Goal: Task Accomplishment & Management: Use online tool/utility

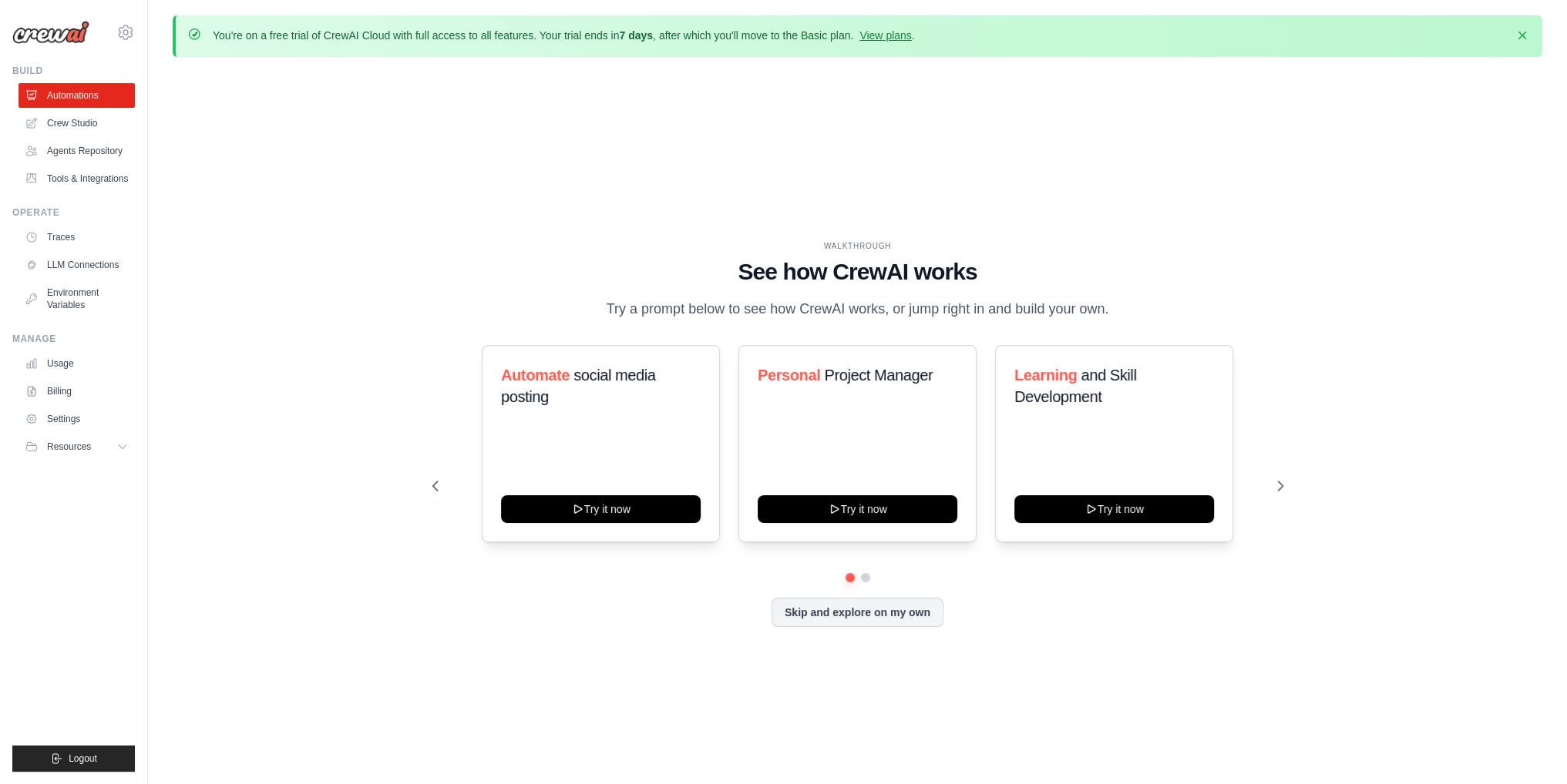
click at [1162, 602] on div "Skip and explore on my own" at bounding box center [858, 612] width 851 height 29
click at [1124, 645] on div "WALKTHROUGH See how [PERSON_NAME] works Try a prompt below to see how [PERSON_N…" at bounding box center [857, 446] width 888 height 411
click at [1150, 515] on button "Try it now" at bounding box center [1114, 507] width 199 height 28
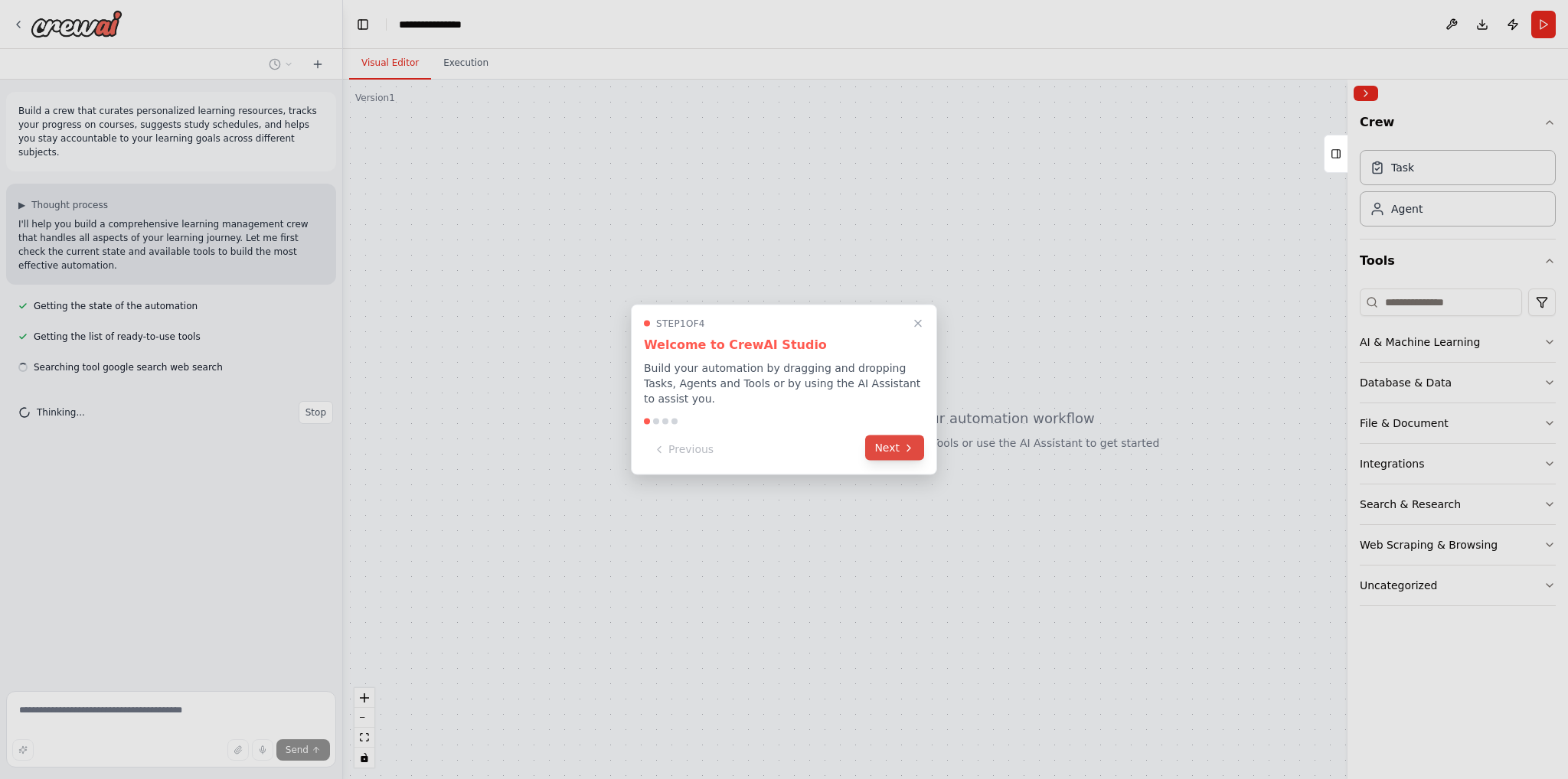
click at [891, 448] on button "Next" at bounding box center [894, 448] width 59 height 25
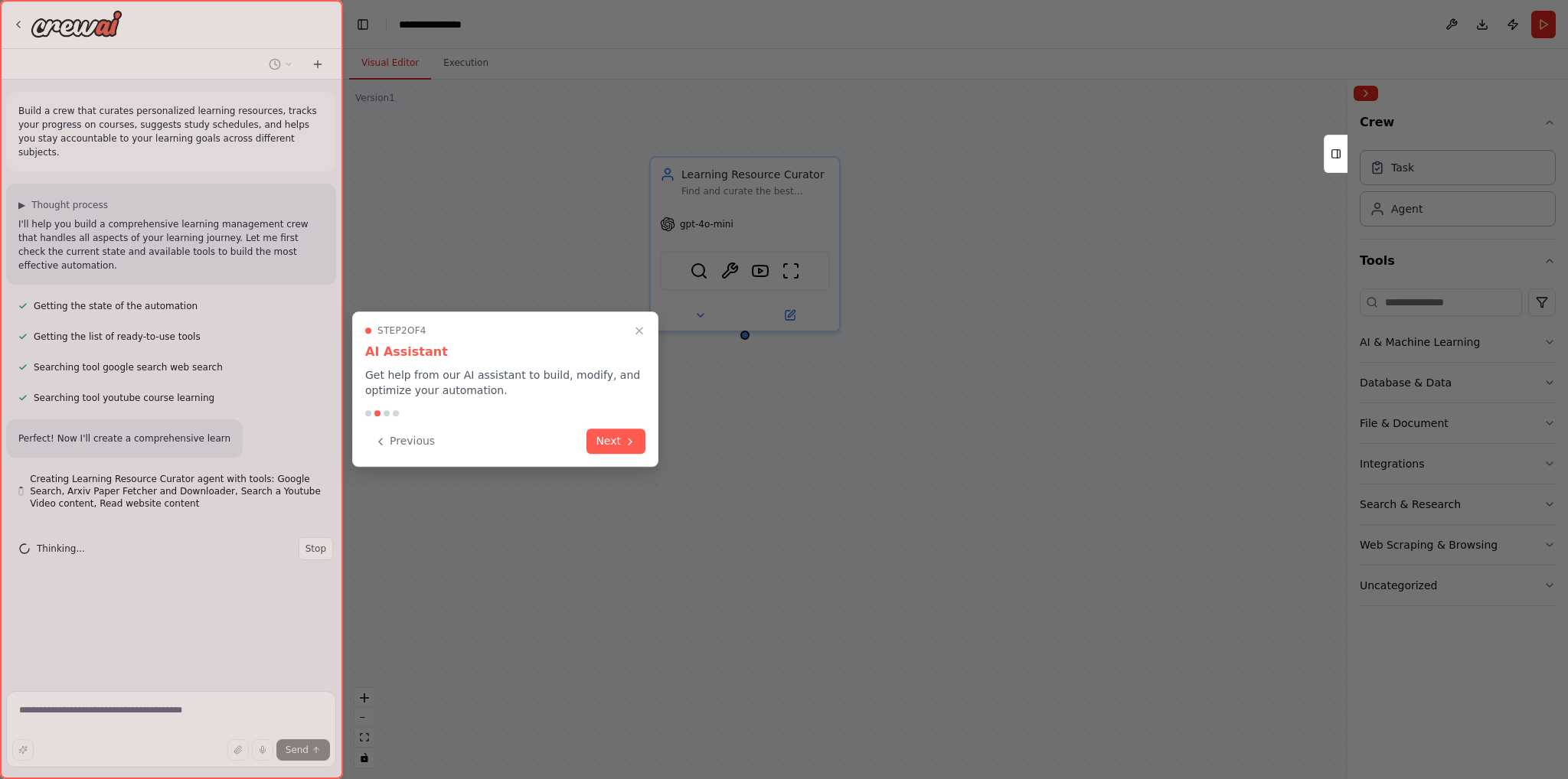
click at [632, 463] on div "Step 2 of 4 AI Assistant Get help from our AI assistant to build, modify, and o…" at bounding box center [505, 390] width 306 height 155
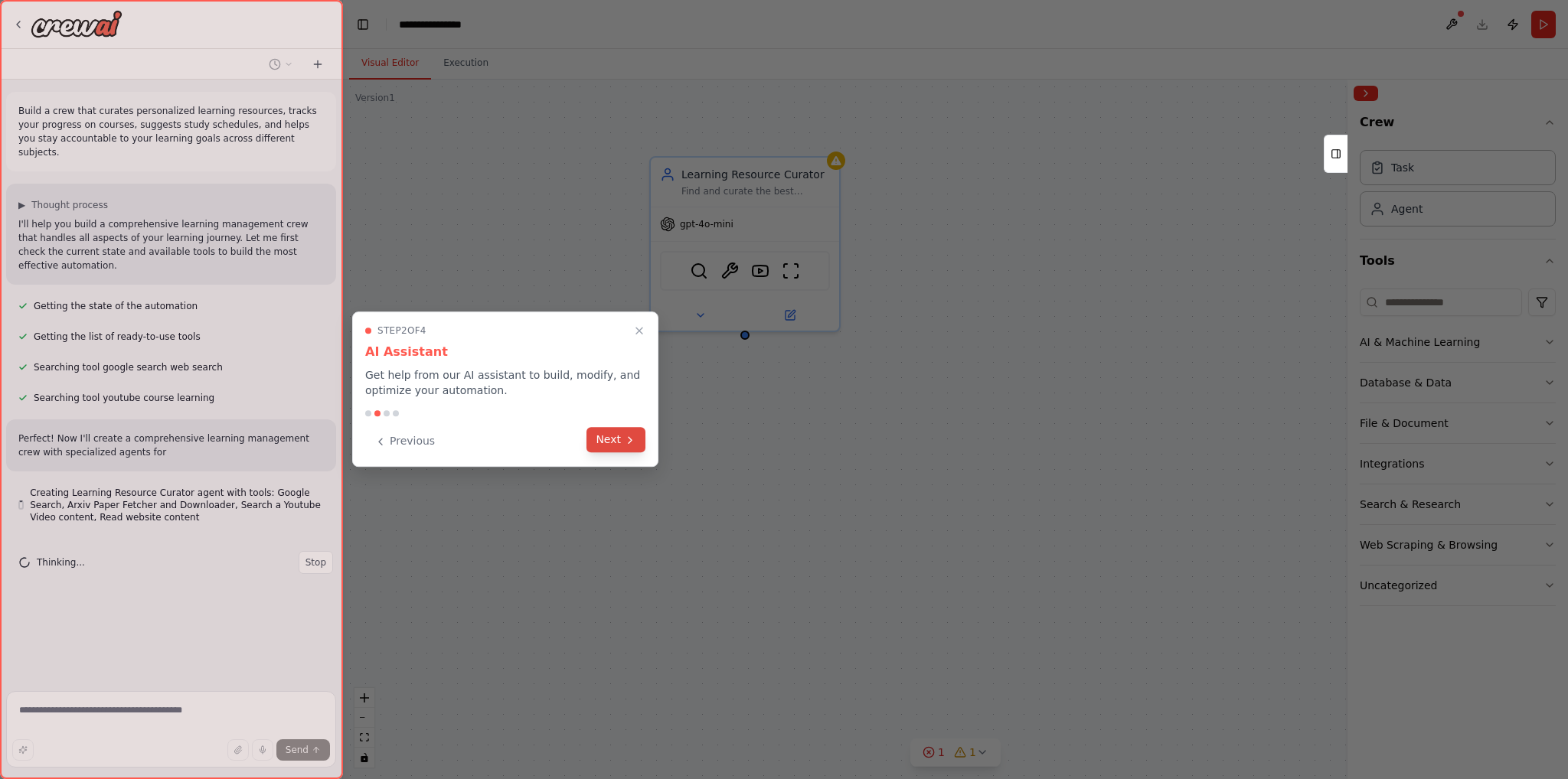
click at [625, 441] on icon at bounding box center [630, 441] width 13 height 13
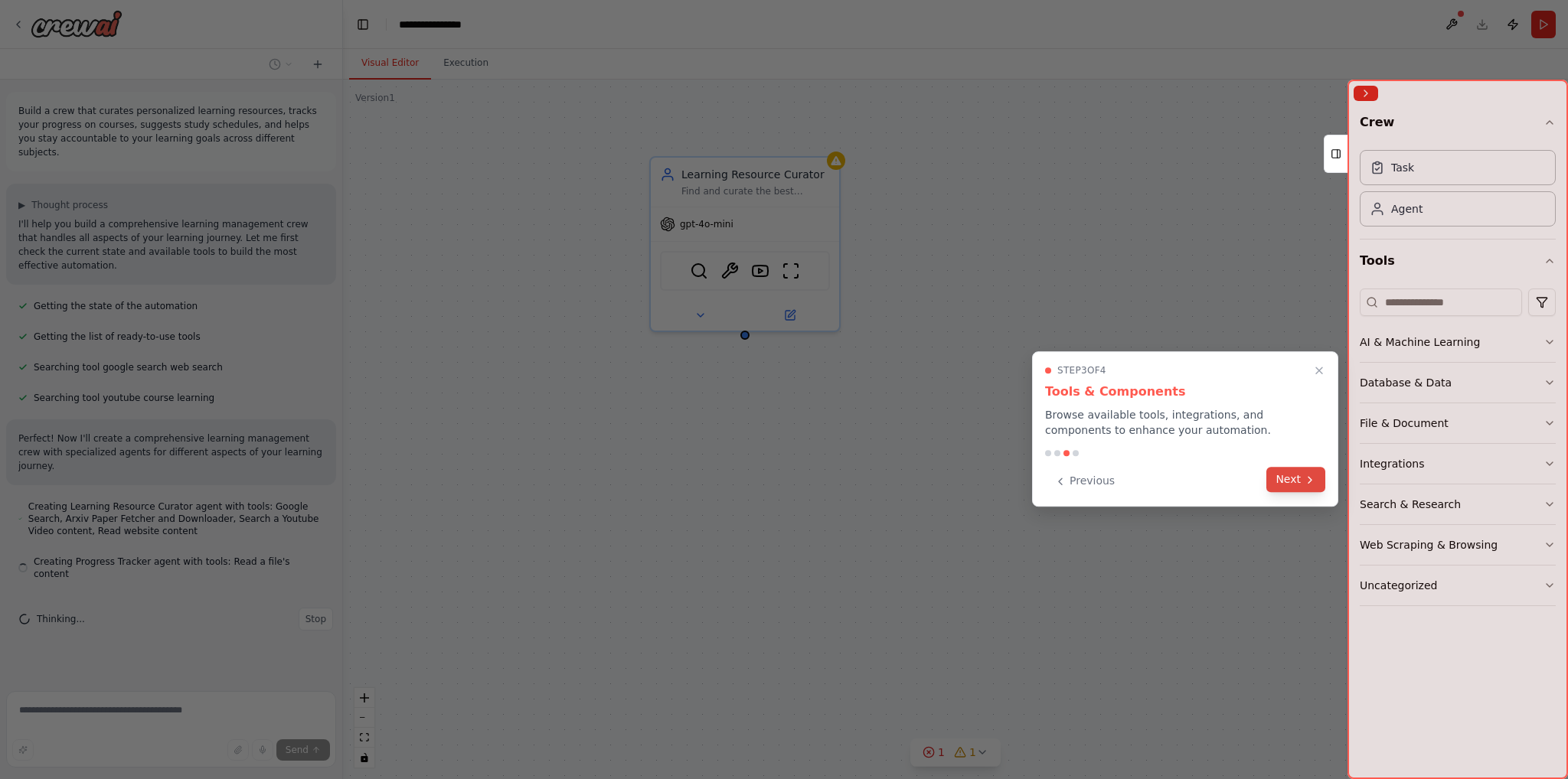
click at [1299, 473] on button "Next" at bounding box center [1295, 480] width 59 height 25
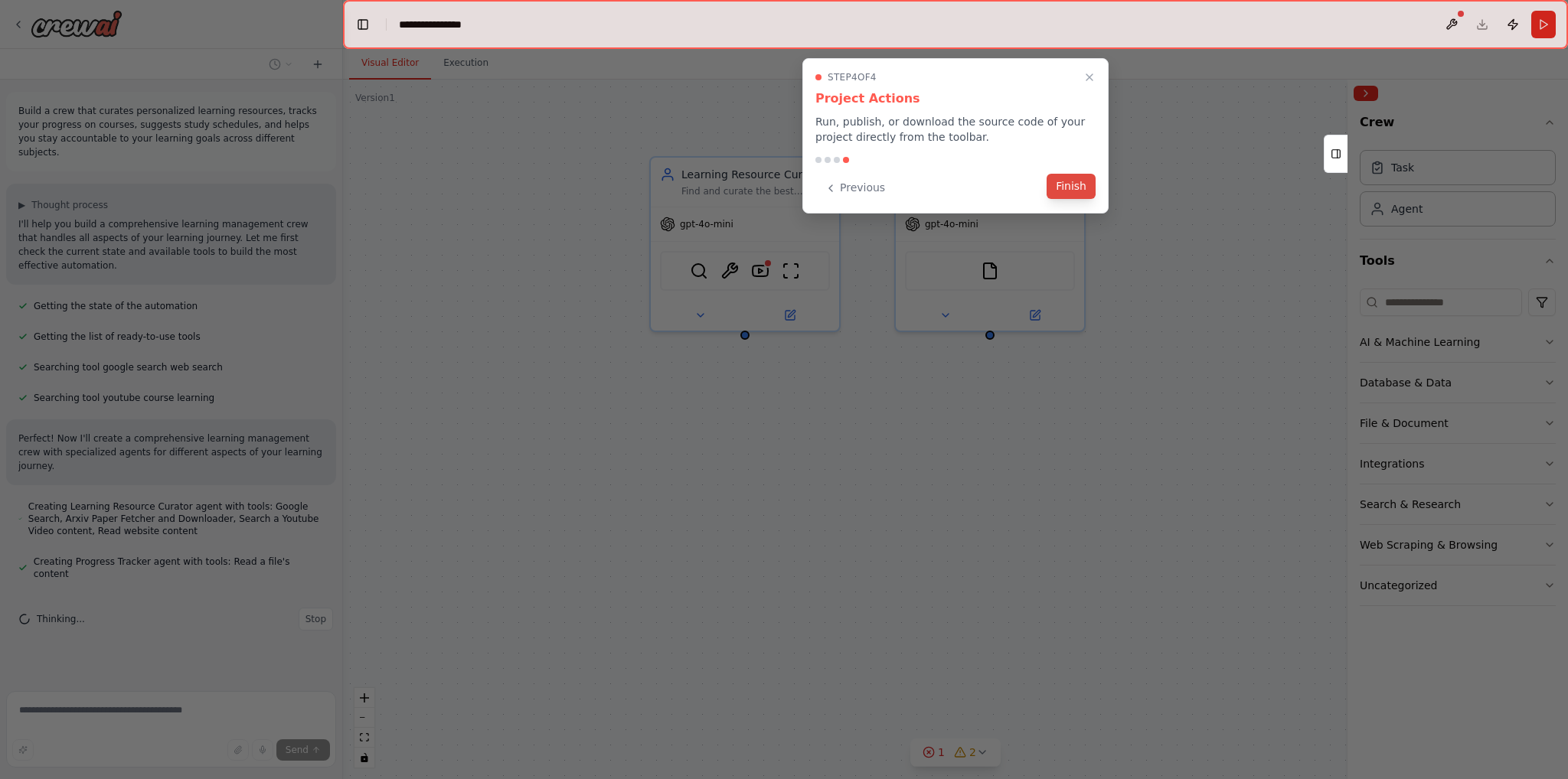
click at [1072, 190] on button "Finish" at bounding box center [1071, 186] width 49 height 25
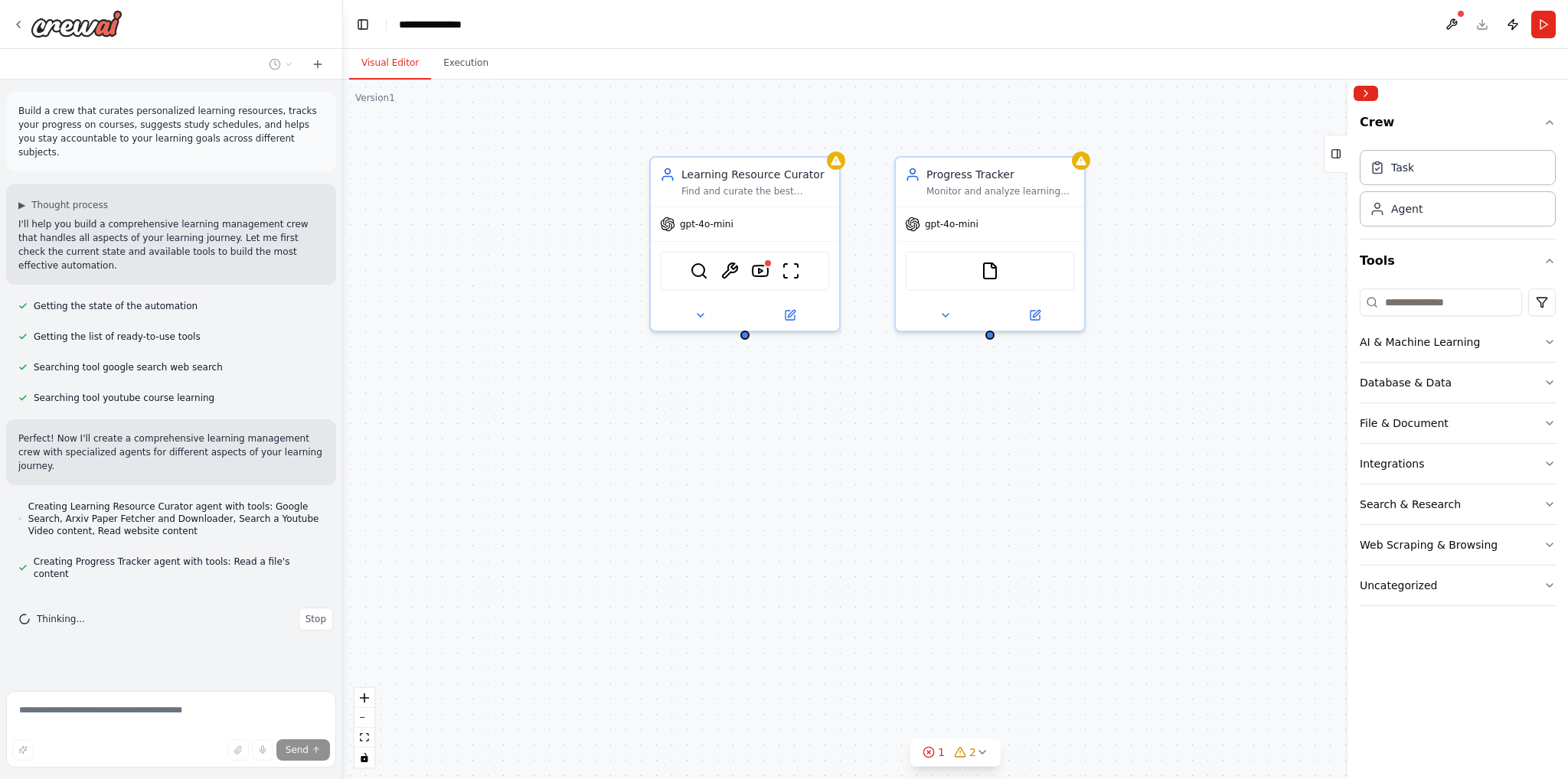
click at [477, 426] on div "Learning Resource Curator Find and curate the best learning resources for {subj…" at bounding box center [956, 429] width 1225 height 700
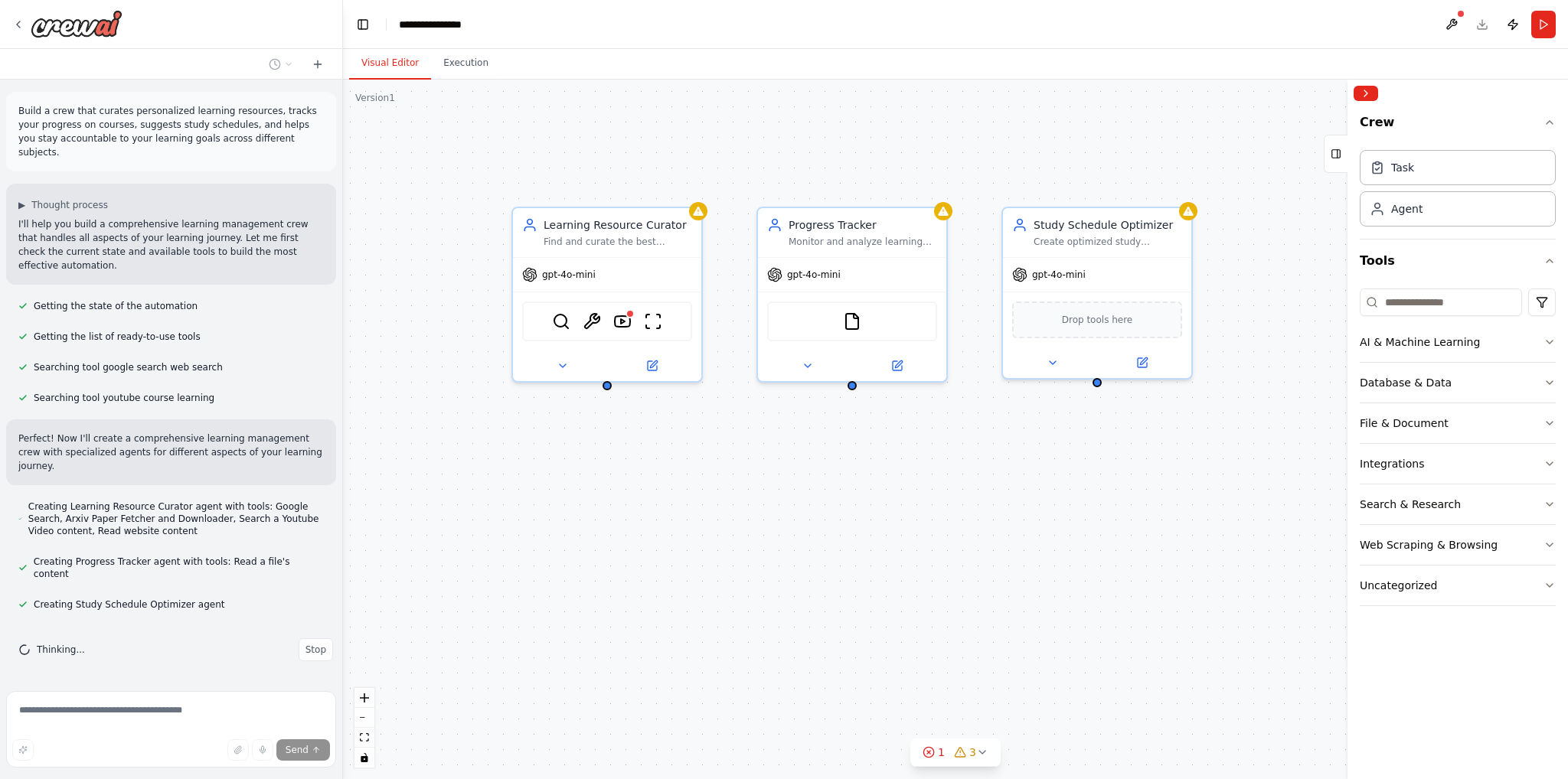
drag, startPoint x: 1020, startPoint y: 437, endPoint x: 882, endPoint y: 487, distance: 146.8
click at [882, 487] on div "Learning Resource Curator Find and curate the best learning resources for {subj…" at bounding box center [956, 429] width 1225 height 700
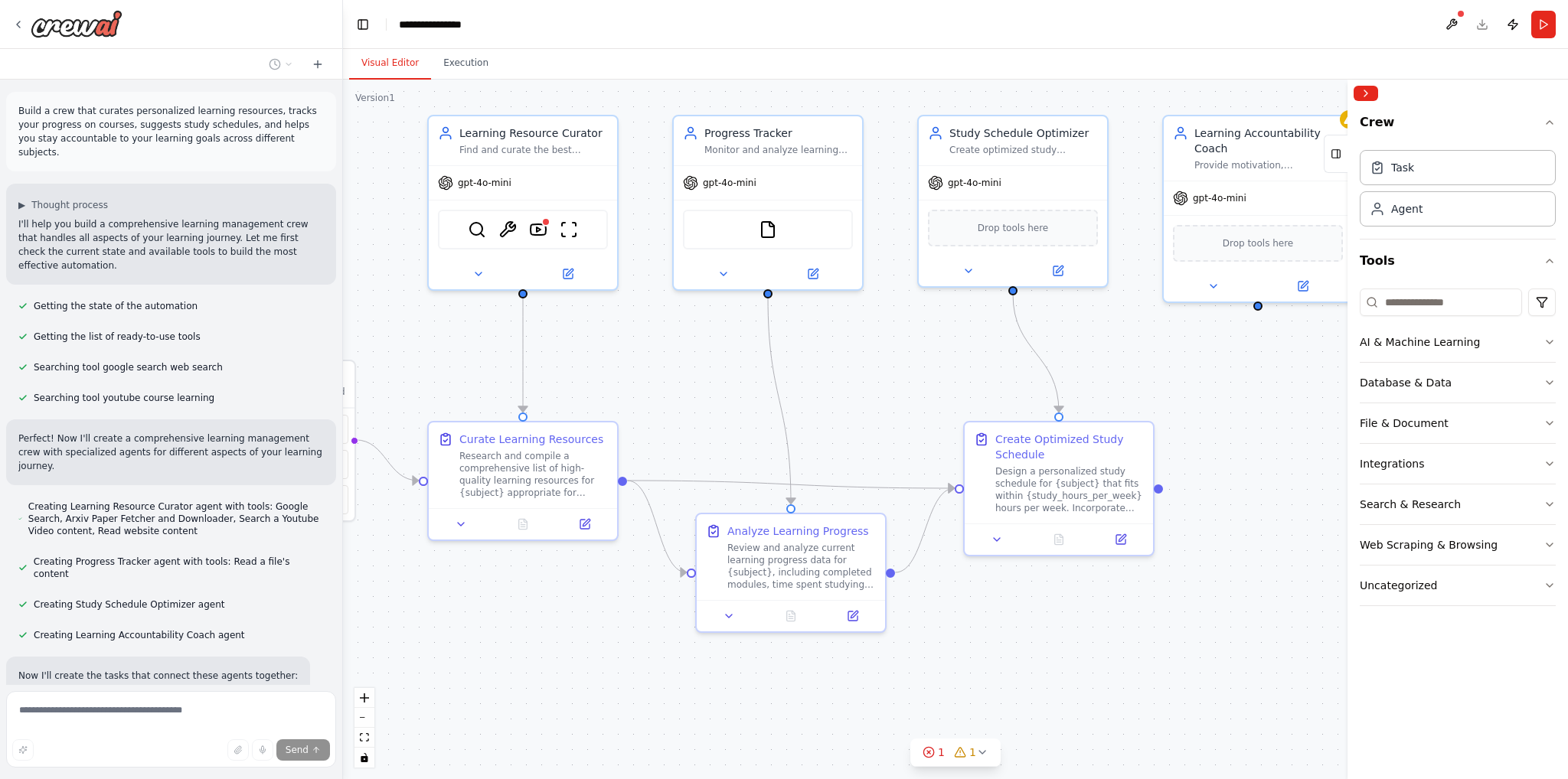
drag, startPoint x: 1015, startPoint y: 486, endPoint x: 932, endPoint y: 396, distance: 122.4
click at [932, 396] on div ".deletable-edge-delete-btn { width: 20px; height: 20px; border: 0px solid #ffff…" at bounding box center [956, 429] width 1225 height 700
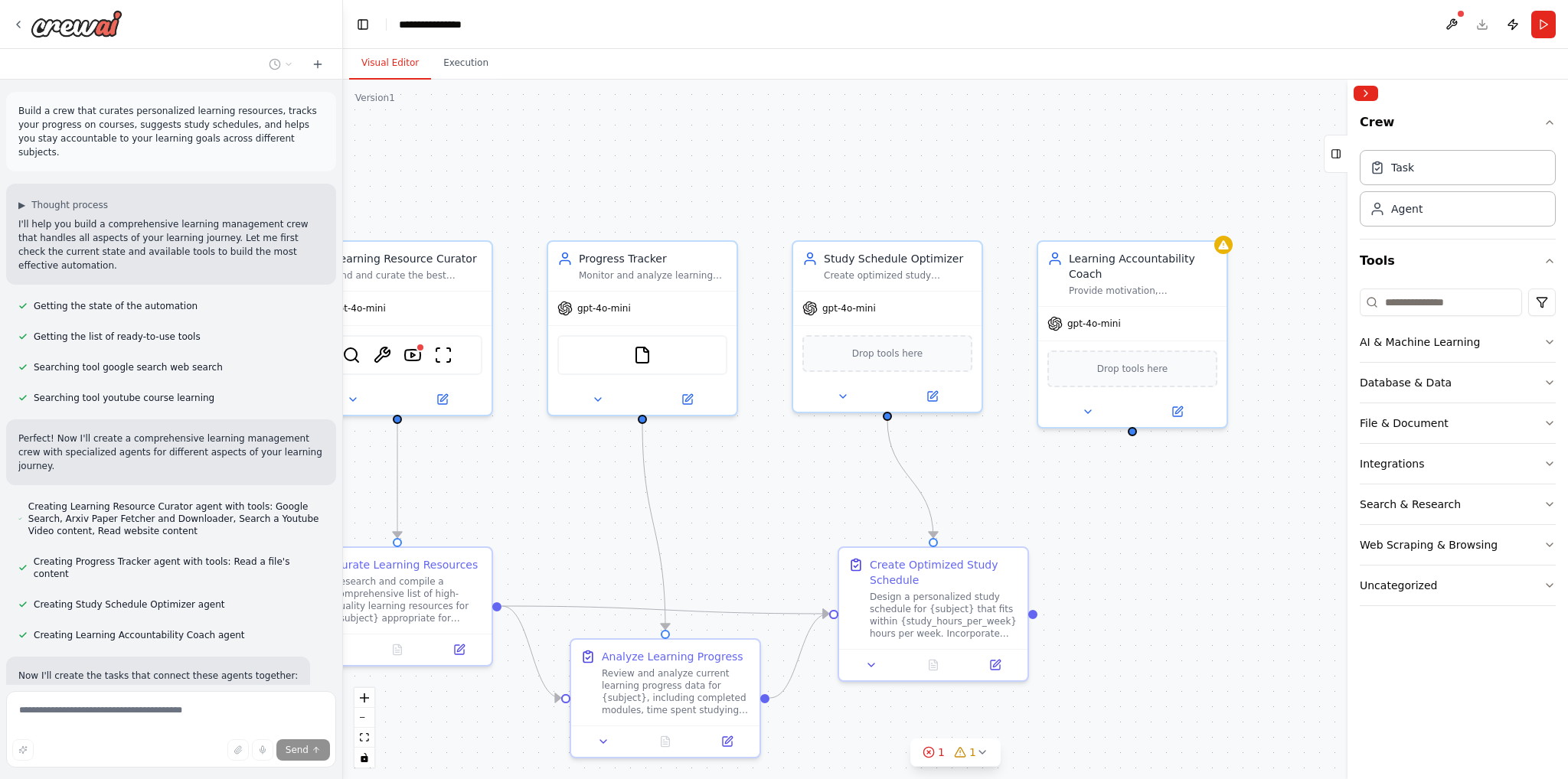
drag, startPoint x: 919, startPoint y: 359, endPoint x: 793, endPoint y: 485, distance: 178.2
click at [793, 485] on div ".deletable-edge-delete-btn { width: 20px; height: 20px; border: 0px solid #ffff…" at bounding box center [956, 429] width 1225 height 700
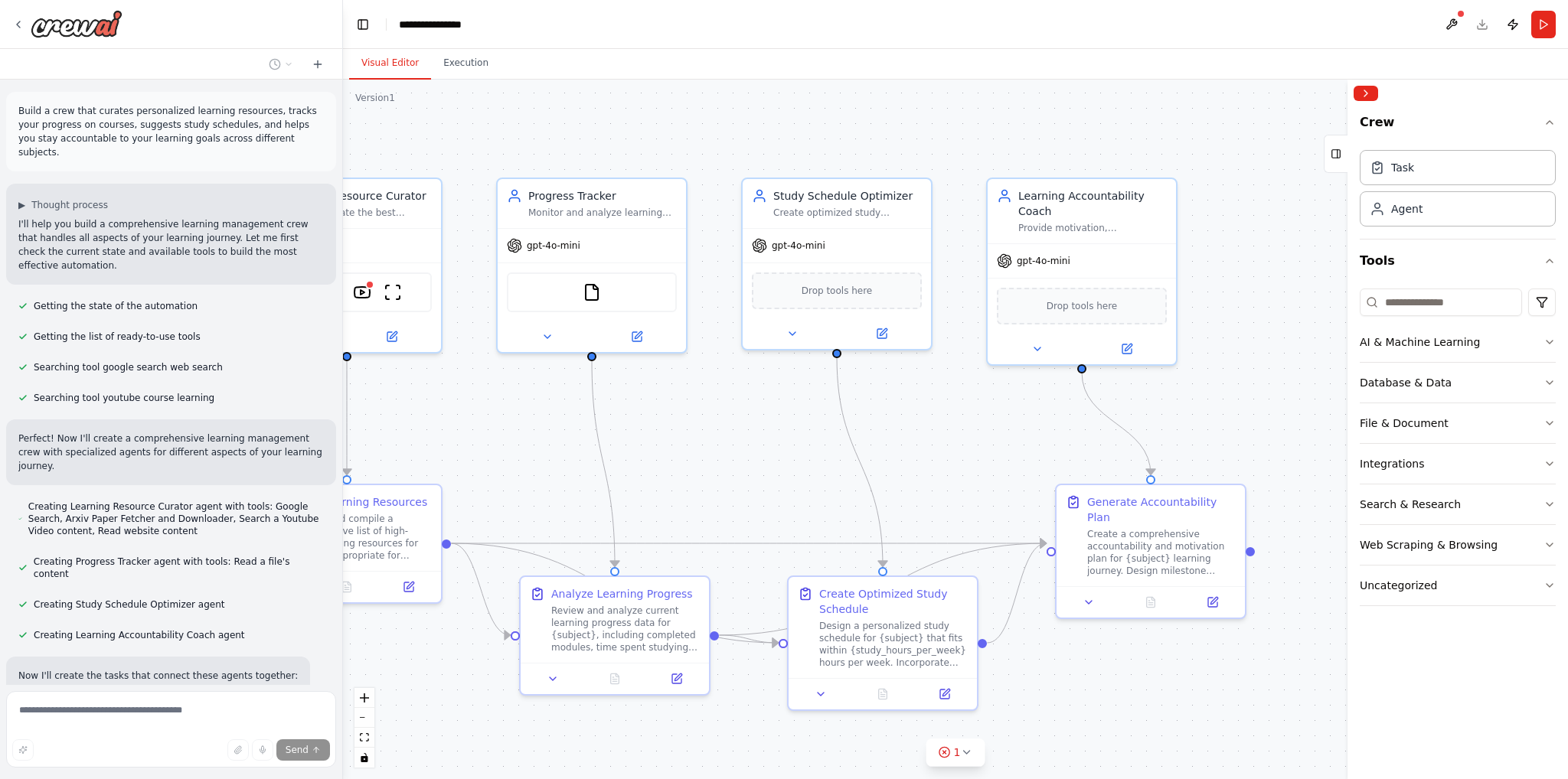
drag, startPoint x: 984, startPoint y: 496, endPoint x: 913, endPoint y: 424, distance: 101.1
click at [913, 424] on div ".deletable-edge-delete-btn { width: 20px; height: 20px; border: 0px solid #ffff…" at bounding box center [956, 429] width 1225 height 700
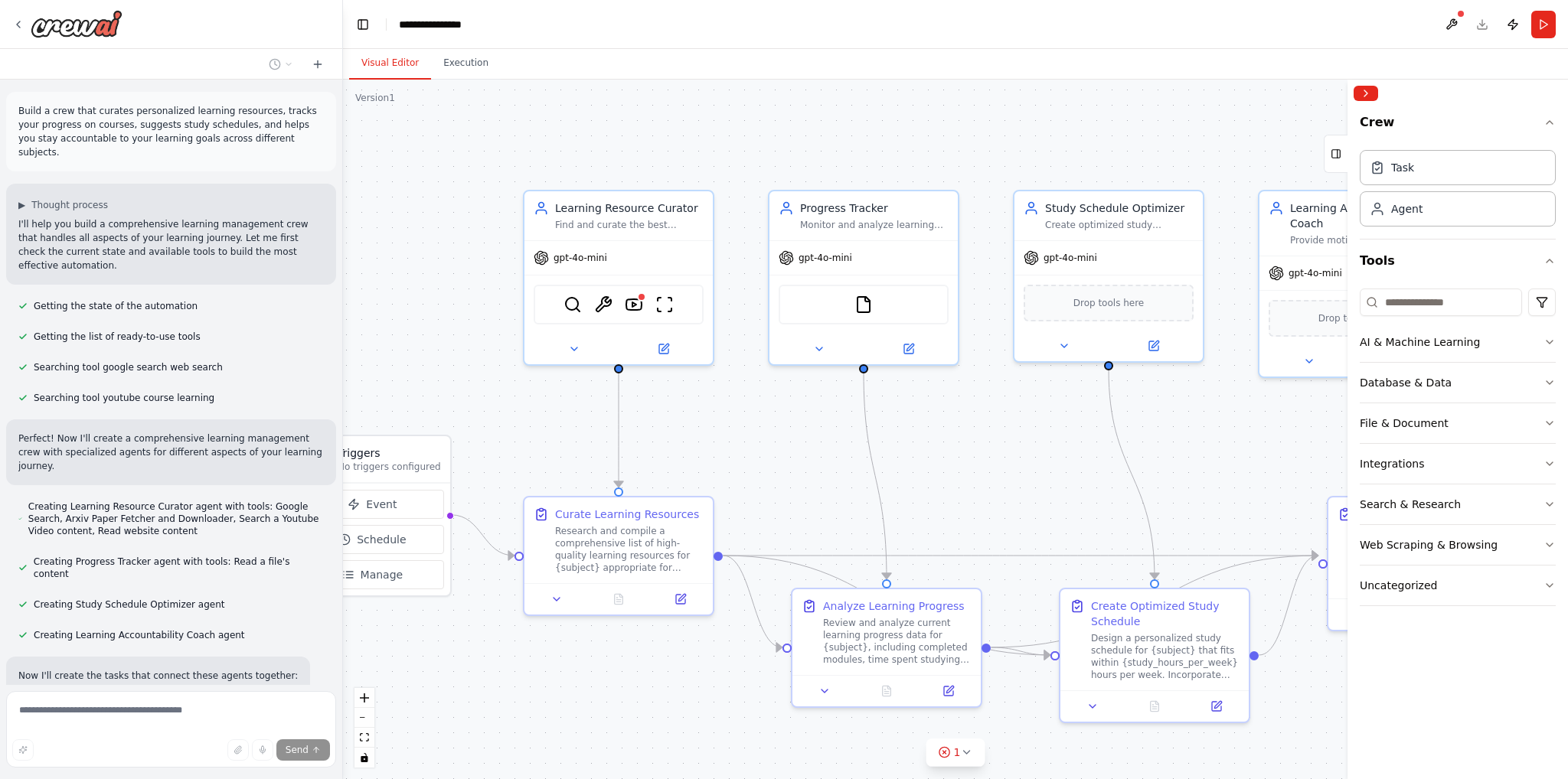
drag, startPoint x: 721, startPoint y: 480, endPoint x: 988, endPoint y: 521, distance: 270.1
click at [995, 512] on div ".deletable-edge-delete-btn { width: 20px; height: 20px; border: 0px solid #ffff…" at bounding box center [956, 429] width 1225 height 700
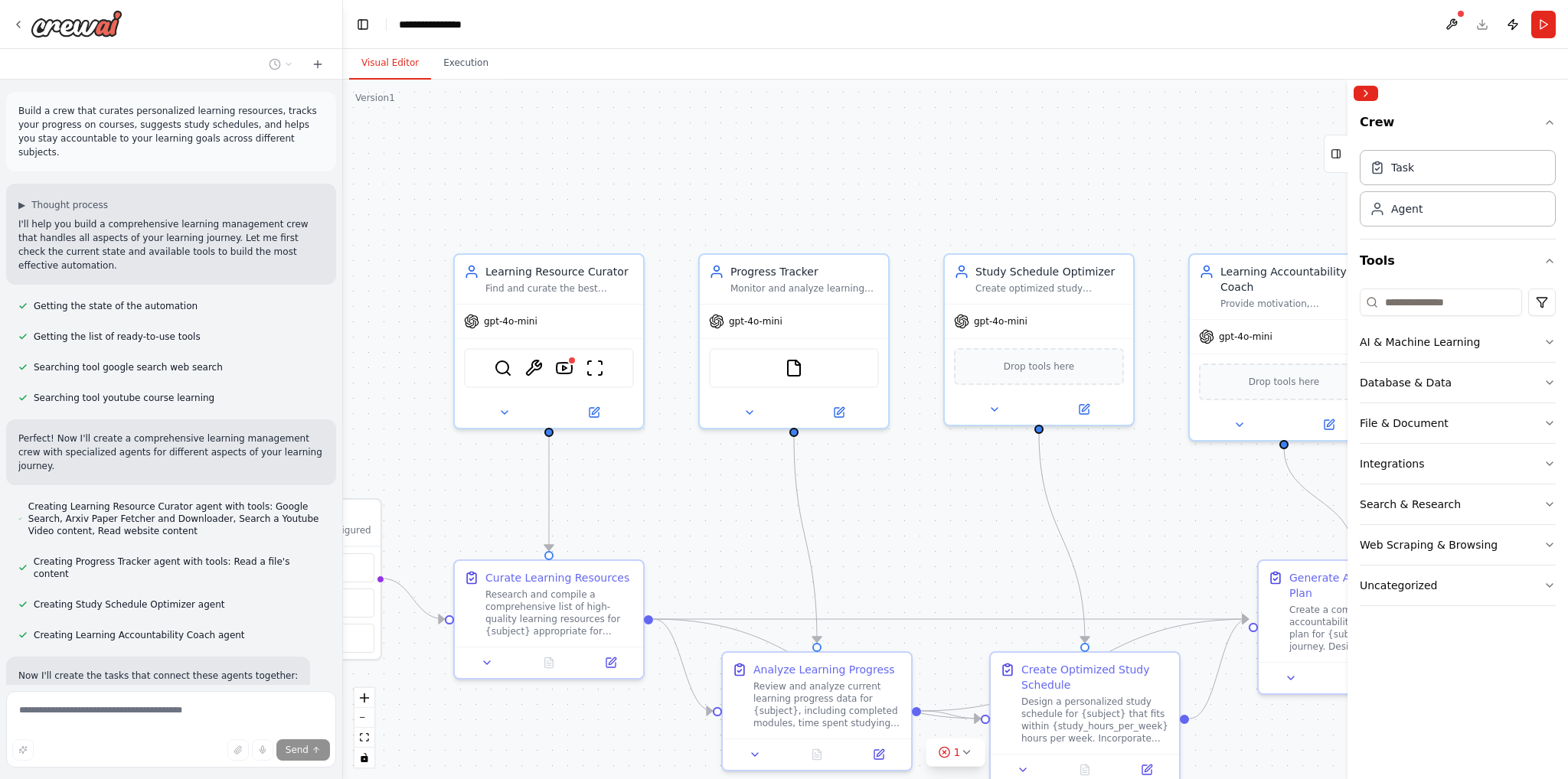
drag, startPoint x: 815, startPoint y: 443, endPoint x: 750, endPoint y: 499, distance: 85.8
click at [750, 499] on div ".deletable-edge-delete-btn { width: 20px; height: 20px; border: 0px solid #ffff…" at bounding box center [956, 429] width 1225 height 700
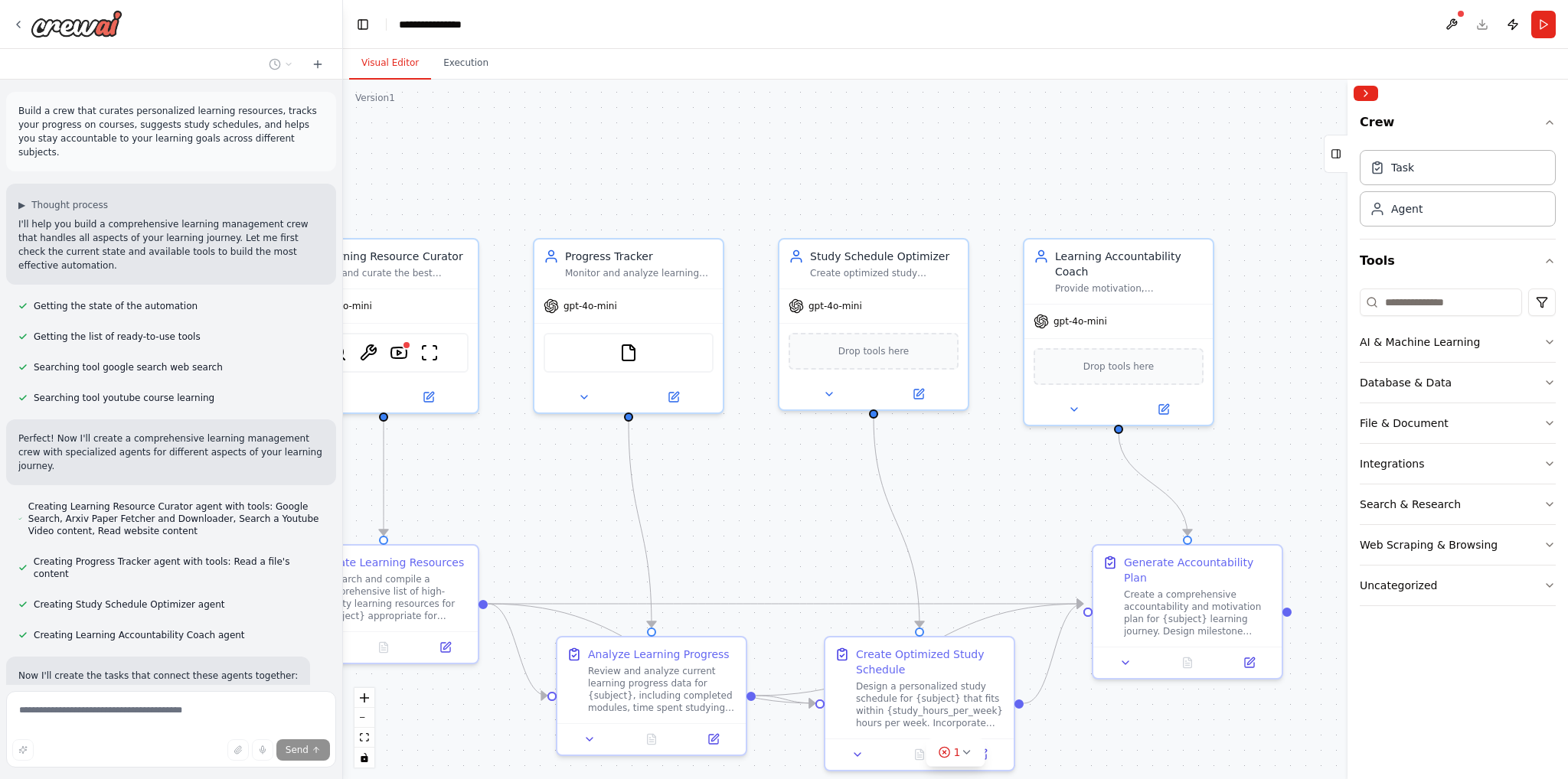
drag, startPoint x: 922, startPoint y: 524, endPoint x: 757, endPoint y: 508, distance: 165.8
click at [757, 508] on div ".deletable-edge-delete-btn { width: 20px; height: 20px; border: 0px solid #ffff…" at bounding box center [956, 429] width 1225 height 700
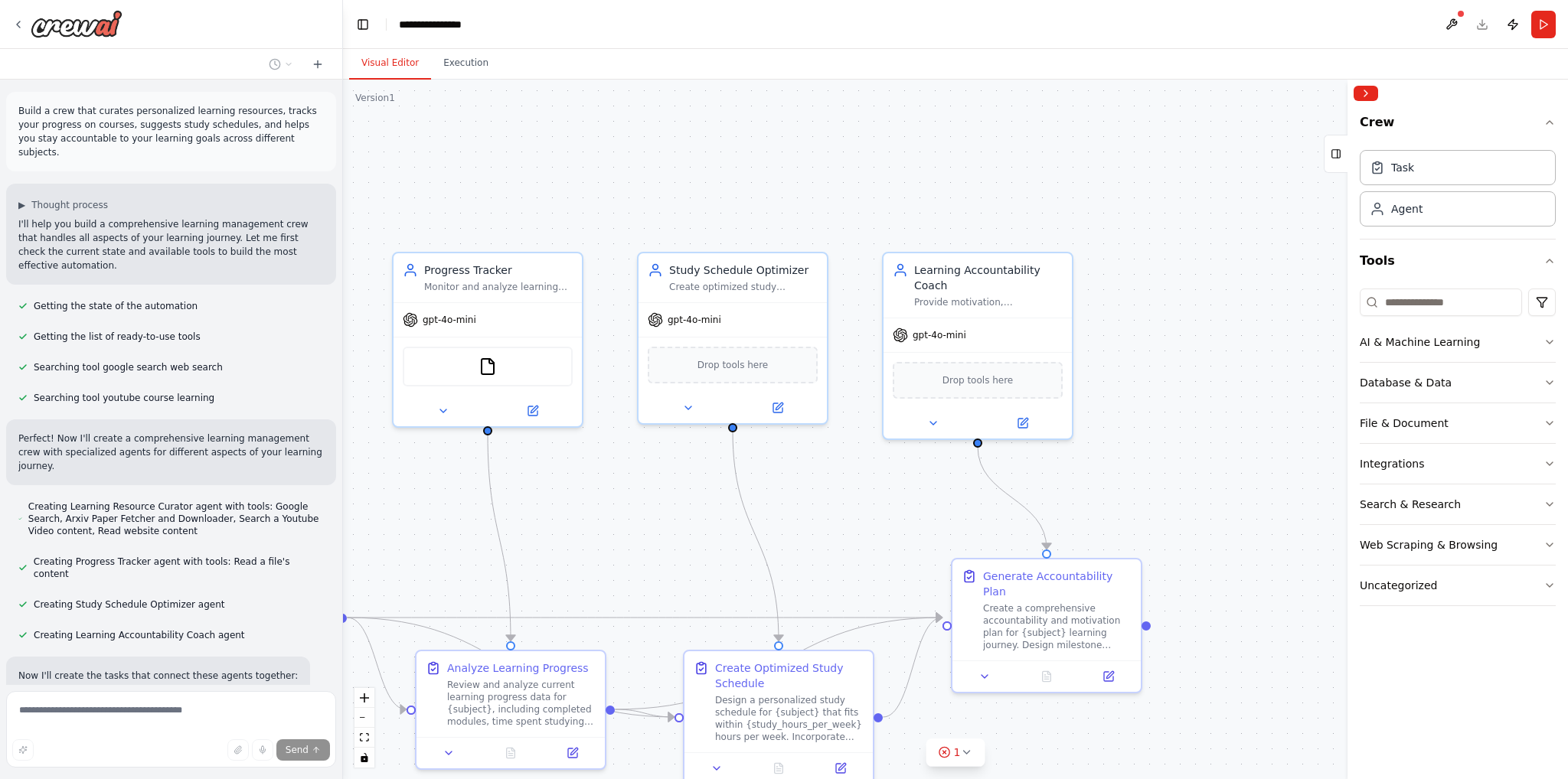
drag, startPoint x: 869, startPoint y: 518, endPoint x: 720, endPoint y: 533, distance: 149.8
click at [720, 533] on div ".deletable-edge-delete-btn { width: 20px; height: 20px; border: 0px solid #ffff…" at bounding box center [956, 429] width 1225 height 700
click at [760, 276] on div "Study Schedule Optimizer" at bounding box center [733, 268] width 148 height 15
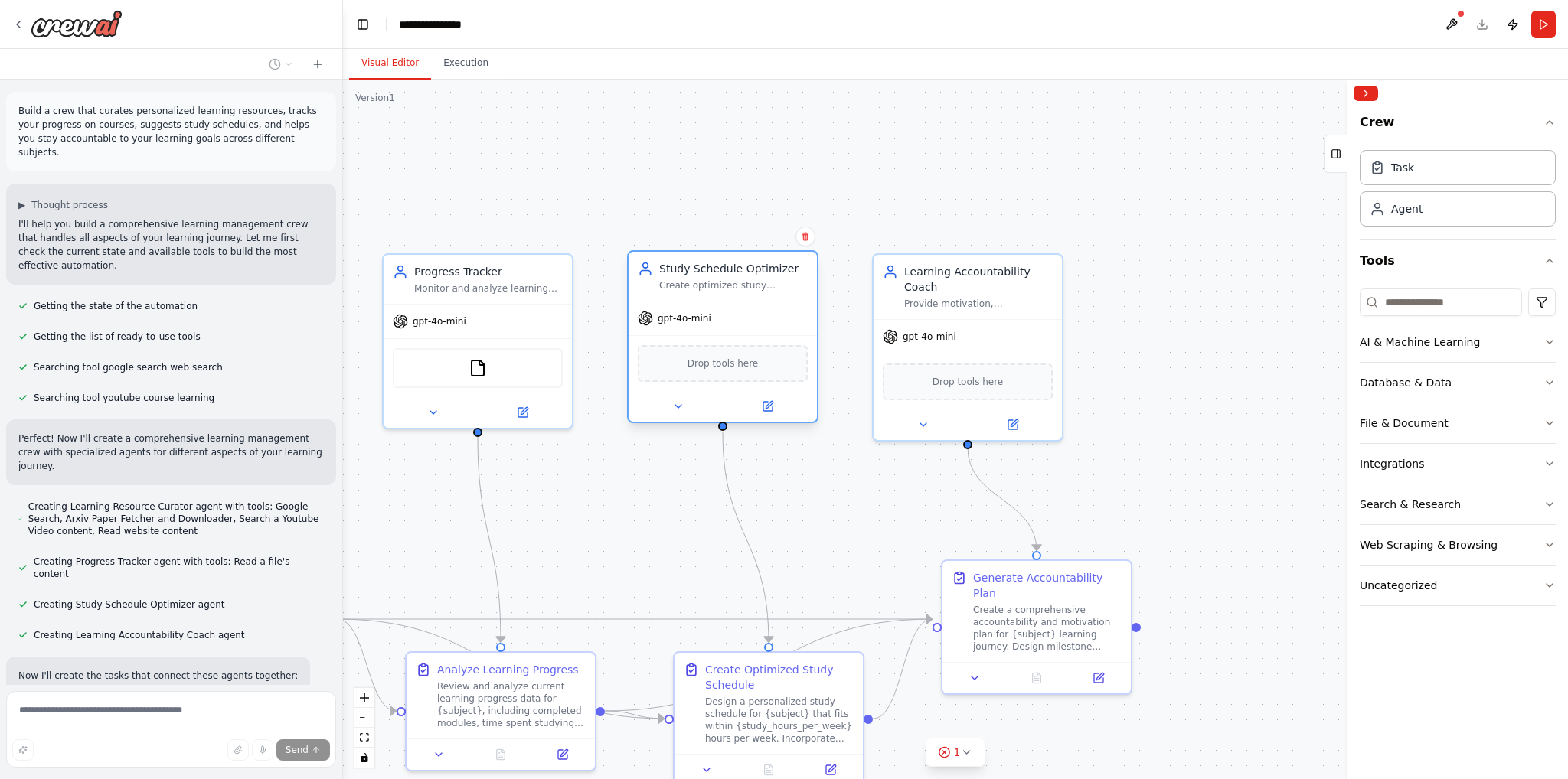
click at [729, 287] on div "Create optimized study schedules for {subject} based on available time {study_h…" at bounding box center [733, 286] width 148 height 13
click at [714, 277] on div "Study Schedule Optimizer Create optimized study schedules for {subject} based o…" at bounding box center [733, 276] width 148 height 31
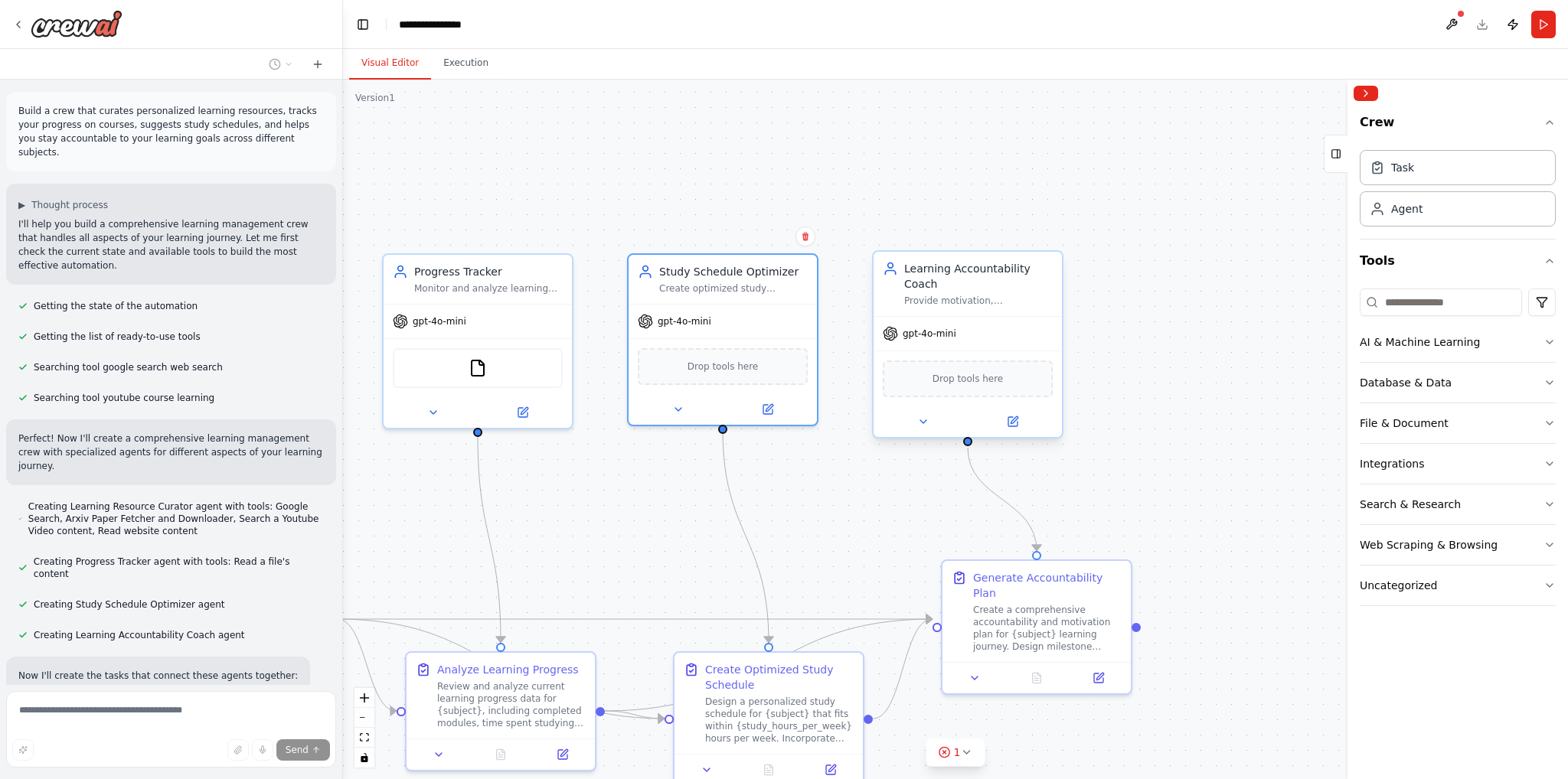
click at [953, 283] on div "Learning Accountability Coach" at bounding box center [978, 276] width 148 height 31
click at [720, 289] on div "Create optimized study schedules for {subject} based on available time {study_h…" at bounding box center [733, 286] width 148 height 13
click at [786, 400] on button at bounding box center [768, 406] width 86 height 18
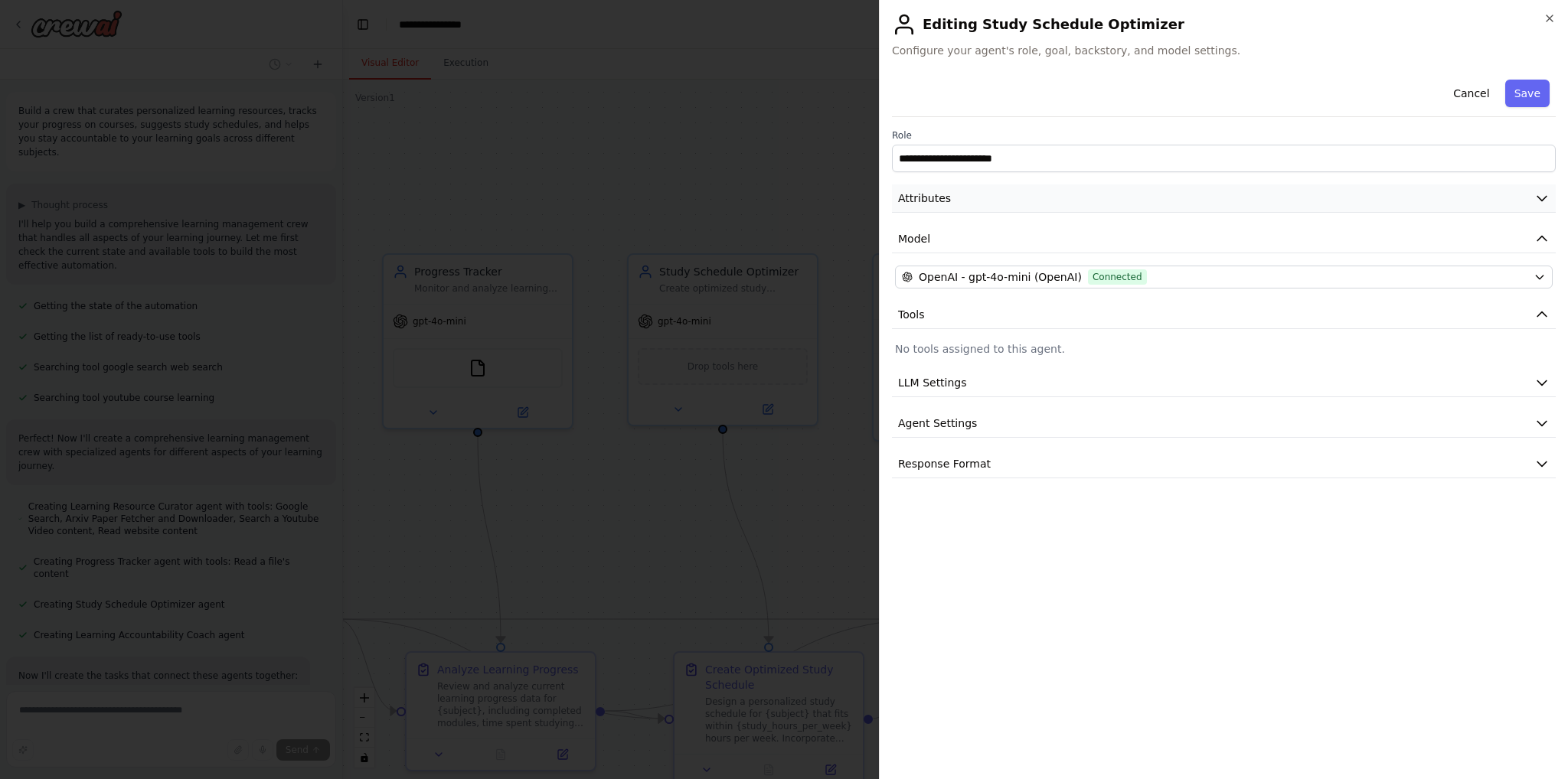
click at [976, 195] on button "Attributes" at bounding box center [1224, 199] width 664 height 28
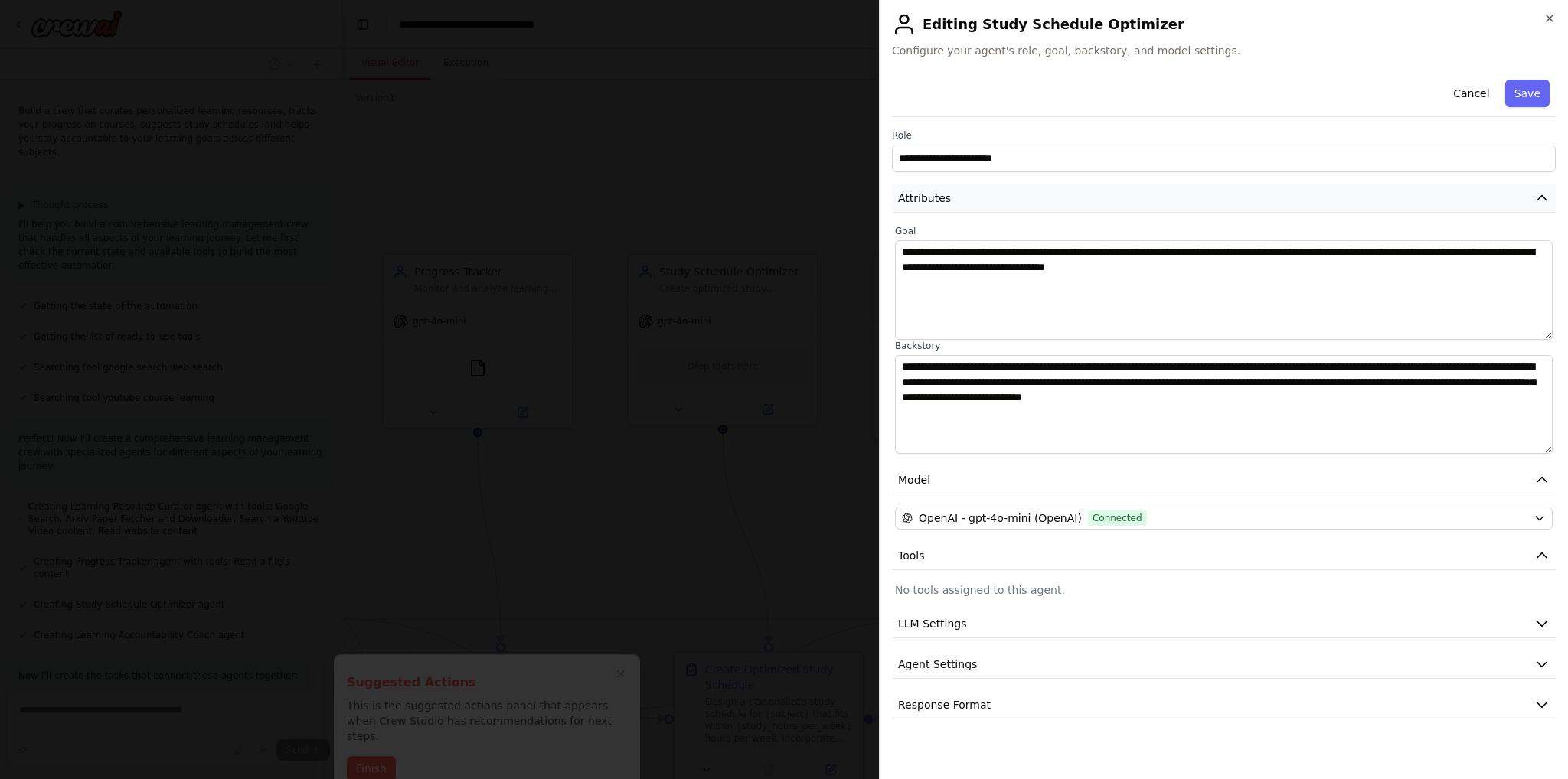
click at [974, 201] on button "Attributes" at bounding box center [1224, 199] width 664 height 28
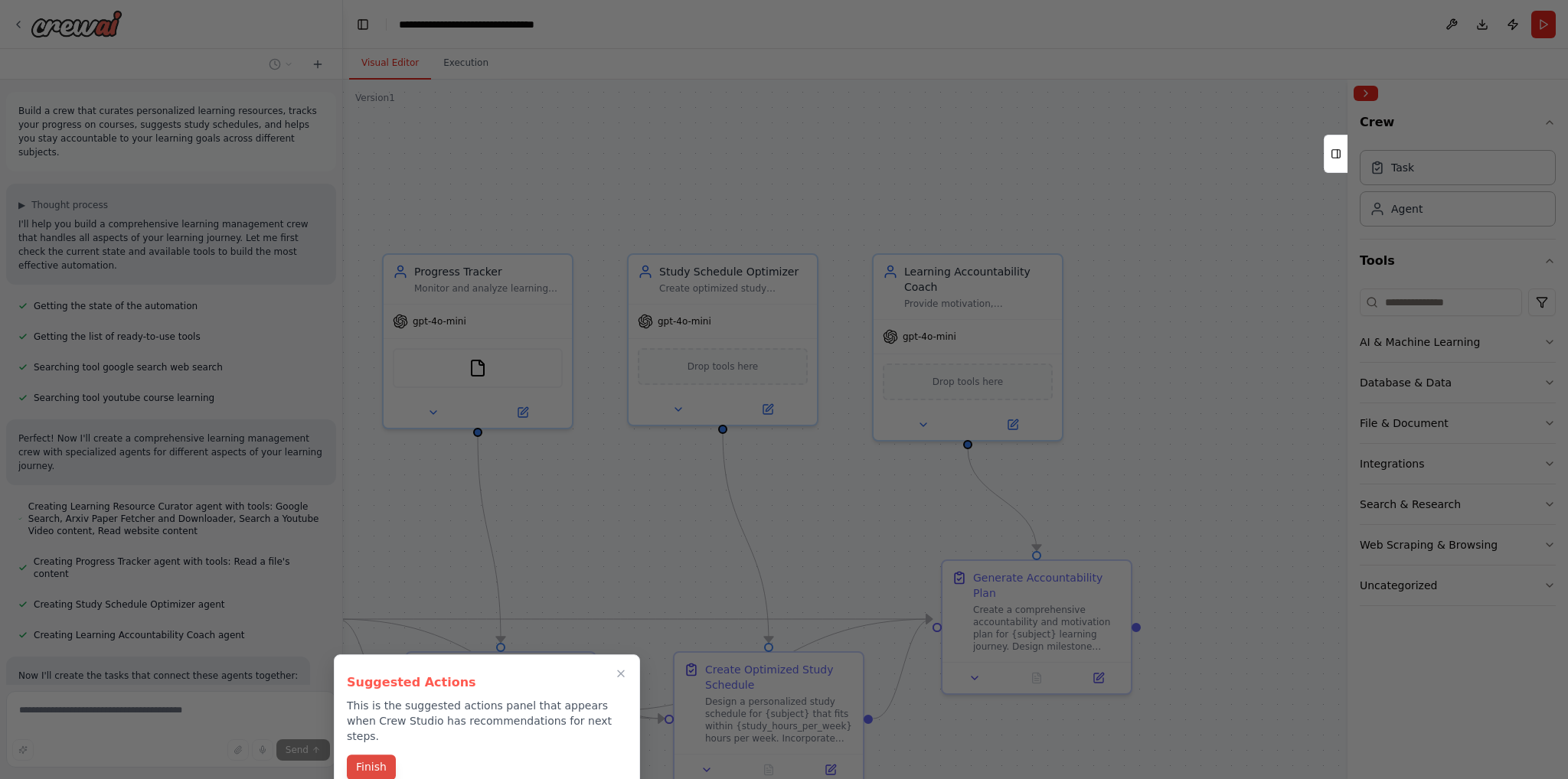
click at [381, 755] on button "Finish" at bounding box center [372, 767] width 49 height 25
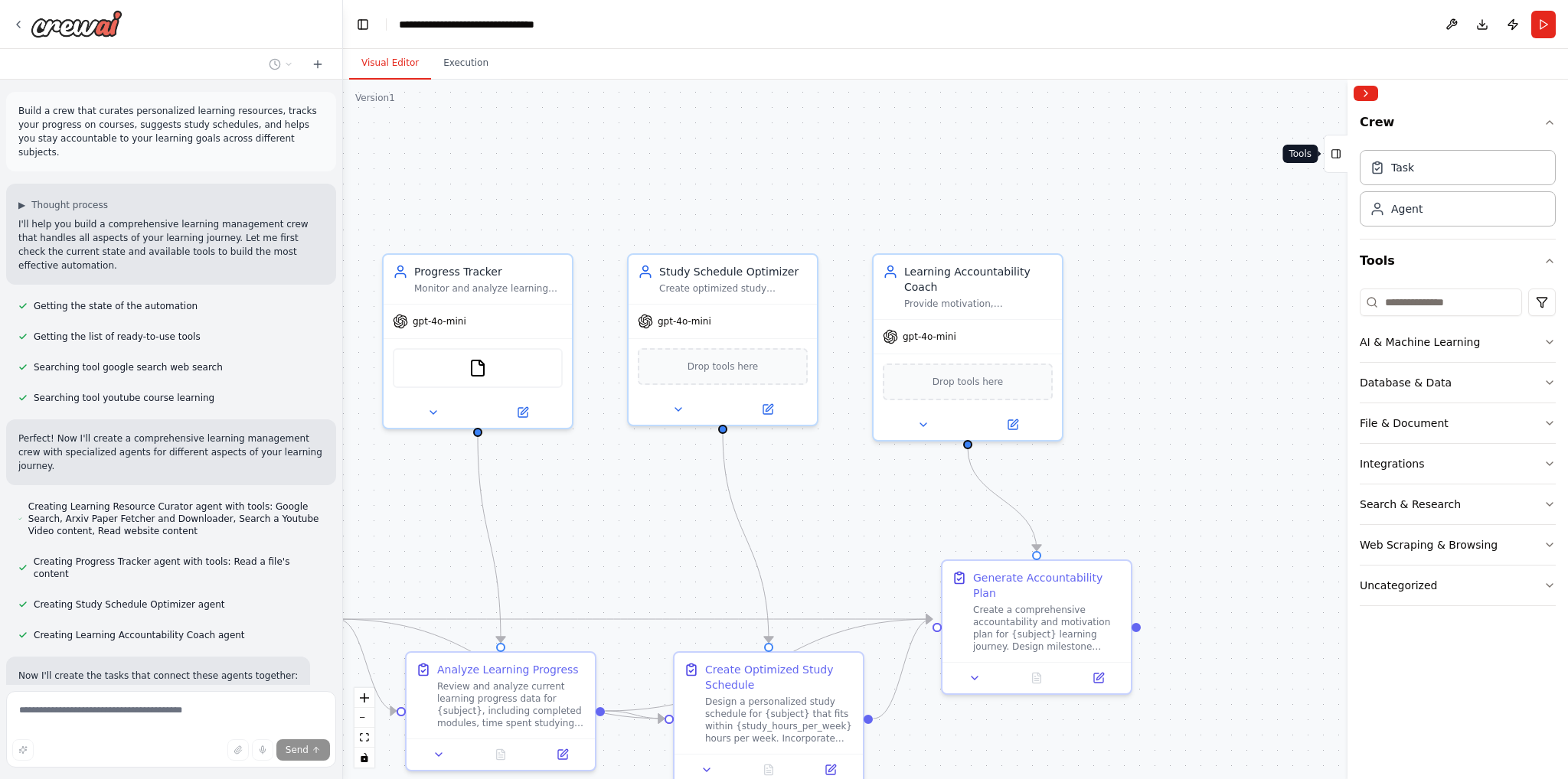
click at [1333, 145] on icon at bounding box center [1336, 153] width 11 height 24
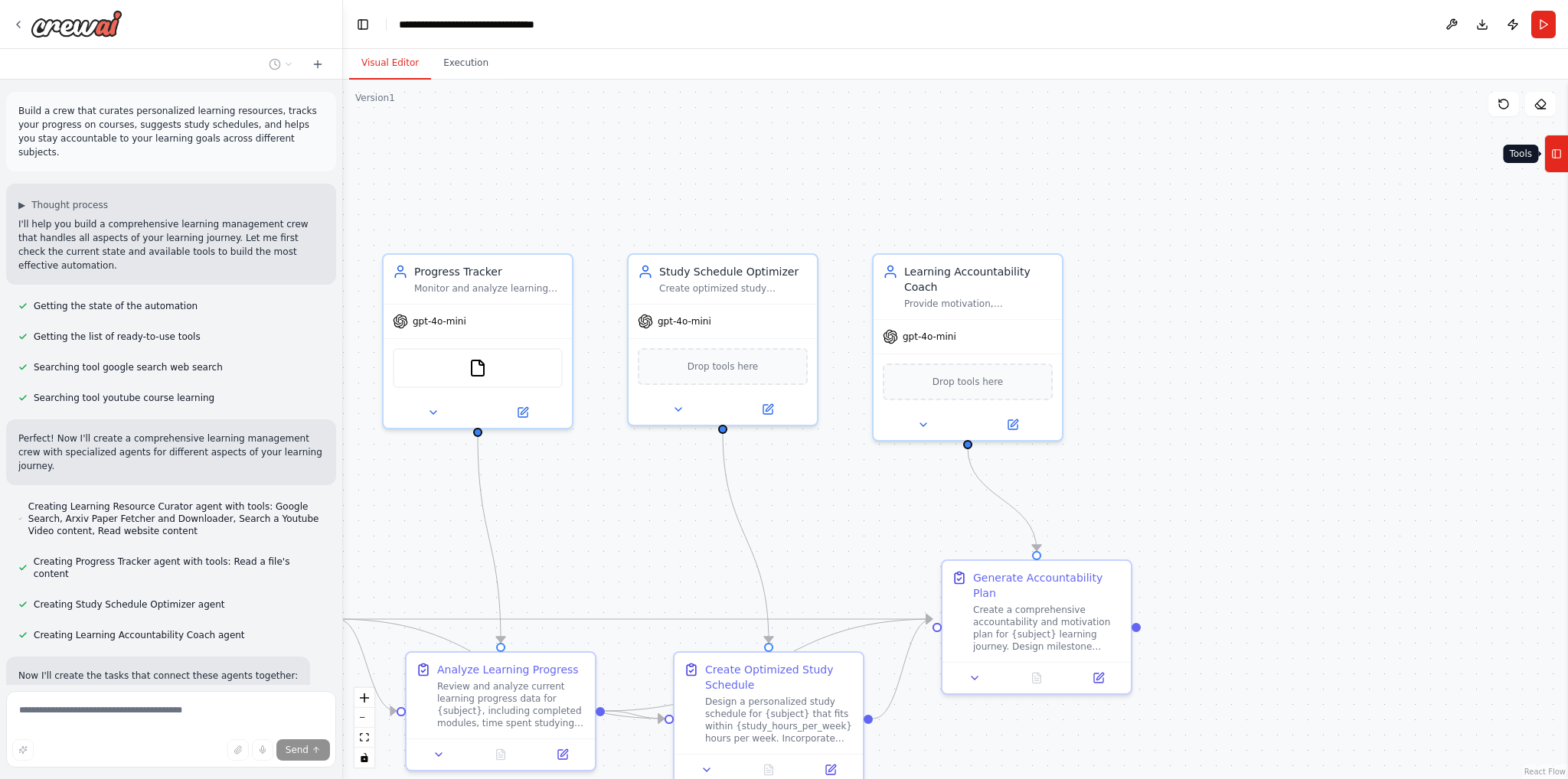
click at [1553, 163] on icon at bounding box center [1557, 153] width 11 height 24
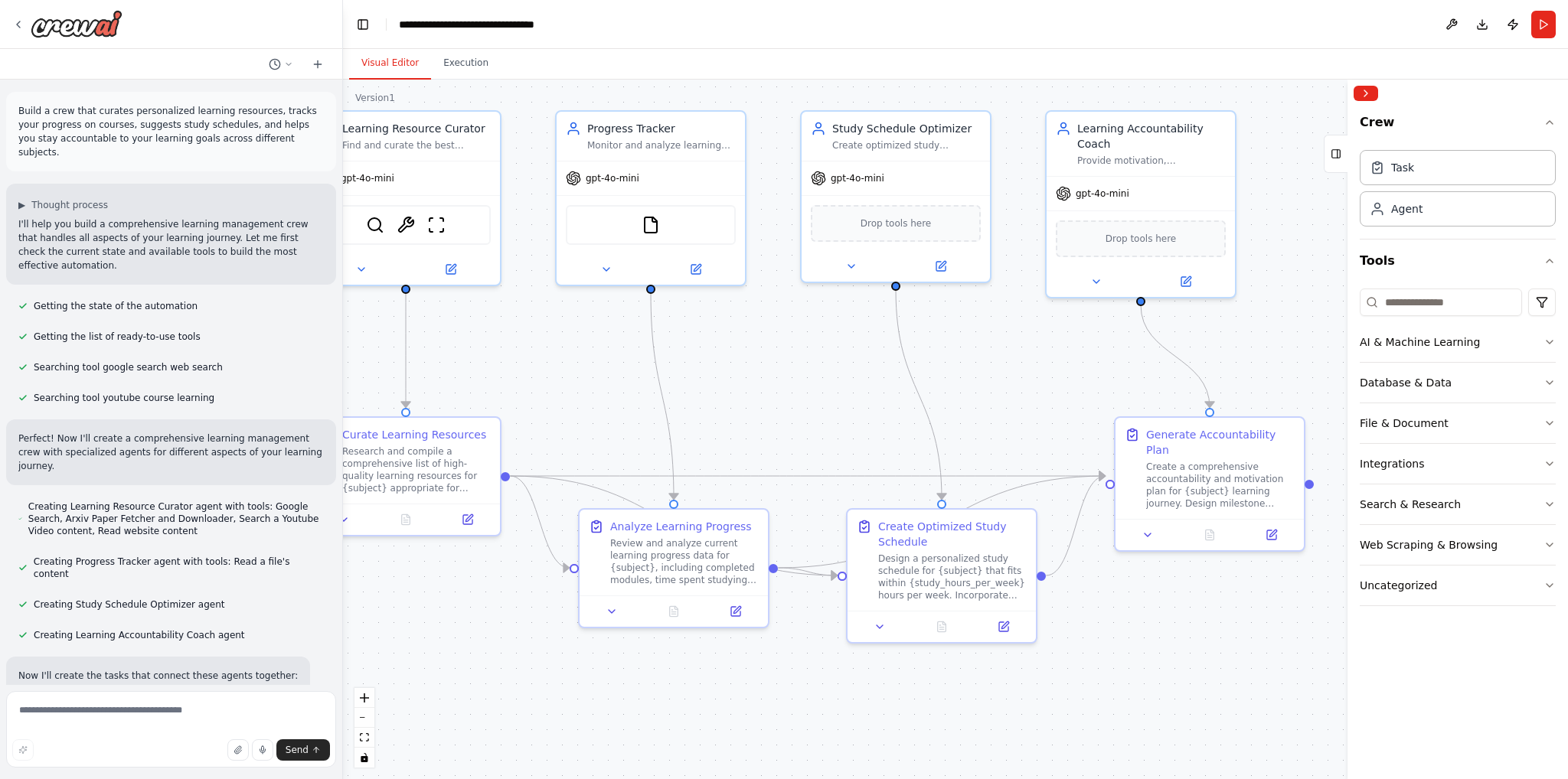
drag, startPoint x: 684, startPoint y: 456, endPoint x: 804, endPoint y: 406, distance: 130.0
click at [804, 406] on div ".deletable-edge-delete-btn { width: 20px; height: 20px; border: 0px solid #ffff…" at bounding box center [956, 429] width 1225 height 700
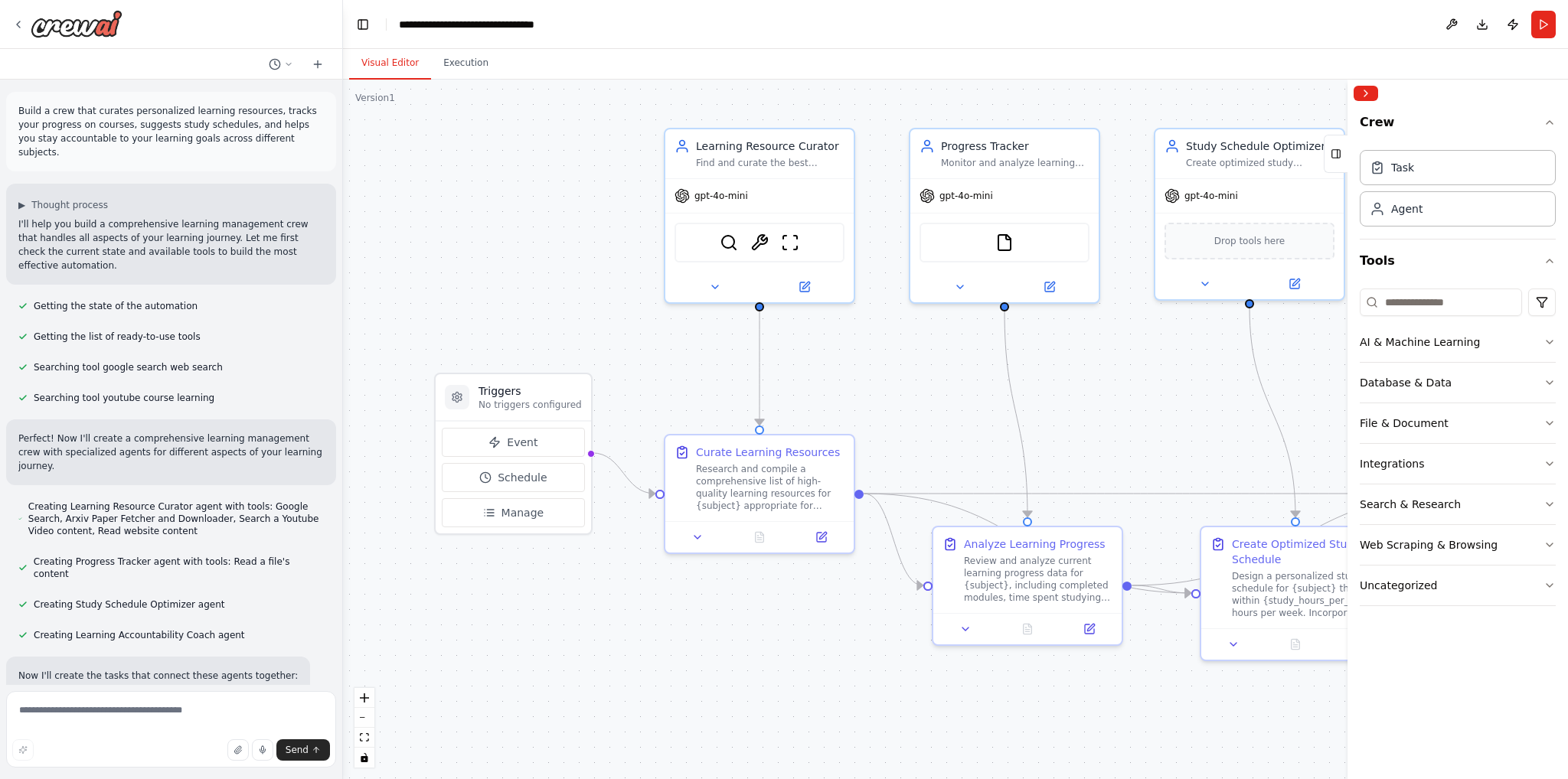
drag, startPoint x: 650, startPoint y: 387, endPoint x: 995, endPoint y: 403, distance: 345.4
click at [995, 403] on div ".deletable-edge-delete-btn { width: 20px; height: 20px; border: 0px solid #ffff…" at bounding box center [956, 429] width 1225 height 700
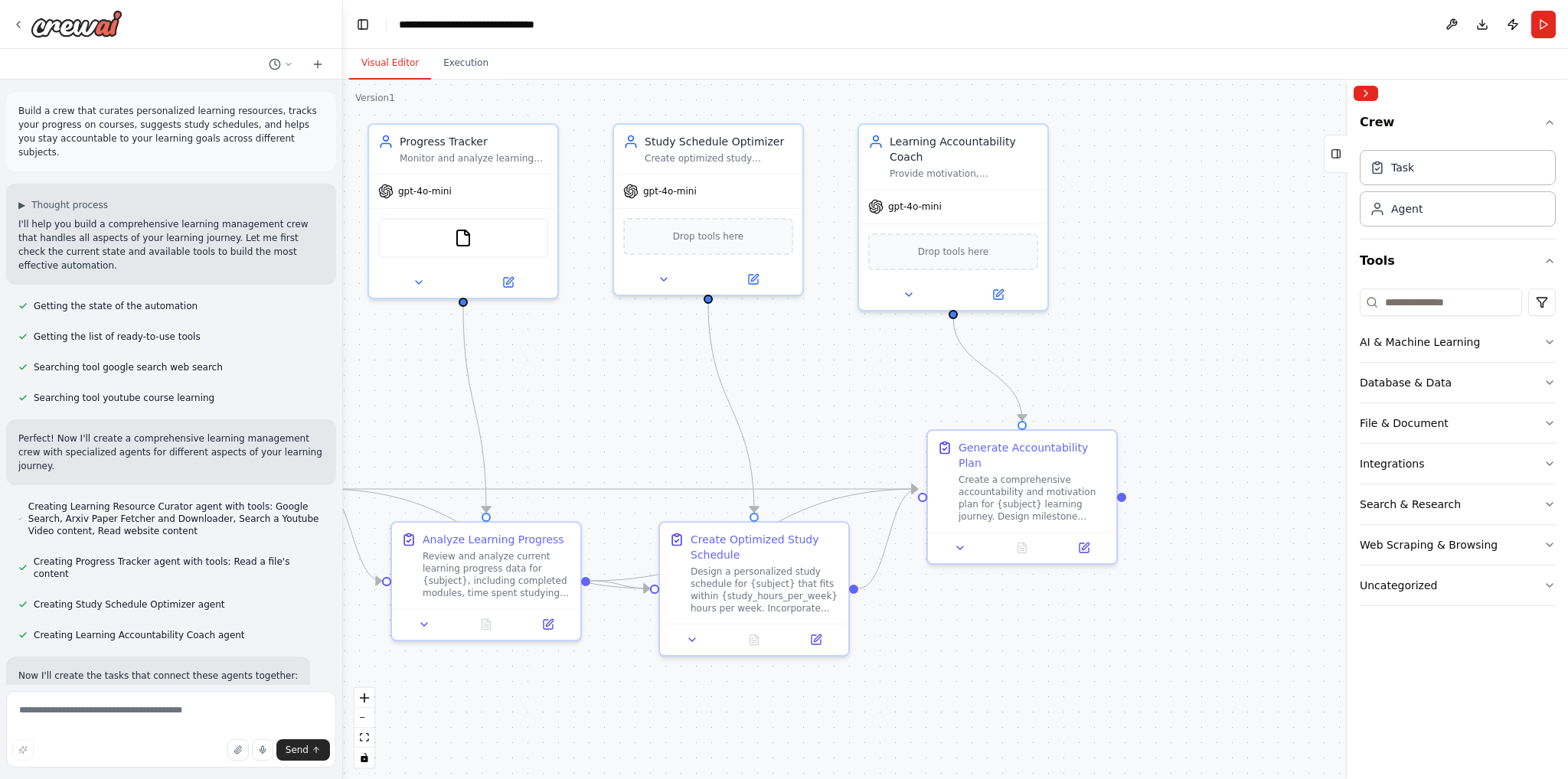
drag, startPoint x: 1209, startPoint y: 415, endPoint x: 639, endPoint y: 423, distance: 570.1
click at [637, 423] on div ".deletable-edge-delete-btn { width: 20px; height: 20px; border: 0px solid #ffff…" at bounding box center [956, 429] width 1225 height 700
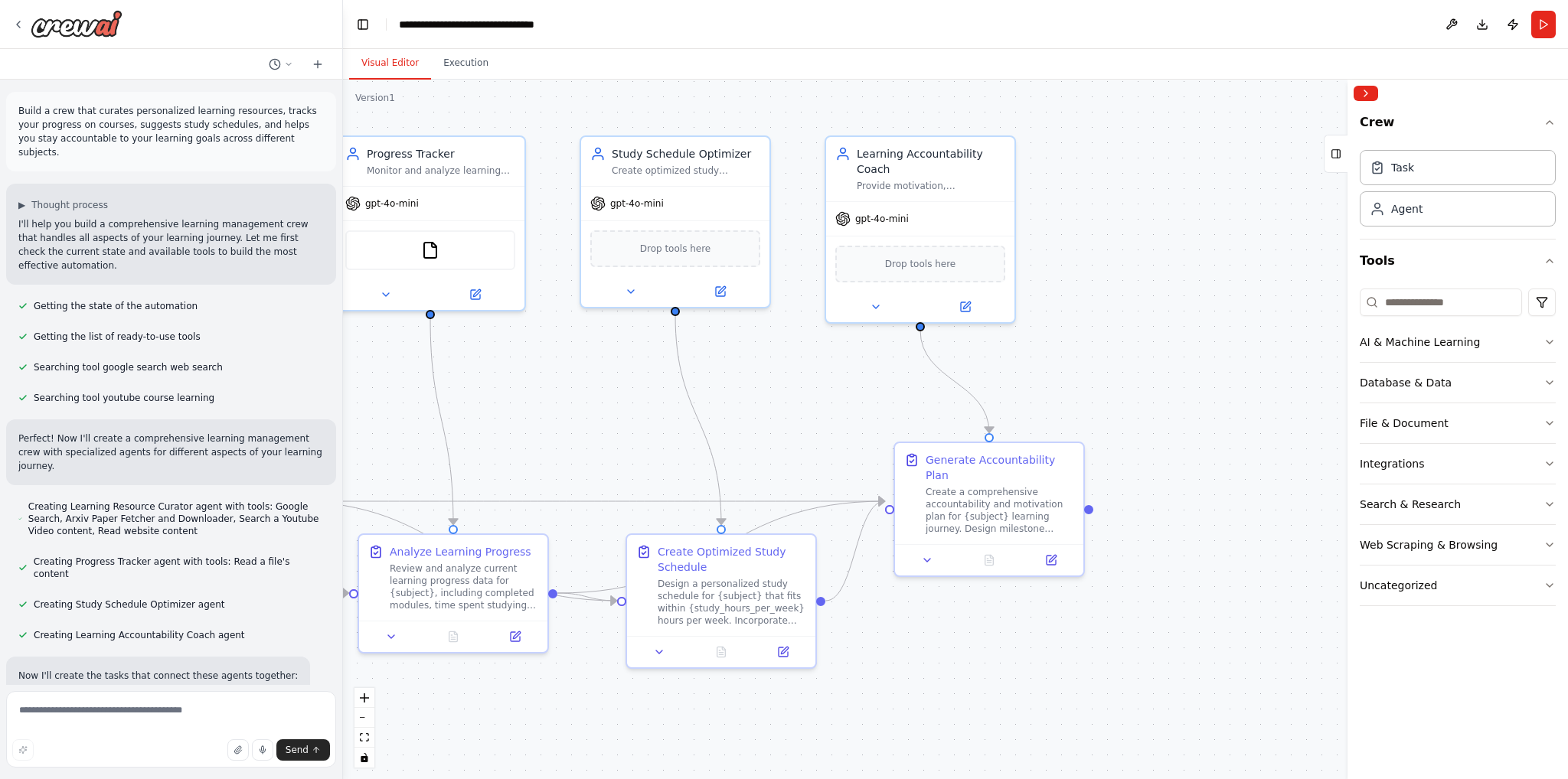
drag, startPoint x: 1135, startPoint y: 348, endPoint x: 1138, endPoint y: 295, distance: 53.1
click at [1138, 295] on div ".deletable-edge-delete-btn { width: 20px; height: 20px; border: 0px solid #ffff…" at bounding box center [956, 429] width 1225 height 700
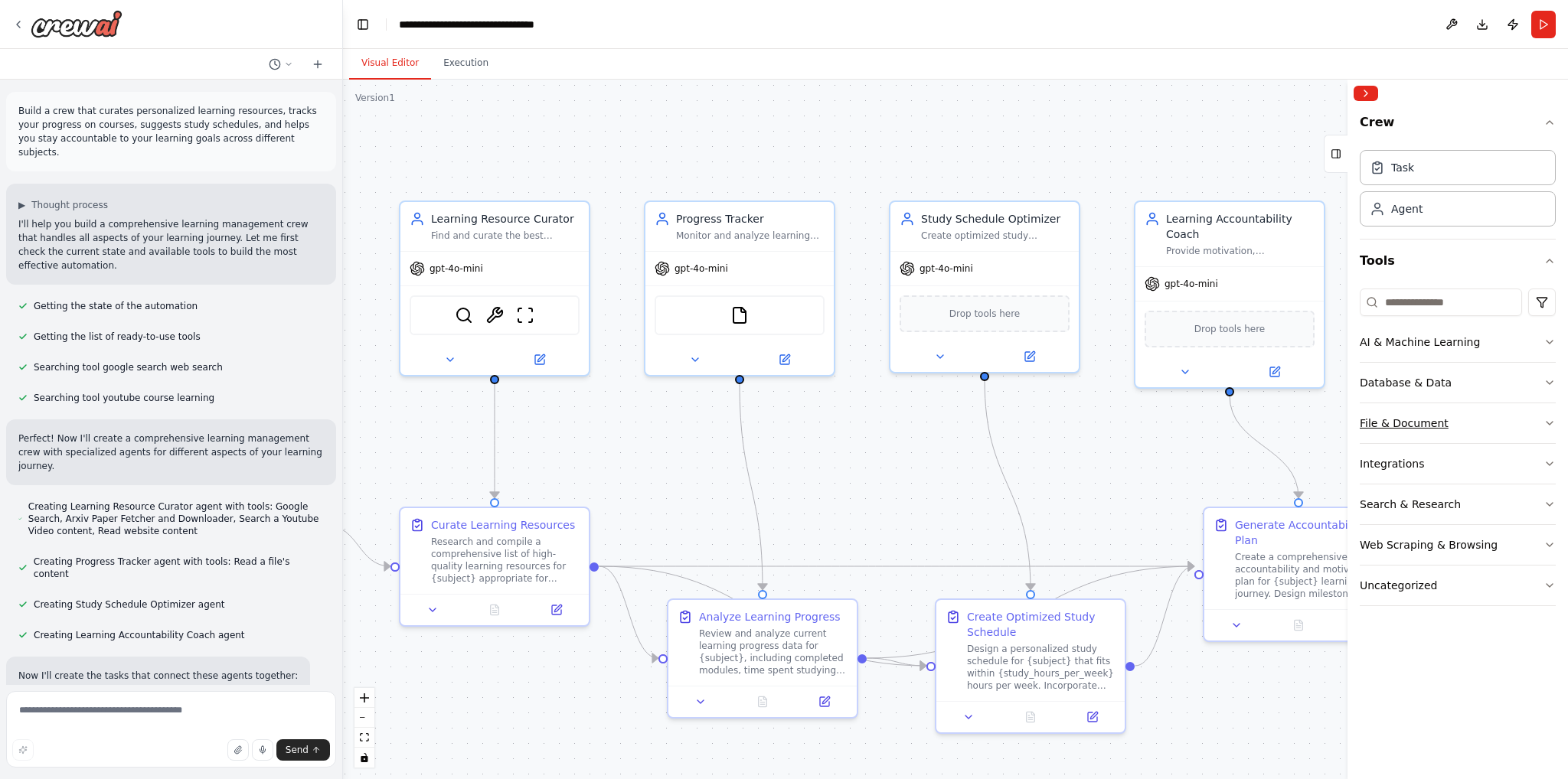
drag, startPoint x: 1080, startPoint y: 288, endPoint x: 1401, endPoint y: 411, distance: 343.8
click at [1401, 411] on div "Build a crew that curates personalized learning resources, tracks your progress…" at bounding box center [784, 390] width 1568 height 779
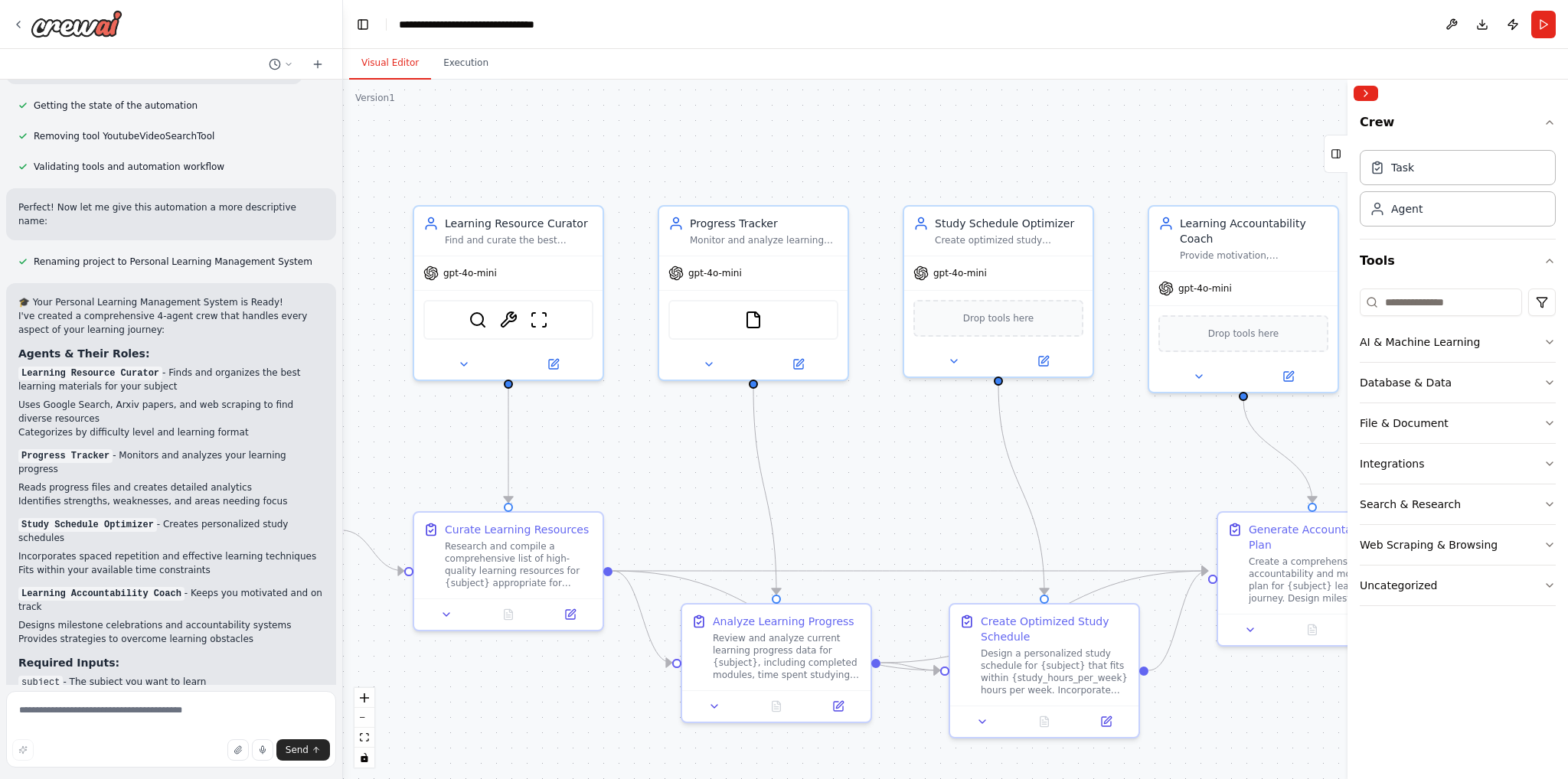
scroll to position [1235, 0]
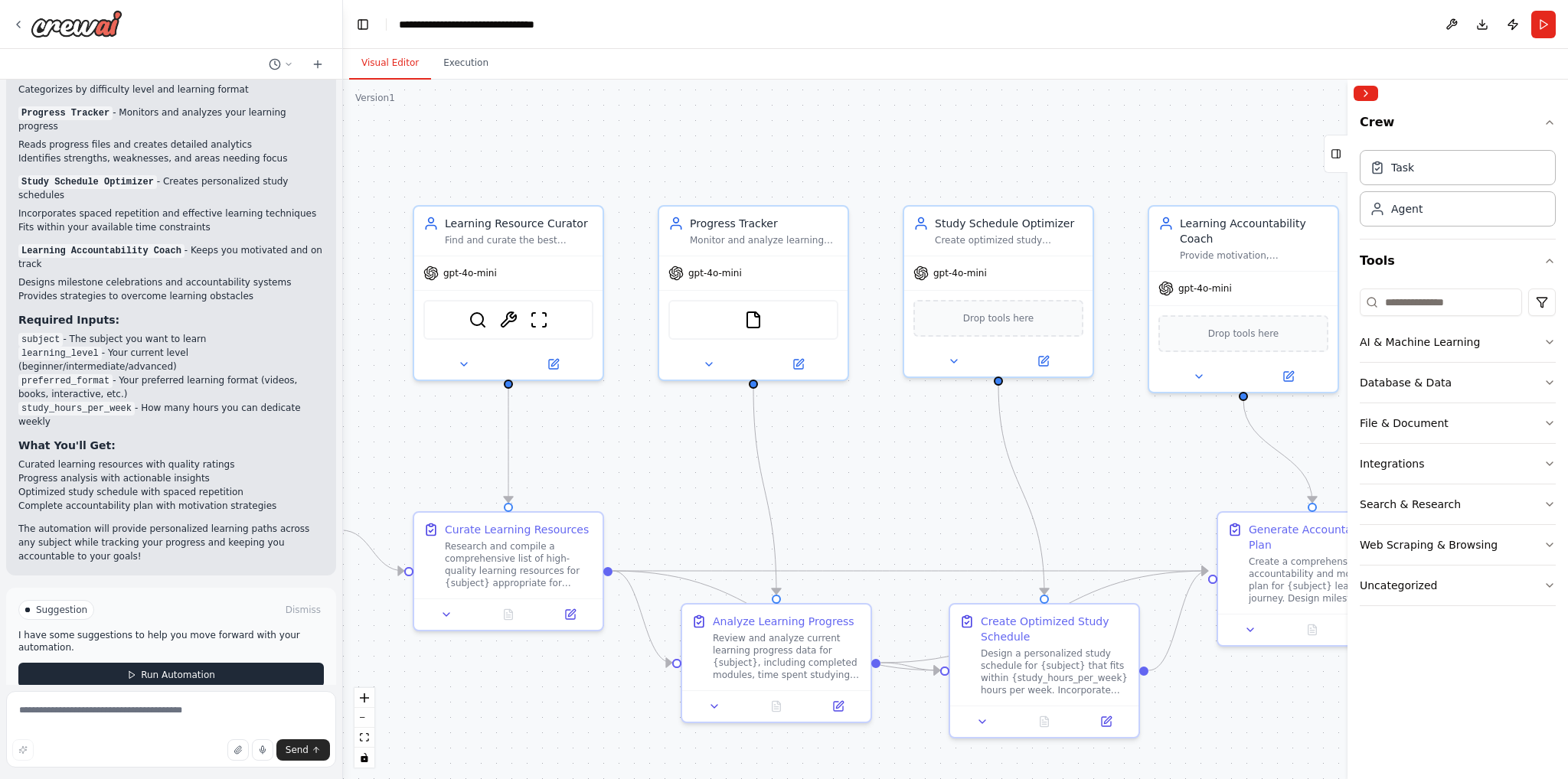
click at [218, 663] on button "Run Automation" at bounding box center [170, 675] width 306 height 24
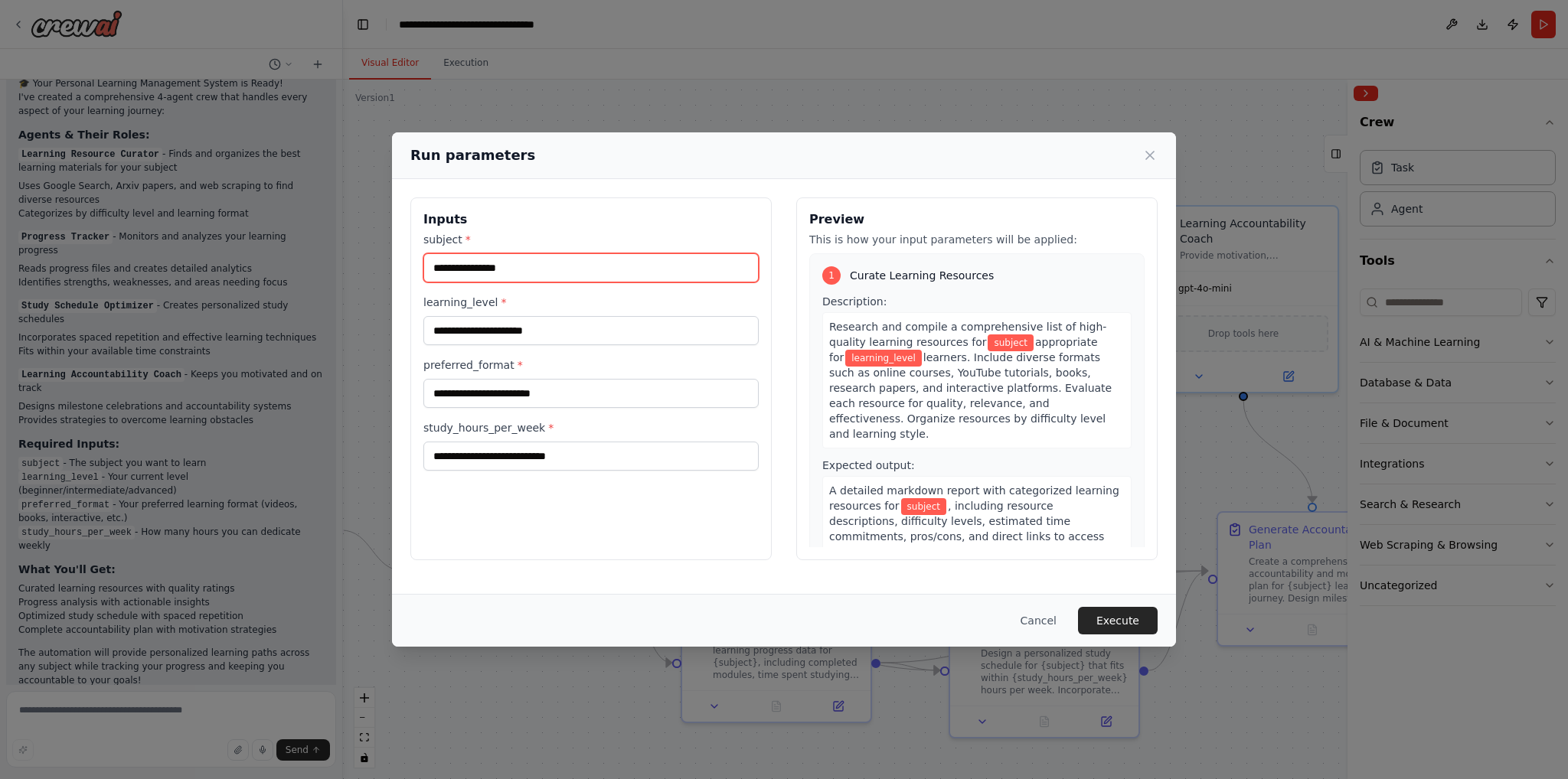
click at [575, 257] on input "subject *" at bounding box center [591, 268] width 335 height 29
click at [609, 273] on input "subject *" at bounding box center [591, 268] width 335 height 29
type input "*******"
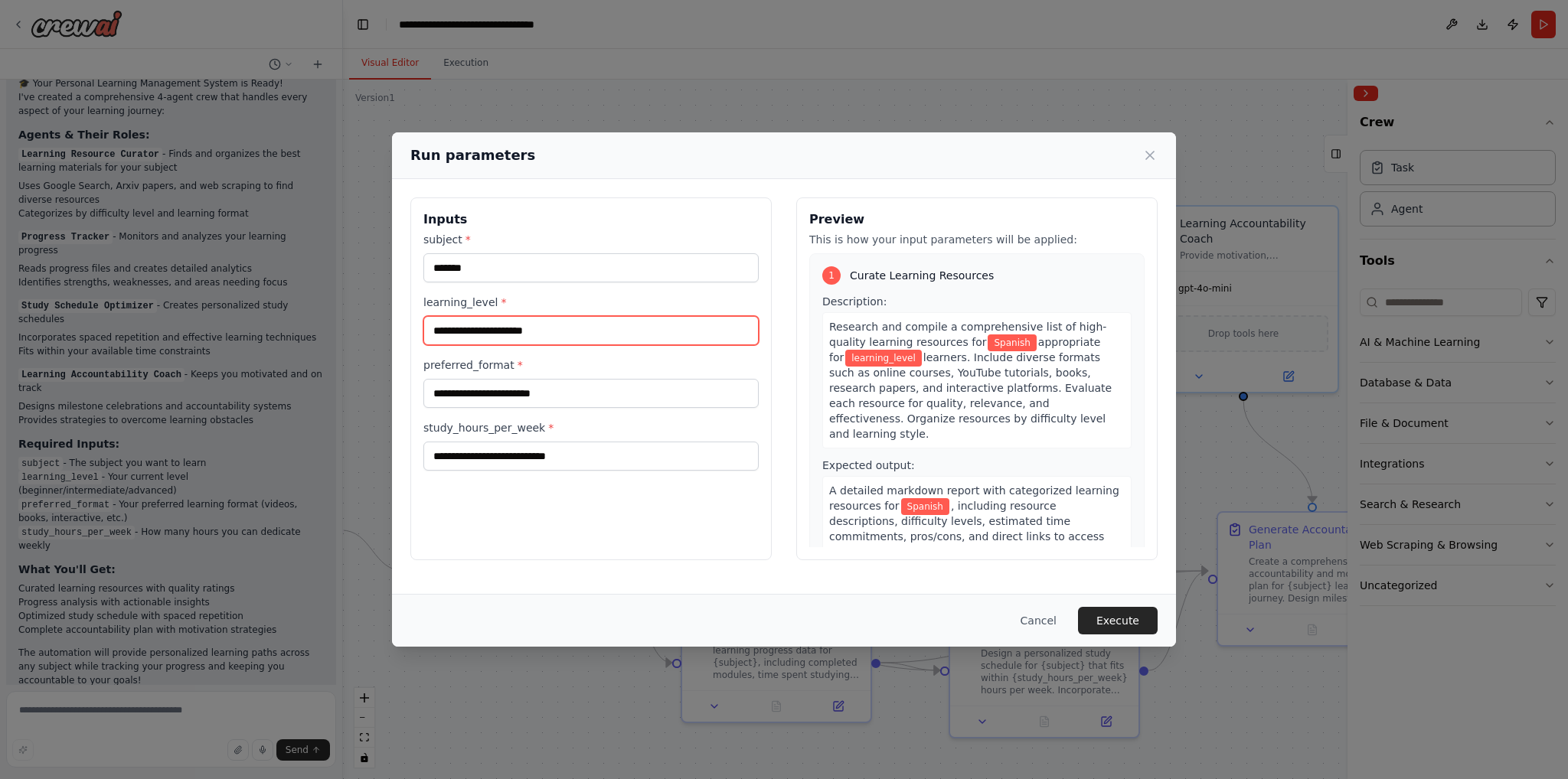
click at [559, 319] on input "learning_level *" at bounding box center [591, 331] width 335 height 29
type input "********"
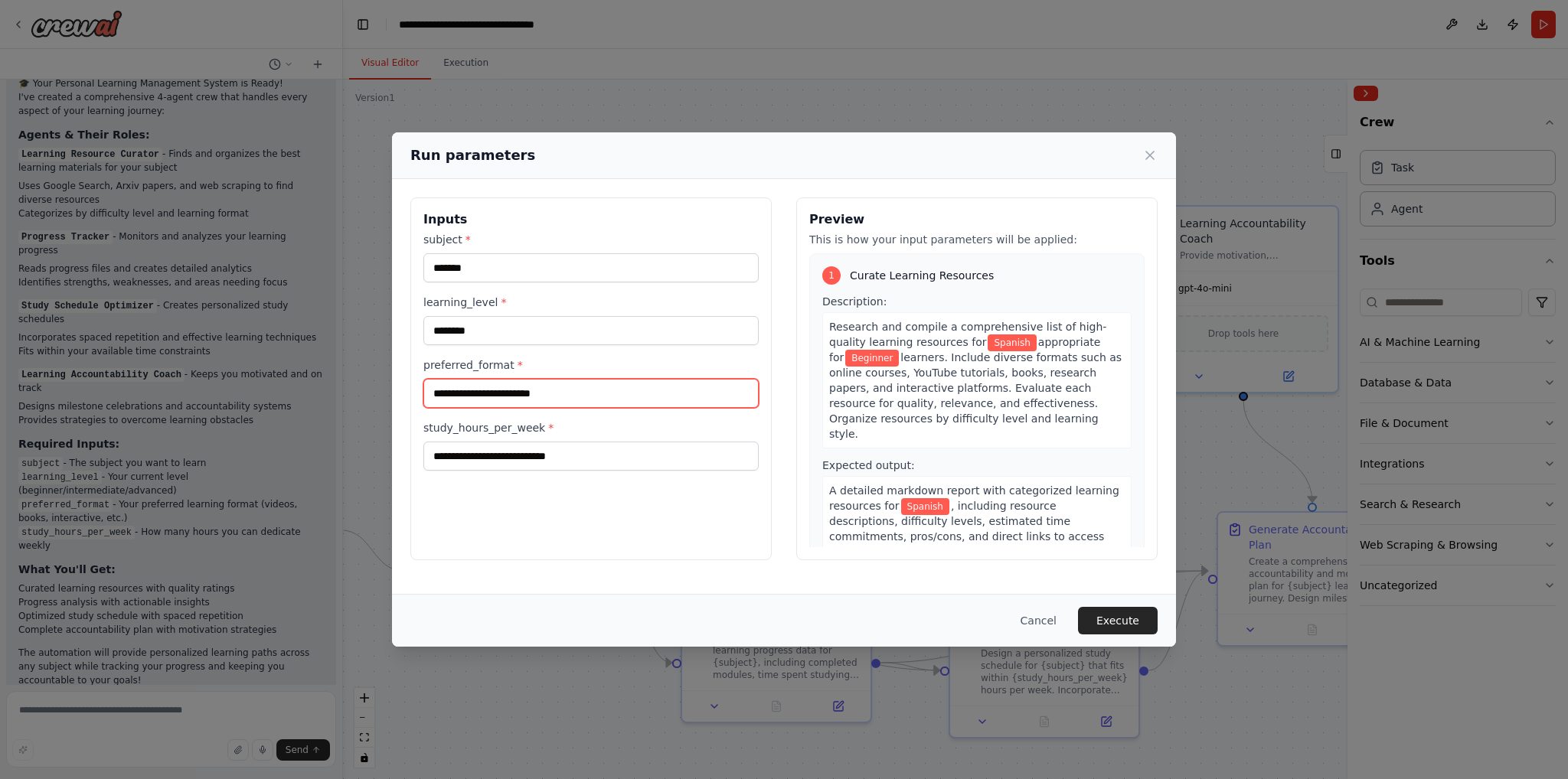
click at [529, 397] on input "preferred_format *" at bounding box center [591, 393] width 335 height 29
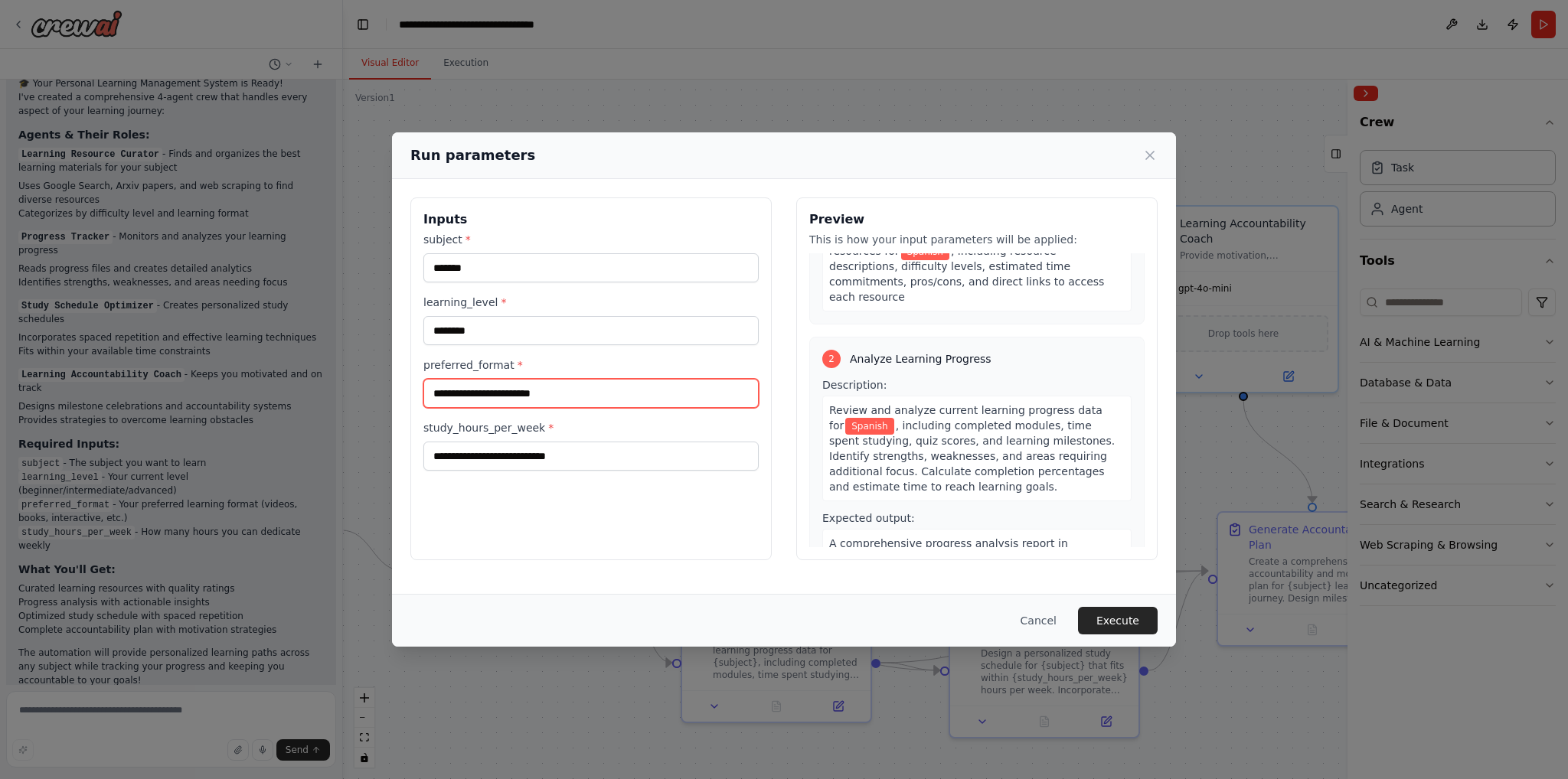
scroll to position [127, 0]
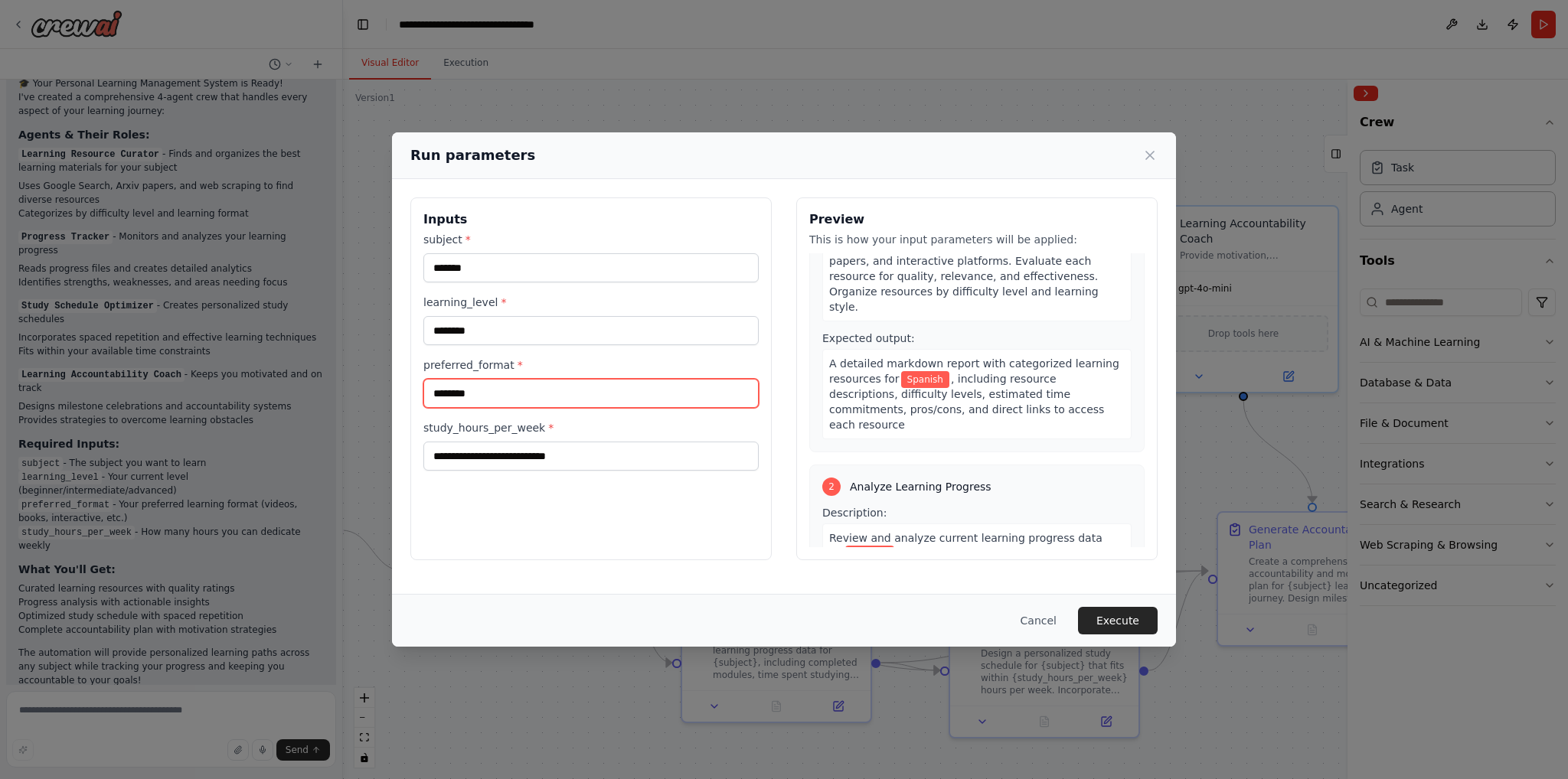
type input "********"
click at [564, 455] on input "study_hours_per_week *" at bounding box center [591, 455] width 335 height 29
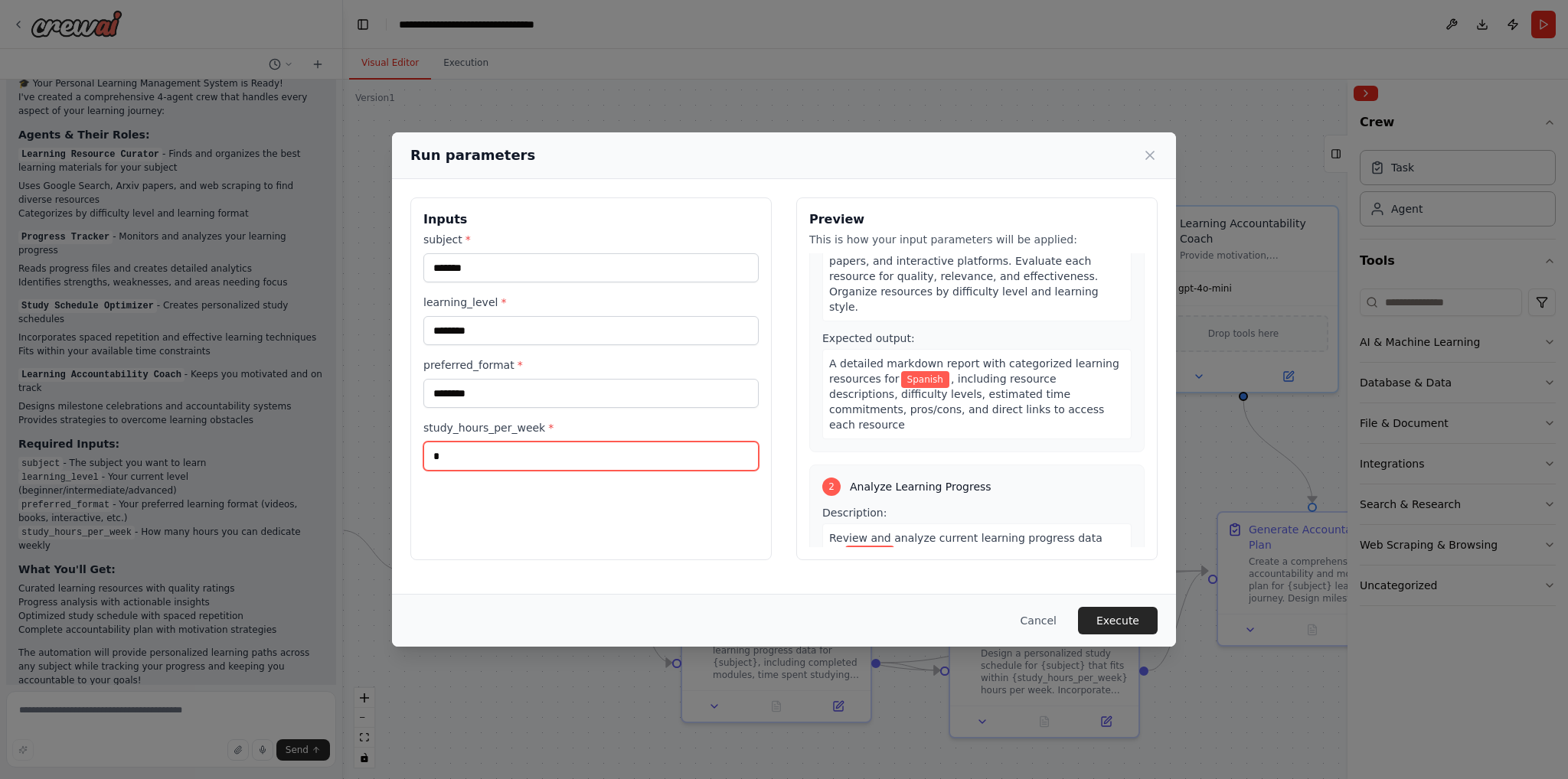
type input "*"
click at [634, 567] on div "Inputs subject * ******* learning_level * ******** preferred_format * ******** …" at bounding box center [784, 379] width 784 height 400
click at [1130, 620] on button "Execute" at bounding box center [1117, 620] width 79 height 27
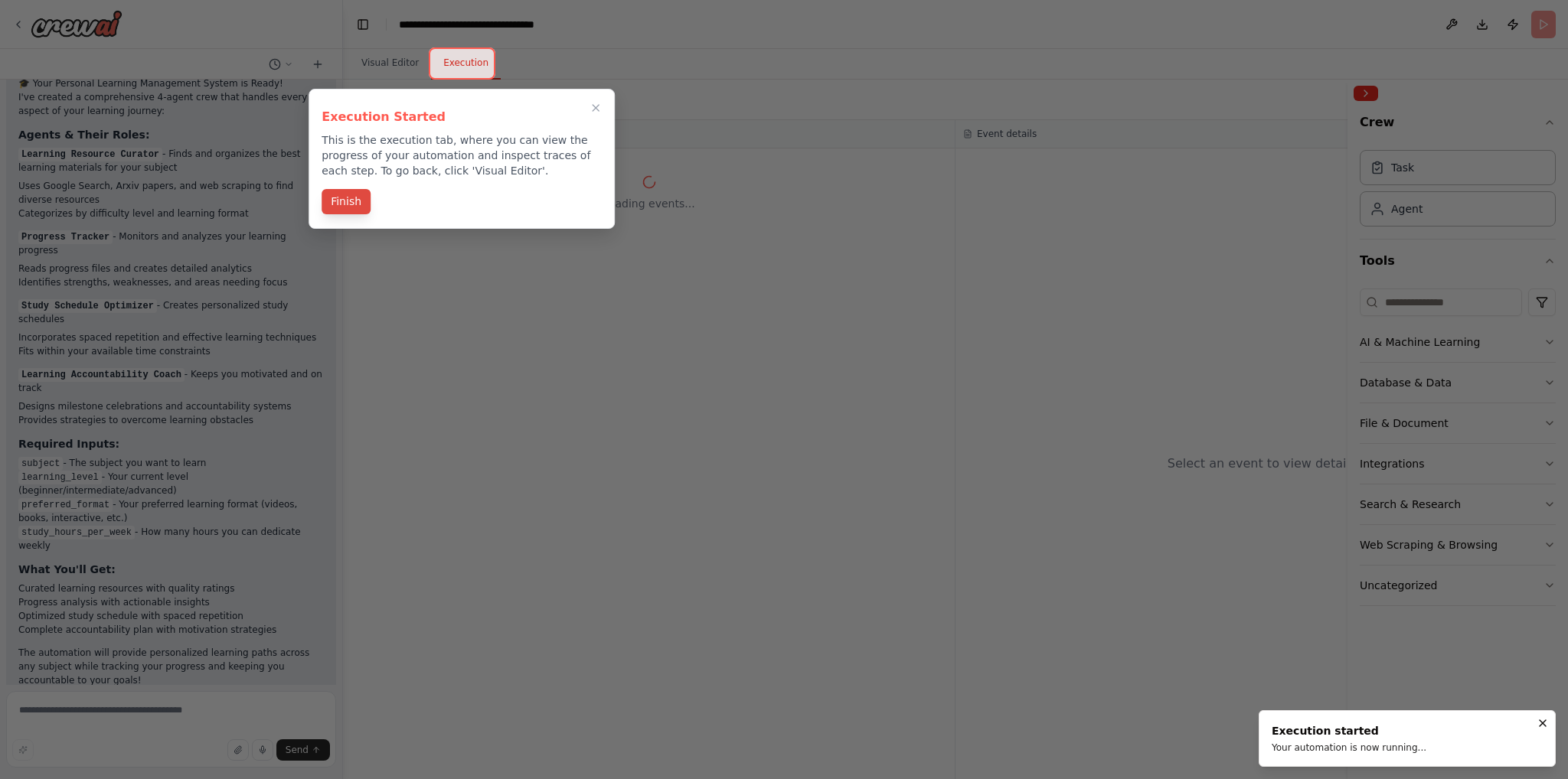
click at [348, 196] on button "Finish" at bounding box center [346, 202] width 49 height 25
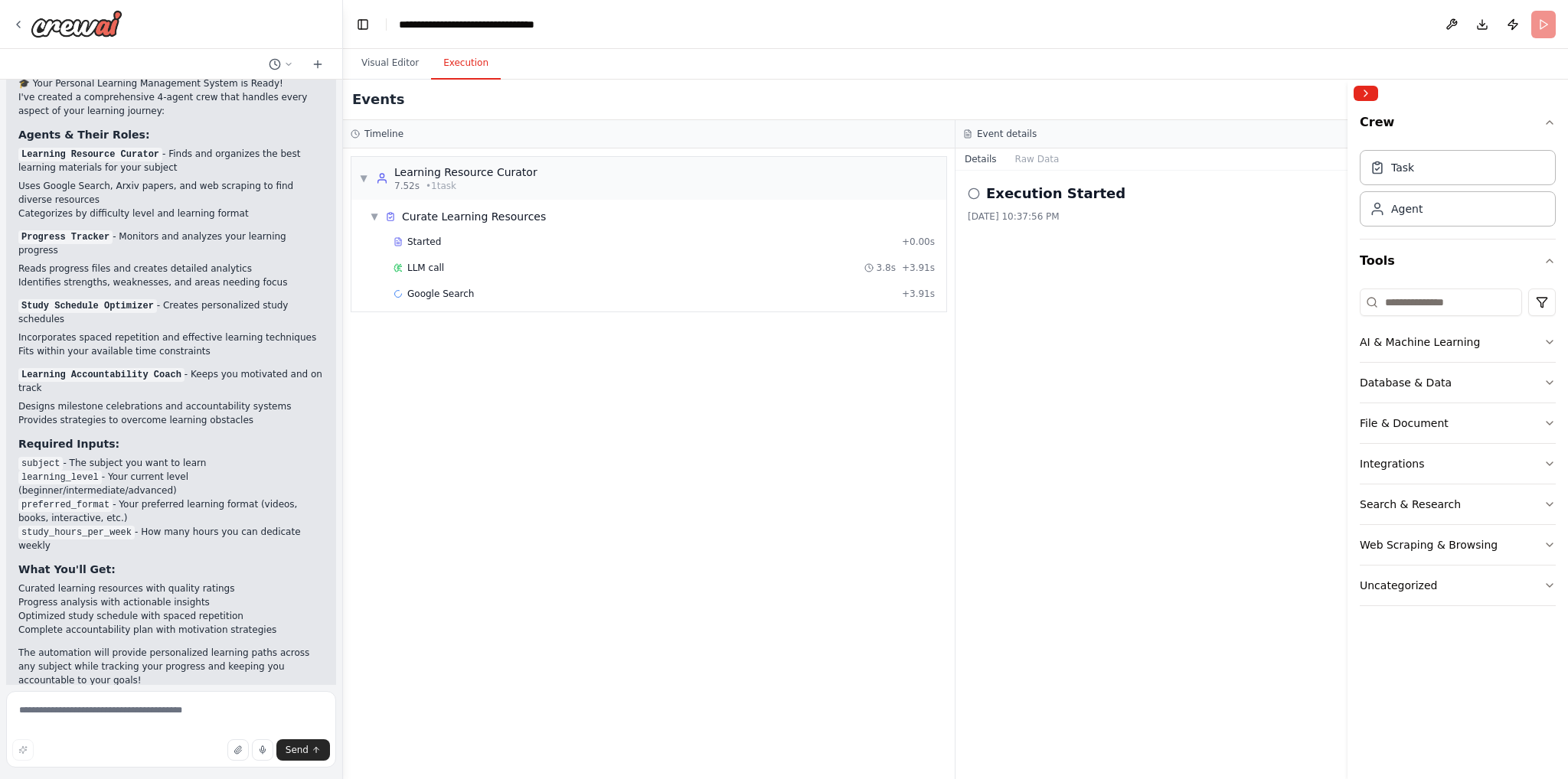
click at [450, 353] on div "▼ Learning Resource Curator 7.52s • 1 task ▼ Curate Learning Resources Started …" at bounding box center [649, 463] width 612 height 631
click at [547, 509] on div "▼ Learning Resource Curator 7.52s • 1 task ▼ Curate Learning Resources Started …" at bounding box center [649, 463] width 612 height 631
click at [547, 503] on div "▼ Learning Resource Curator 7.52s • 1 task ▼ Curate Learning Resources Started …" at bounding box center [649, 463] width 612 height 631
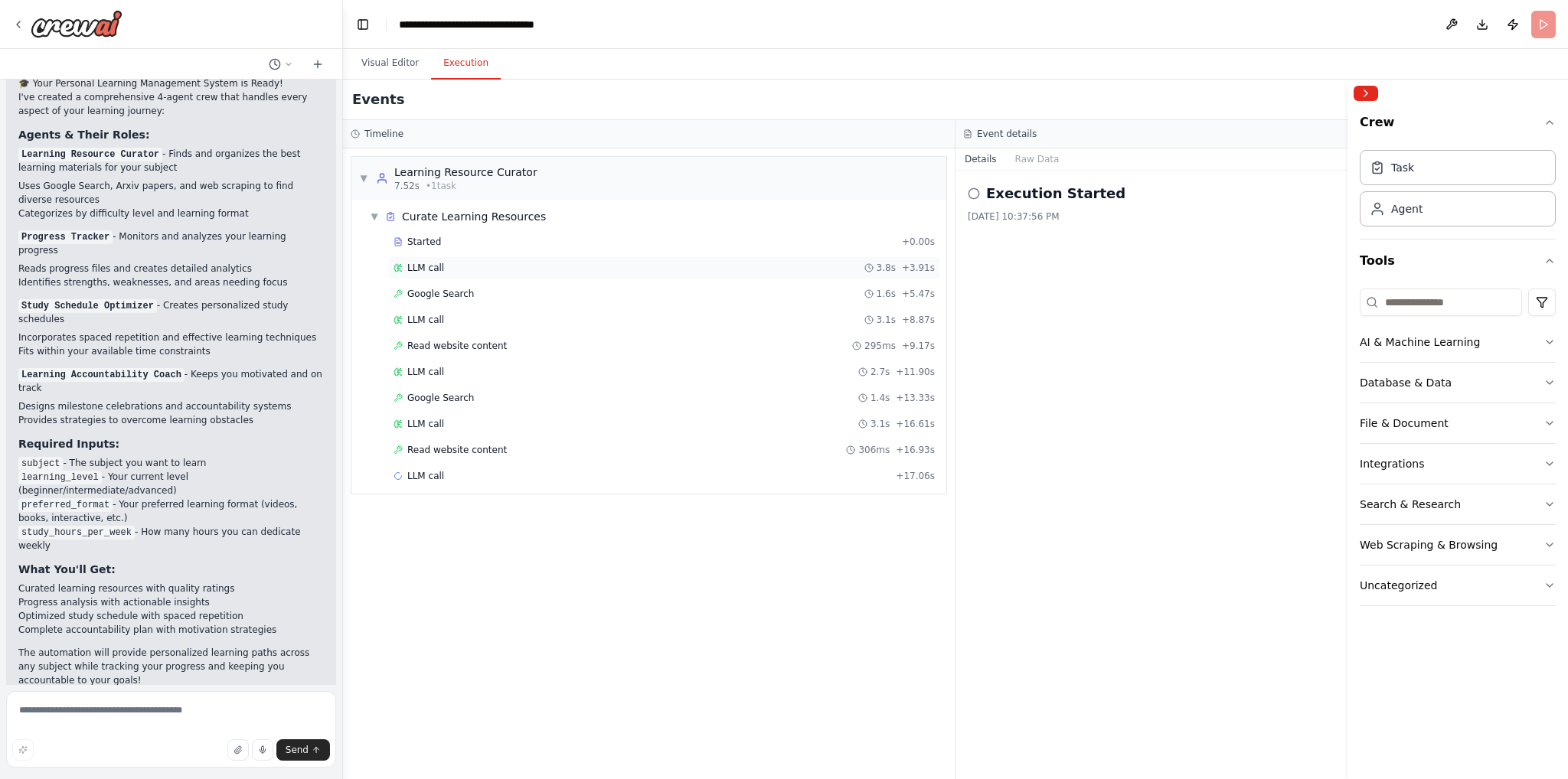
click at [457, 261] on div "LLM call 3.8s + 3.91s" at bounding box center [664, 268] width 541 height 13
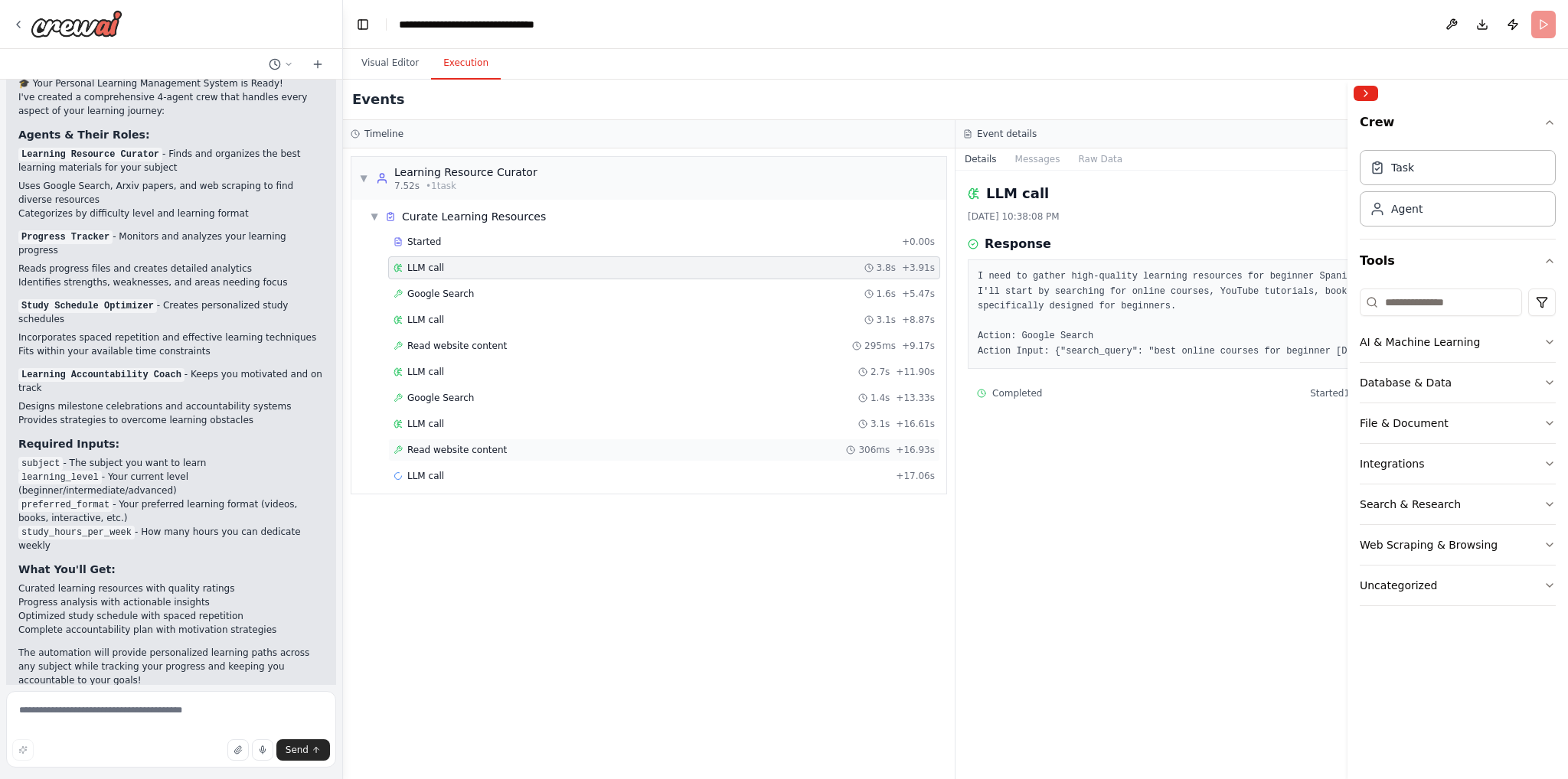
click at [837, 439] on div "Read website content 306ms + 16.93s" at bounding box center [664, 450] width 552 height 23
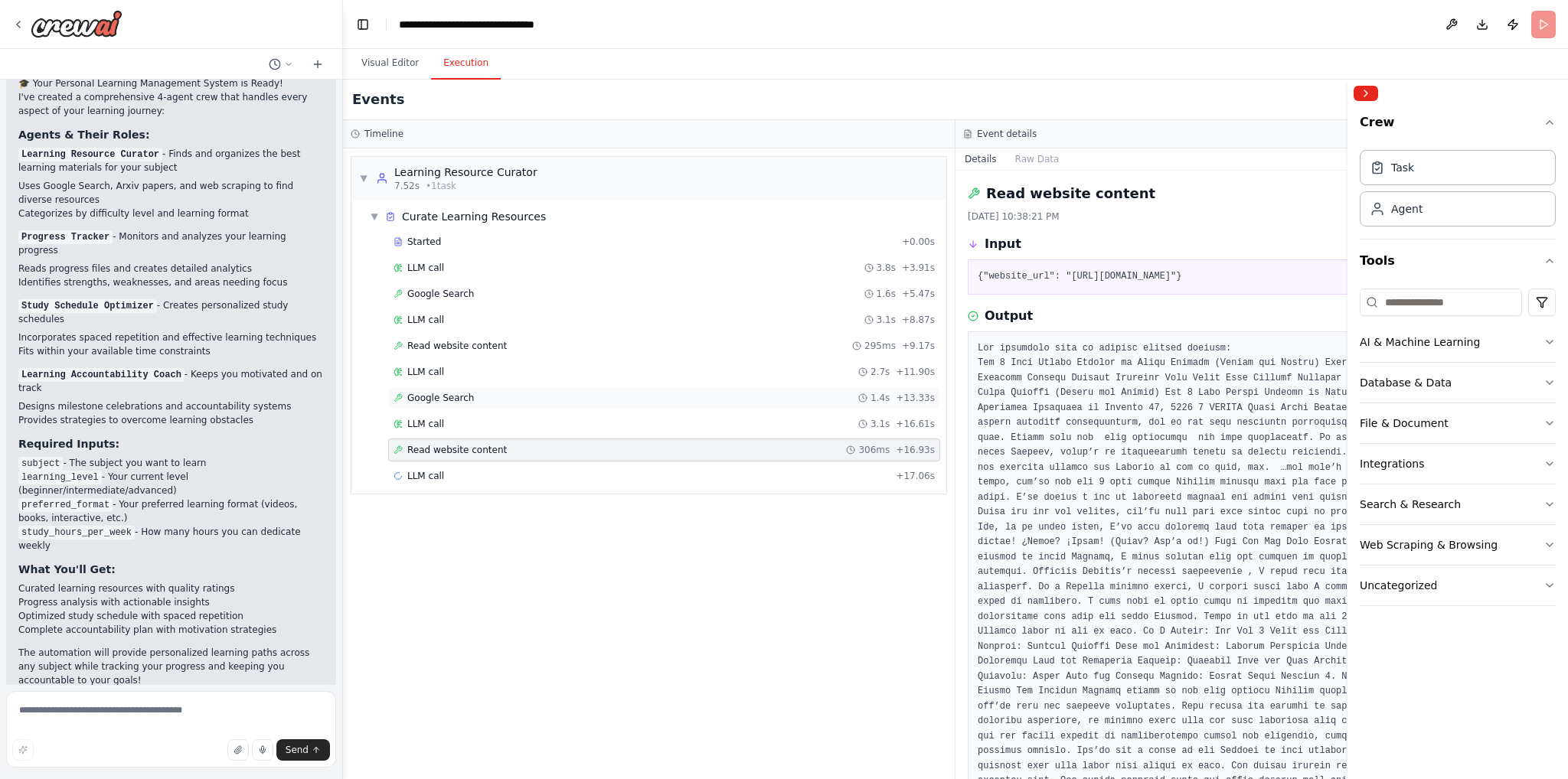
click at [734, 405] on div "Google Search 1.4s + 13.33s" at bounding box center [664, 397] width 552 height 23
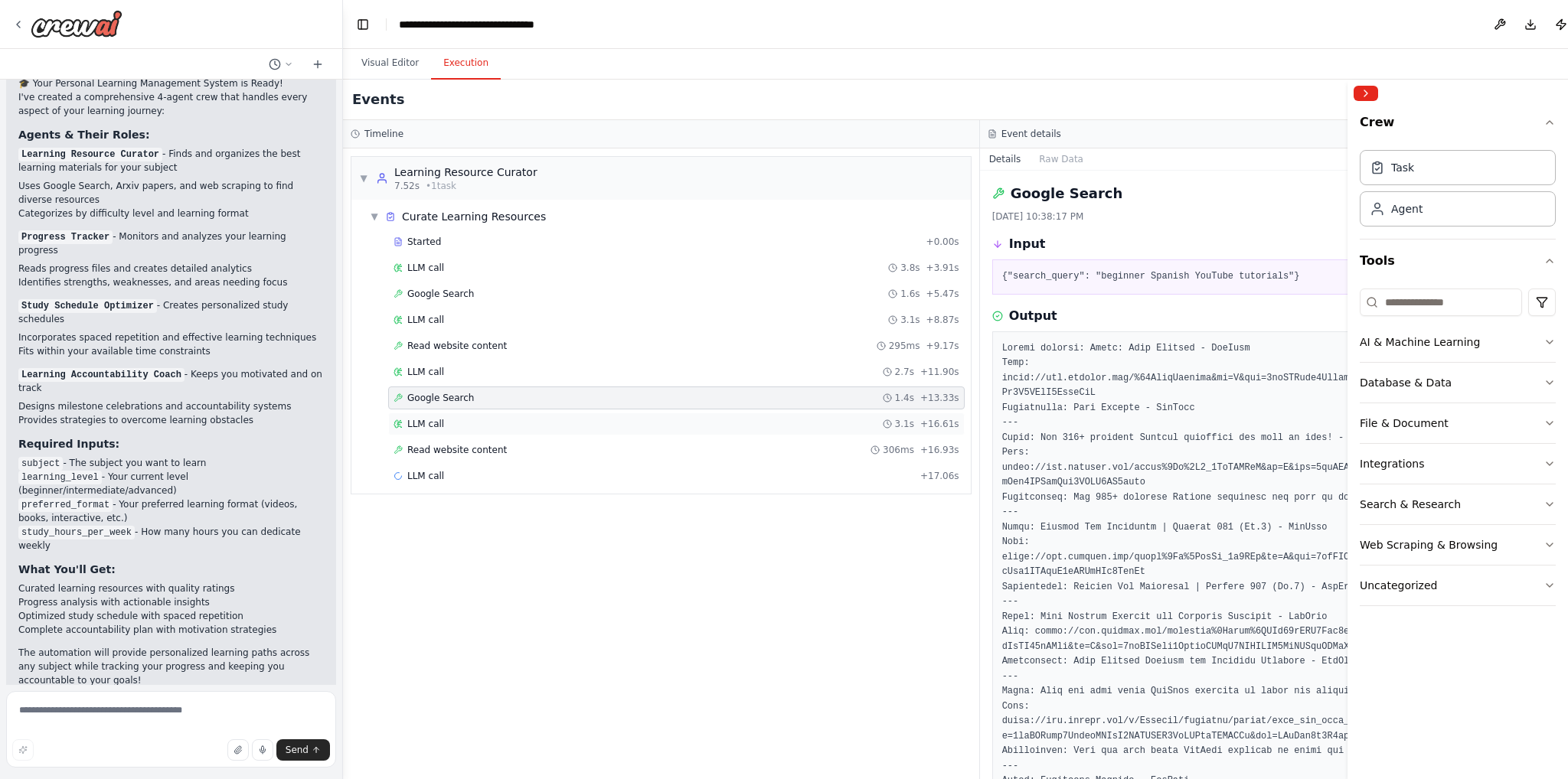
click at [694, 430] on div "LLM call 3.1s + 16.61s" at bounding box center [676, 423] width 577 height 23
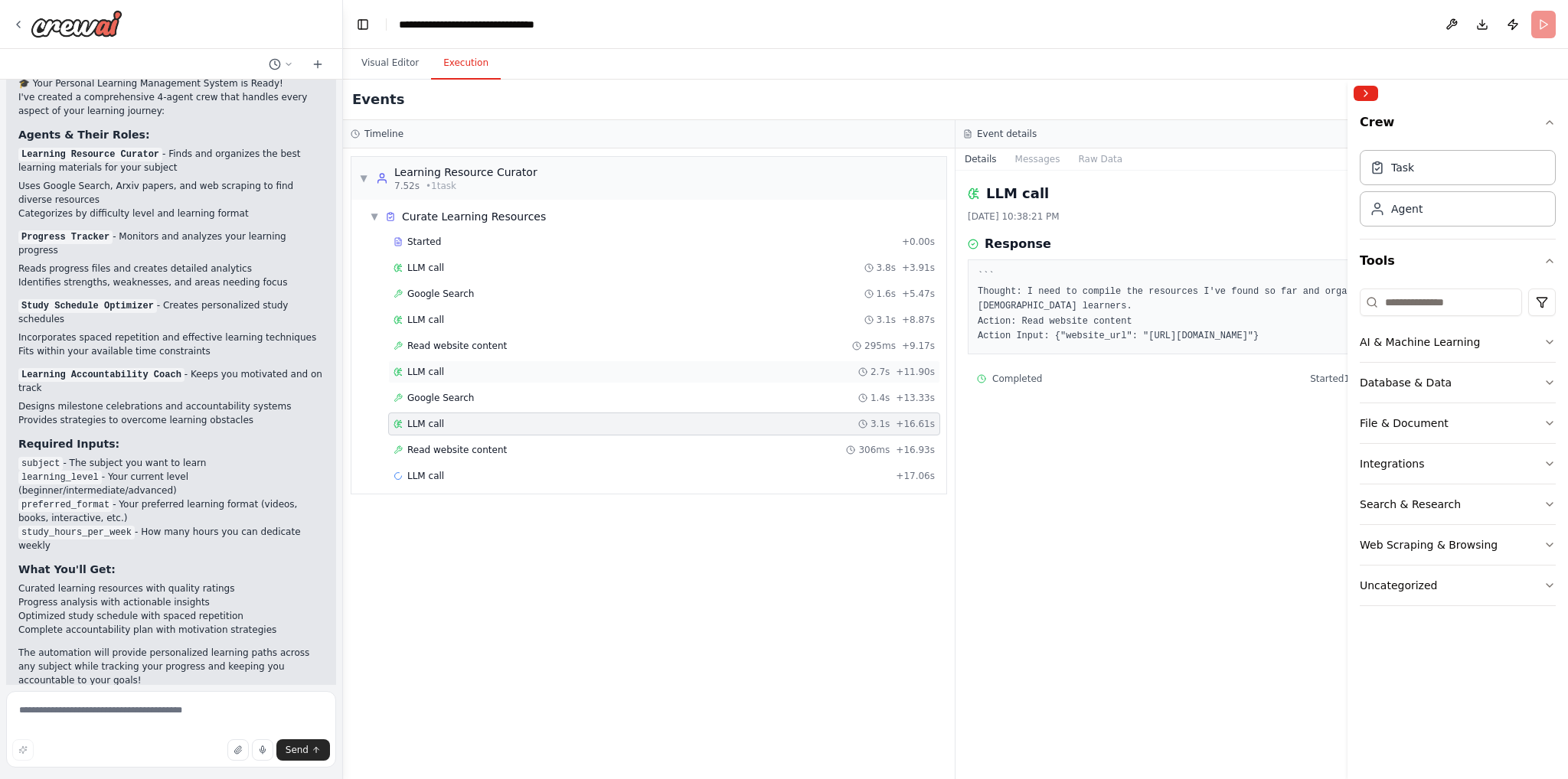
click at [671, 374] on div "LLM call 2.7s + 11.90s" at bounding box center [664, 372] width 541 height 13
click at [661, 356] on div "Started + 0.00s LLM call 3.8s + 3.91s Google Search 1.6s + 5.47s LLM call 3.1s …" at bounding box center [655, 360] width 583 height 260
click at [661, 340] on div "Read website content 295ms + 9.17s" at bounding box center [664, 346] width 541 height 13
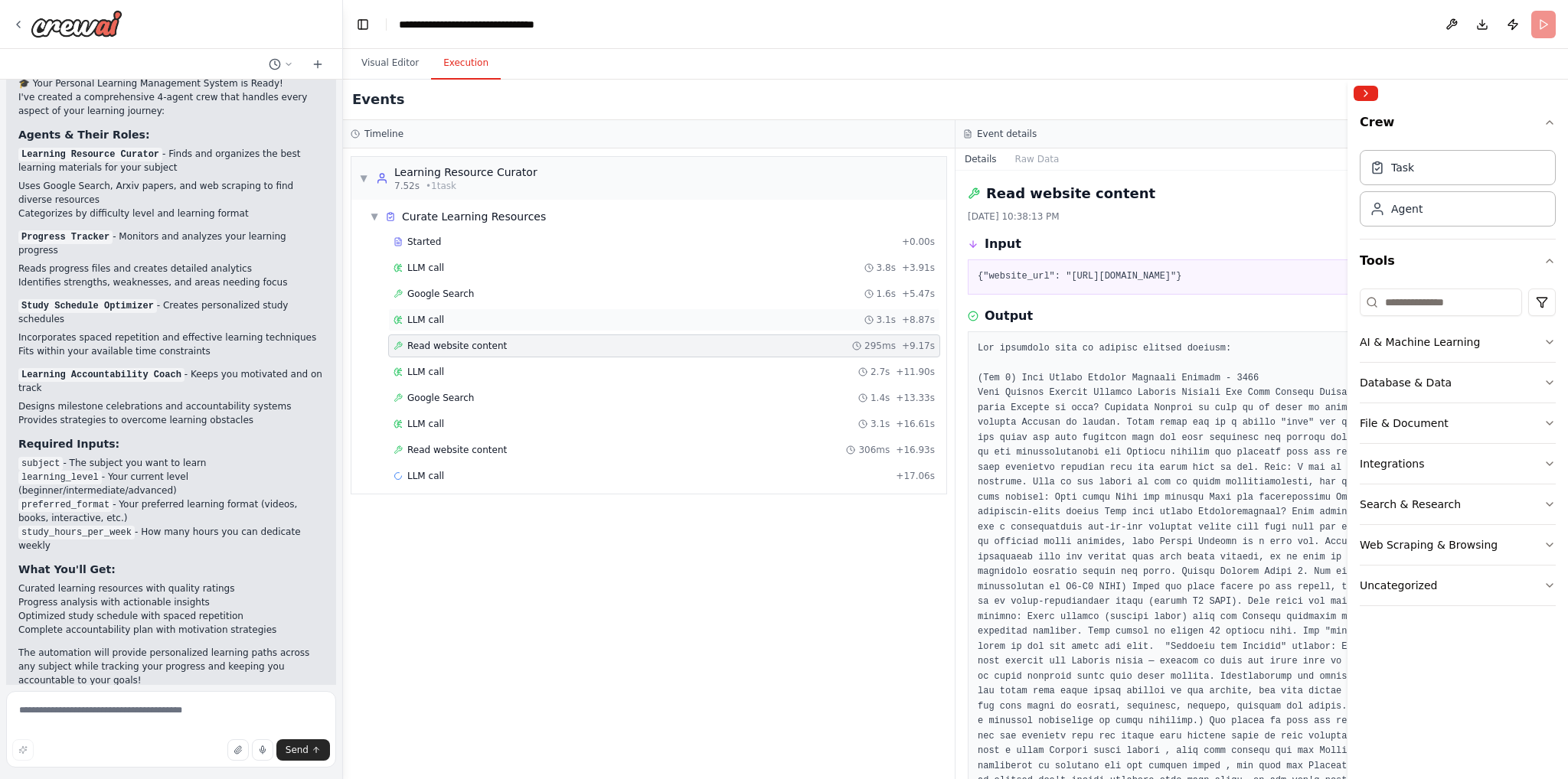
click at [650, 328] on div "LLM call 3.1s + 8.87s" at bounding box center [664, 320] width 552 height 23
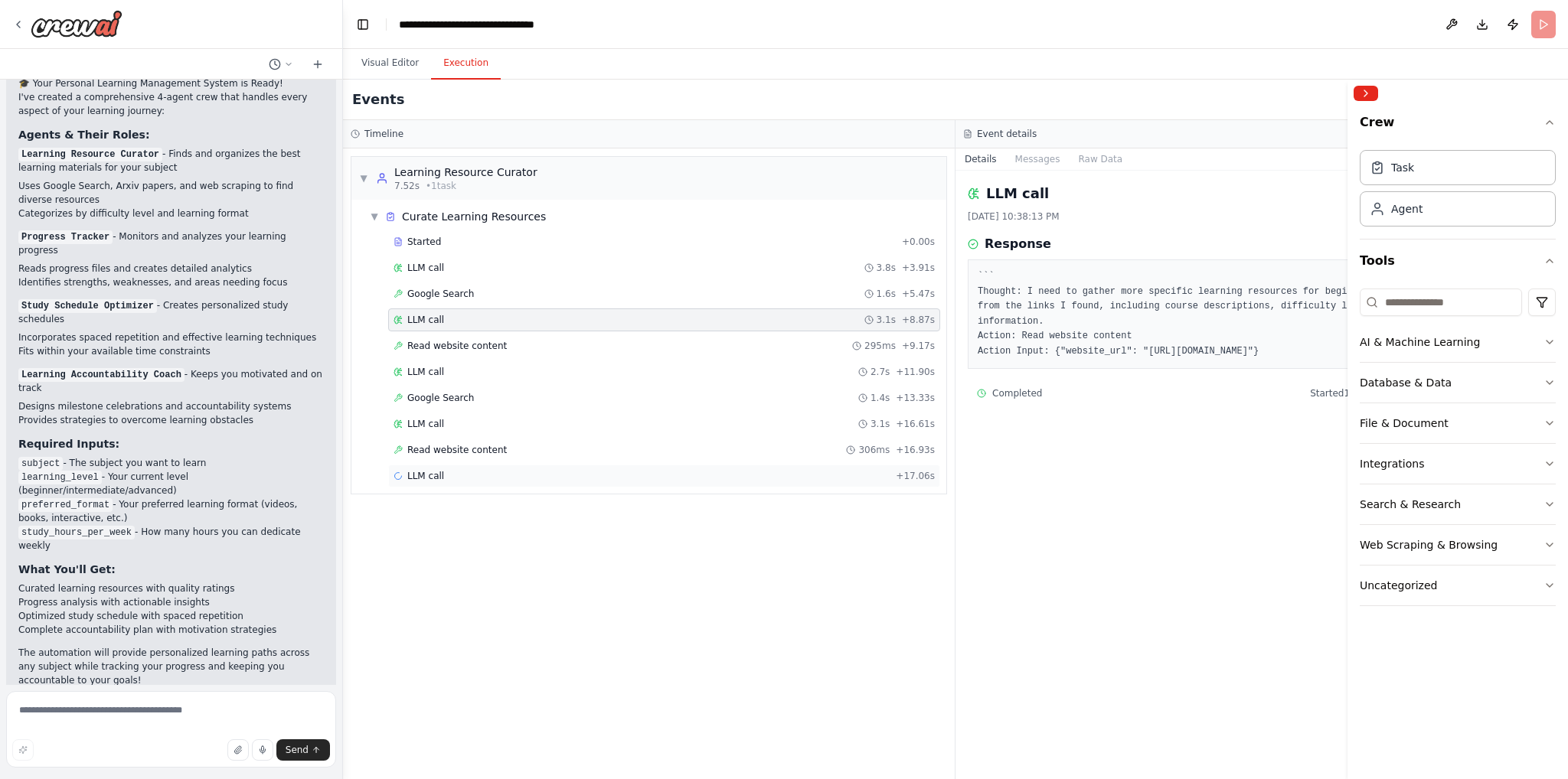
click at [551, 470] on div "LLM call + 17.06s" at bounding box center [664, 476] width 541 height 13
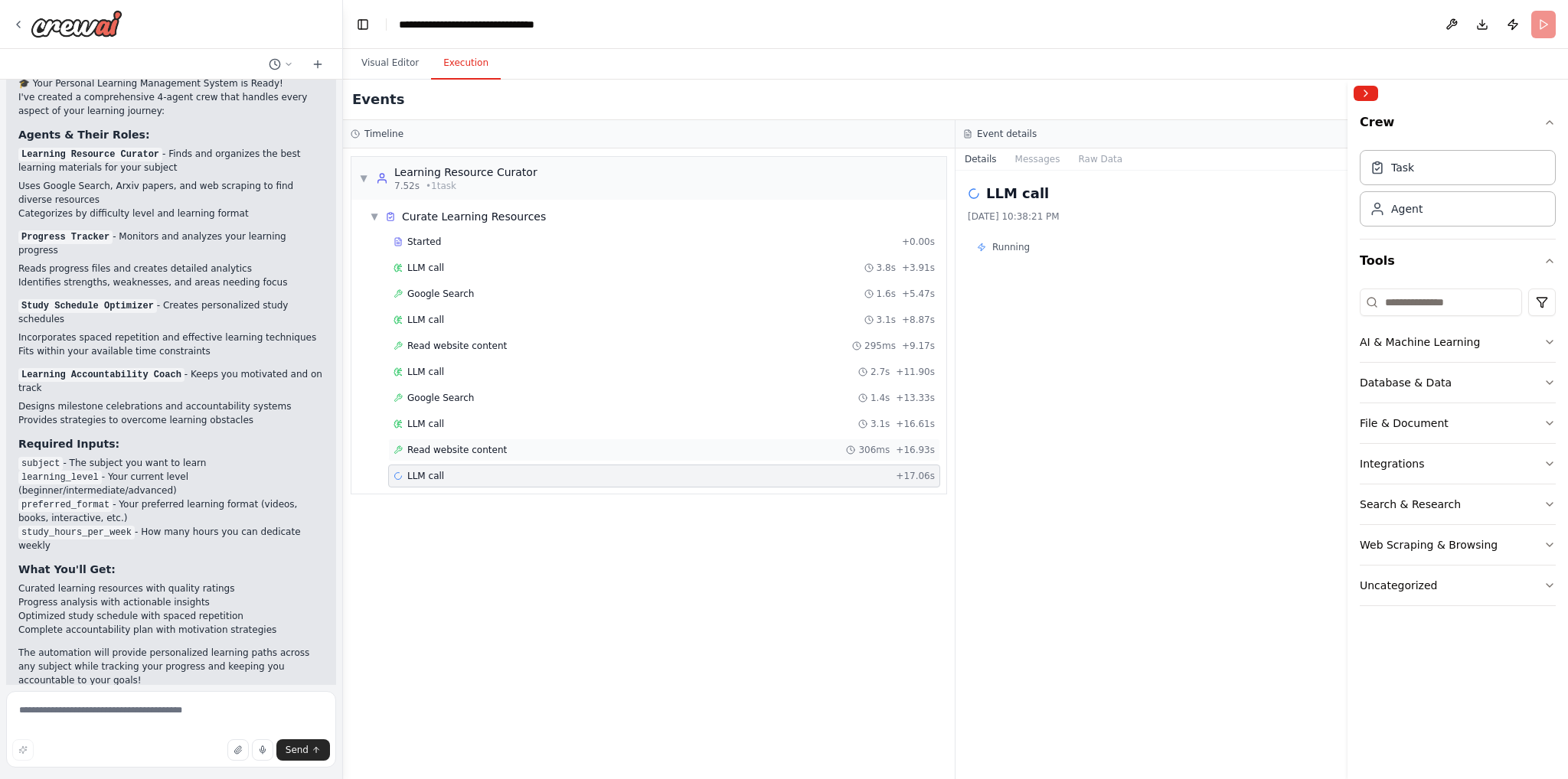
click at [550, 444] on div "Read website content 306ms + 16.93s" at bounding box center [664, 450] width 541 height 13
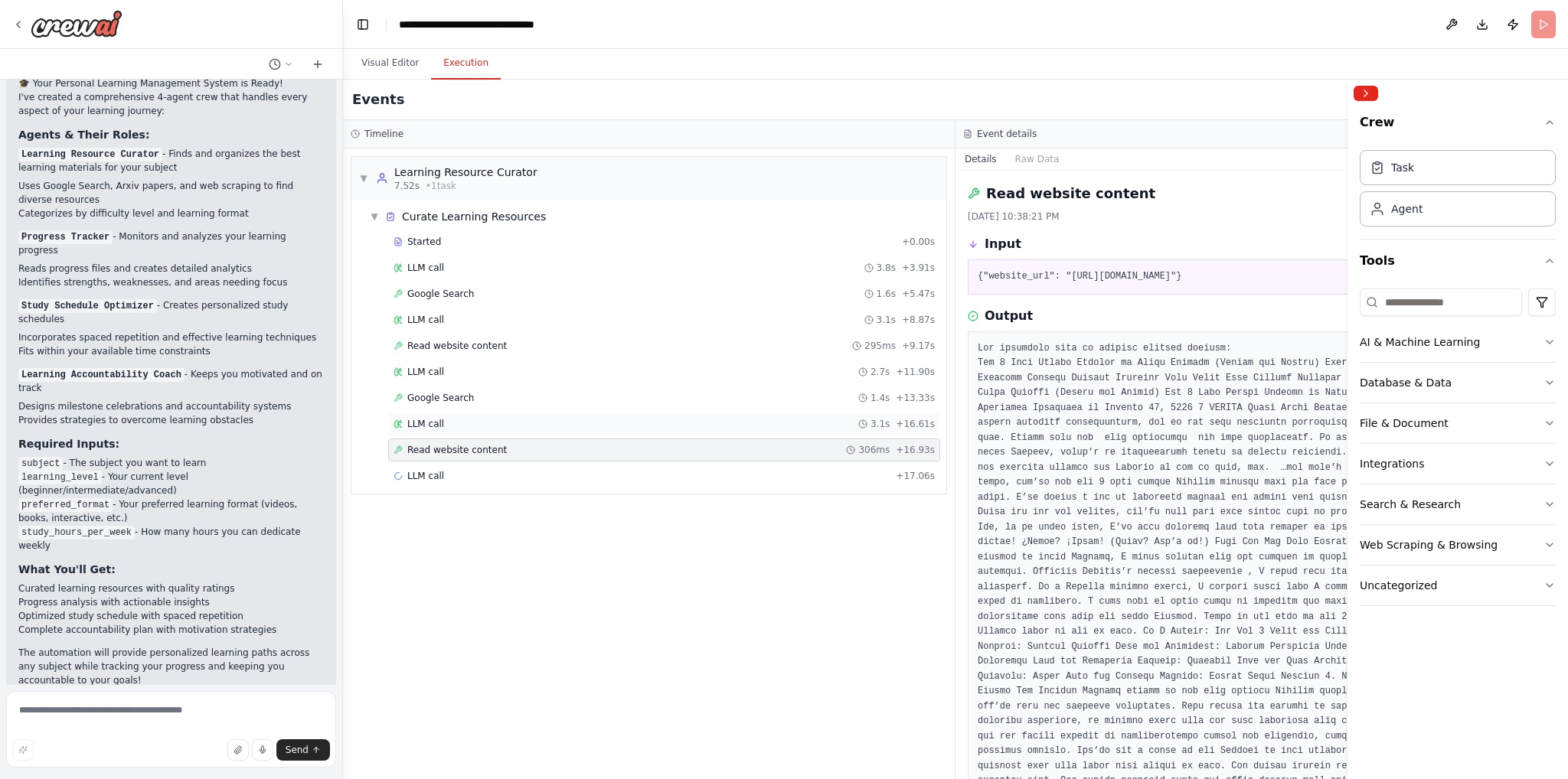
click at [551, 423] on div "LLM call 3.1s + 16.61s" at bounding box center [664, 424] width 541 height 13
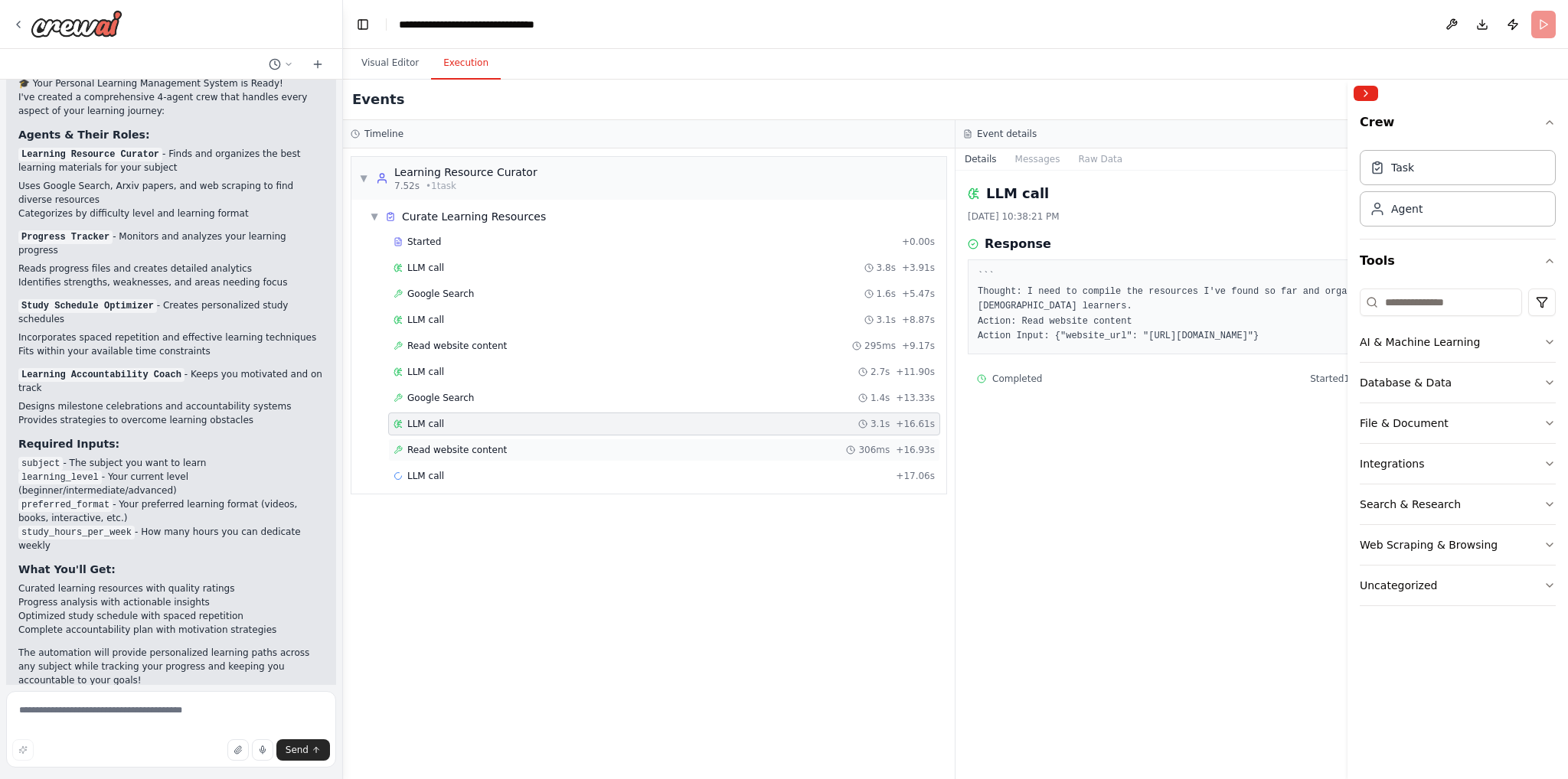
click at [553, 444] on div "Read website content 306ms + 16.93s" at bounding box center [664, 450] width 541 height 13
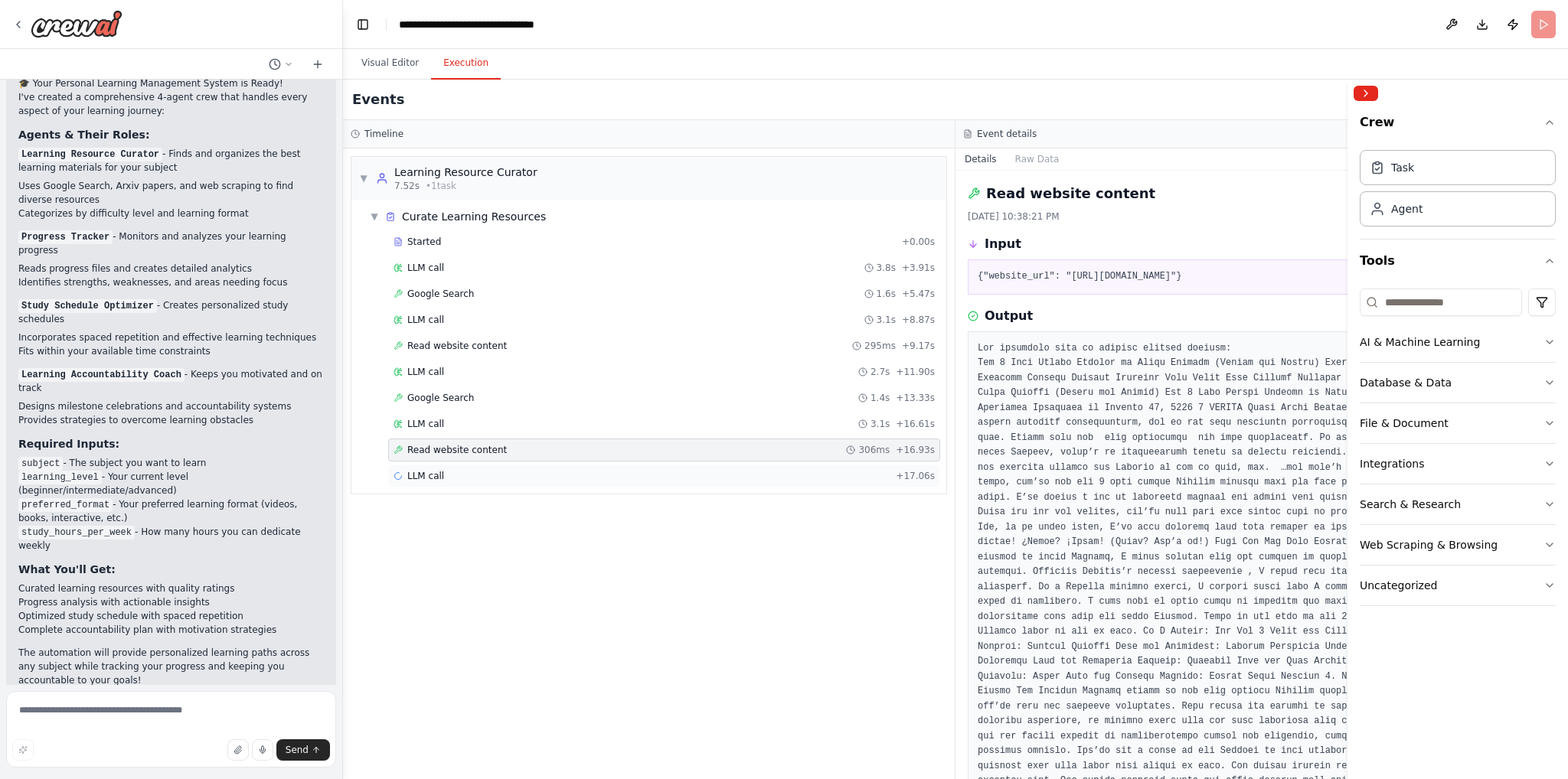
click at [553, 470] on div "LLM call + 17.06s" at bounding box center [664, 476] width 541 height 13
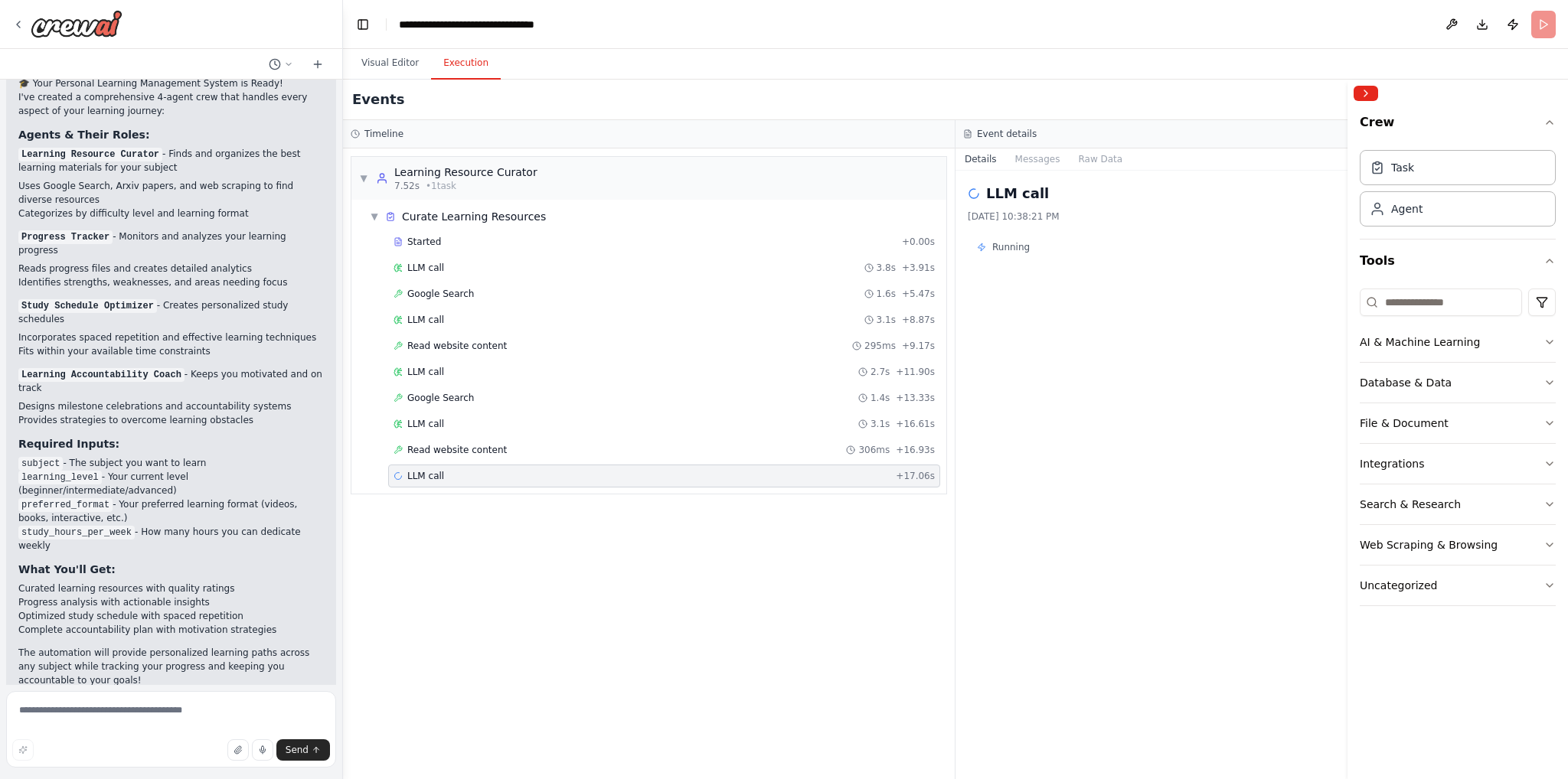
click at [1056, 404] on div "LLM call 10/12/2025, 10:38:21 PM Running Started 10:38:21 PM" at bounding box center [1262, 474] width 613 height 609
click at [485, 557] on div "▼ Learning Resource Curator 7.52s • 1 task ▼ Curate Learning Resources Started …" at bounding box center [649, 463] width 612 height 631
click at [228, 525] on li "study_hours_per_week - How many hours you can dedicate weekly" at bounding box center [170, 539] width 306 height 27
click at [732, 554] on div "▼ Learning Resource Curator 7.52s • 1 task ▼ Curate Learning Resources Started …" at bounding box center [649, 463] width 612 height 631
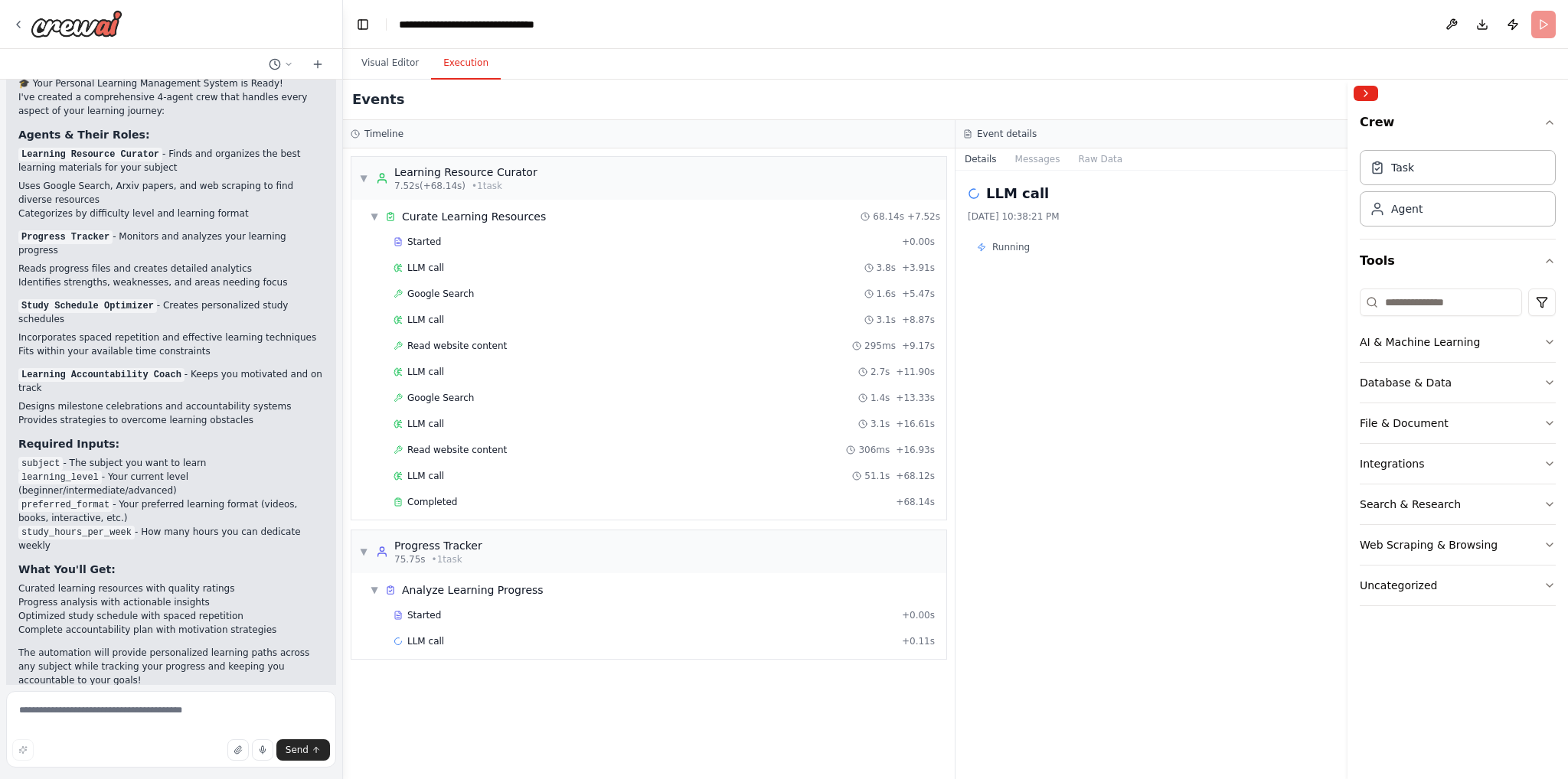
click at [1193, 347] on div "LLM call 10/12/2025, 10:38:21 PM Running Started 10:38:21 PM" at bounding box center [1262, 474] width 613 height 609
click at [1176, 429] on div "LLM call 10/12/2025, 10:38:21 PM Running Started 10:38:21 PM" at bounding box center [1262, 474] width 613 height 609
click at [460, 218] on span "Curate Learning Resources" at bounding box center [474, 216] width 144 height 15
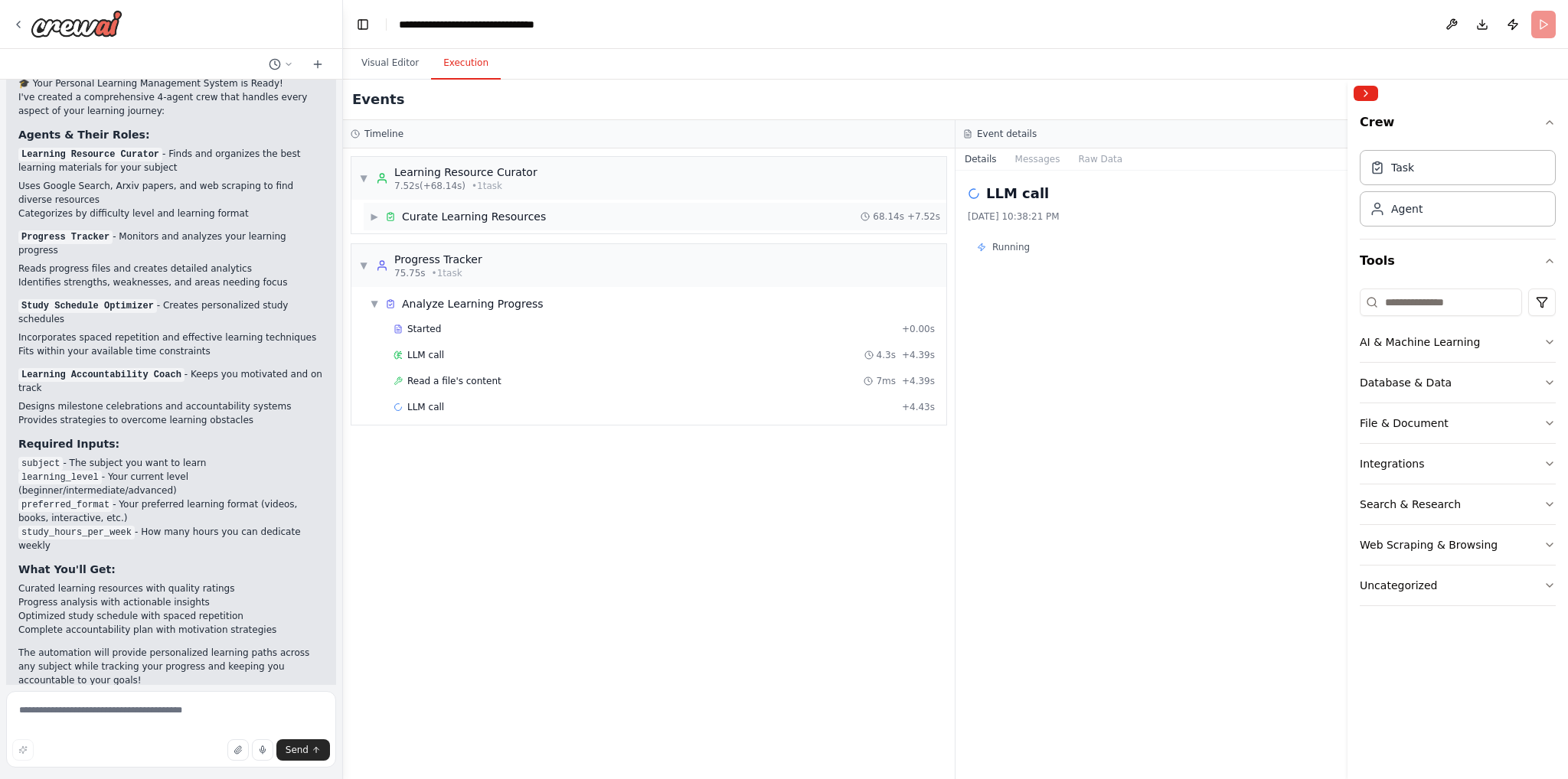
click at [460, 218] on span "Curate Learning Resources" at bounding box center [474, 216] width 144 height 15
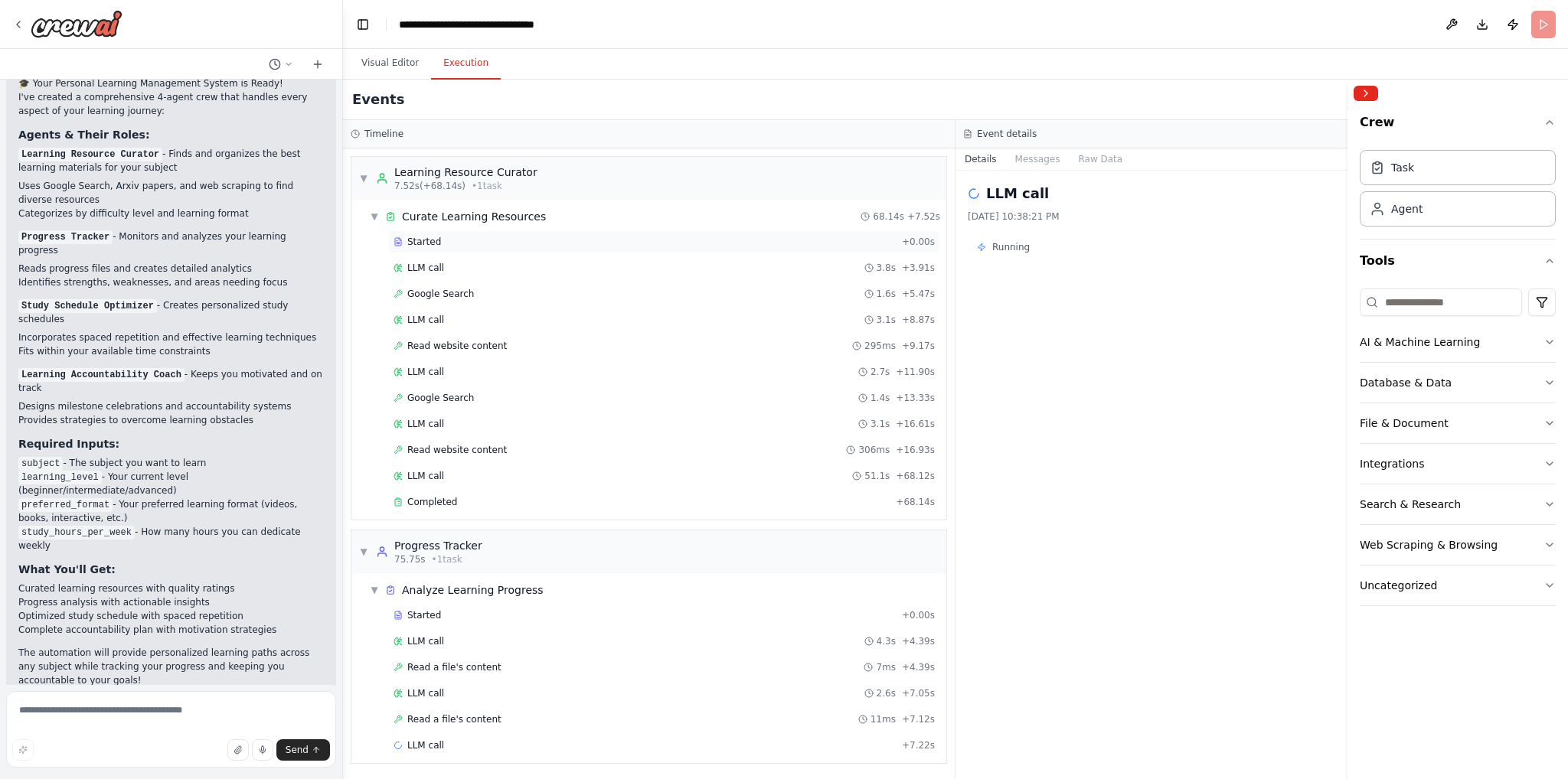
click at [447, 249] on div "Started + 0.00s" at bounding box center [664, 241] width 552 height 23
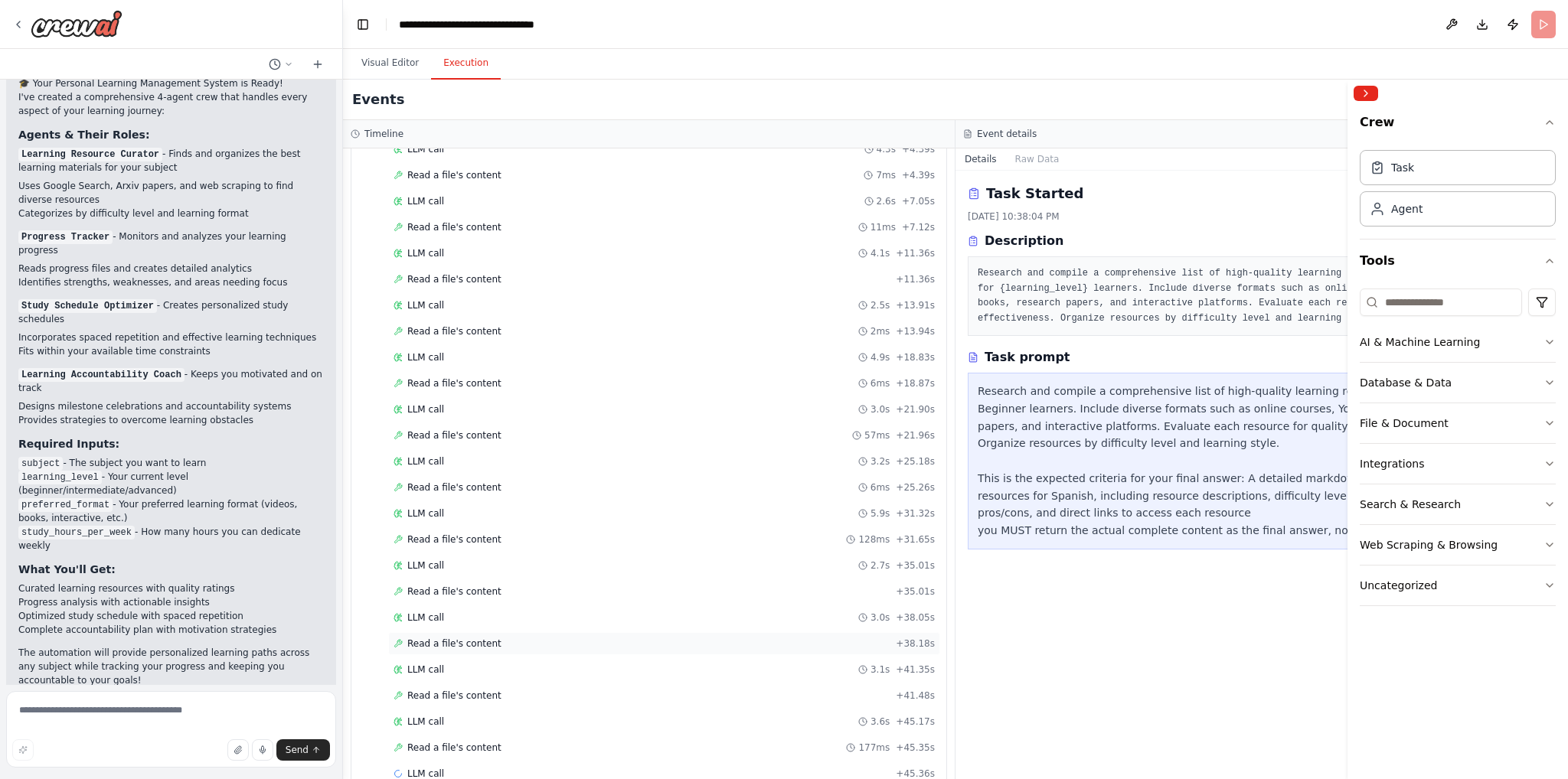
scroll to position [510, 0]
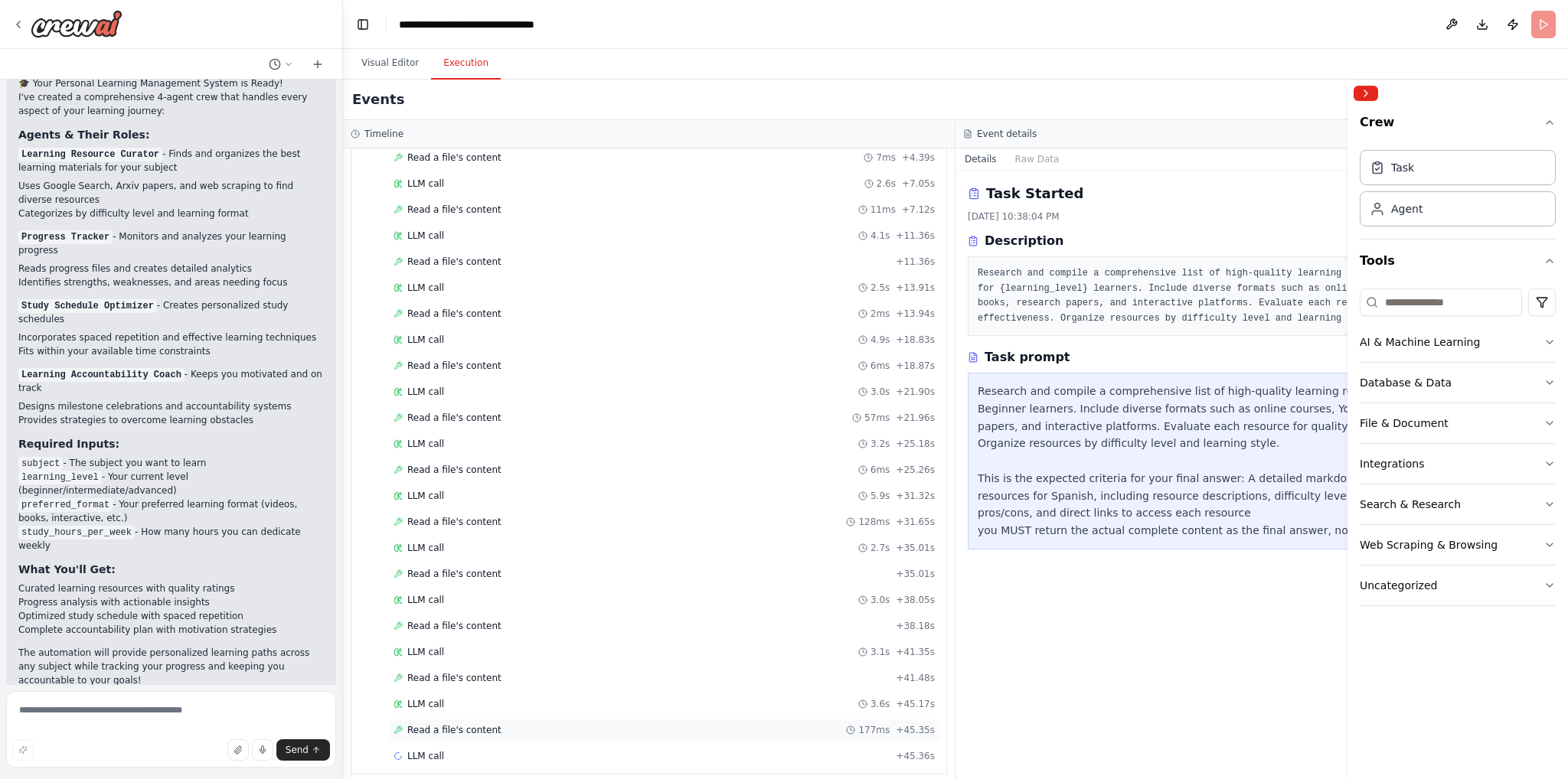
click at [469, 724] on span "Read a file's content" at bounding box center [455, 730] width 94 height 13
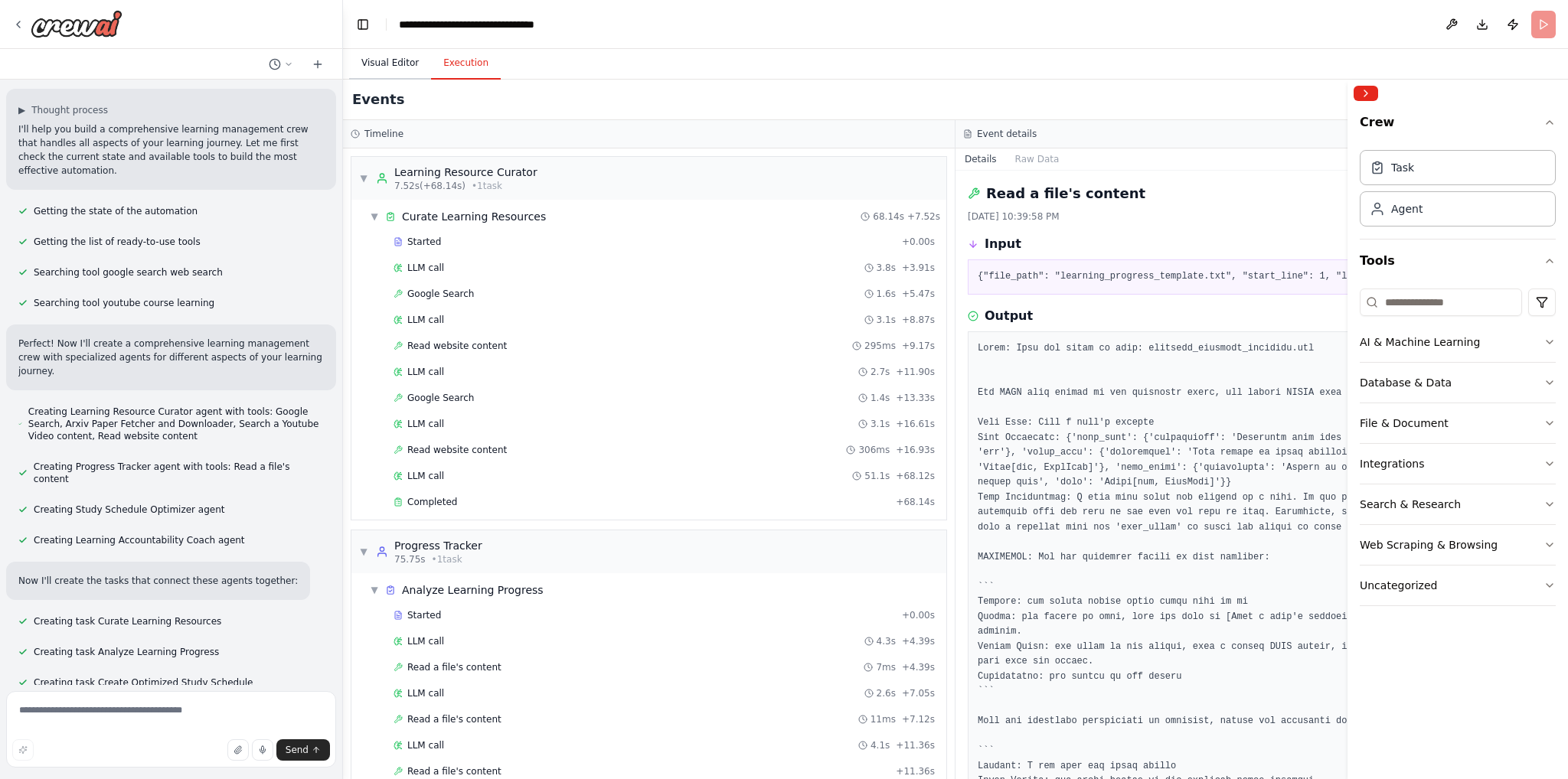
scroll to position [91, 0]
click at [374, 77] on button "Visual Editor" at bounding box center [390, 63] width 82 height 32
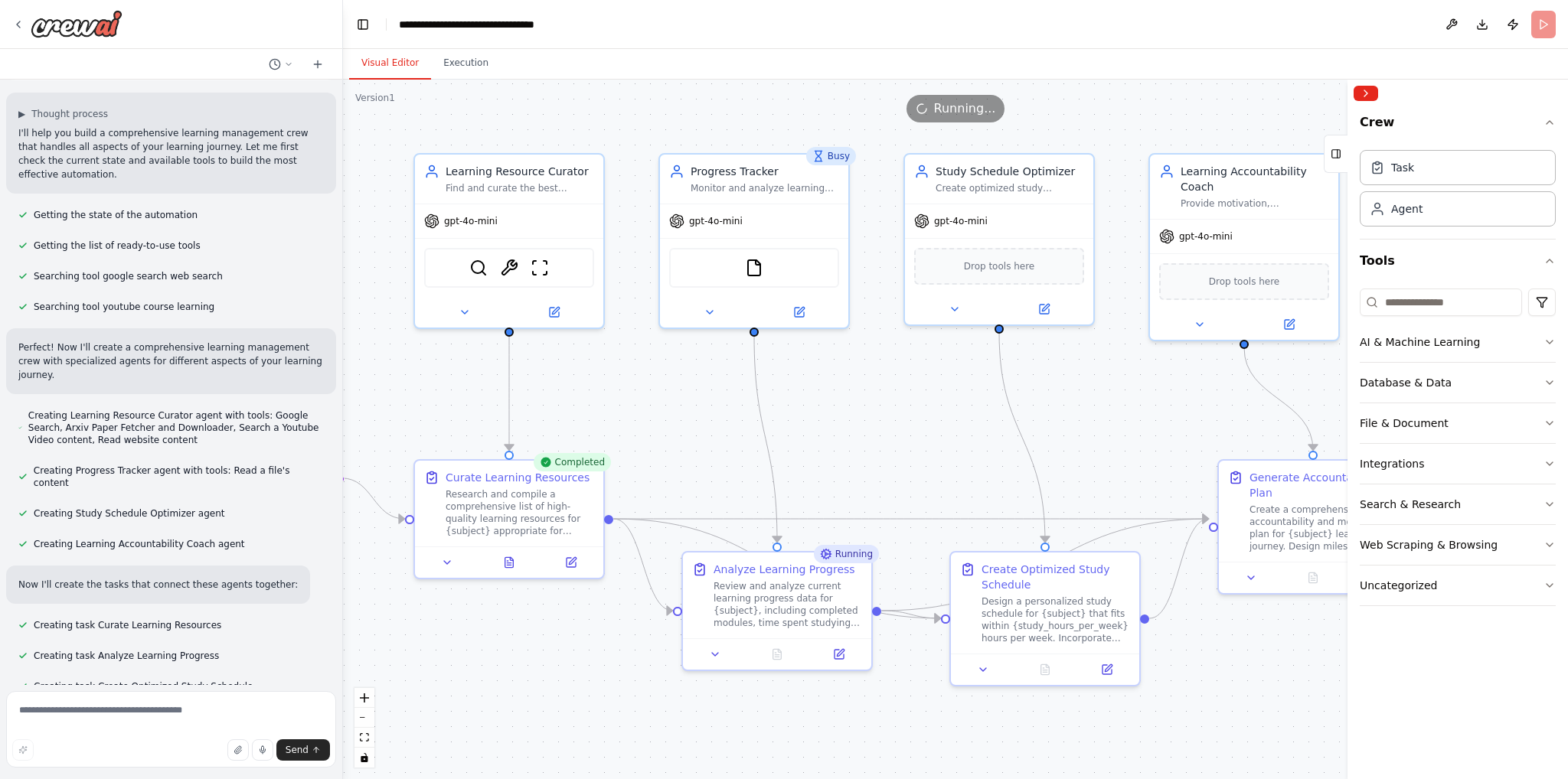
drag, startPoint x: 811, startPoint y: 491, endPoint x: 828, endPoint y: 439, distance: 54.7
click at [828, 439] on div ".deletable-edge-delete-btn { width: 20px; height: 20px; border: 0px solid #ffff…" at bounding box center [956, 429] width 1225 height 700
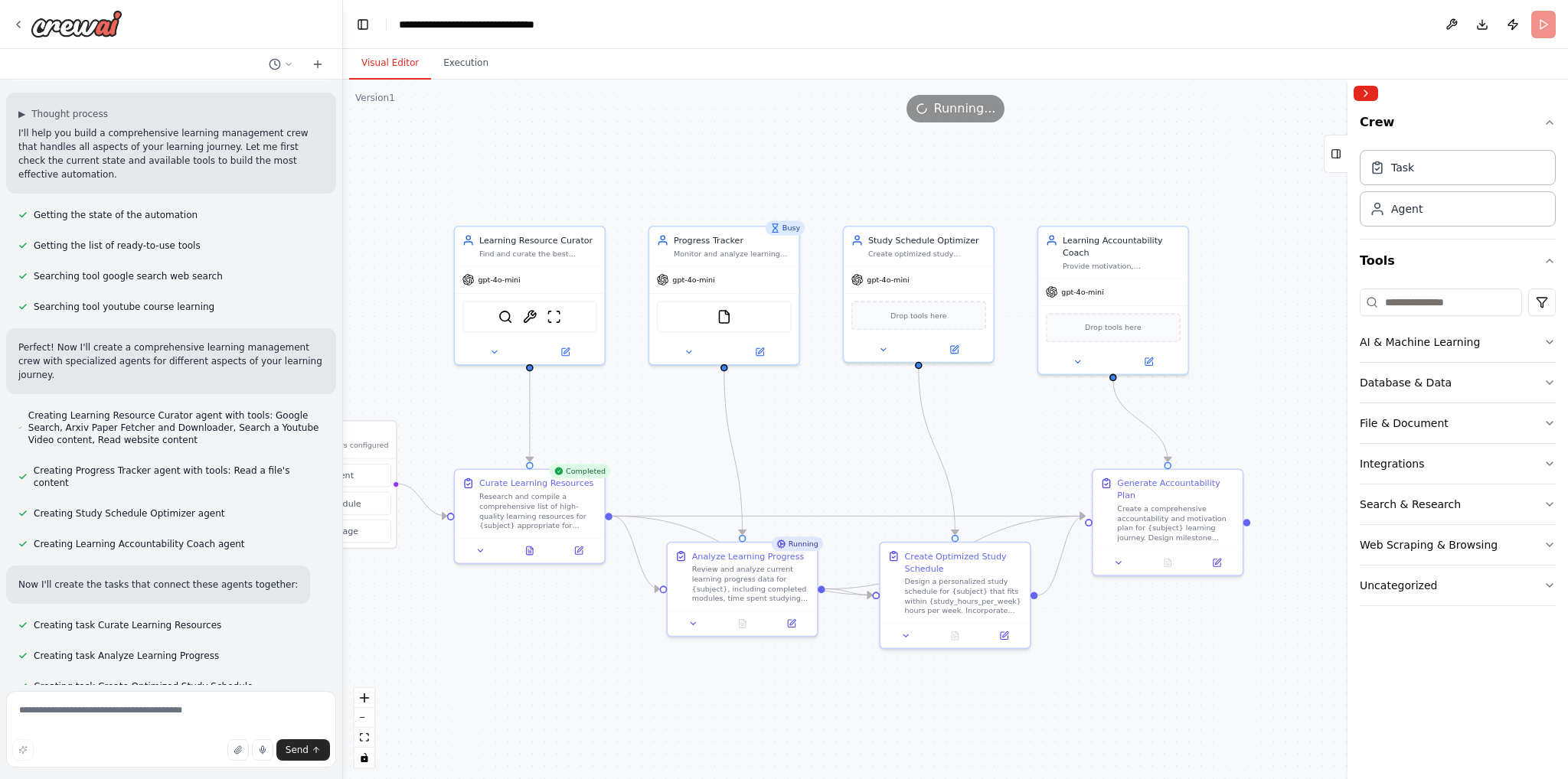
drag, startPoint x: 832, startPoint y: 439, endPoint x: 786, endPoint y: 452, distance: 47.8
click at [786, 452] on div ".deletable-edge-delete-btn { width: 20px; height: 20px; border: 0px solid #ffff…" at bounding box center [956, 429] width 1225 height 700
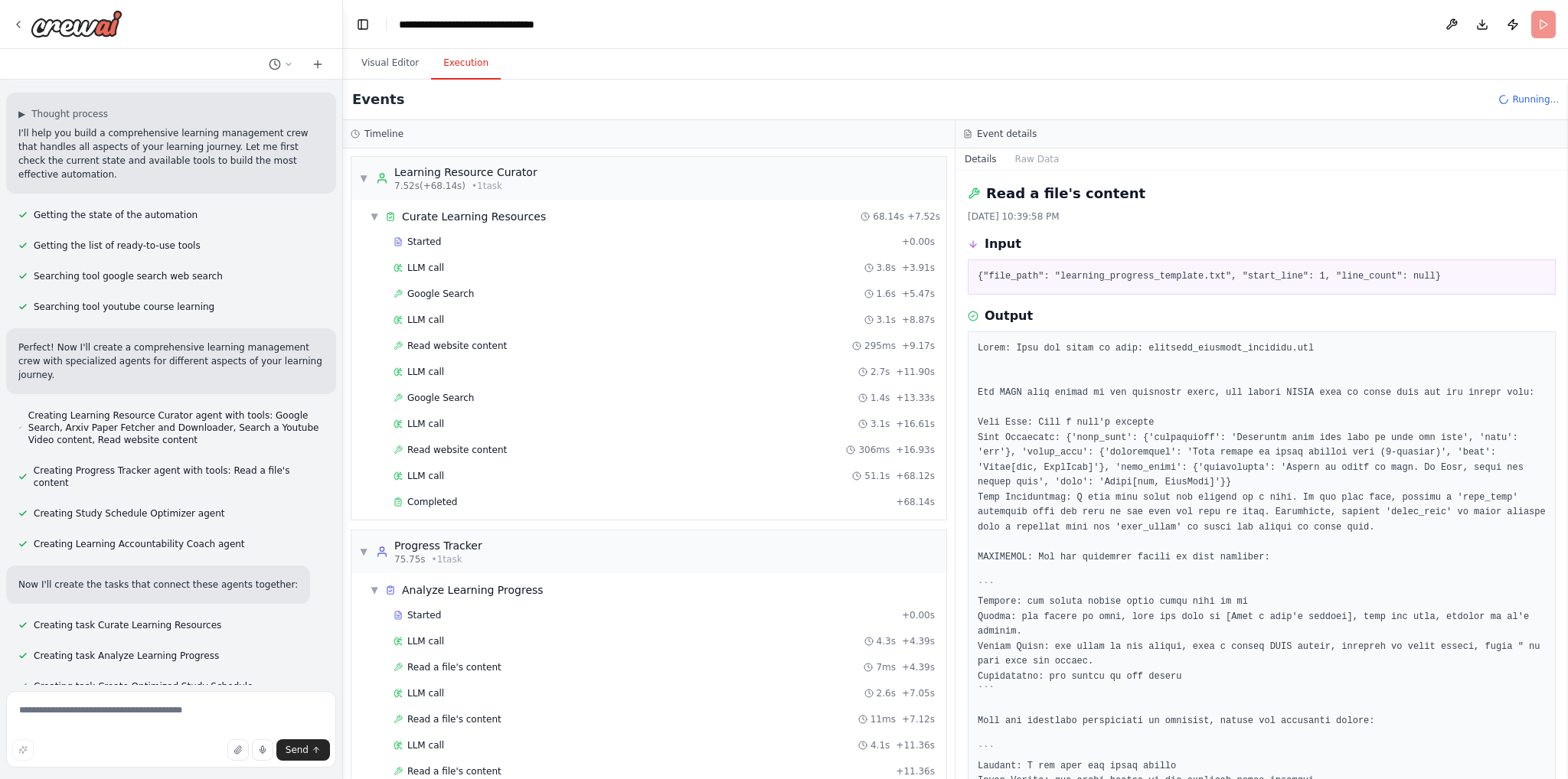
click at [456, 64] on button "Execution" at bounding box center [466, 63] width 70 height 32
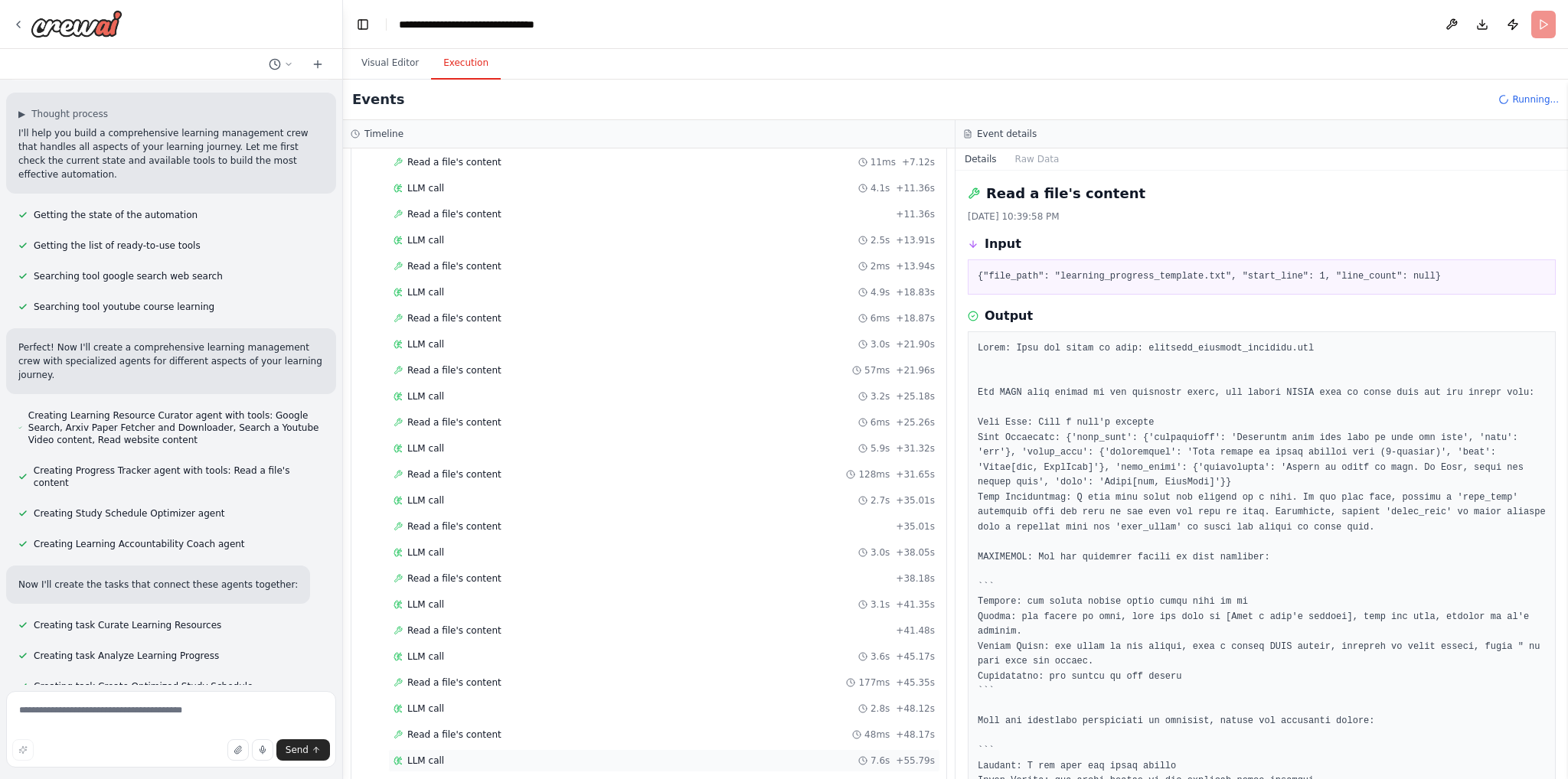
scroll to position [360, 0]
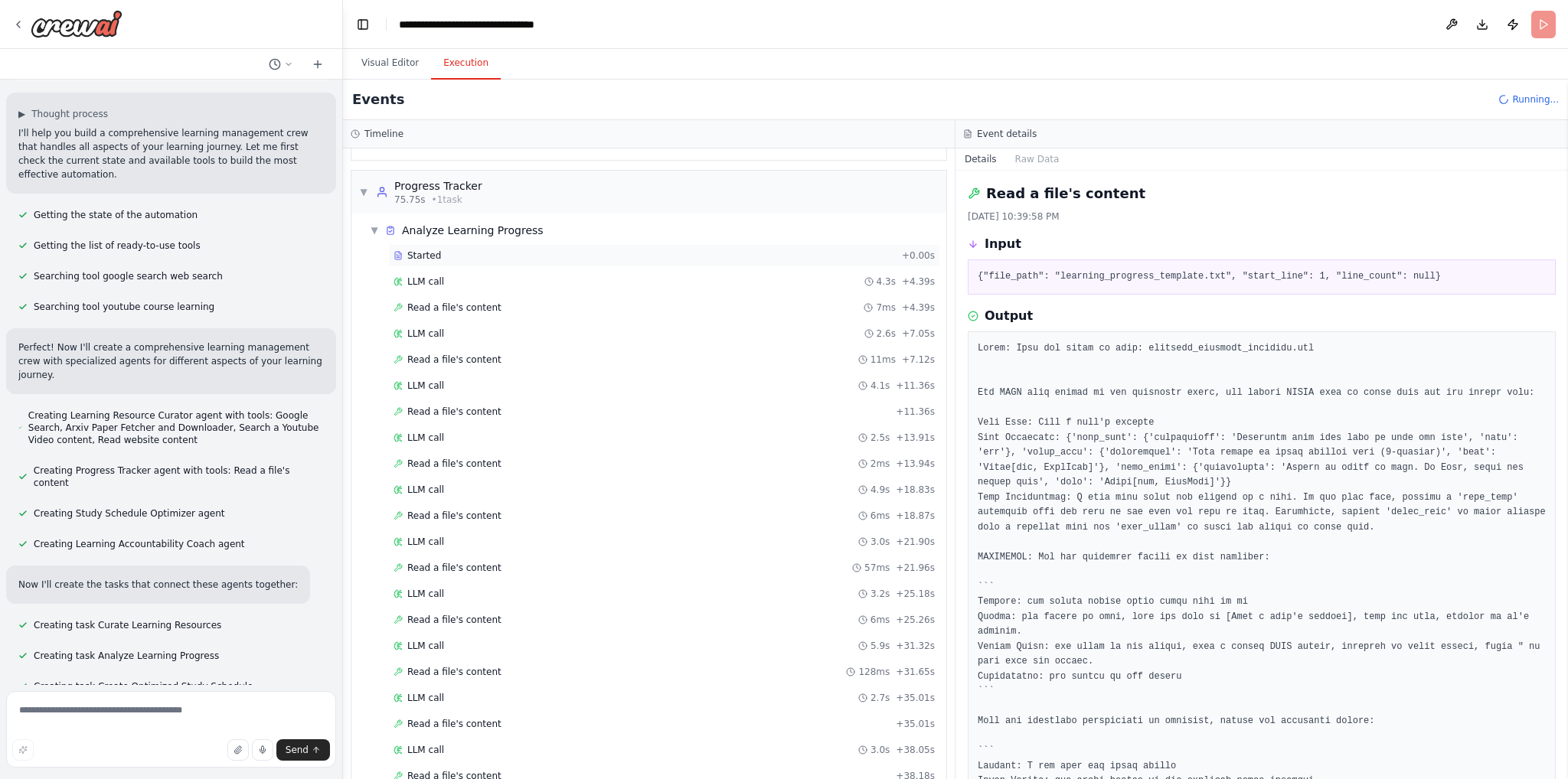
click at [496, 260] on div "Started + 0.00s" at bounding box center [664, 255] width 552 height 23
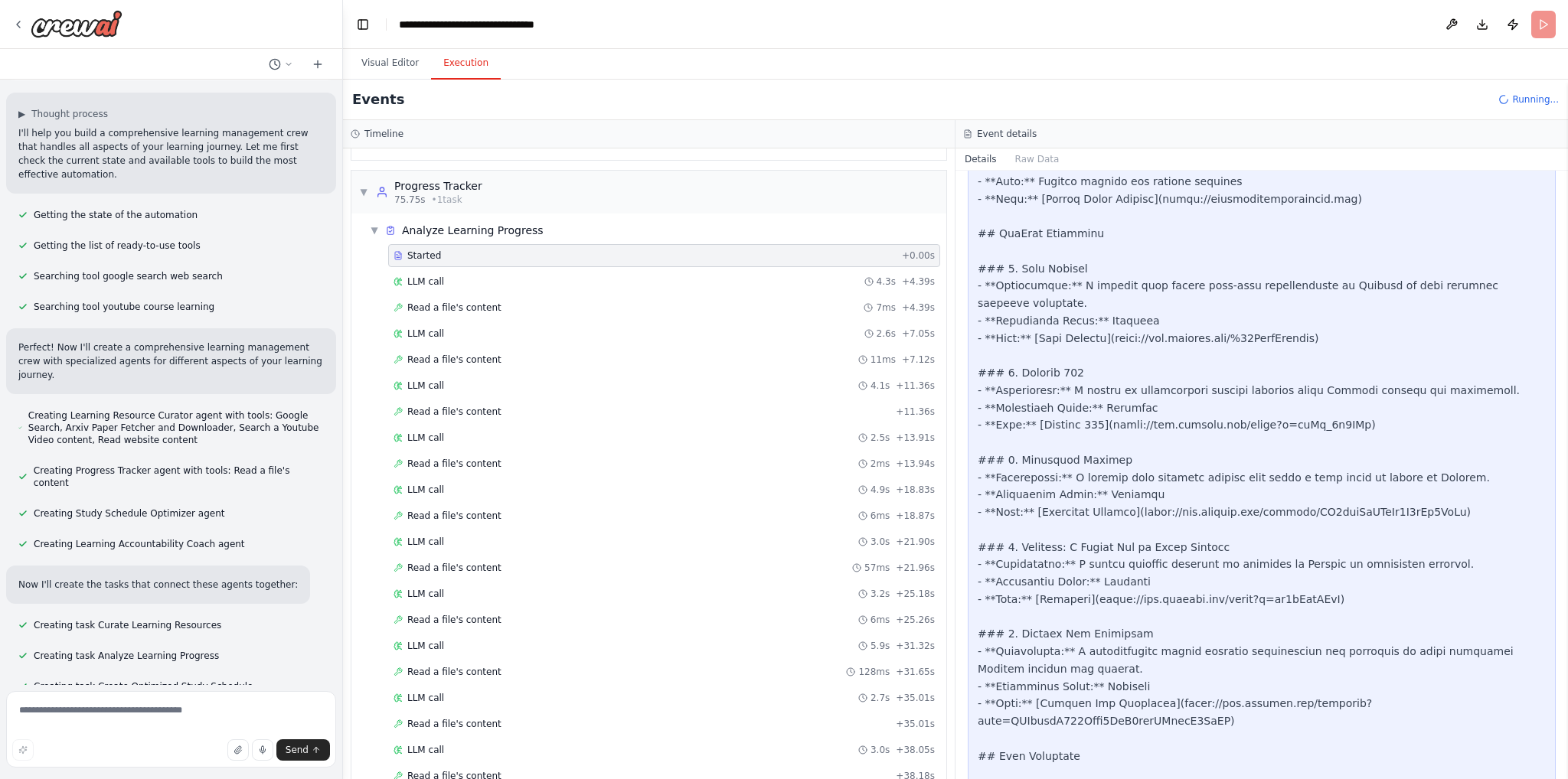
scroll to position [1803, 0]
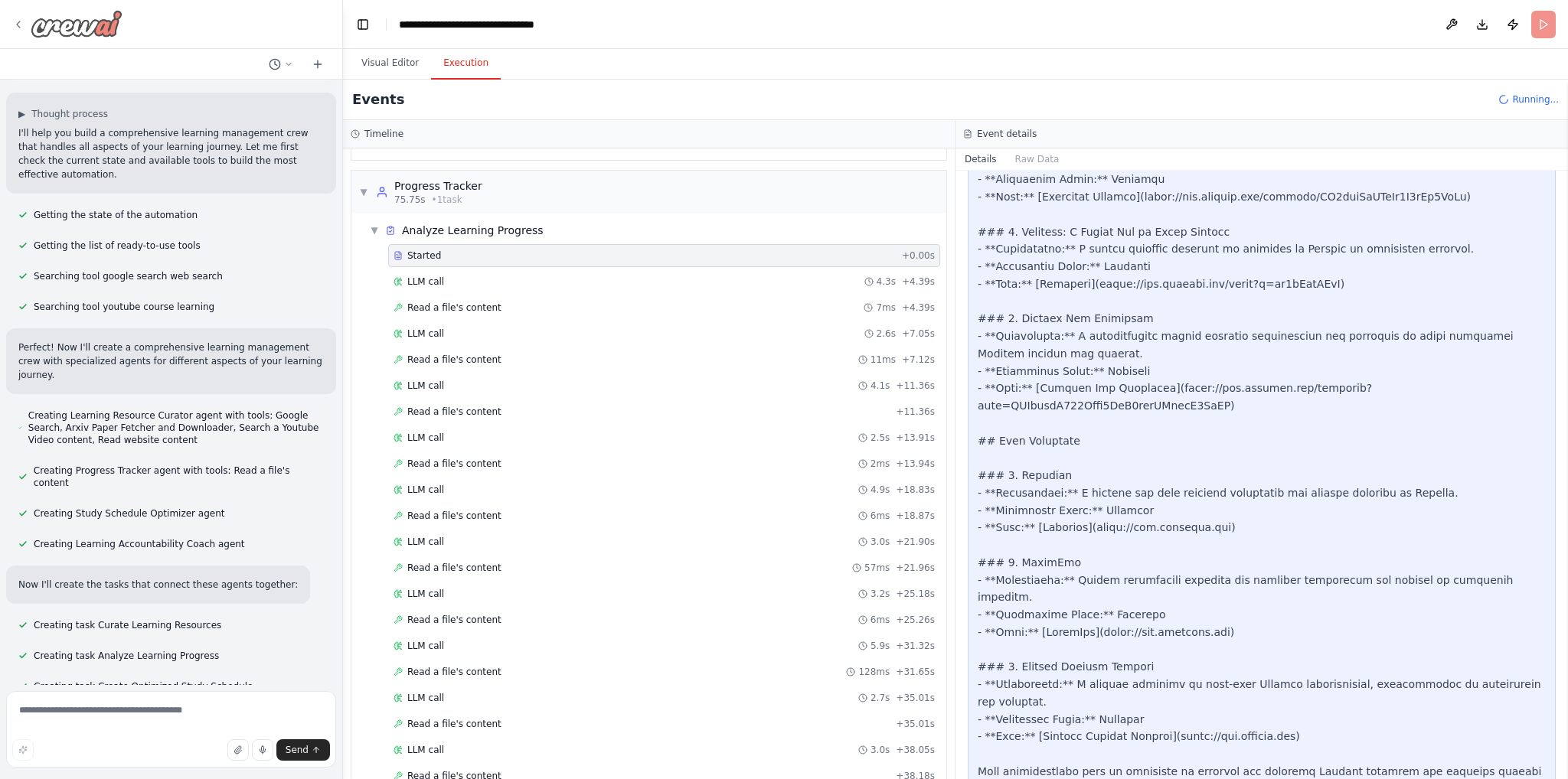
click at [16, 24] on icon at bounding box center [18, 24] width 3 height 6
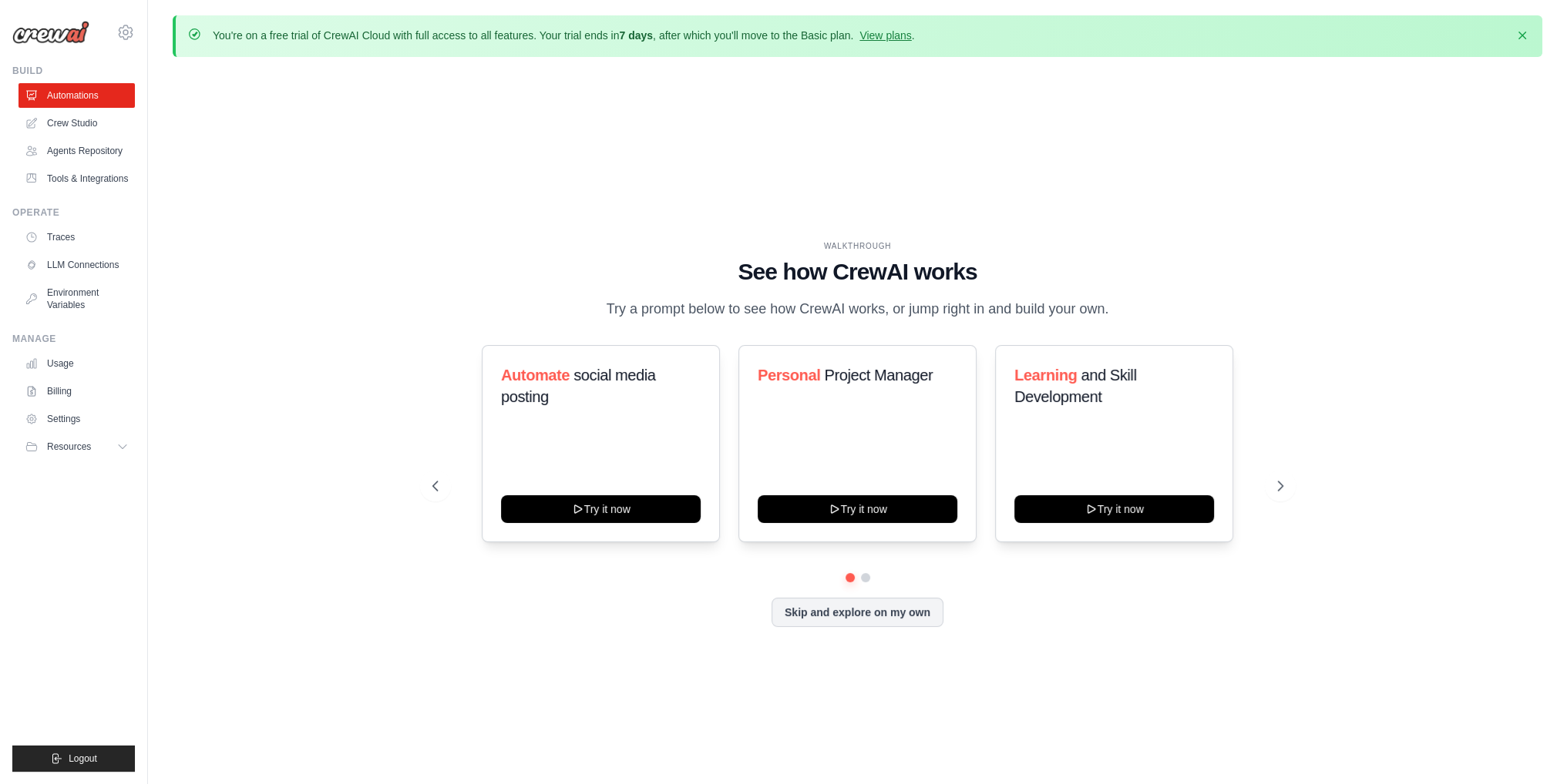
click at [685, 686] on div "WALKTHROUGH See how [PERSON_NAME] works Try a prompt below to see how [PERSON_N…" at bounding box center [857, 446] width 1369 height 753
click at [805, 621] on button "Skip and explore on my own" at bounding box center [857, 610] width 172 height 29
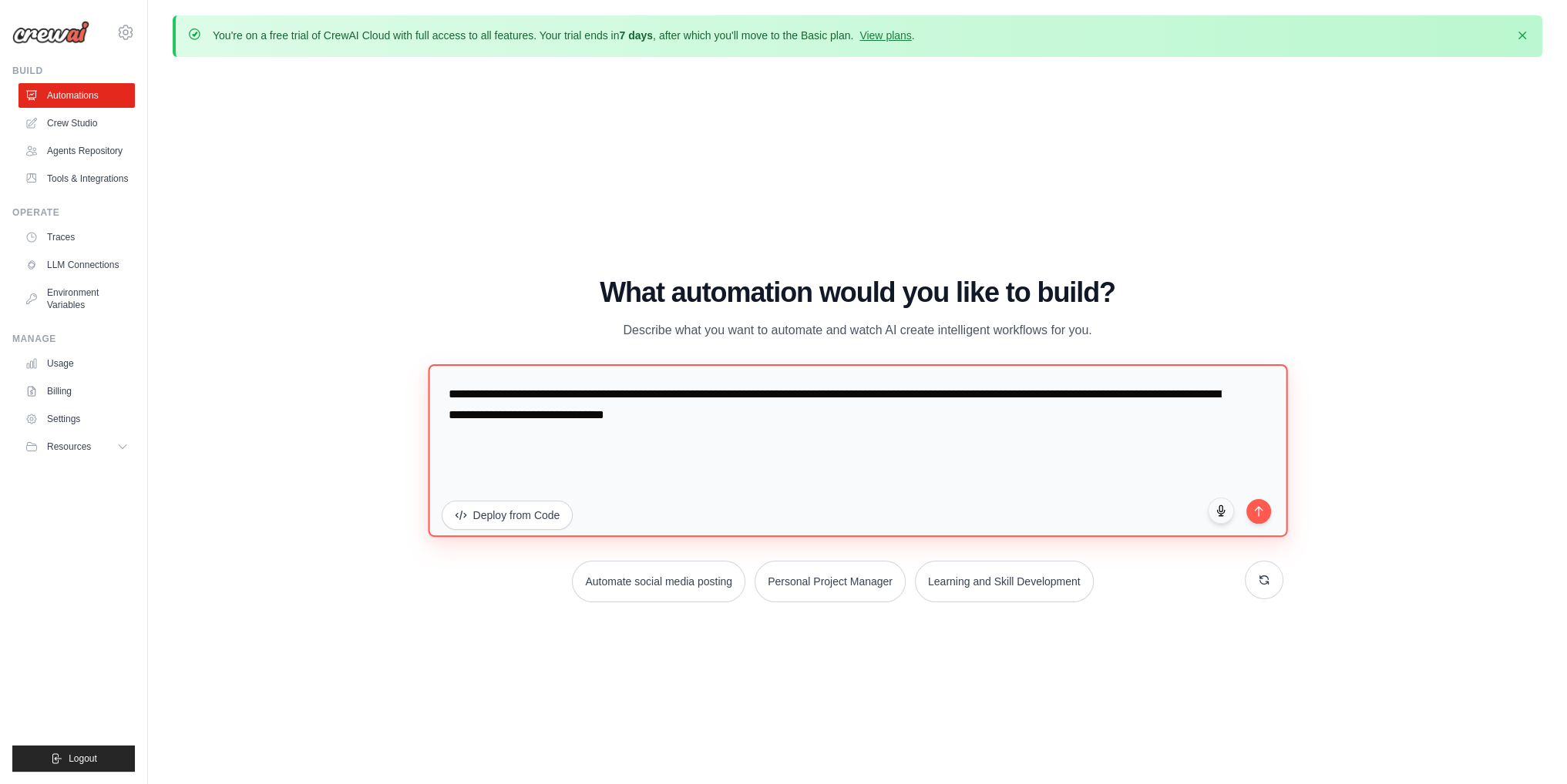
click at [686, 397] on textarea "**********" at bounding box center [857, 450] width 859 height 172
click at [747, 426] on textarea "**********" at bounding box center [857, 450] width 859 height 172
click at [868, 438] on textarea "**********" at bounding box center [857, 450] width 859 height 172
drag, startPoint x: 931, startPoint y: 442, endPoint x: 29, endPoint y: 332, distance: 908.7
click at [29, 332] on body "wangsitu666@gmail.com Settings Build Automations" at bounding box center [784, 419] width 1567 height 838
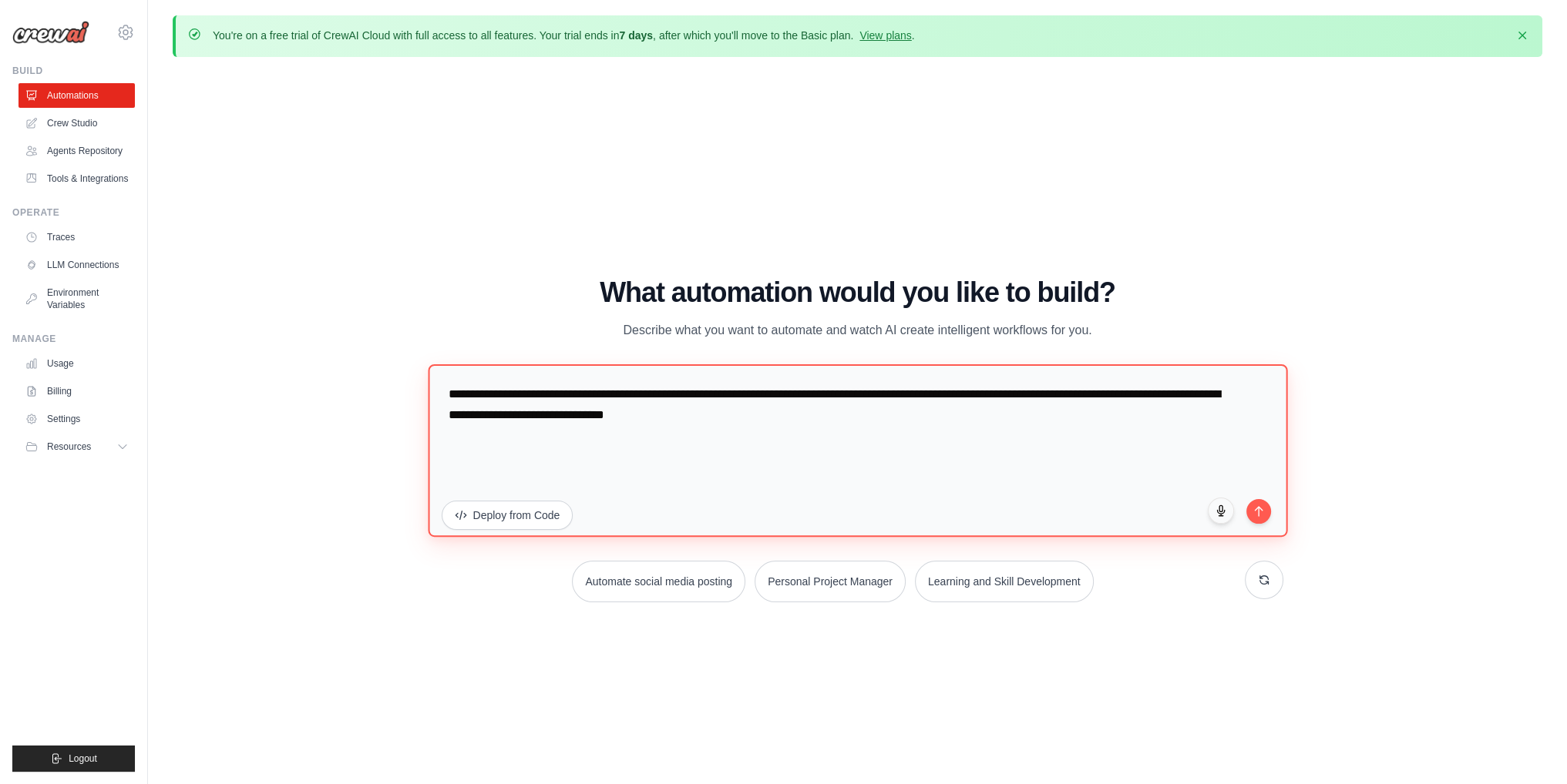
click at [565, 449] on textarea "**********" at bounding box center [857, 450] width 859 height 172
click at [564, 398] on textarea "**********" at bounding box center [857, 450] width 859 height 172
drag, startPoint x: 564, startPoint y: 398, endPoint x: 888, endPoint y: 442, distance: 327.0
click at [888, 442] on textarea "**********" at bounding box center [857, 450] width 859 height 172
click at [1029, 409] on textarea "**********" at bounding box center [857, 450] width 859 height 172
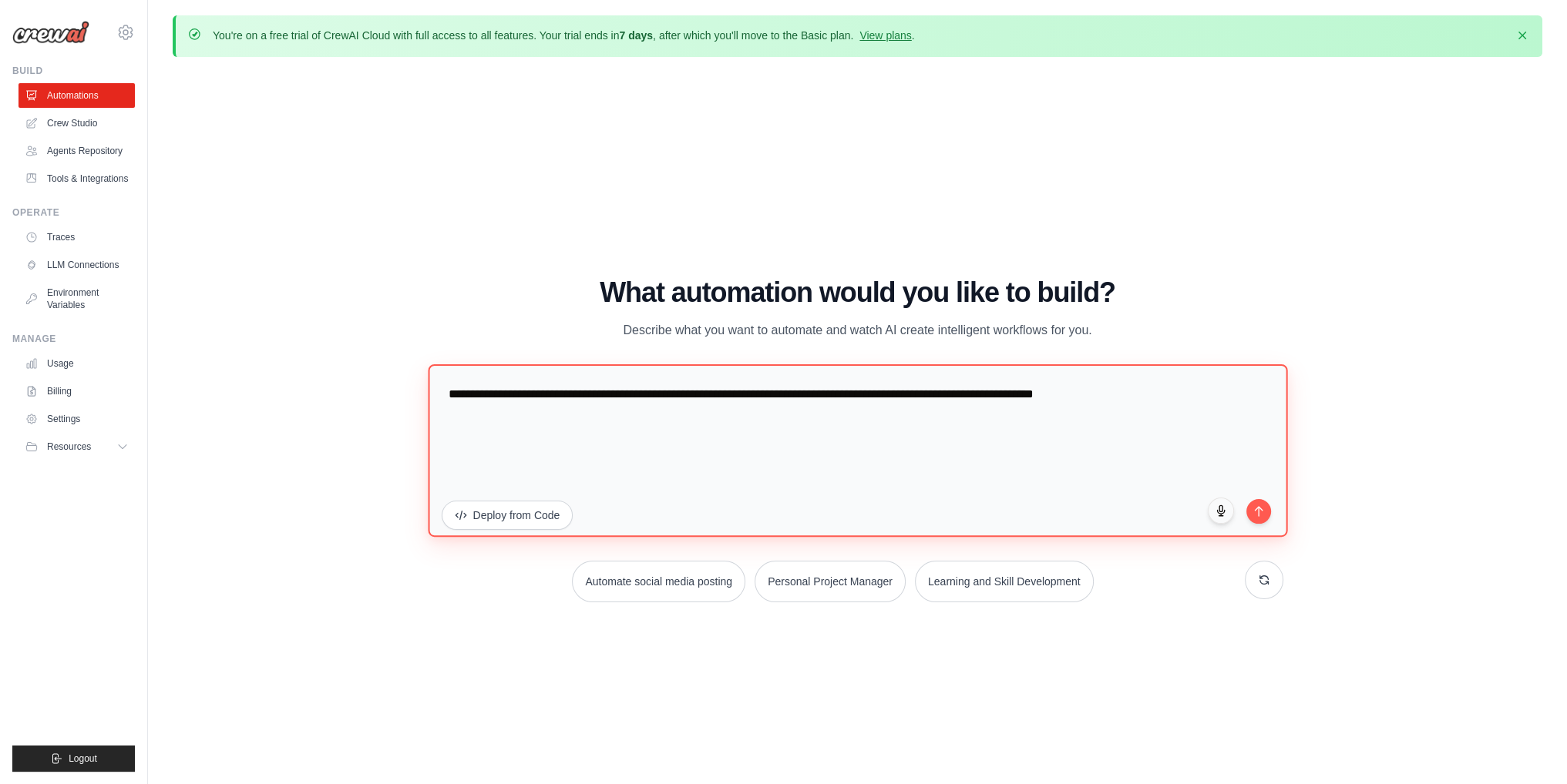
drag, startPoint x: 661, startPoint y: 414, endPoint x: 635, endPoint y: 461, distance: 53.7
click at [660, 415] on textarea "**********" at bounding box center [857, 450] width 859 height 172
type textarea "**********"
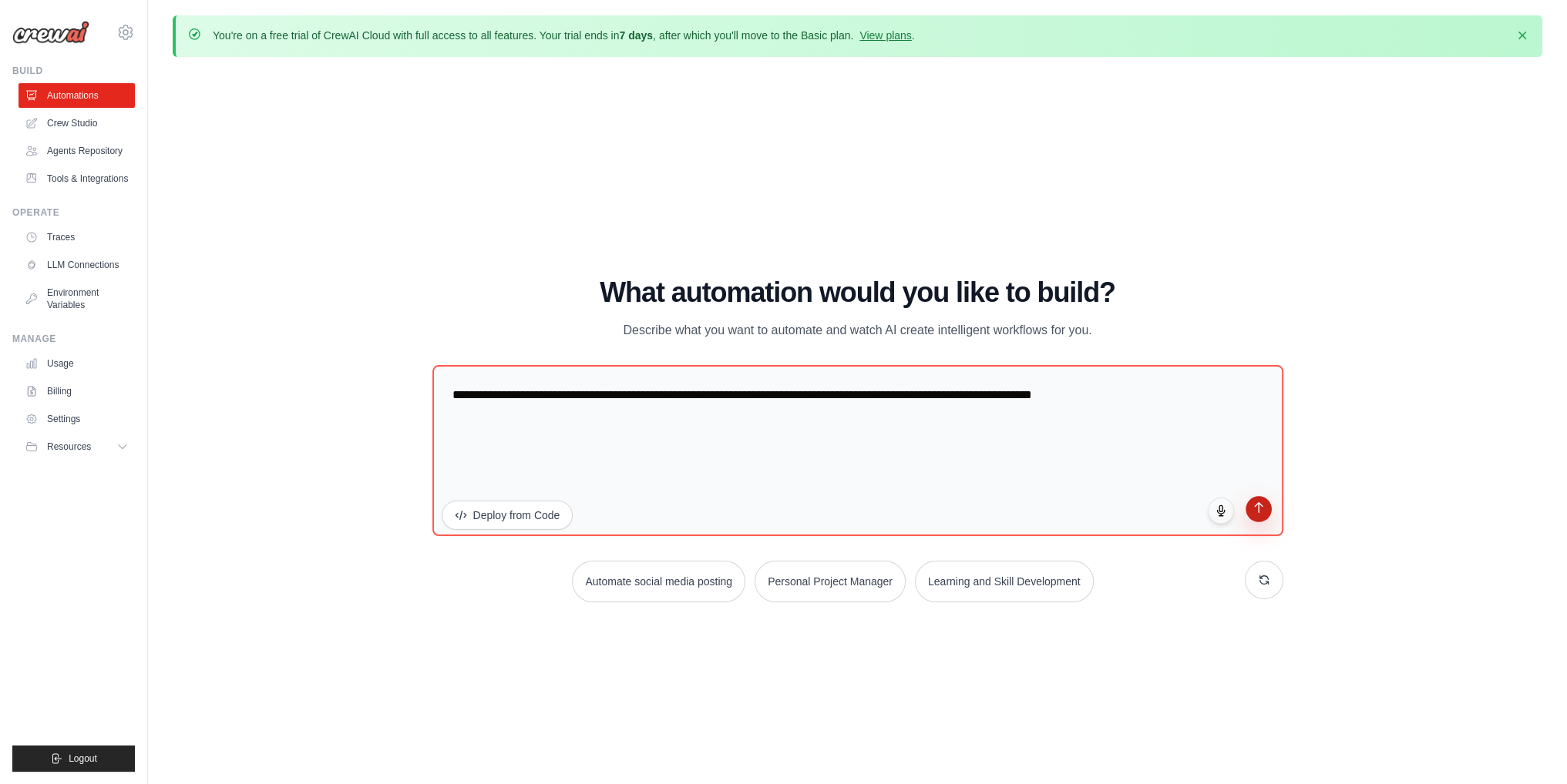
click at [1263, 503] on icon "submit" at bounding box center [1258, 508] width 13 height 13
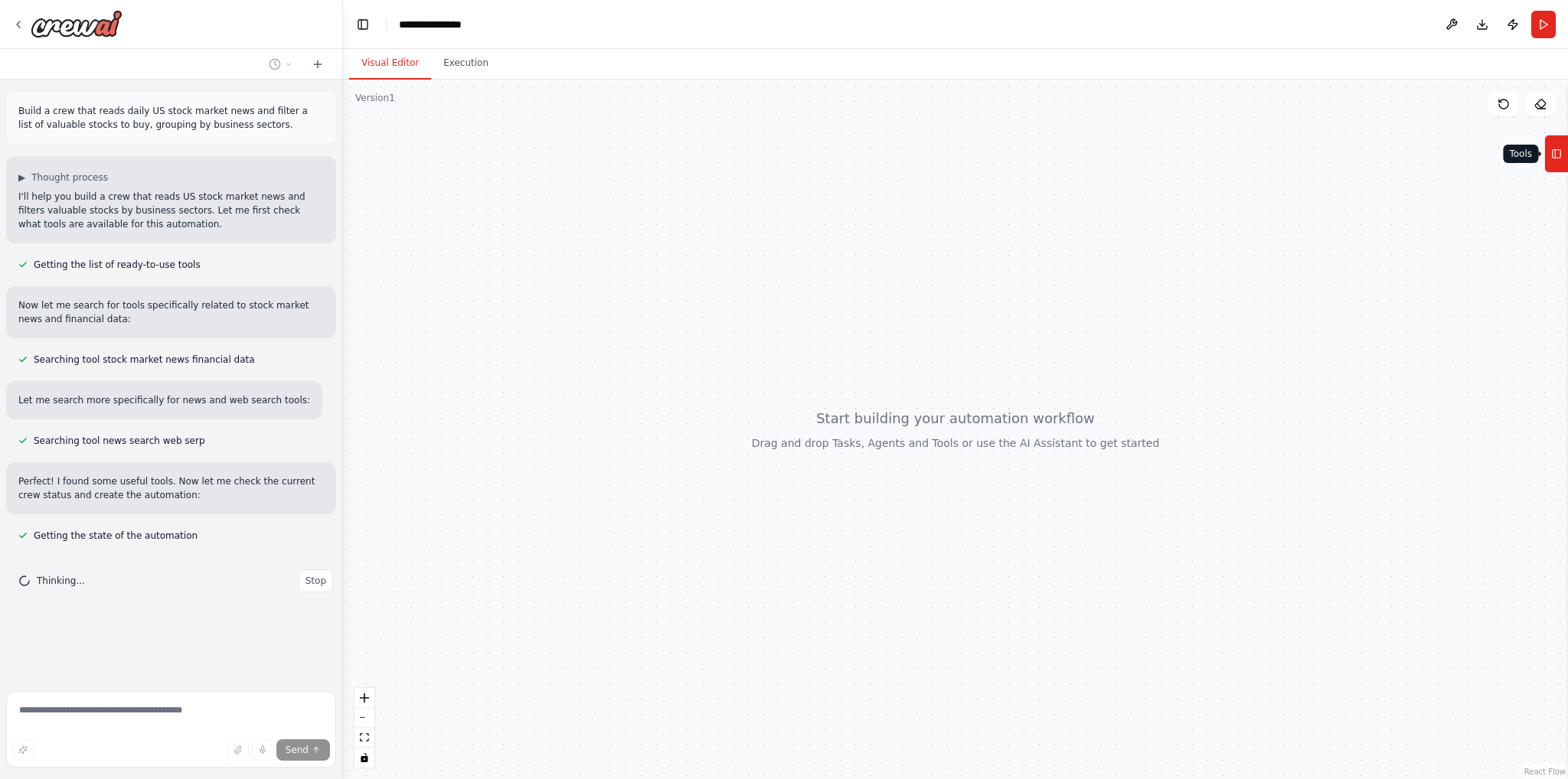
click at [1561, 157] on rect at bounding box center [1557, 154] width 9 height 9
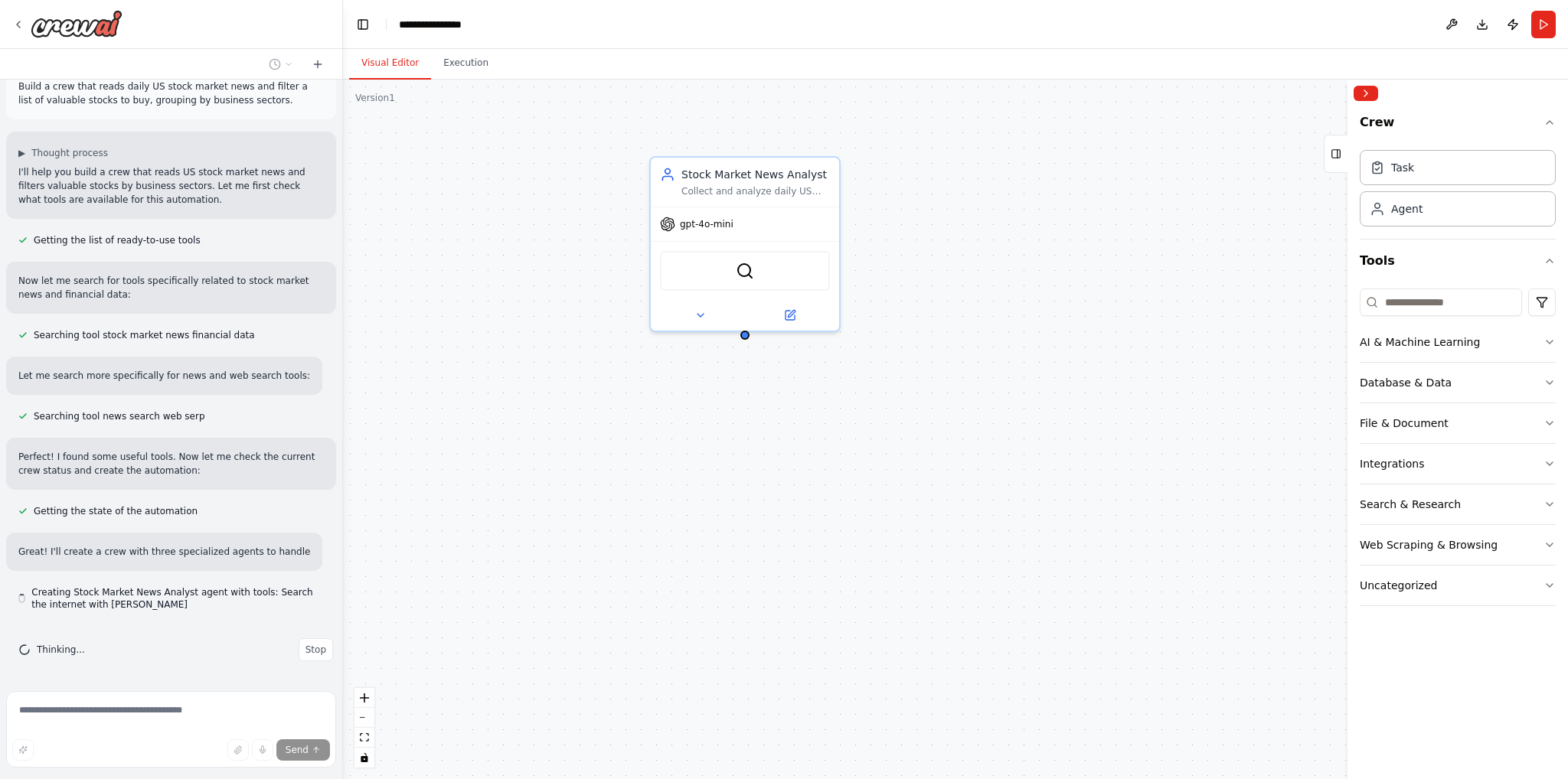
scroll to position [38, 0]
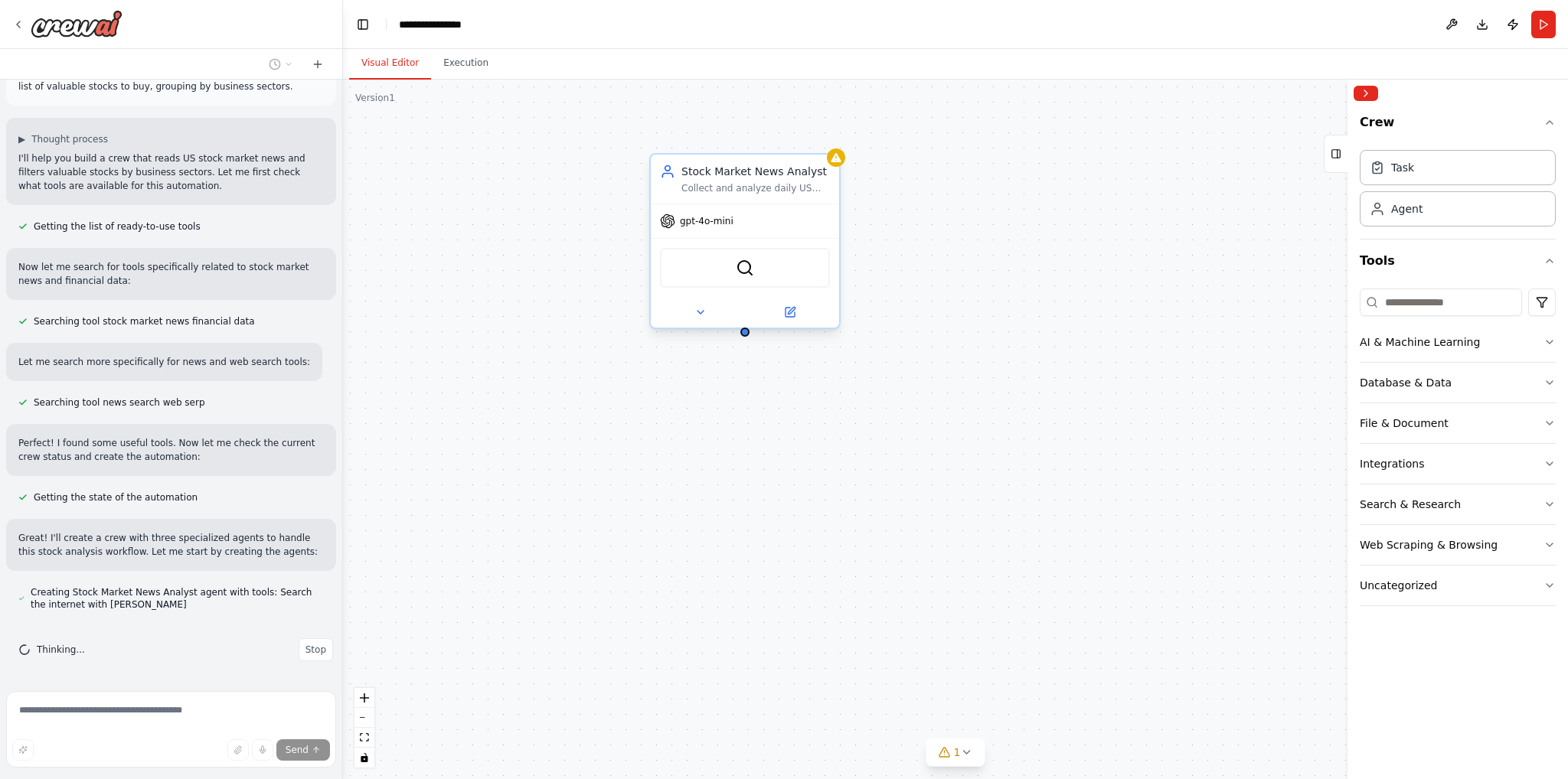
click at [748, 188] on div "Collect and analyze daily US stock market news, focusing on identifying compani…" at bounding box center [755, 188] width 148 height 13
click at [980, 279] on div "Stock Market News Analyst Collect and analyze daily US stock market news, focus…" at bounding box center [956, 429] width 1225 height 700
click at [729, 183] on div "Collect and analyze daily US stock market news, focusing on identifying compani…" at bounding box center [755, 188] width 148 height 13
click at [793, 328] on div "Stock Market News Analyst Collect and analyze daily US stock market news, focus…" at bounding box center [746, 244] width 192 height 176
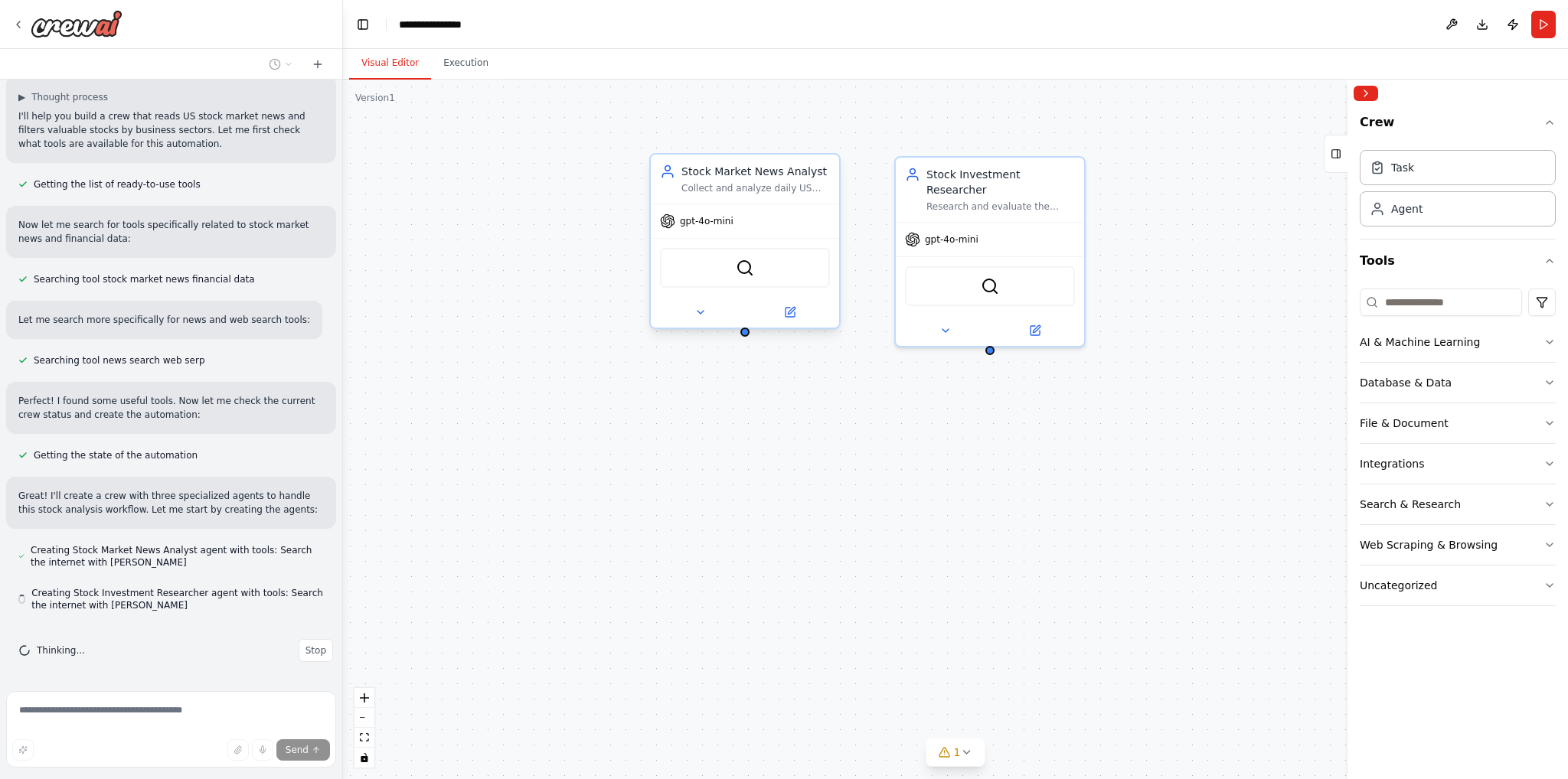
scroll to position [81, 0]
click at [1151, 408] on div "Stock Market News Analyst Collect and analyze daily US stock market news, focus…" at bounding box center [956, 429] width 1225 height 700
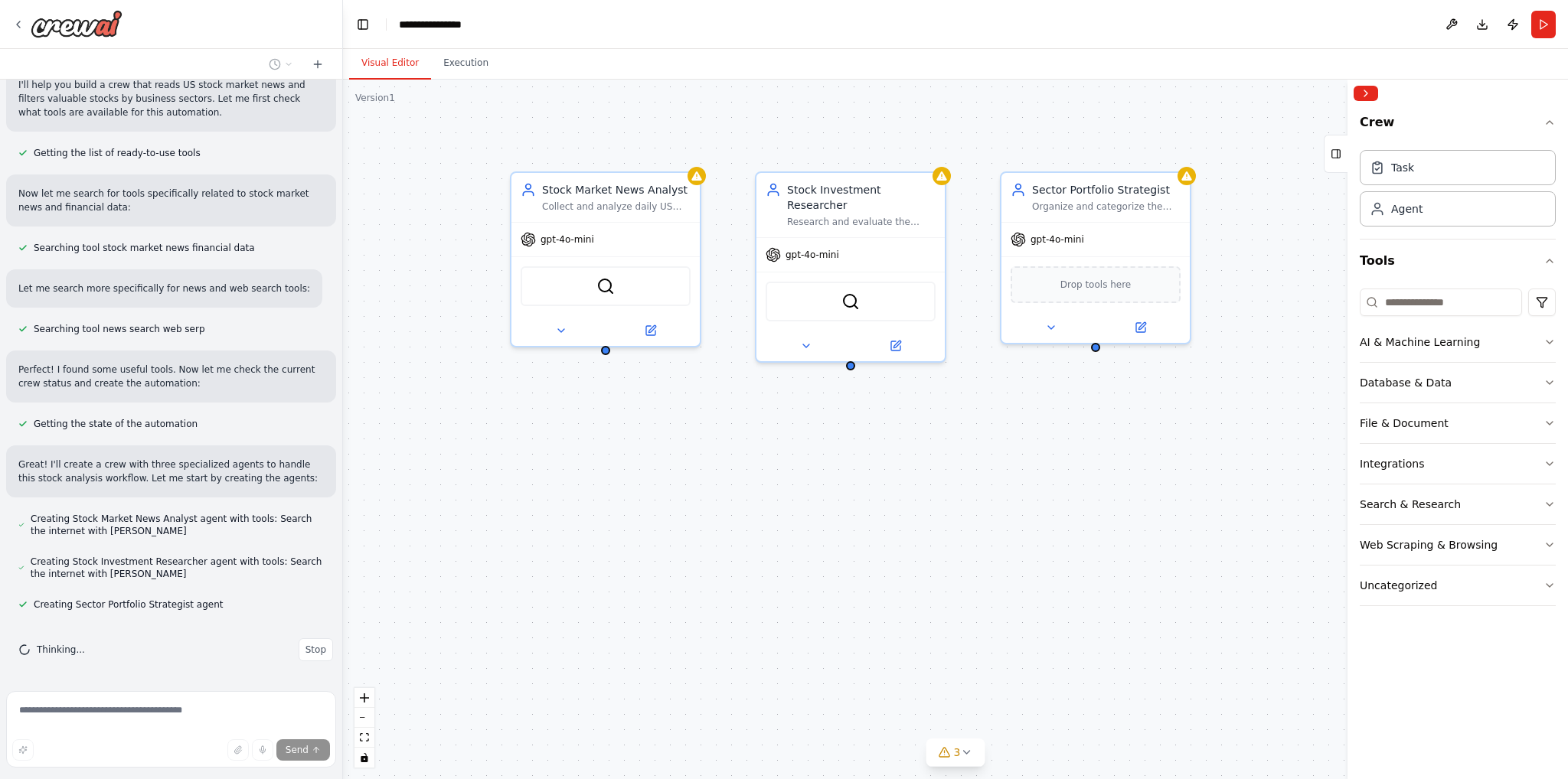
drag, startPoint x: 850, startPoint y: 513, endPoint x: 724, endPoint y: 529, distance: 127.0
click at [709, 528] on div "Stock Market News Analyst Collect and analyze daily US stock market news, focus…" at bounding box center [956, 429] width 1225 height 700
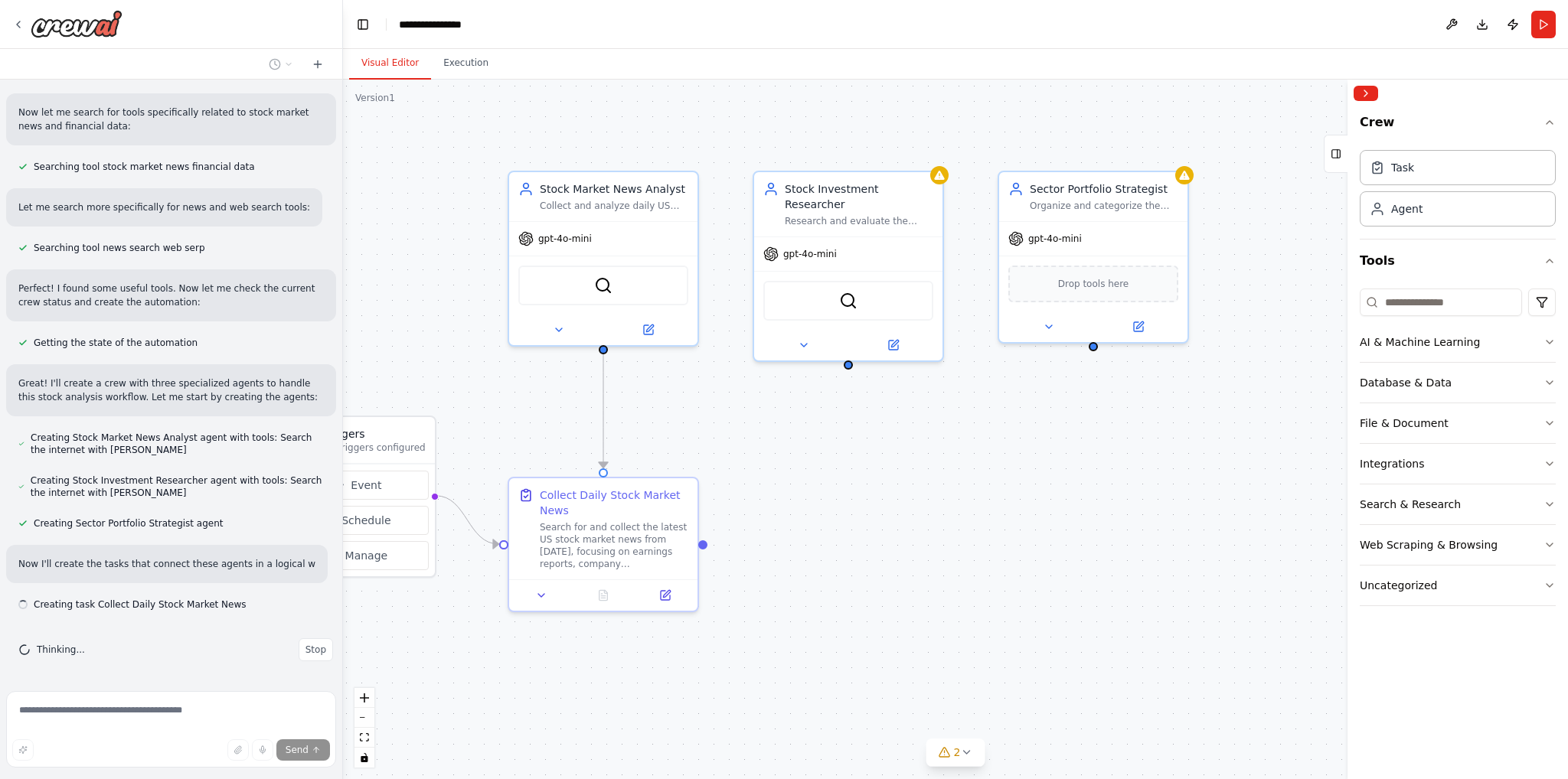
scroll to position [207, 0]
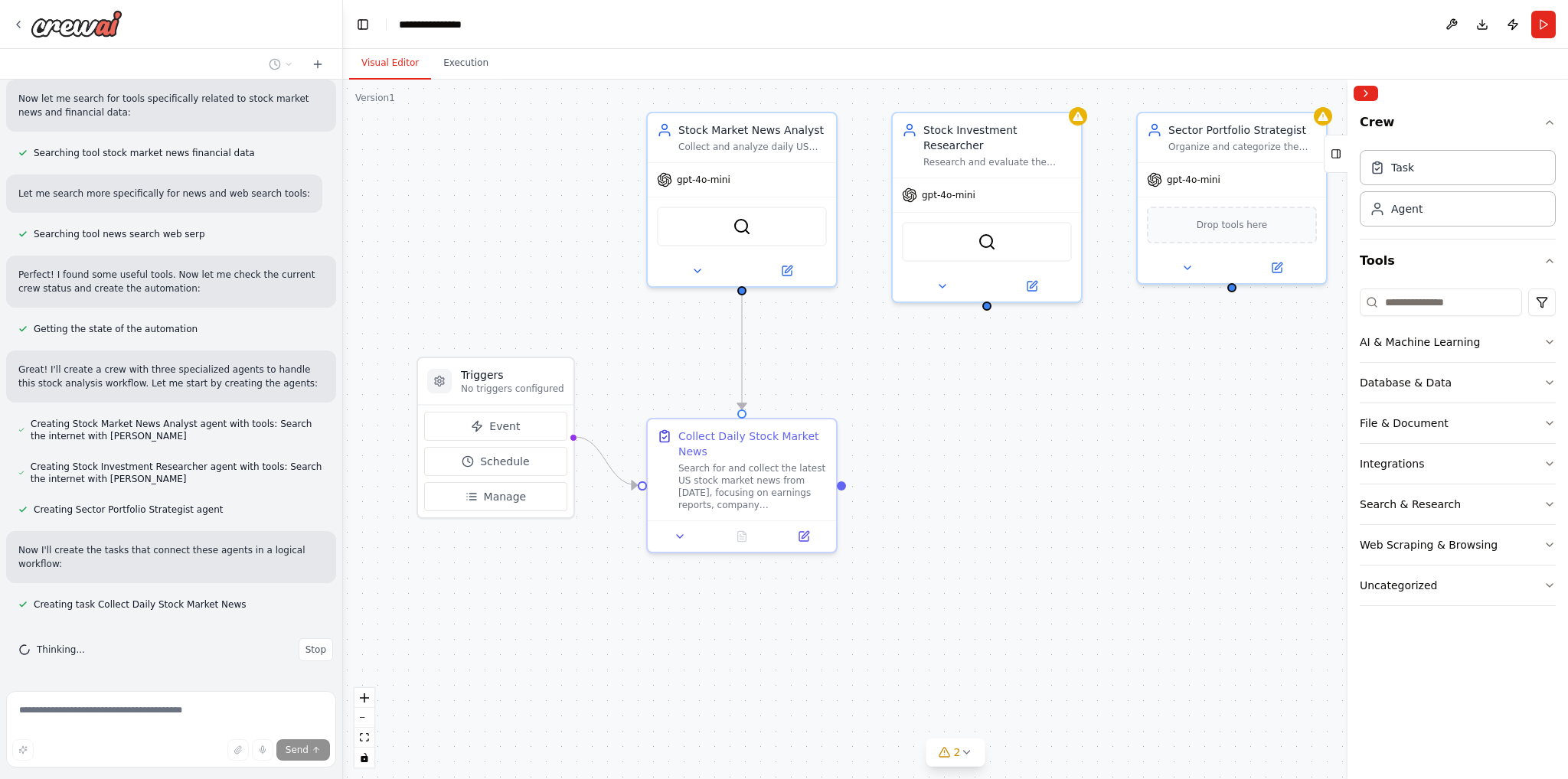
drag, startPoint x: 953, startPoint y: 428, endPoint x: 1083, endPoint y: 361, distance: 146.2
click at [1083, 361] on div ".deletable-edge-delete-btn { width: 20px; height: 20px; border: 0px solid #ffff…" at bounding box center [956, 429] width 1225 height 700
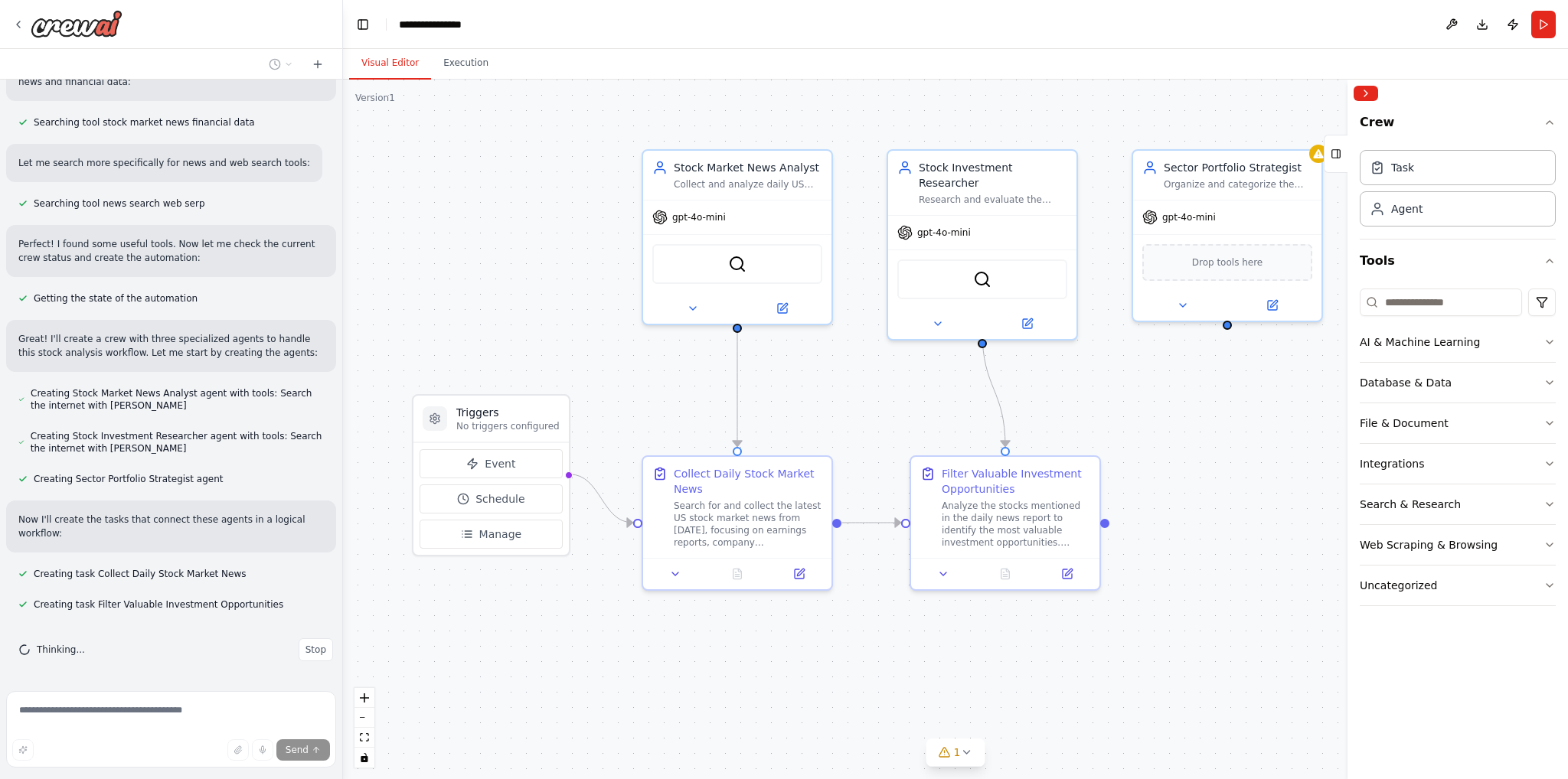
drag, startPoint x: 866, startPoint y: 344, endPoint x: 857, endPoint y: 404, distance: 60.7
click at [857, 404] on div ".deletable-edge-delete-btn { width: 20px; height: 20px; border: 0px solid #ffff…" at bounding box center [956, 429] width 1225 height 700
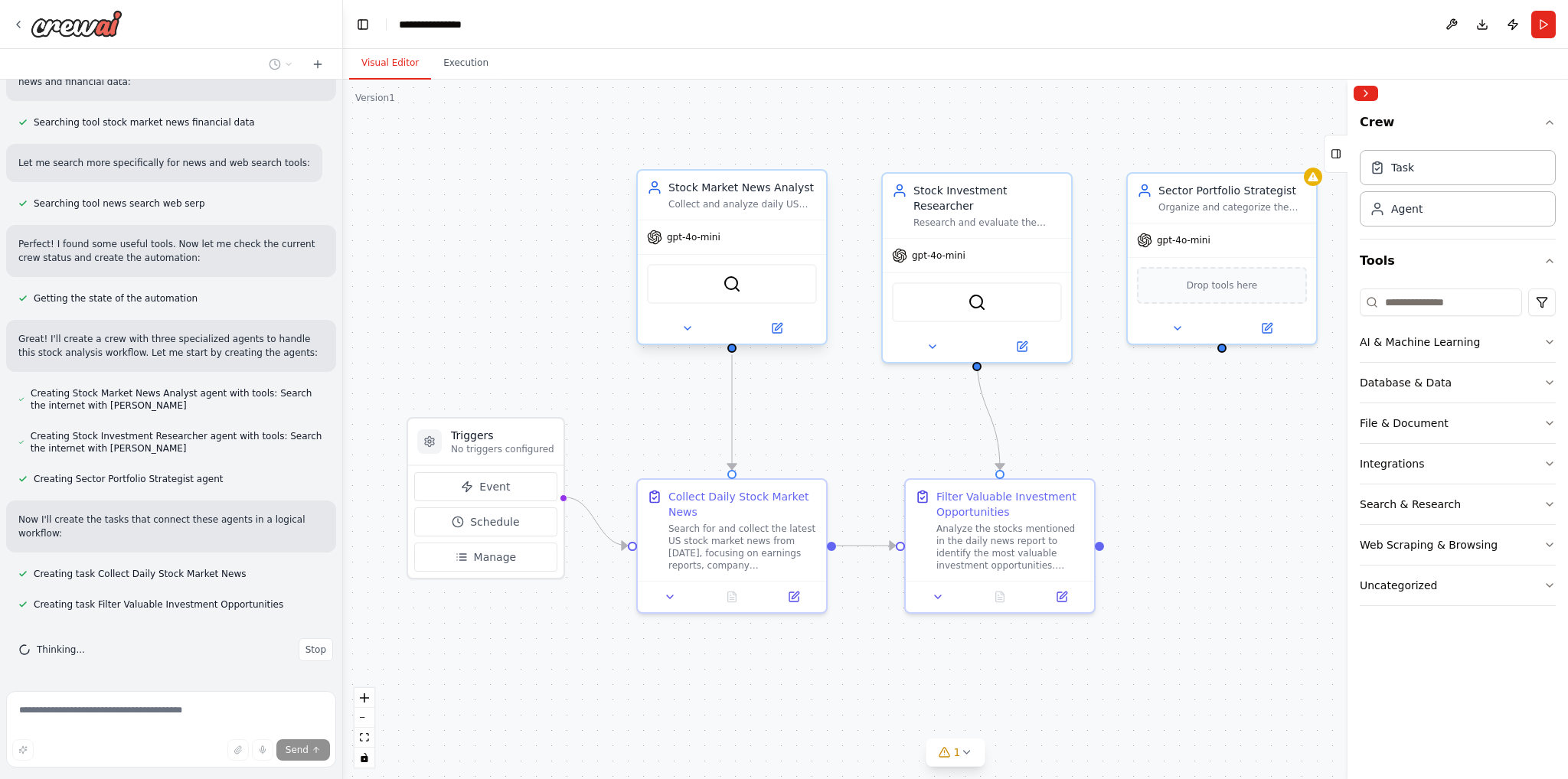
click at [775, 215] on div "Stock Market News Analyst Collect and analyze daily US stock market news, focus…" at bounding box center [732, 195] width 189 height 49
click at [778, 503] on div "Collect Daily Stock Market News" at bounding box center [742, 501] width 148 height 31
click at [793, 508] on div "Collect Daily Stock Market News" at bounding box center [742, 501] width 148 height 31
click at [794, 593] on icon at bounding box center [795, 592] width 7 height 7
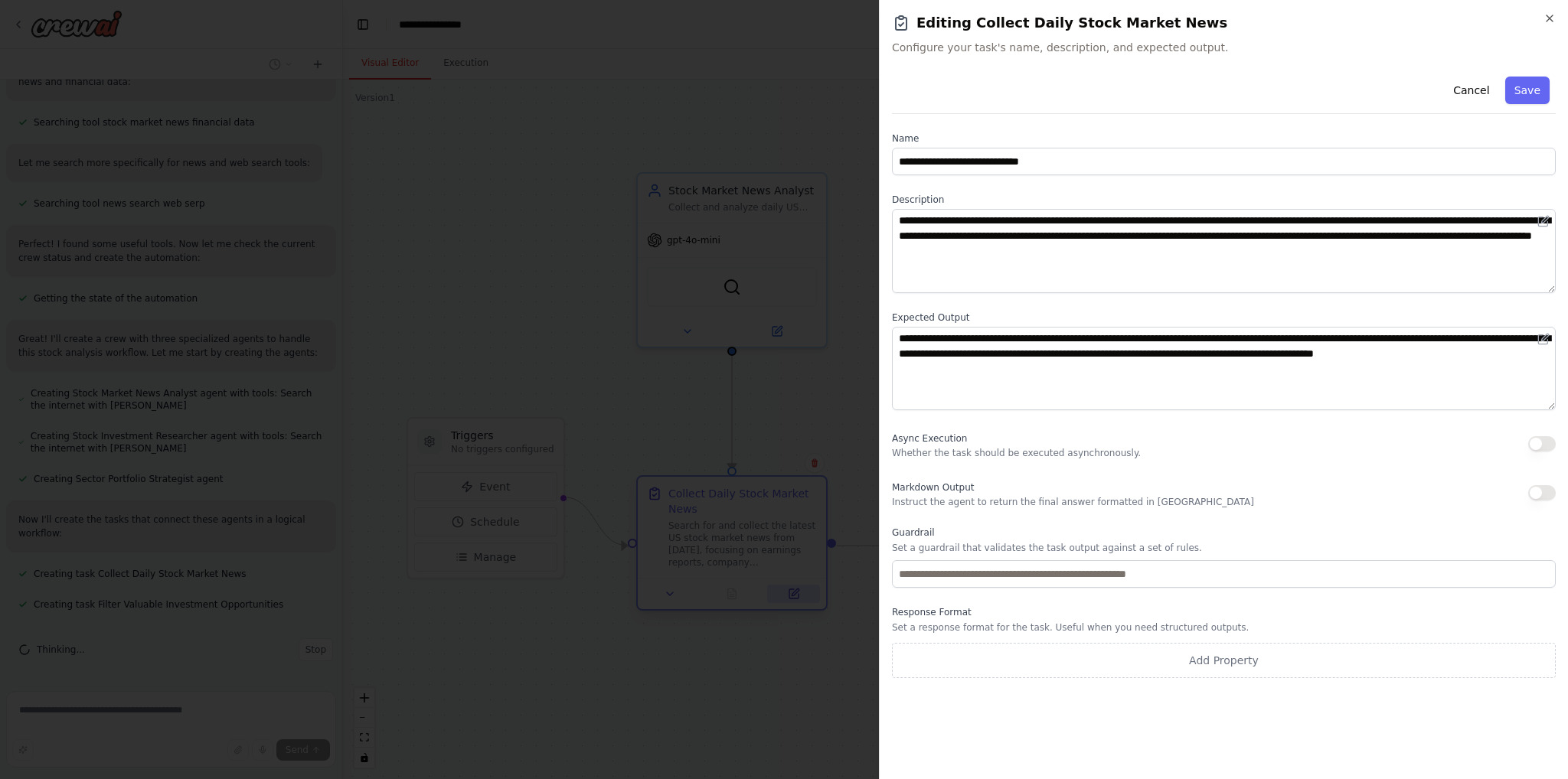
scroll to position [268, 0]
click at [1550, 19] on icon "button" at bounding box center [1550, 19] width 13 height 13
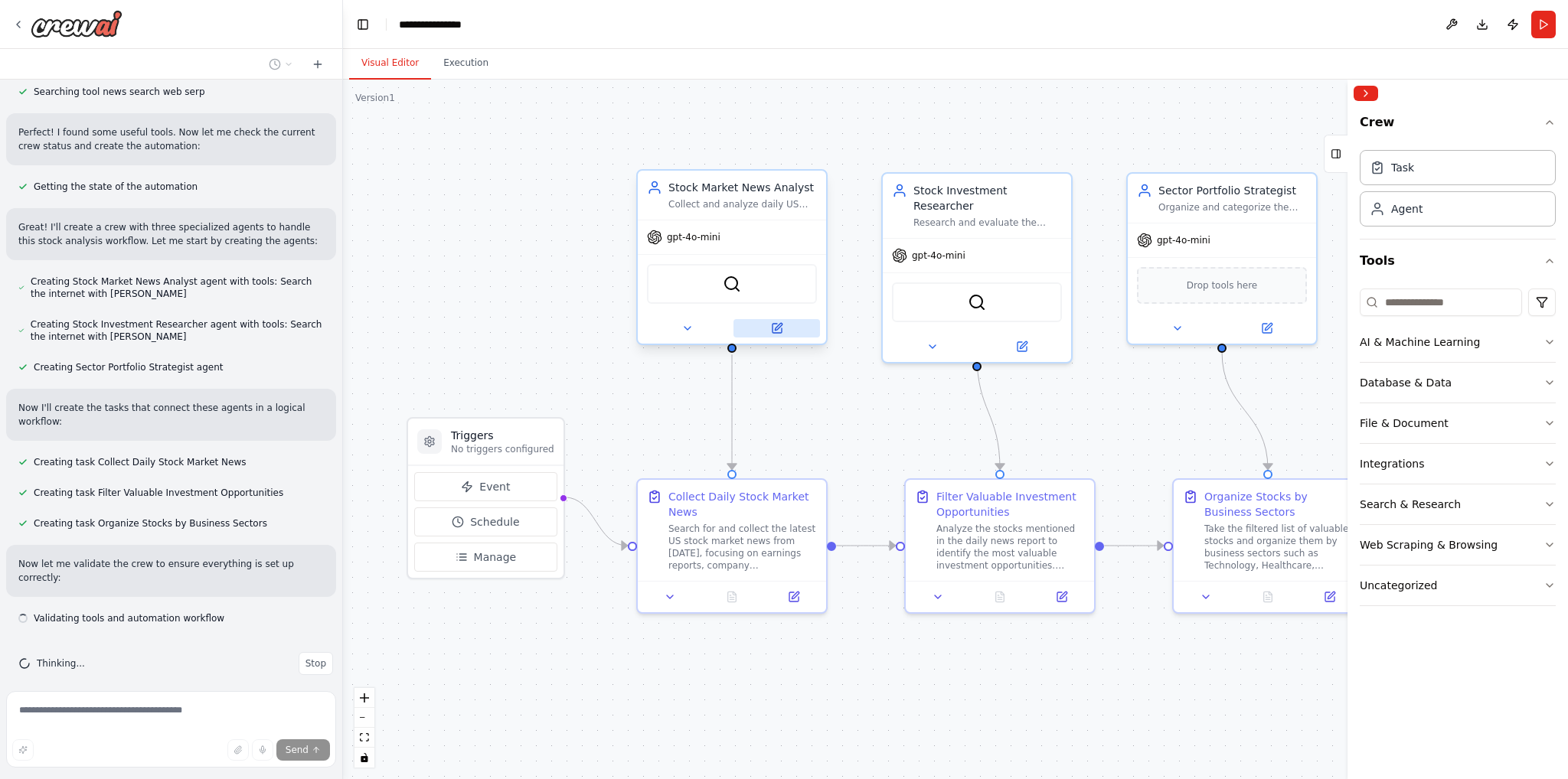
scroll to position [363, 0]
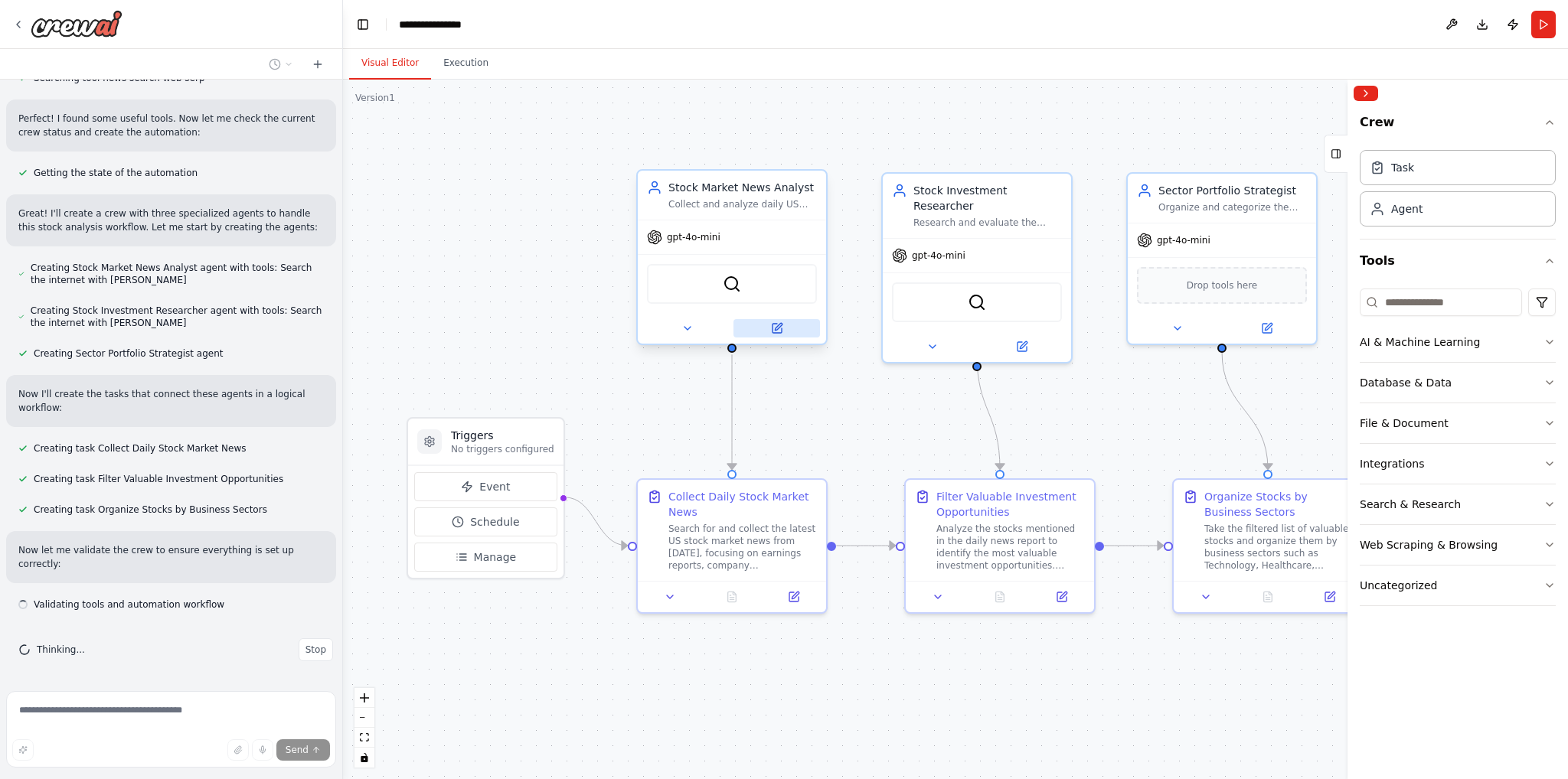
click at [793, 323] on button at bounding box center [777, 327] width 86 height 18
click at [796, 323] on button at bounding box center [777, 327] width 86 height 18
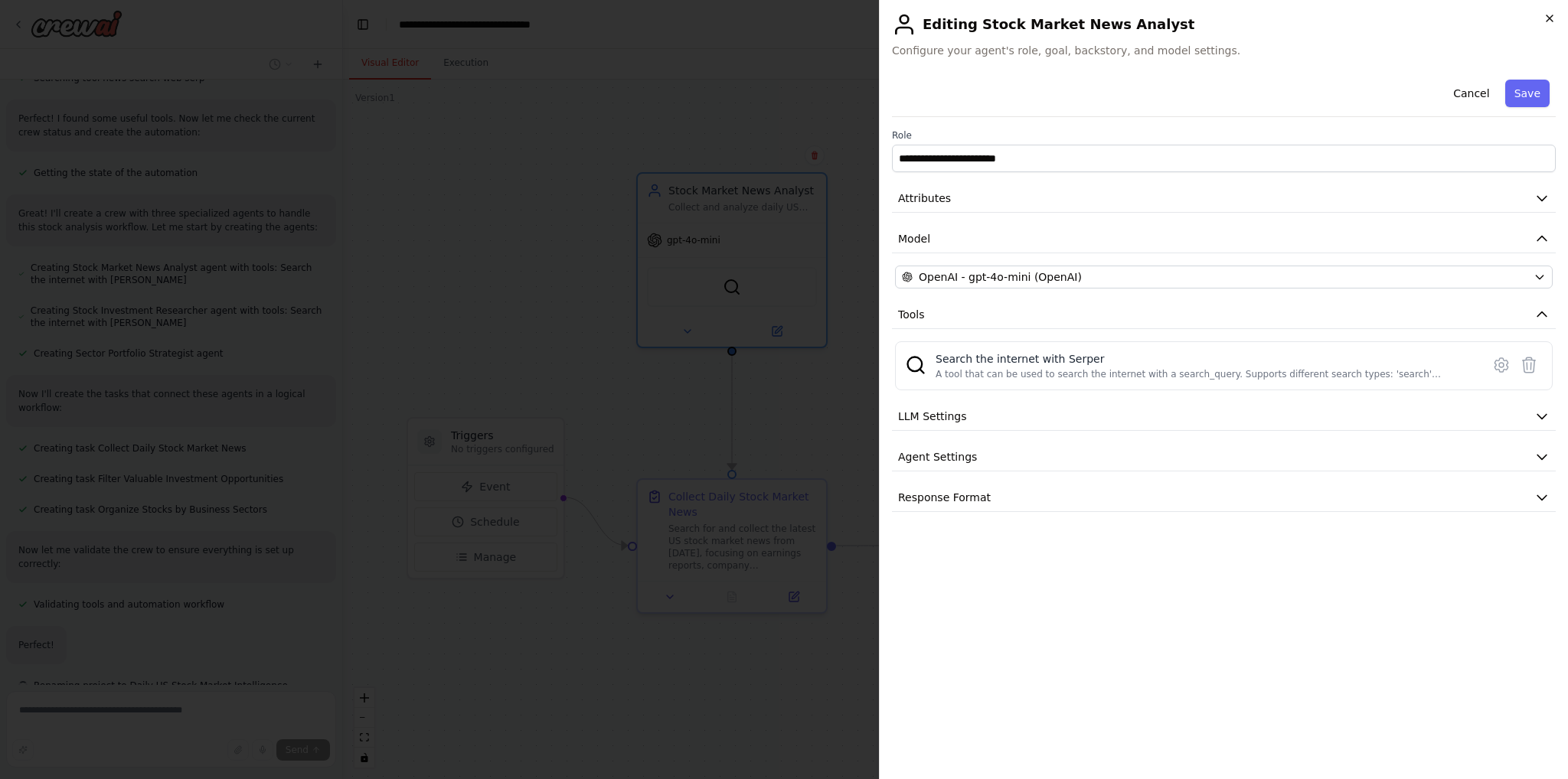
scroll to position [400, 0]
click at [1554, 20] on icon "button" at bounding box center [1550, 19] width 13 height 13
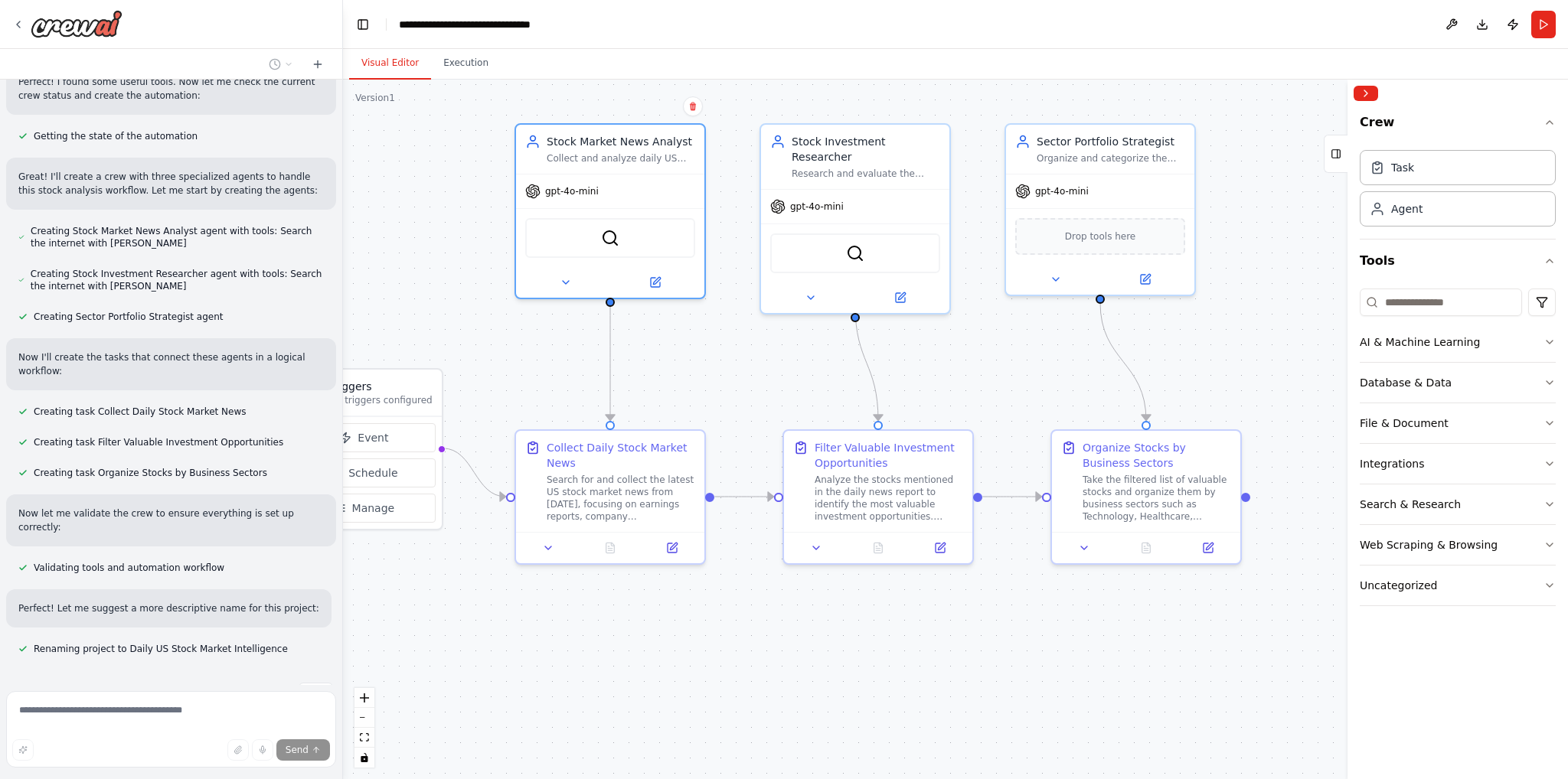
drag, startPoint x: 811, startPoint y: 448, endPoint x: 677, endPoint y: 397, distance: 143.4
click at [677, 397] on div ".deletable-edge-delete-btn { width: 20px; height: 20px; border: 0px solid #ffff…" at bounding box center [956, 429] width 1225 height 700
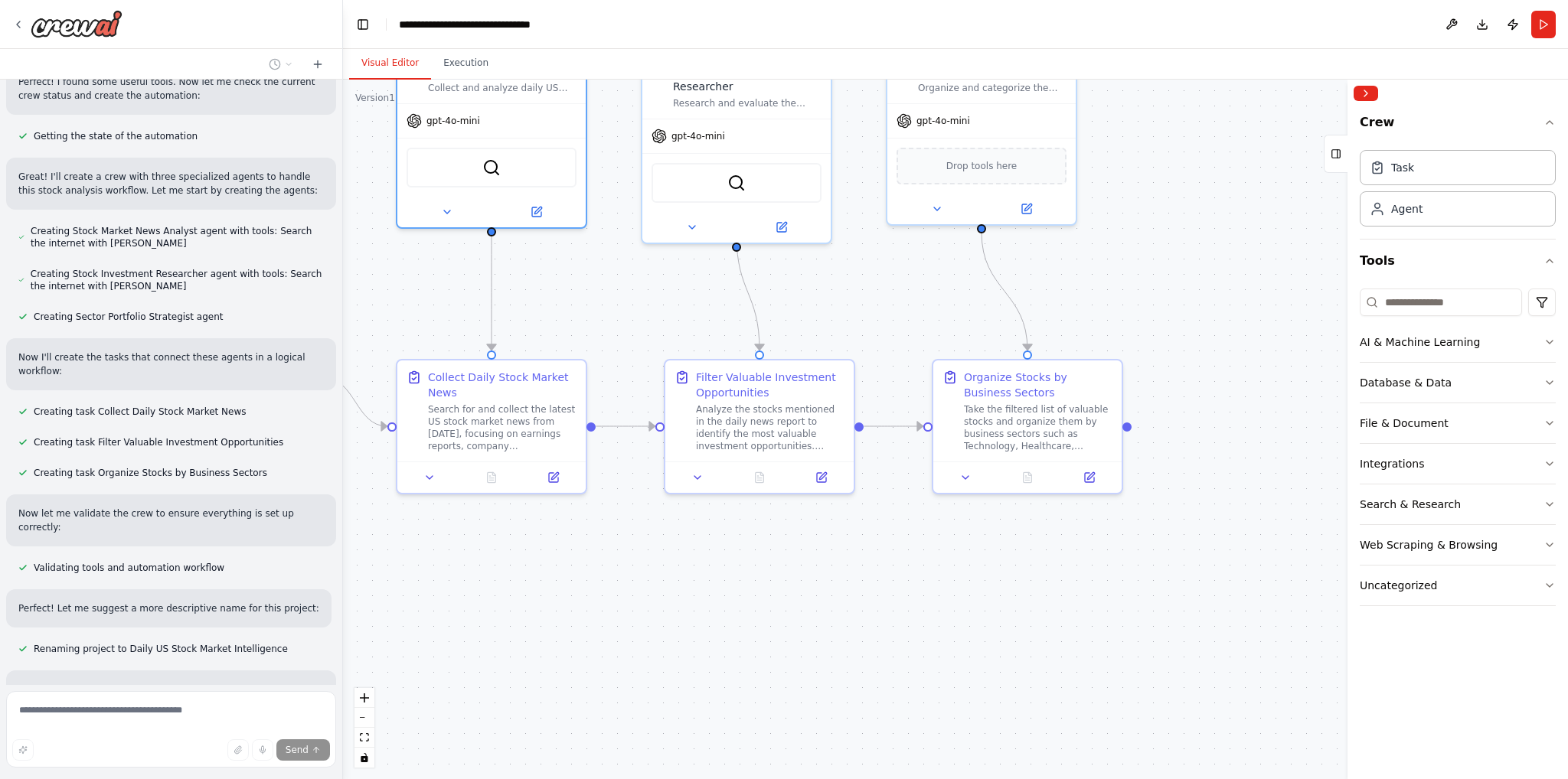
drag, startPoint x: 1049, startPoint y: 634, endPoint x: 943, endPoint y: 565, distance: 126.5
click at [943, 565] on div ".deletable-edge-delete-btn { width: 20px; height: 20px; border: 0px solid #ffff…" at bounding box center [956, 429] width 1225 height 700
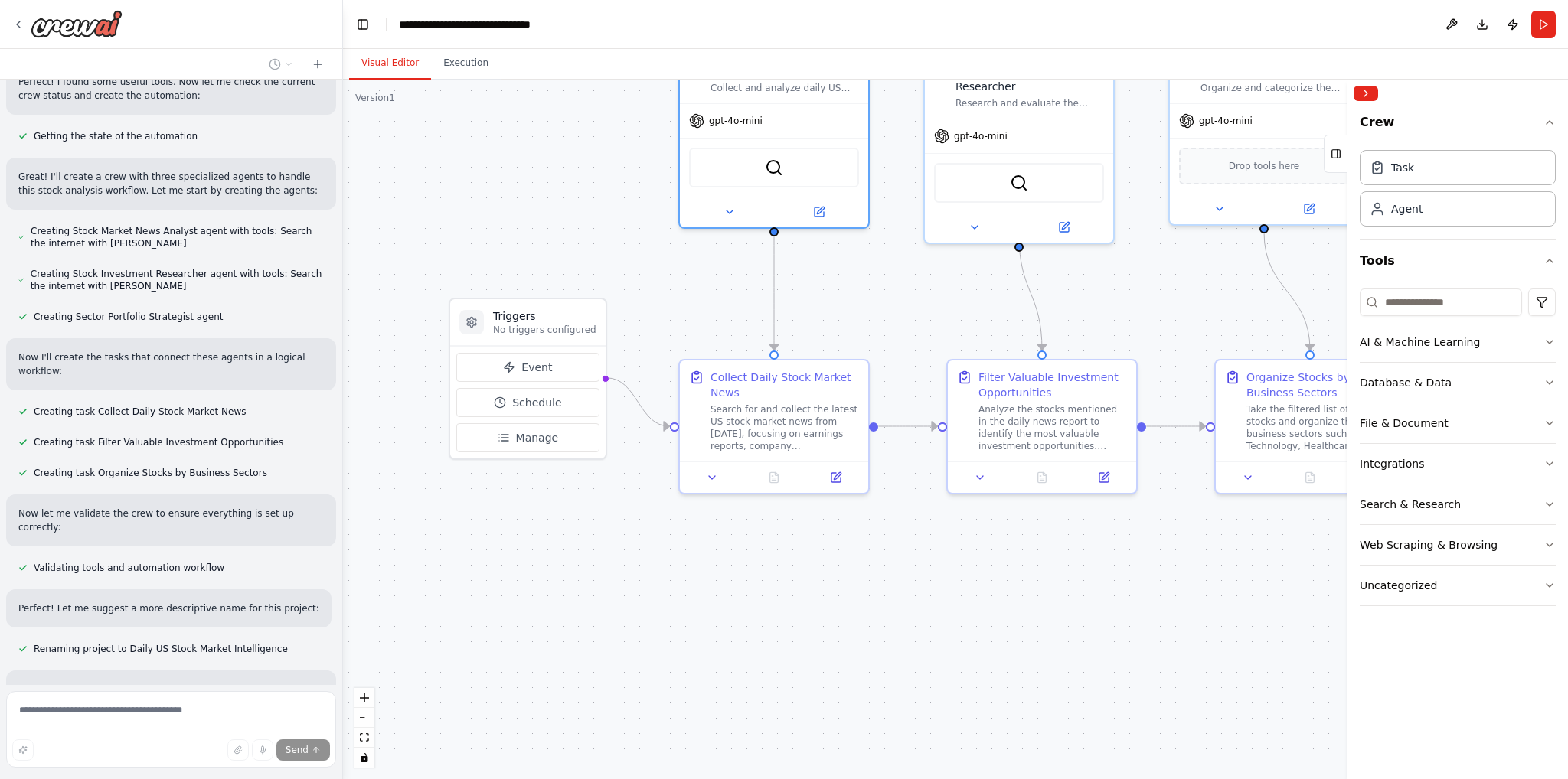
drag, startPoint x: 865, startPoint y: 546, endPoint x: 1148, endPoint y: 546, distance: 283.0
click at [1148, 546] on div ".deletable-edge-delete-btn { width: 20px; height: 20px; border: 0px solid #ffff…" at bounding box center [956, 429] width 1225 height 700
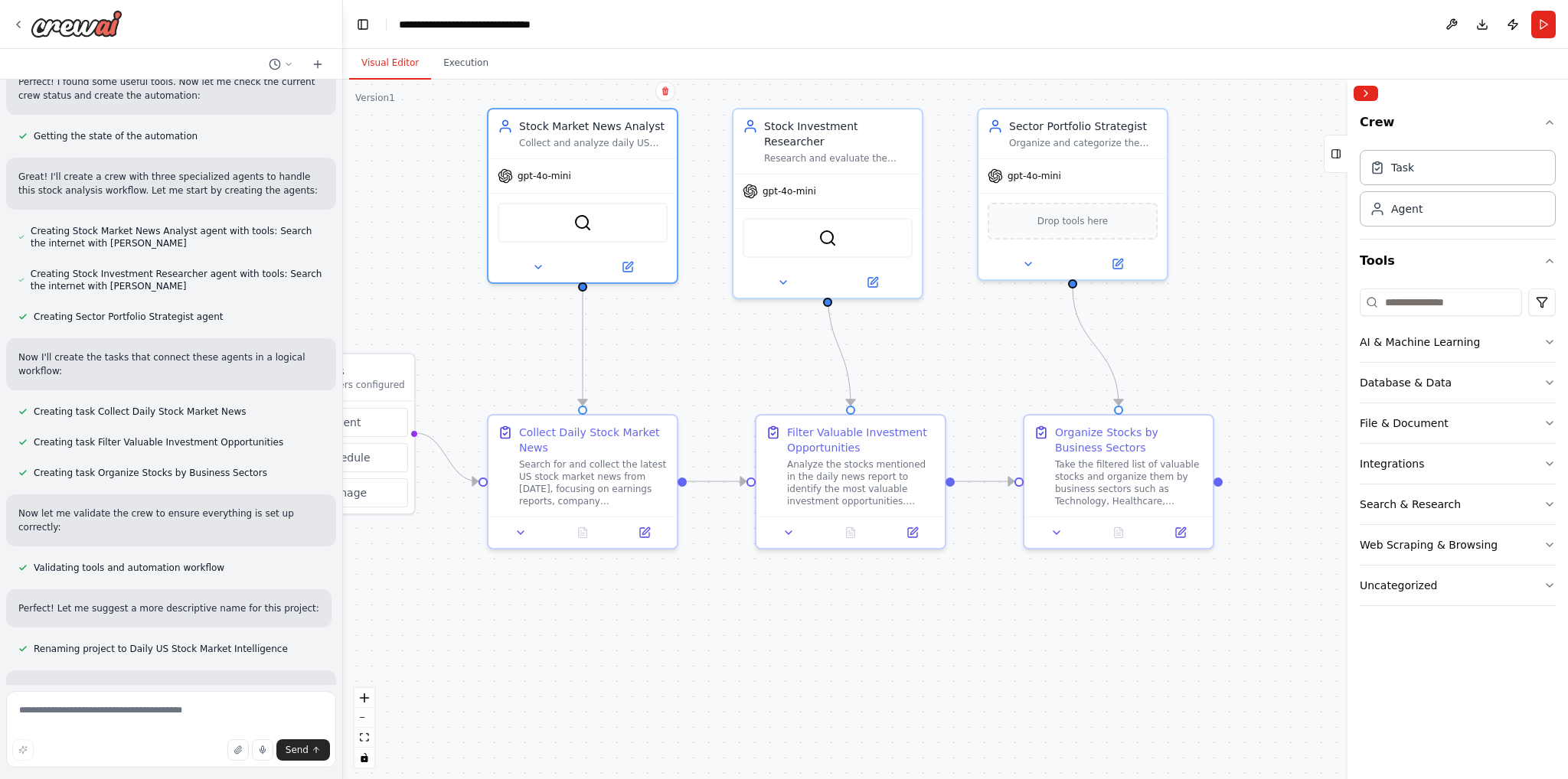
drag, startPoint x: 989, startPoint y: 583, endPoint x: 960, endPoint y: 620, distance: 47.0
click at [960, 620] on div ".deletable-edge-delete-btn { width: 20px; height: 20px; border: 0px solid #ffff…" at bounding box center [956, 429] width 1225 height 700
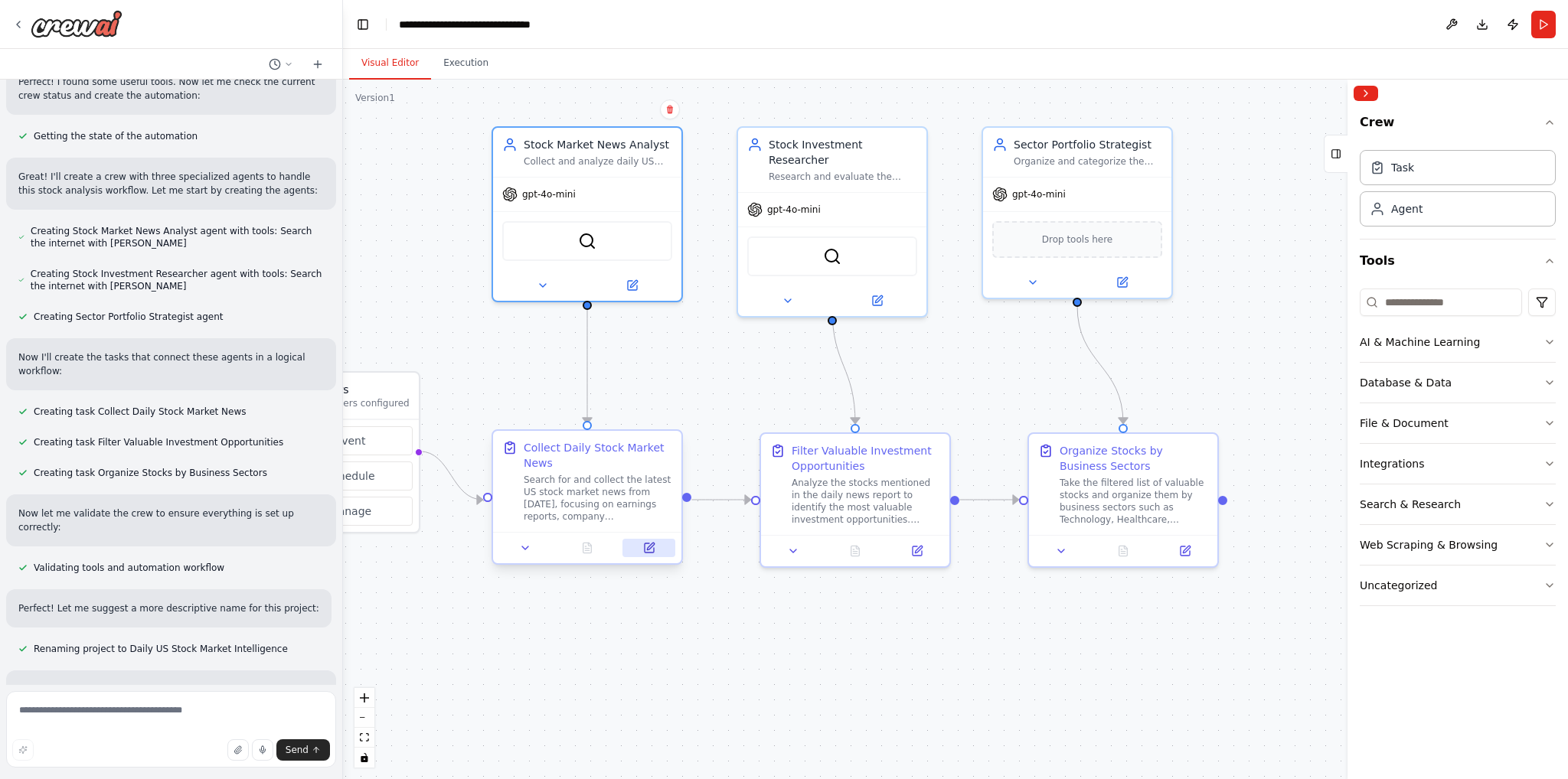
click at [628, 551] on button at bounding box center [648, 547] width 53 height 18
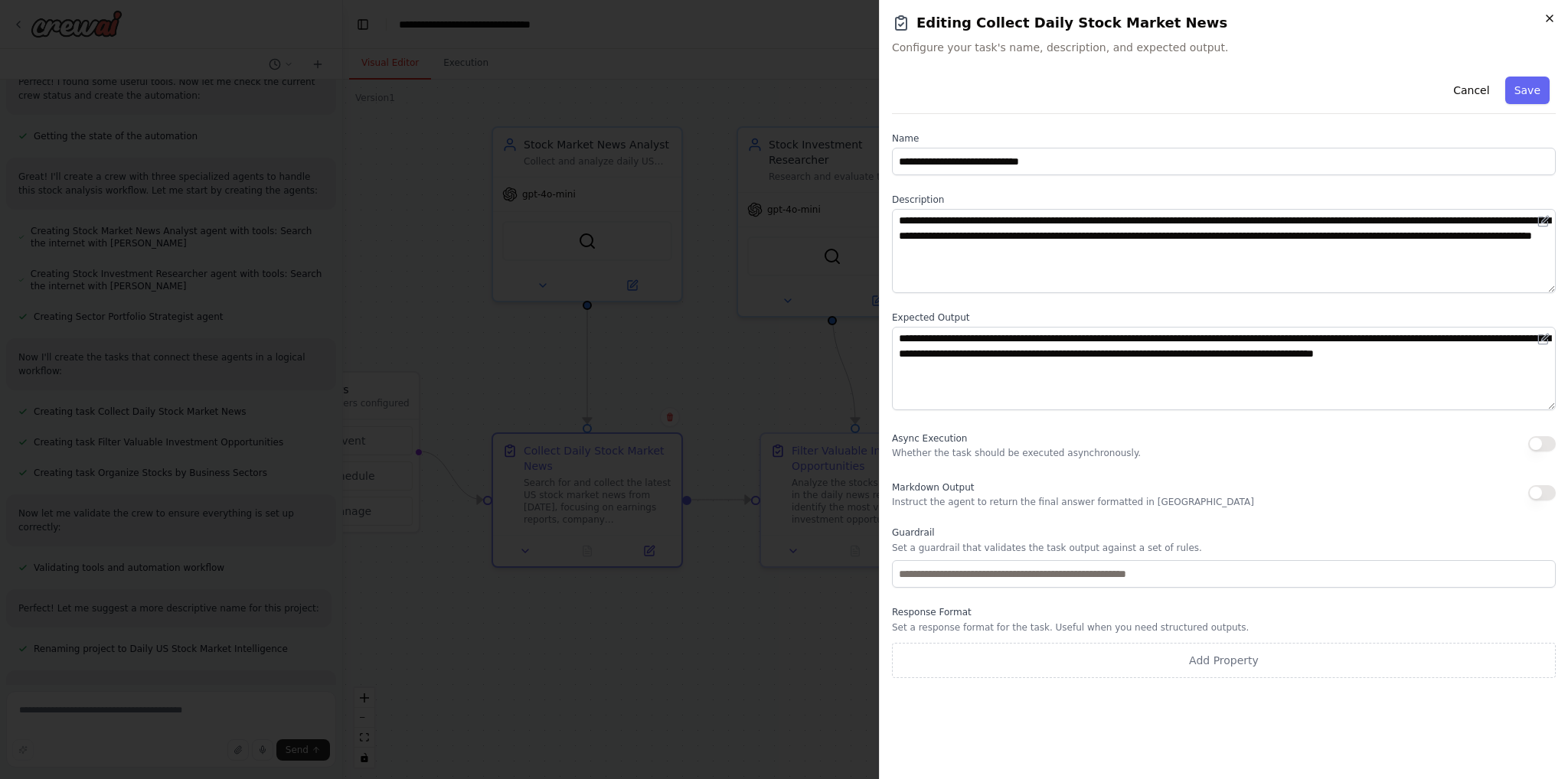
click at [1551, 14] on icon "button" at bounding box center [1550, 19] width 13 height 13
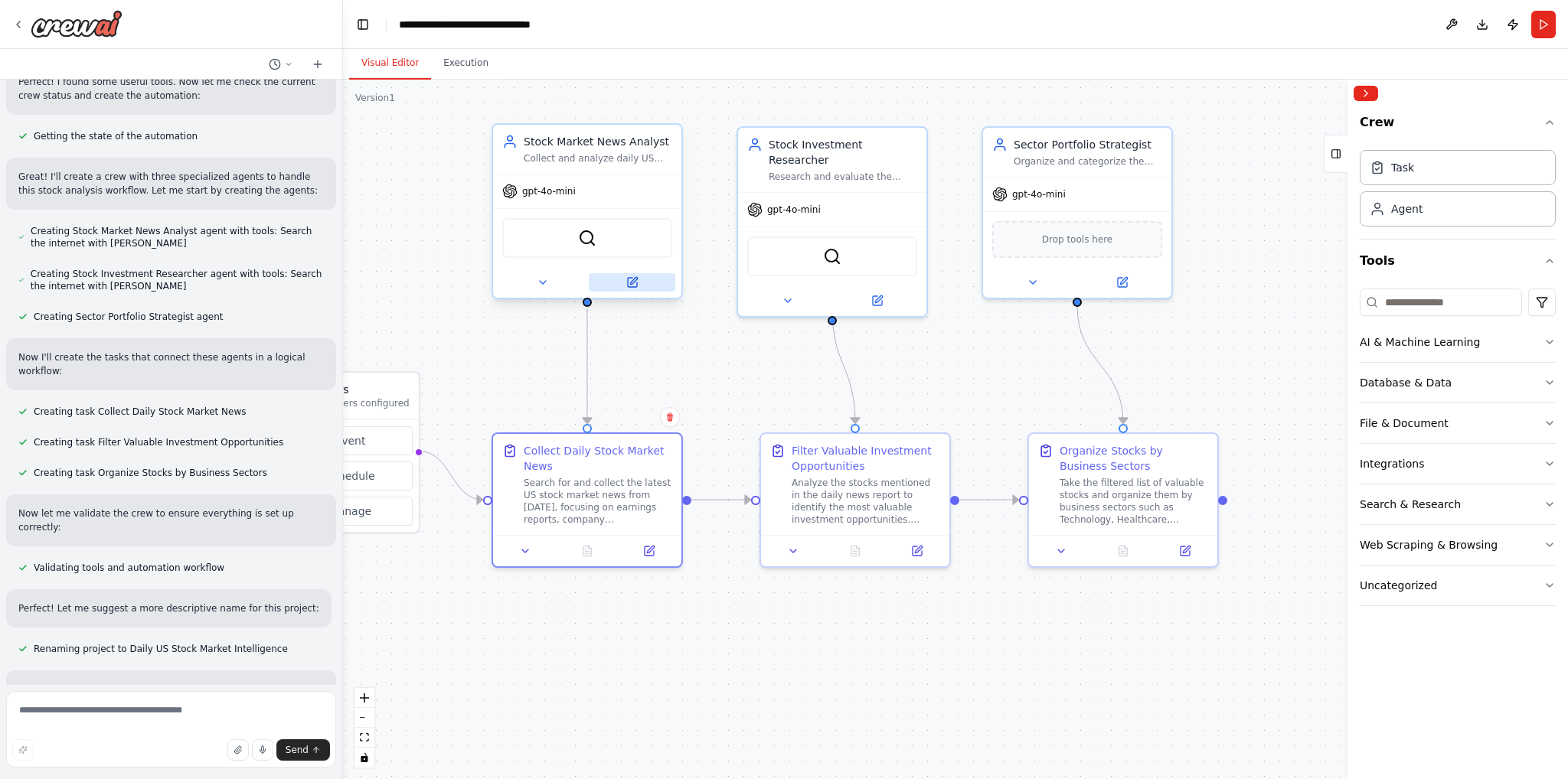
click at [647, 287] on button at bounding box center [632, 282] width 86 height 18
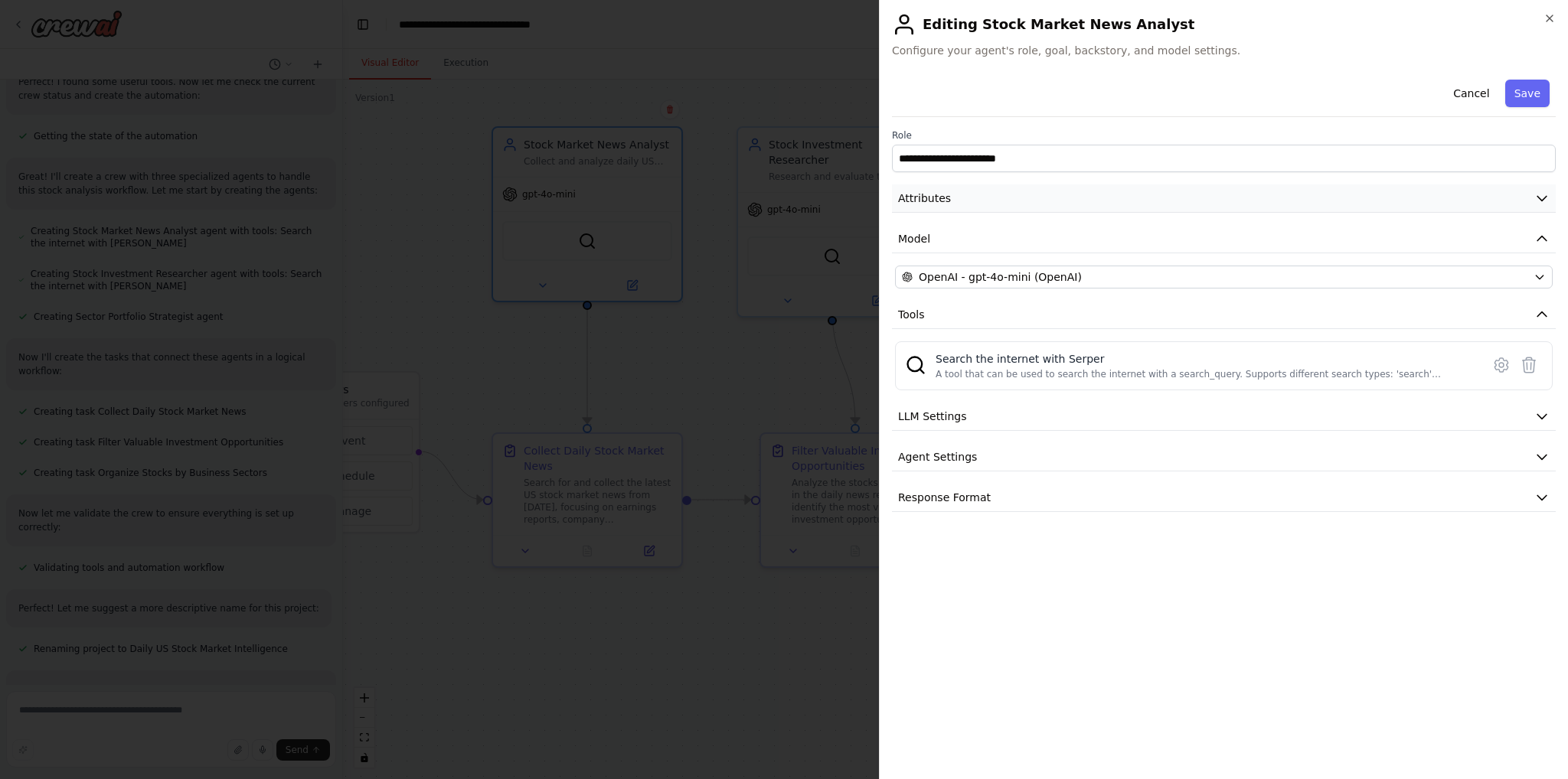
click at [1030, 205] on button "Attributes" at bounding box center [1224, 199] width 664 height 28
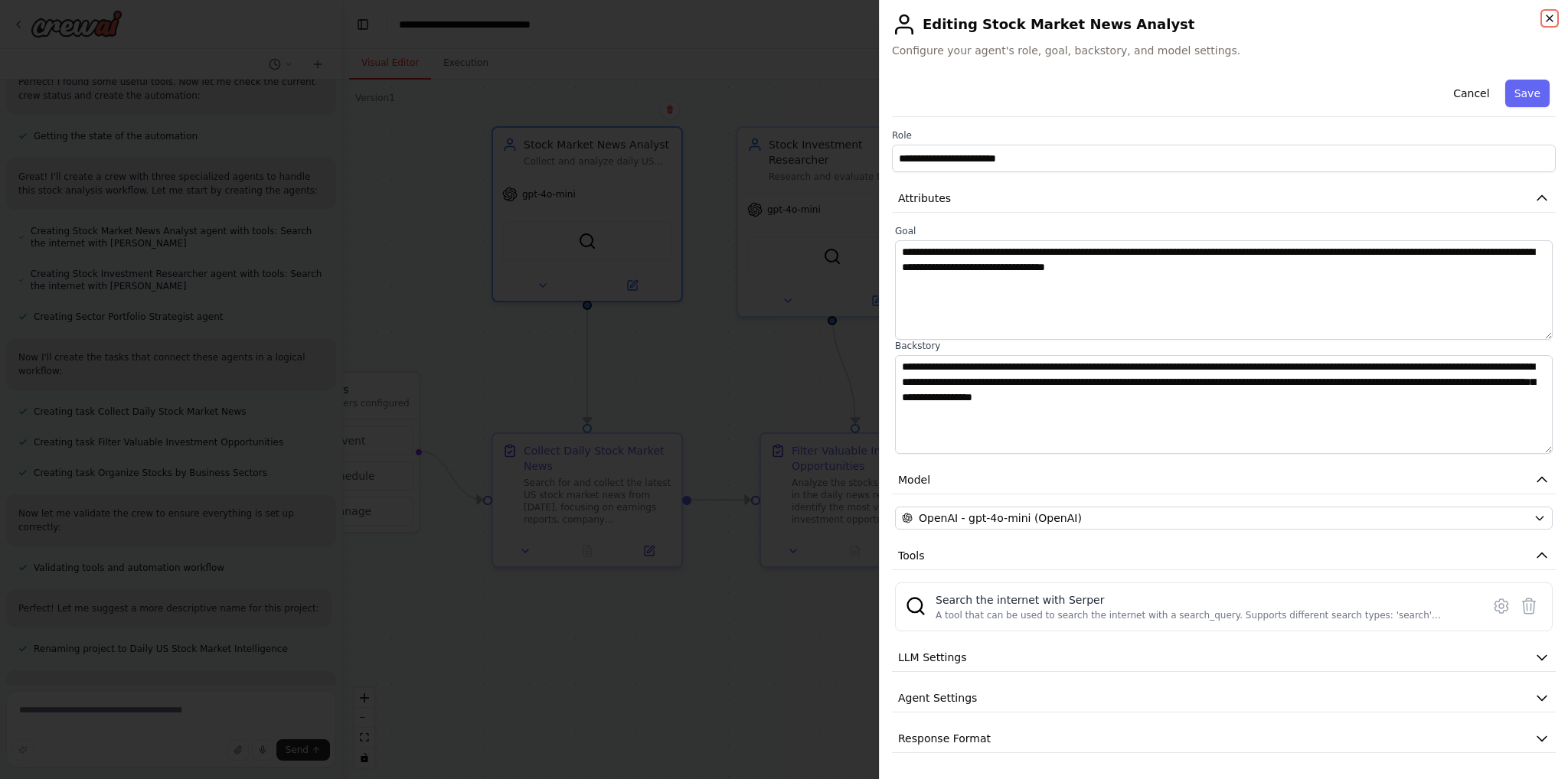
click at [1550, 16] on icon "button" at bounding box center [1550, 19] width 13 height 13
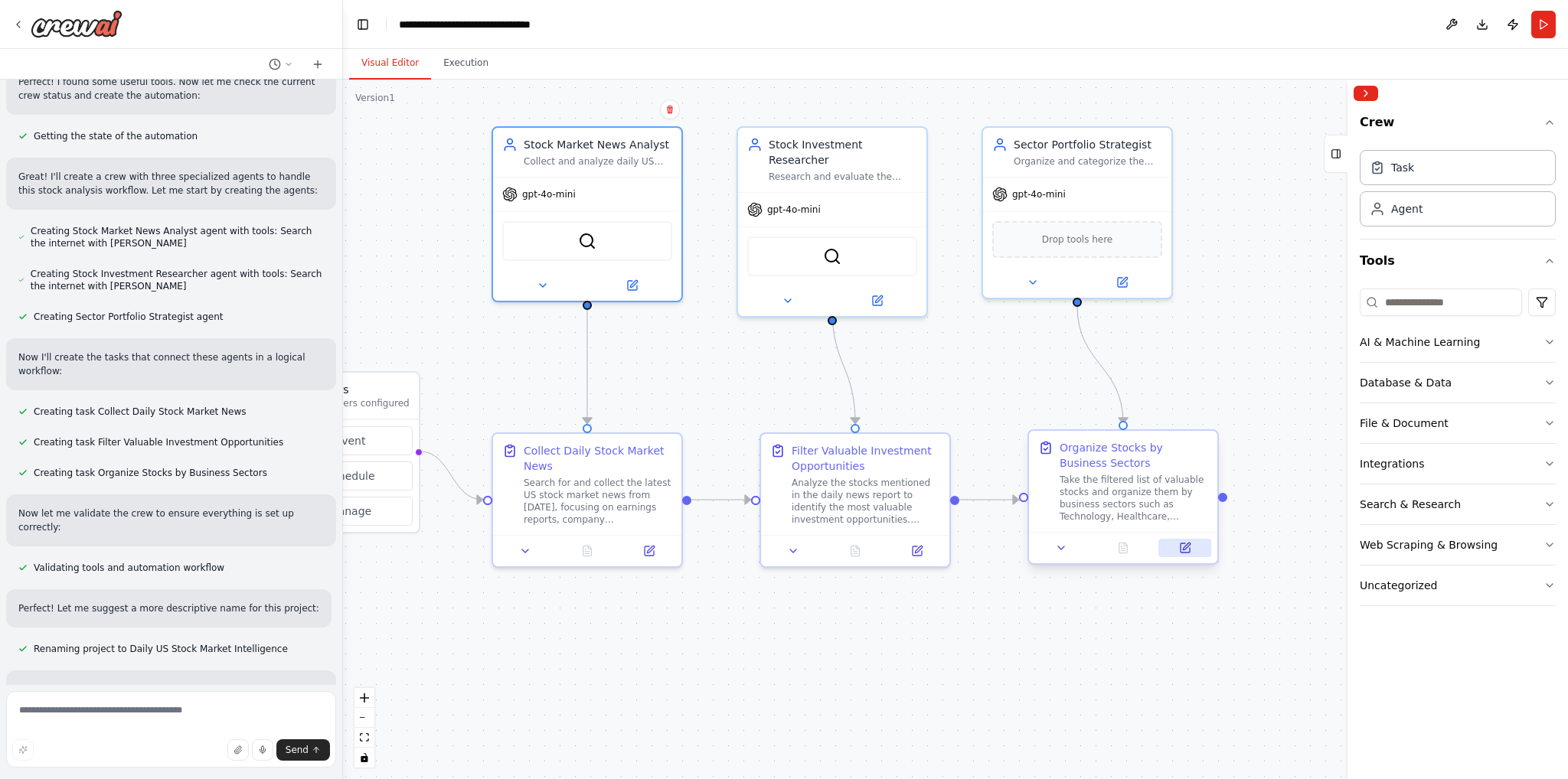
click at [1182, 556] on button at bounding box center [1185, 547] width 53 height 18
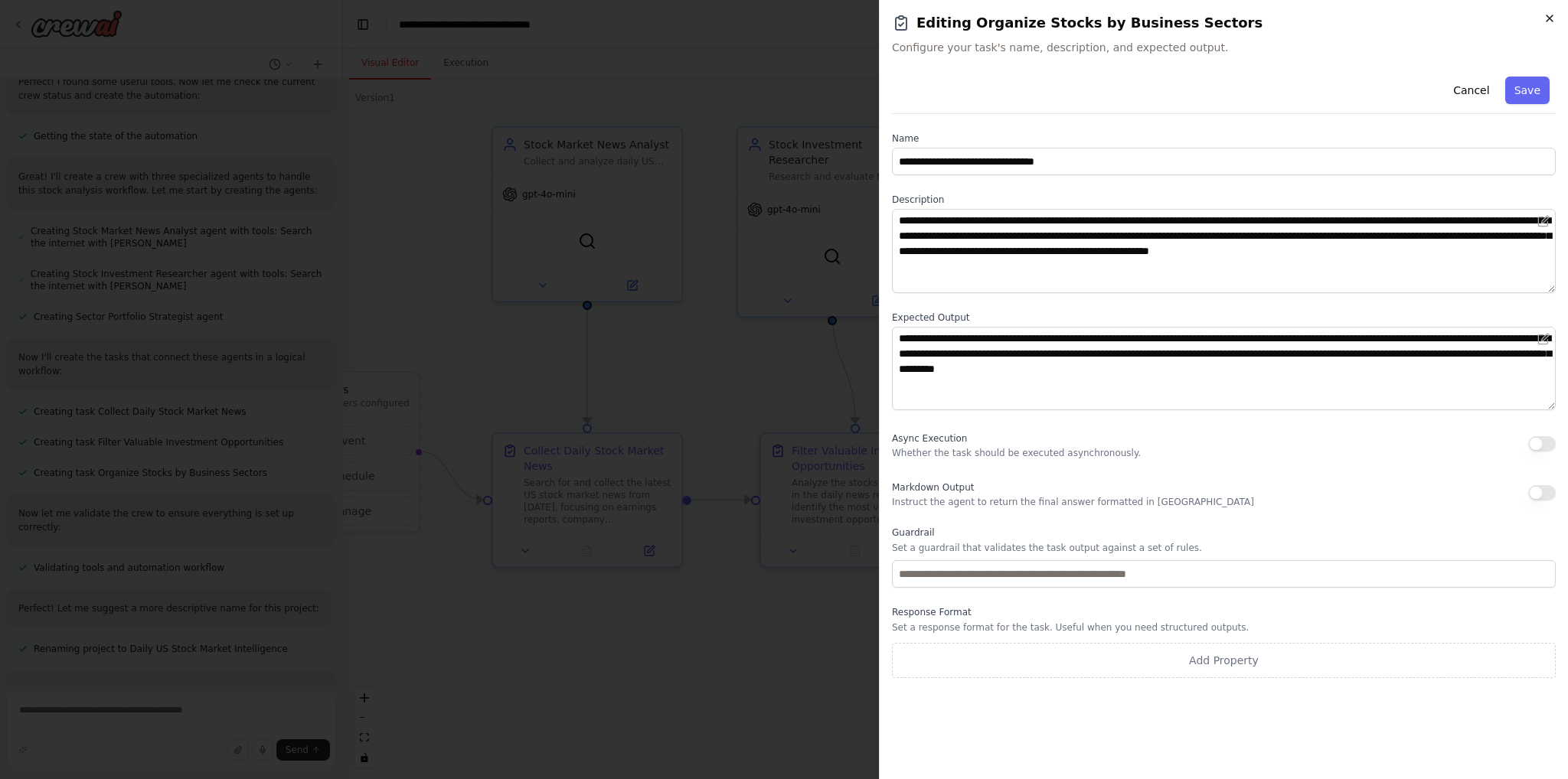
click at [1544, 16] on icon "button" at bounding box center [1550, 19] width 13 height 13
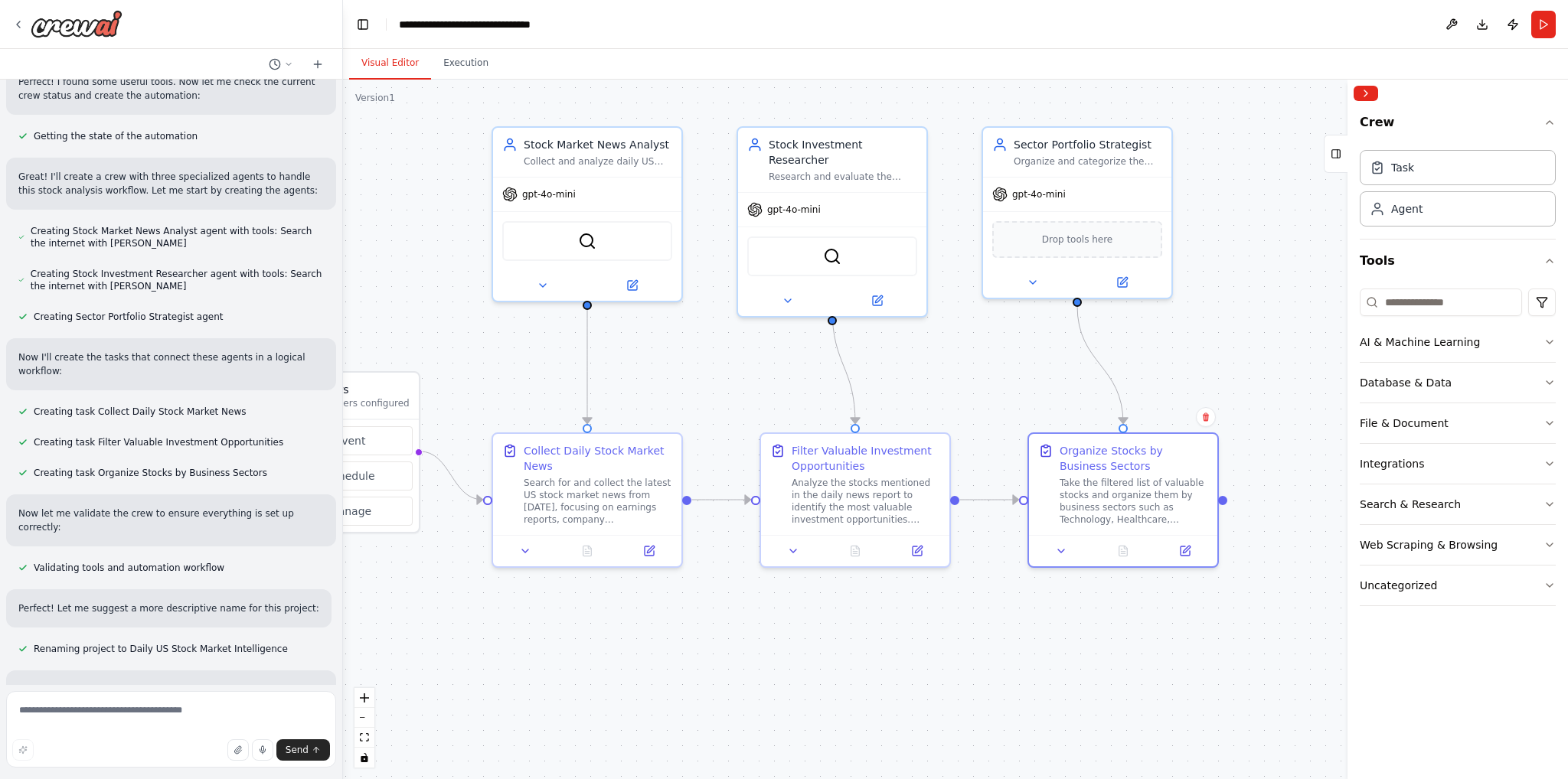
click at [895, 646] on div ".deletable-edge-delete-btn { width: 20px; height: 20px; border: 0px solid #ffff…" at bounding box center [956, 429] width 1225 height 700
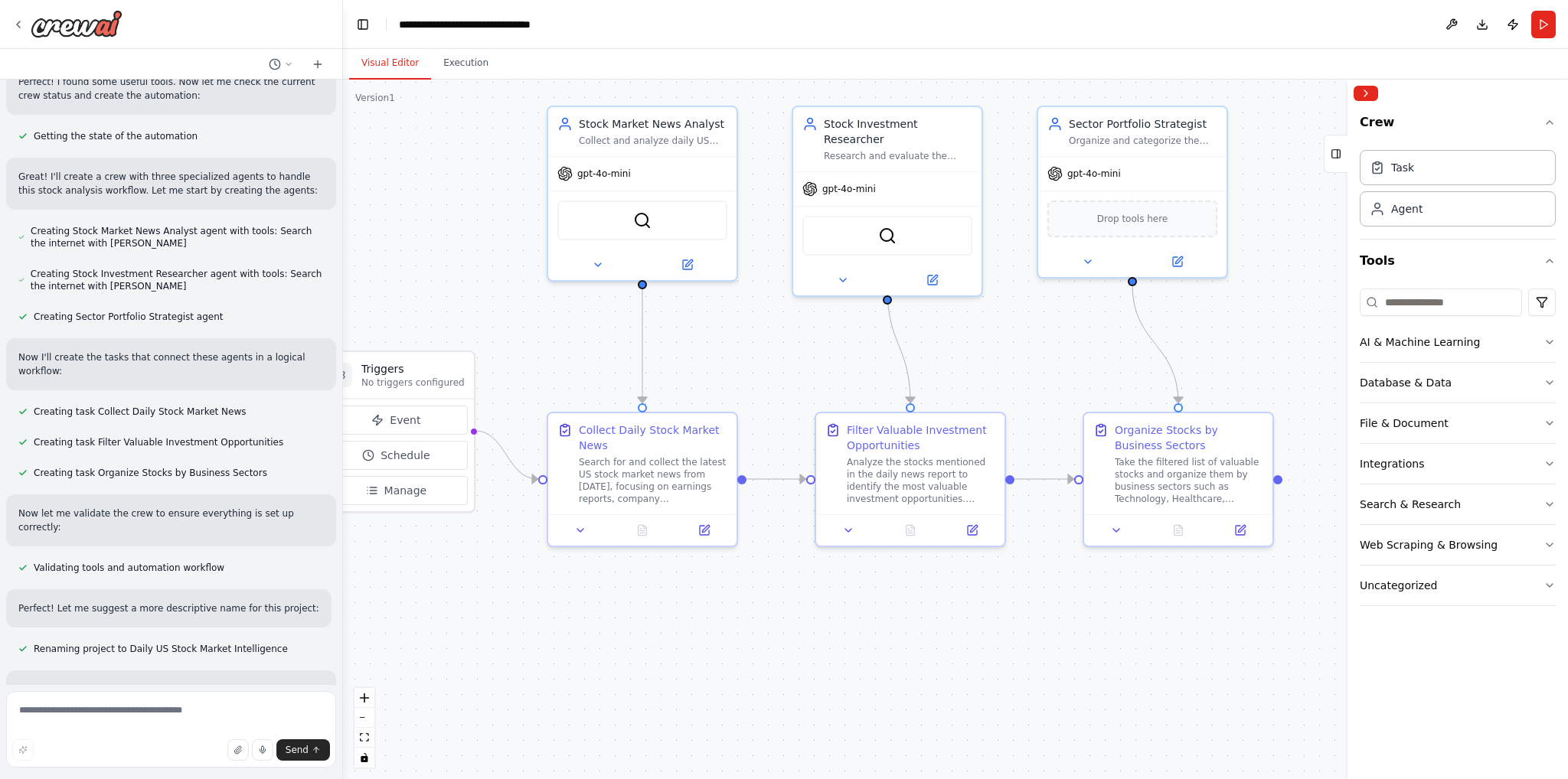
drag, startPoint x: 800, startPoint y: 651, endPoint x: 943, endPoint y: 595, distance: 153.6
click at [943, 595] on div ".deletable-edge-delete-btn { width: 20px; height: 20px; border: 0px solid #ffff…" at bounding box center [956, 429] width 1225 height 700
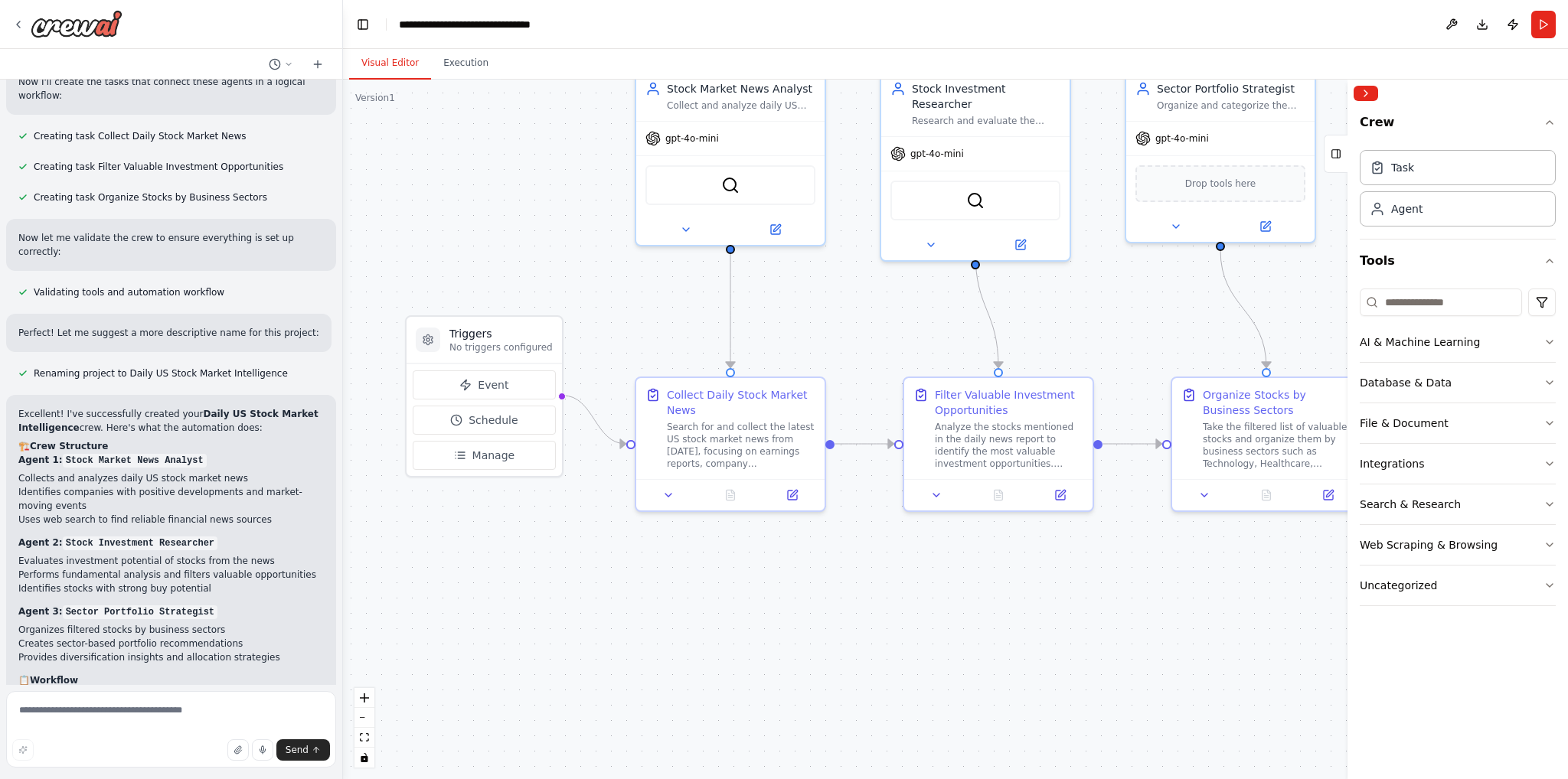
scroll to position [1096, 0]
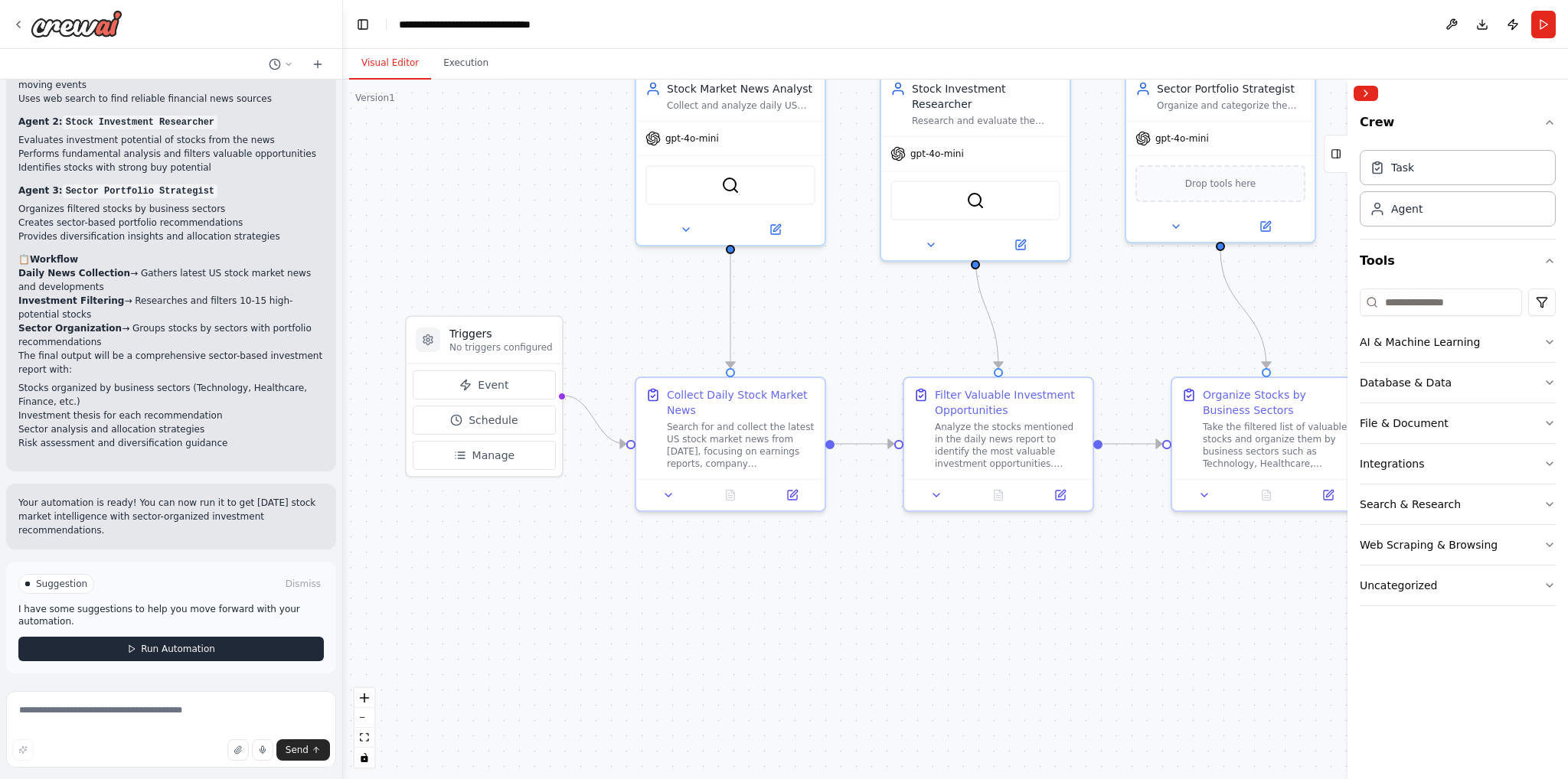
click at [187, 649] on span "Run Automation" at bounding box center [178, 649] width 75 height 13
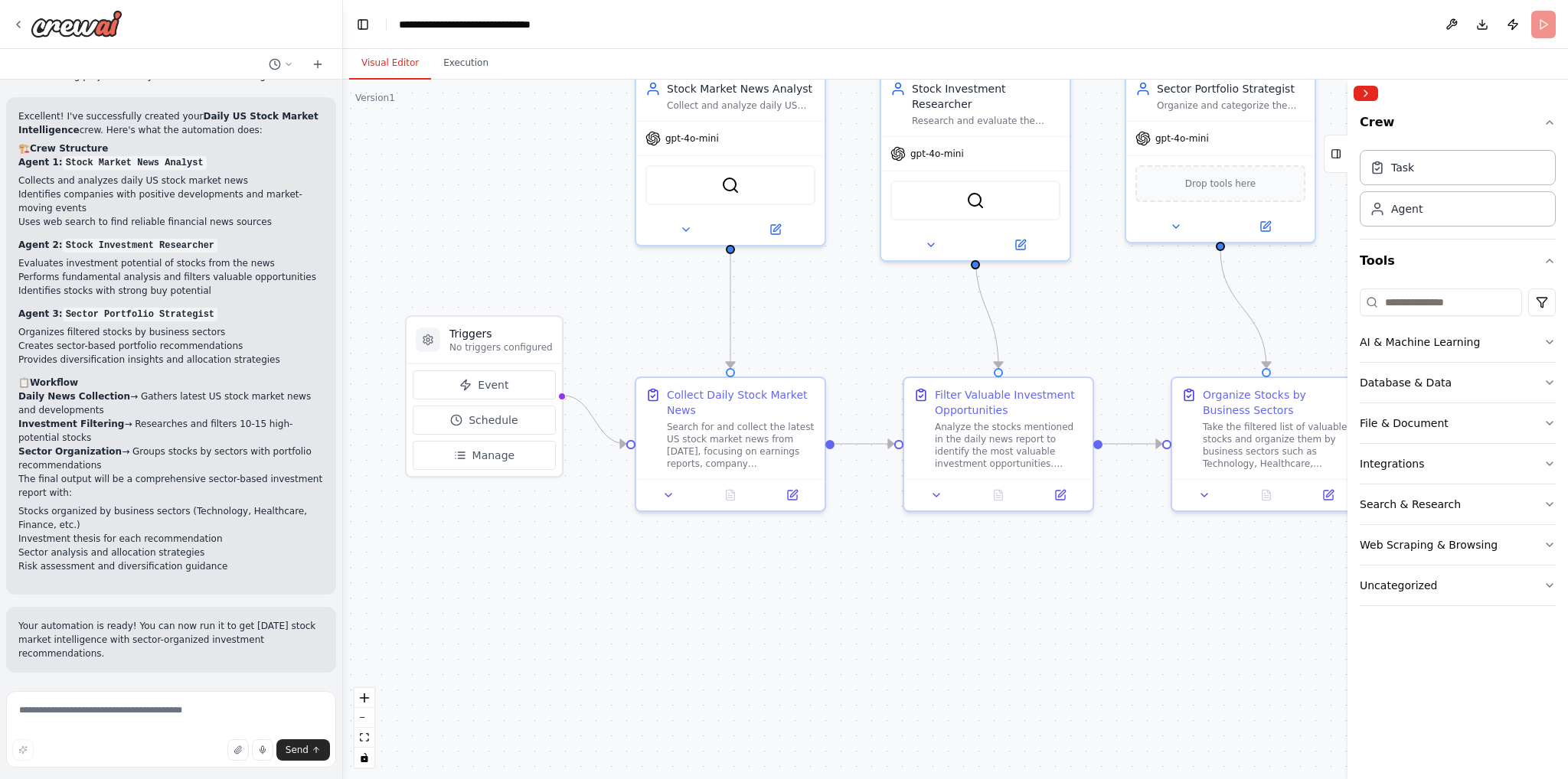
scroll to position [973, 0]
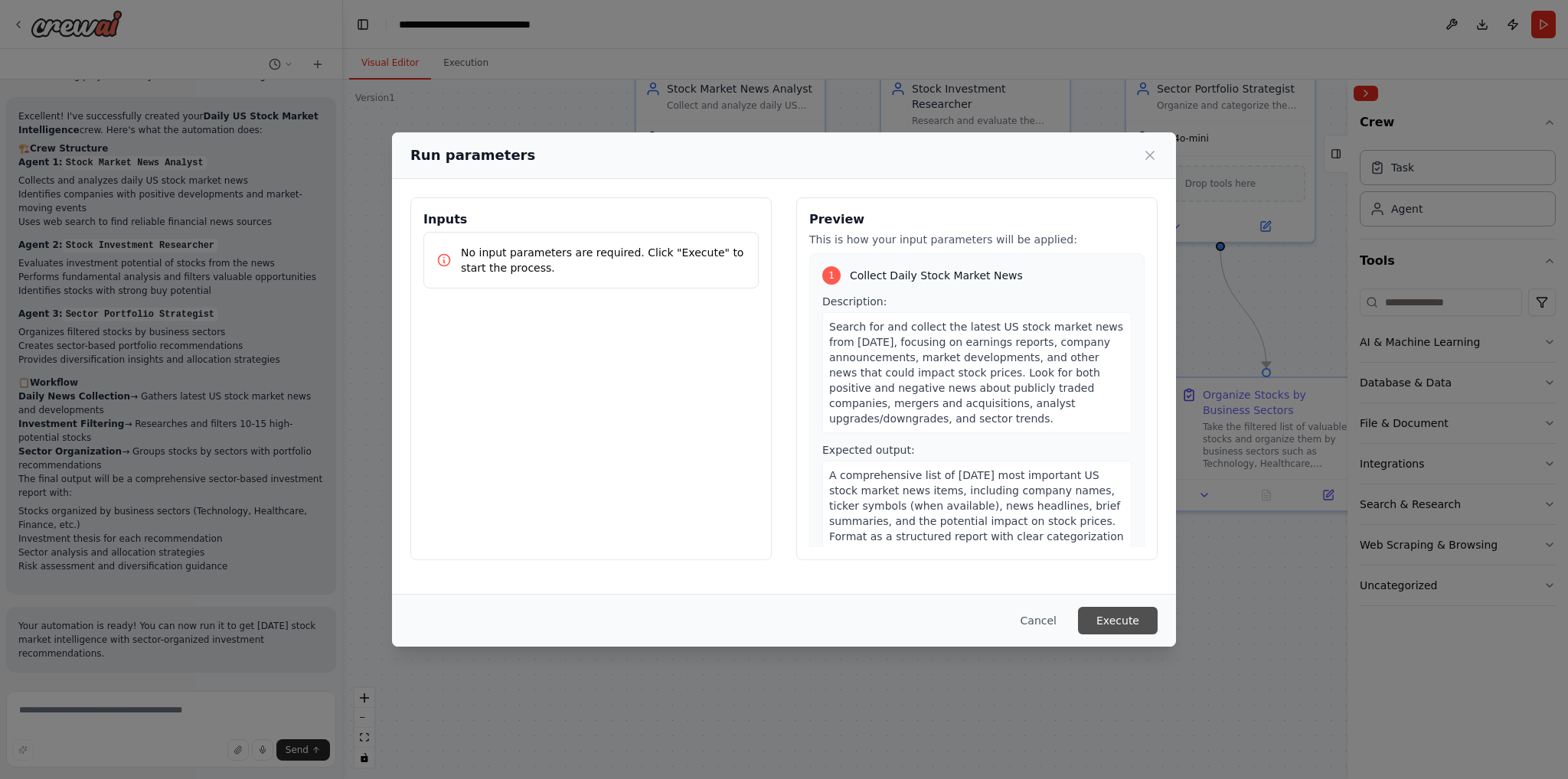
click at [1125, 619] on button "Execute" at bounding box center [1117, 620] width 79 height 27
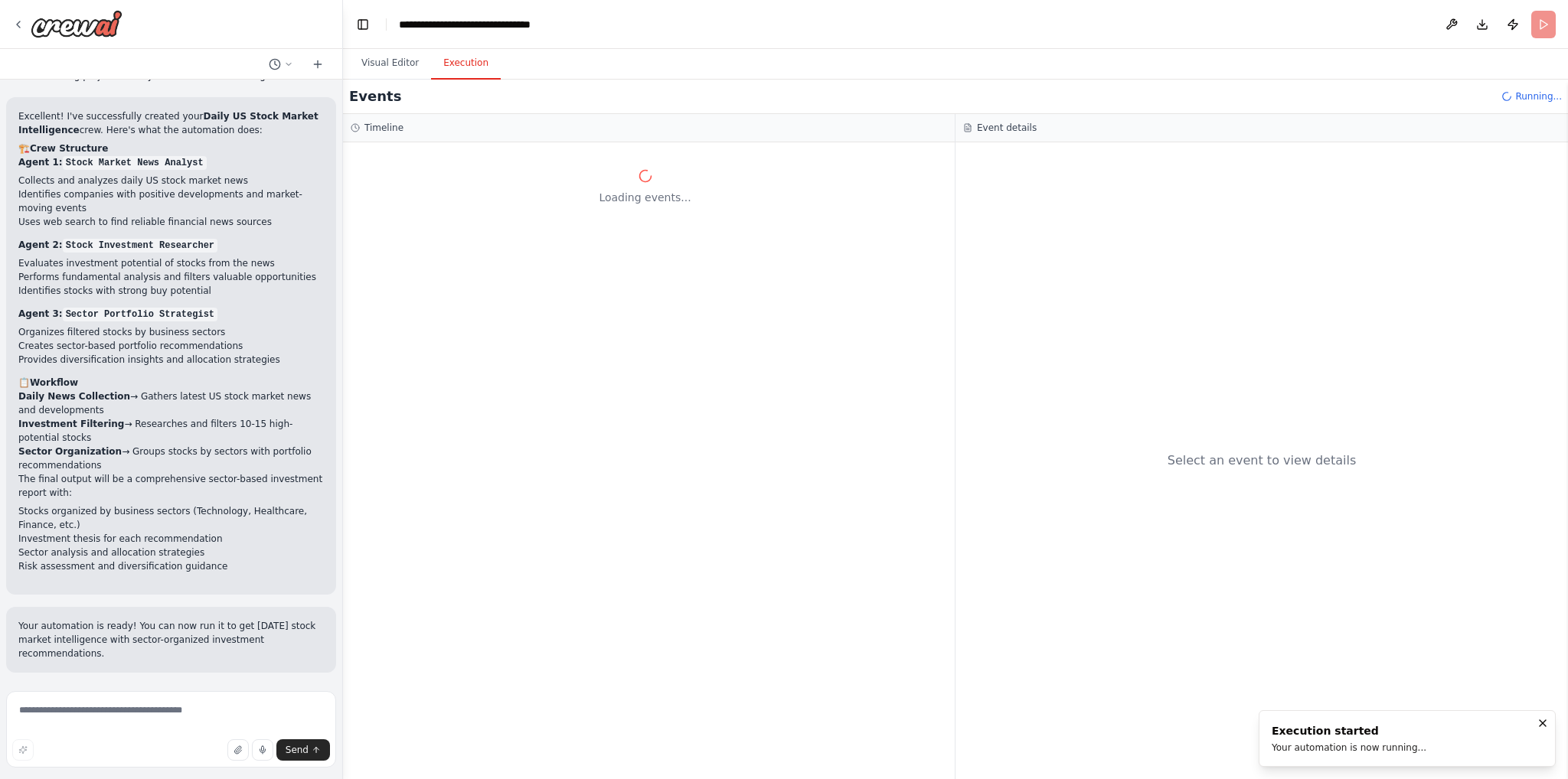
click at [7, 19] on div at bounding box center [171, 24] width 343 height 49
click at [16, 22] on icon at bounding box center [19, 24] width 13 height 13
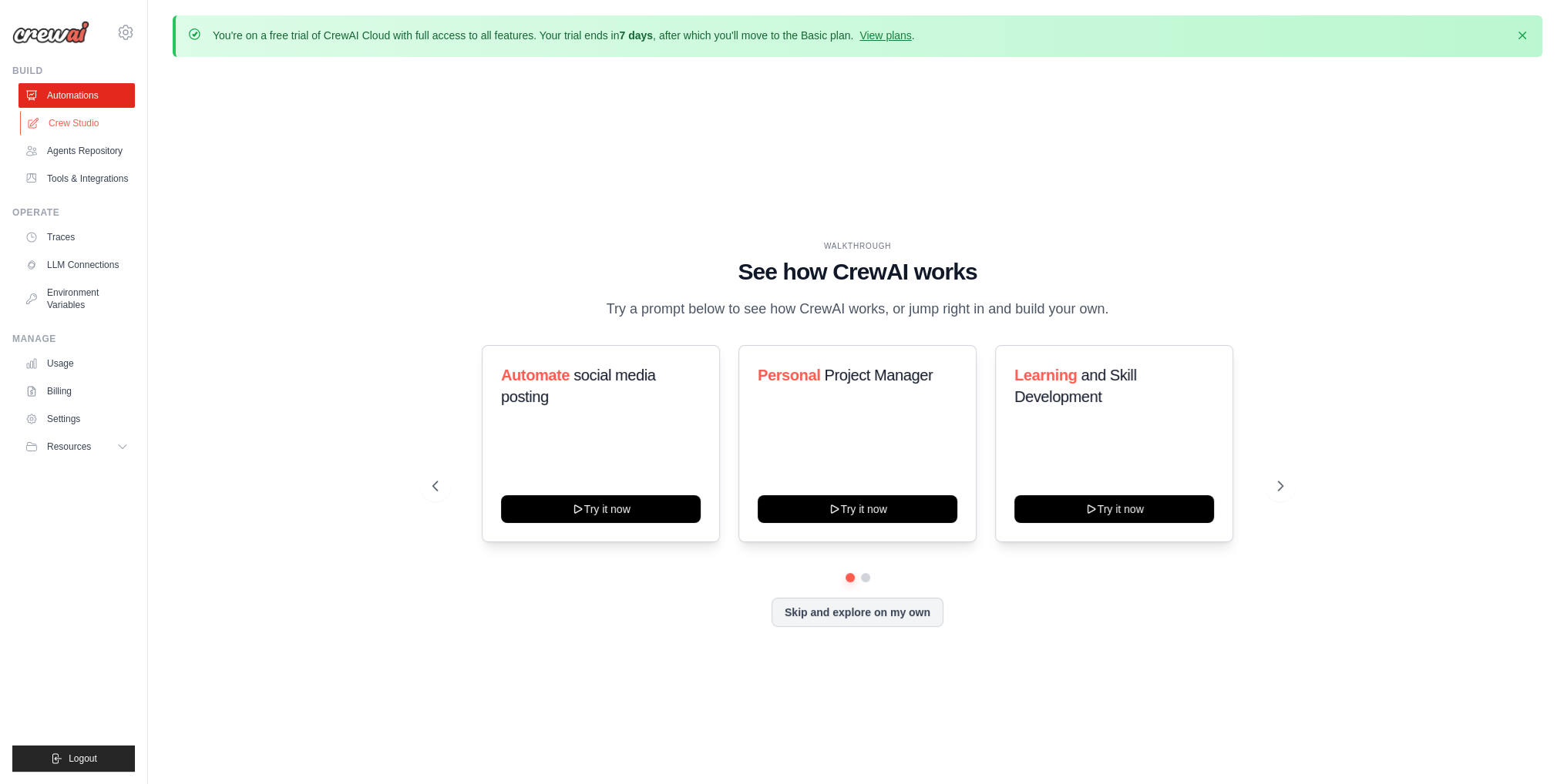
click at [81, 122] on link "Crew Studio" at bounding box center [77, 122] width 116 height 24
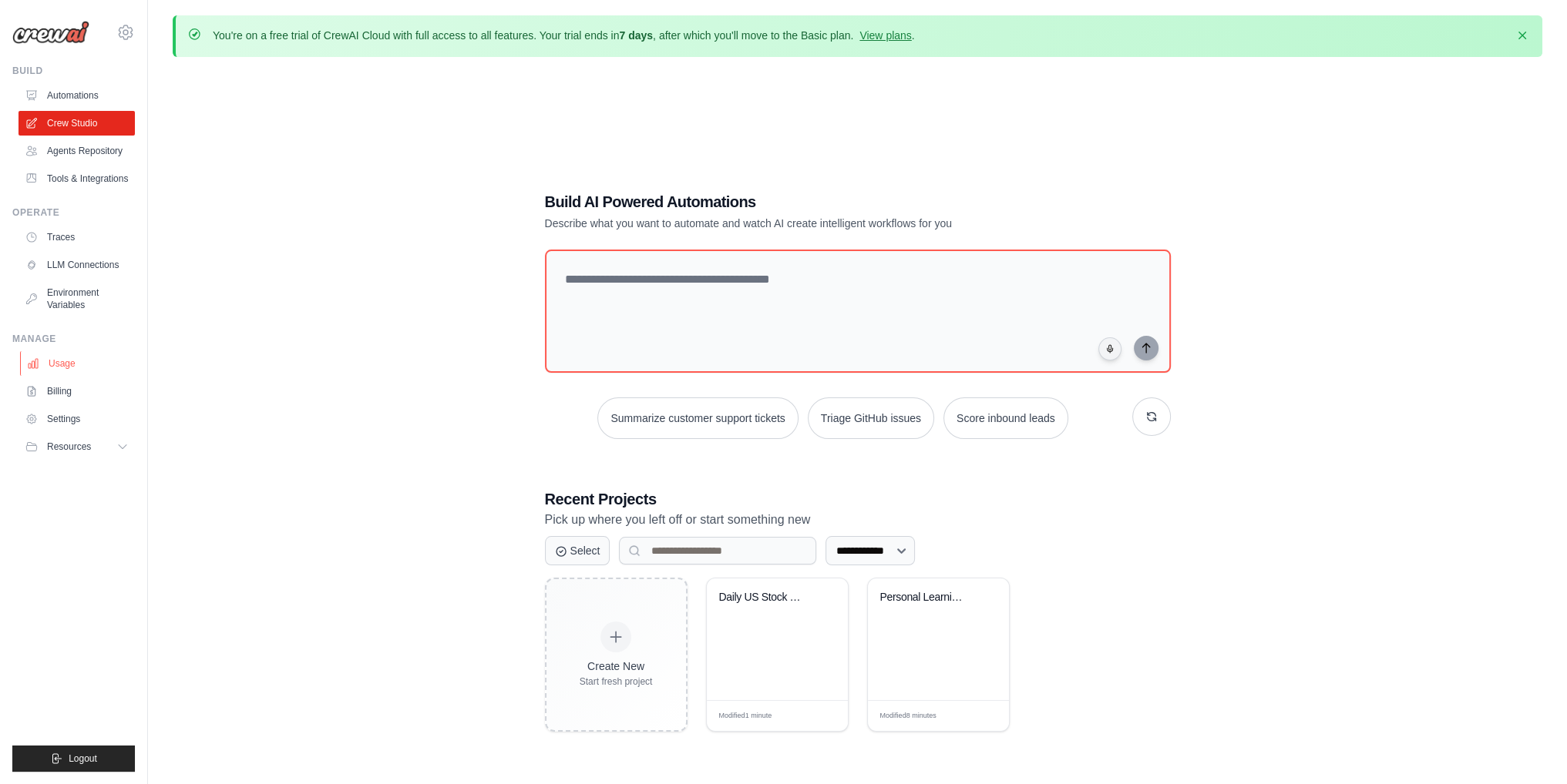
click at [70, 371] on link "Usage" at bounding box center [77, 363] width 116 height 24
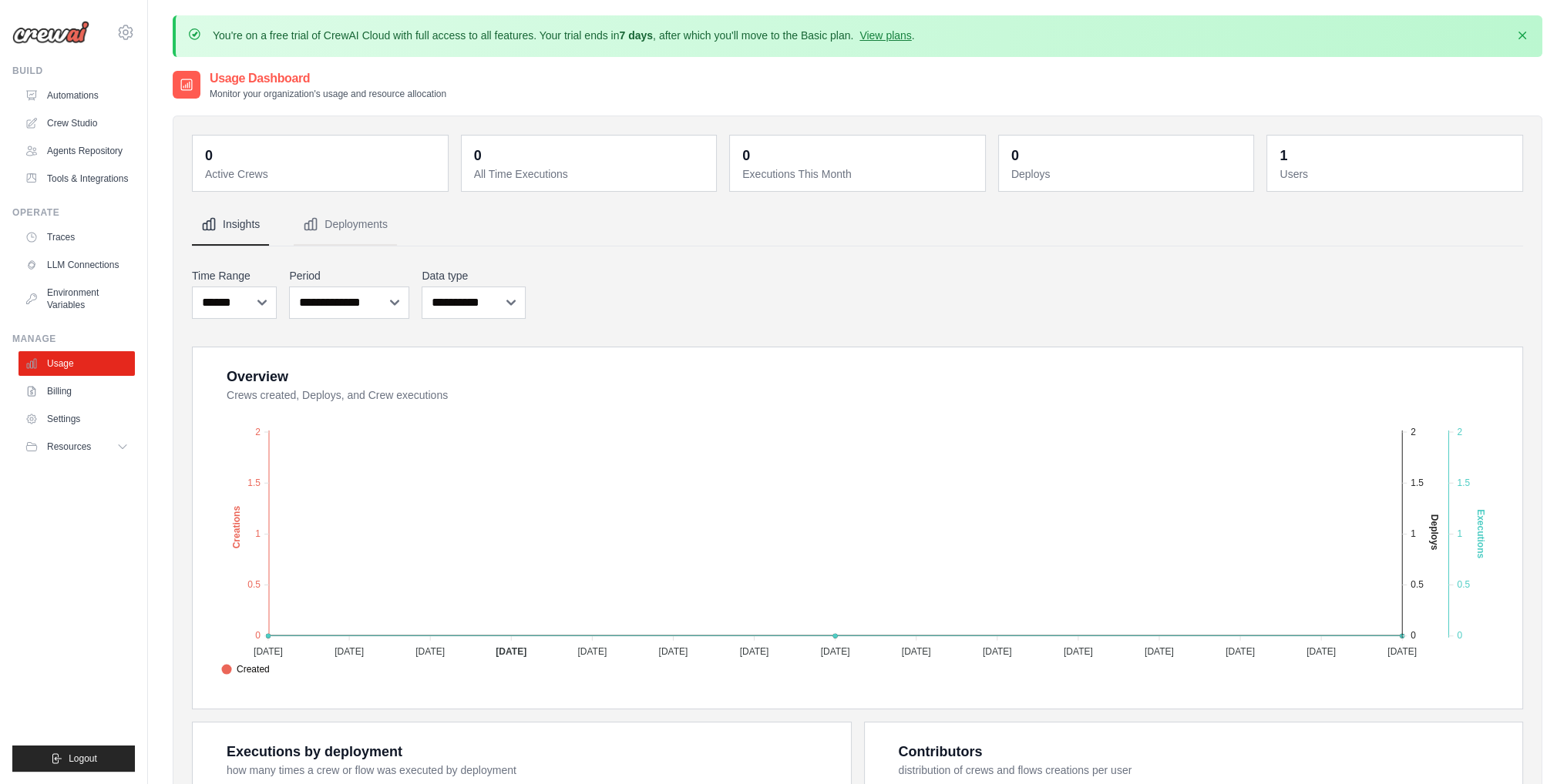
click at [621, 271] on div "**********" at bounding box center [857, 293] width 1331 height 57
click at [911, 34] on link "View plans" at bounding box center [885, 36] width 51 height 13
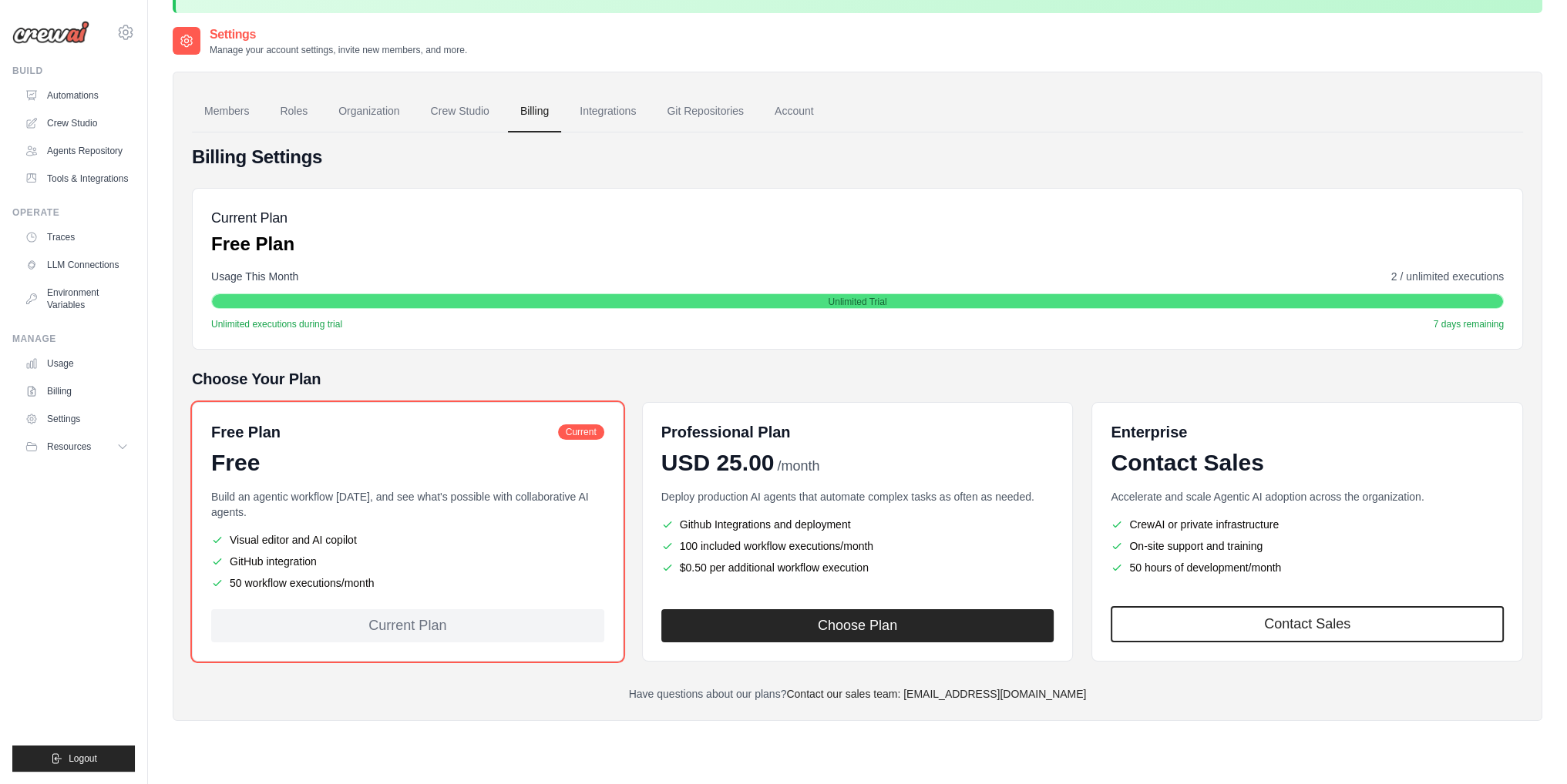
scroll to position [84, 0]
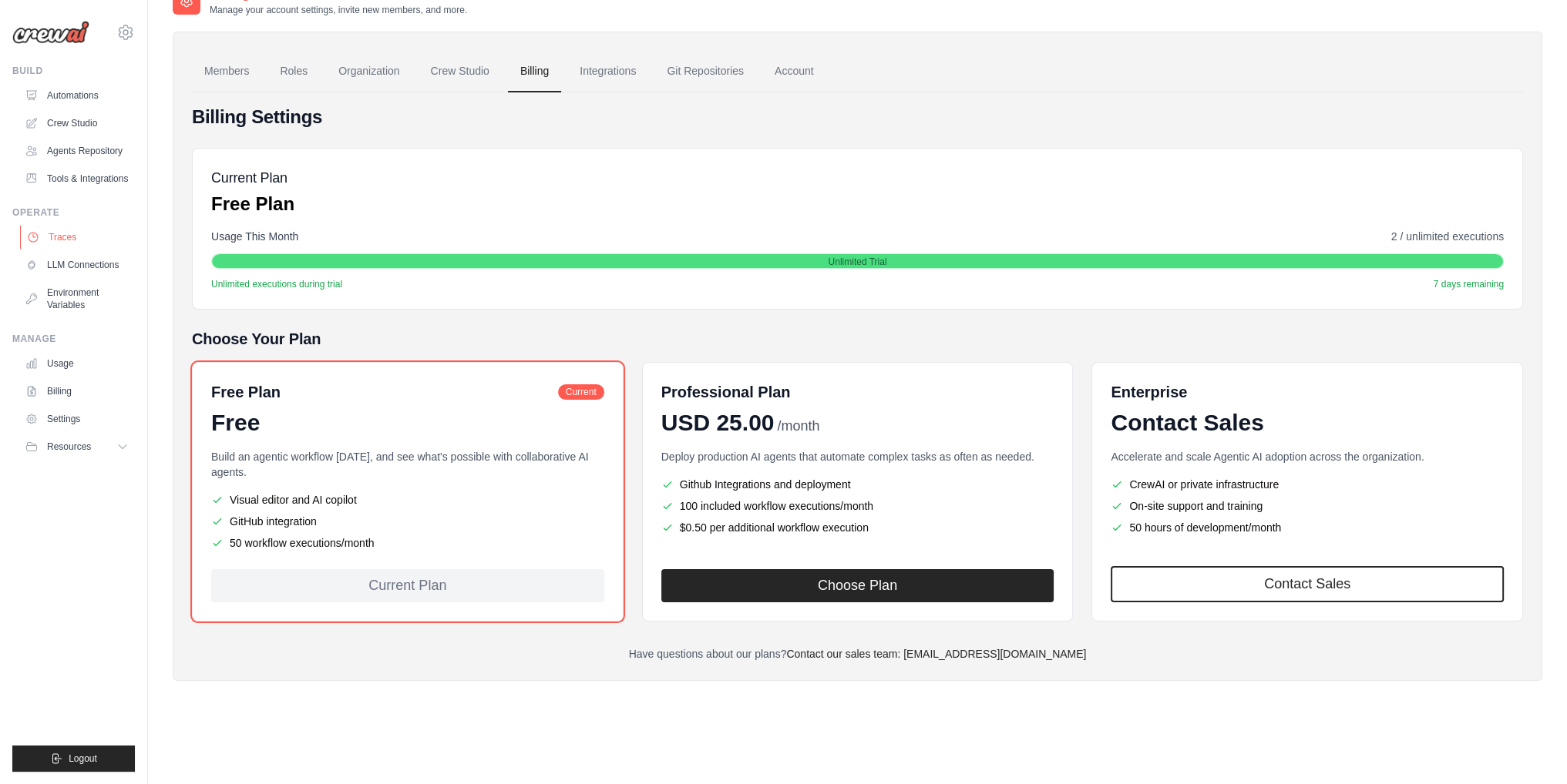
click at [59, 239] on link "Traces" at bounding box center [77, 237] width 116 height 24
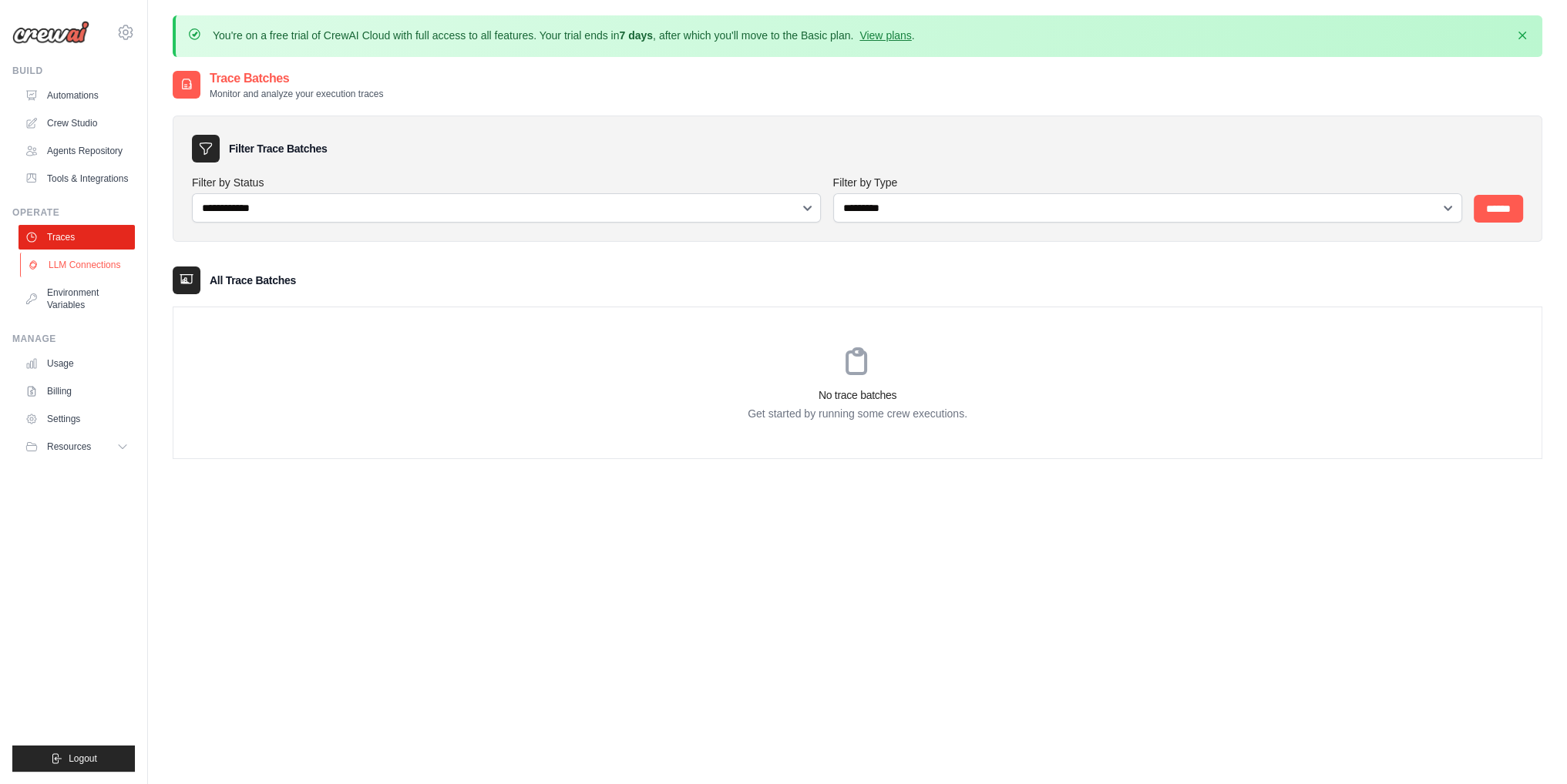
click at [78, 254] on link "LLM Connections" at bounding box center [77, 265] width 116 height 24
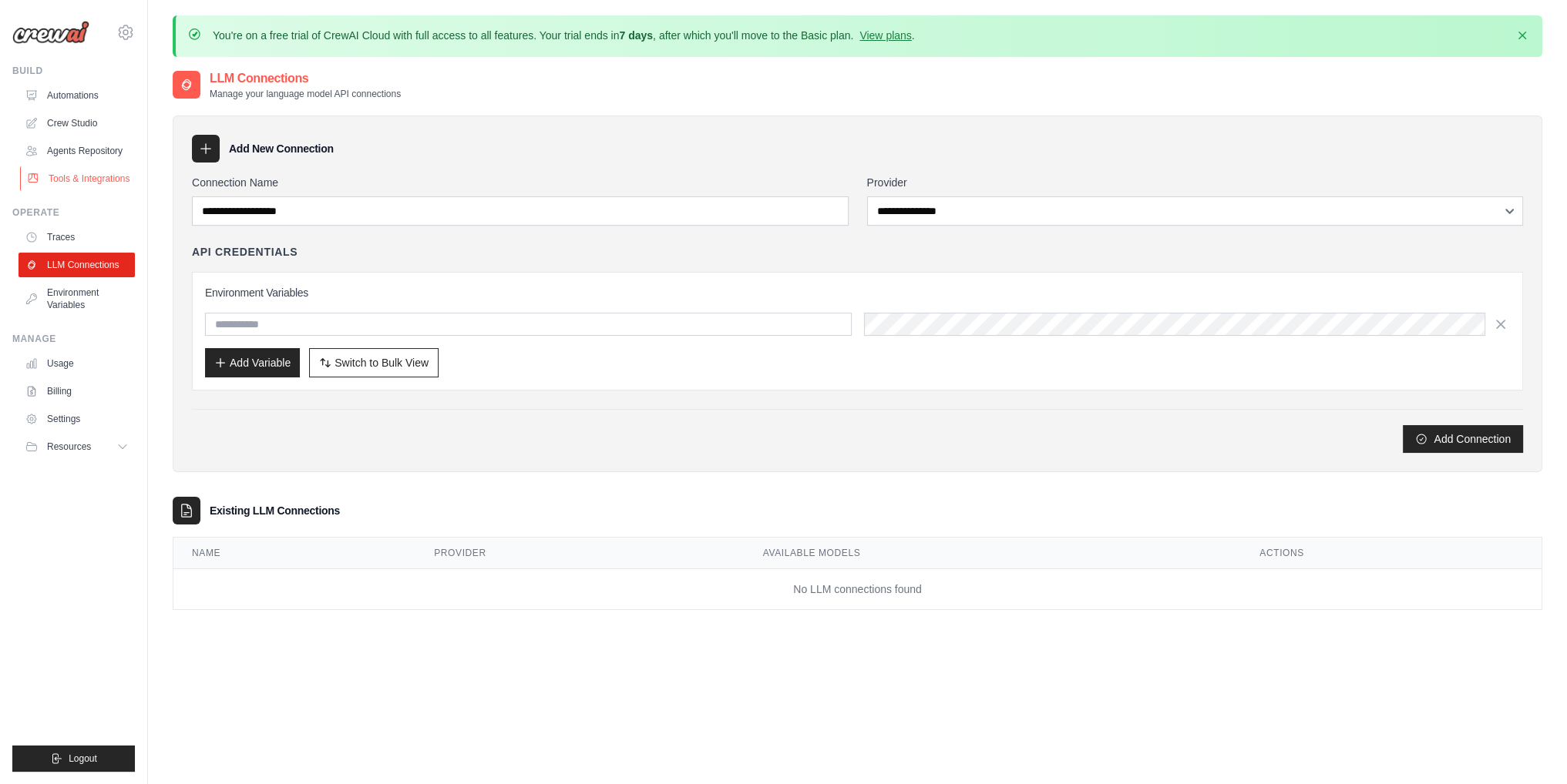
click at [130, 172] on link "Tools & Integrations" at bounding box center [77, 179] width 116 height 24
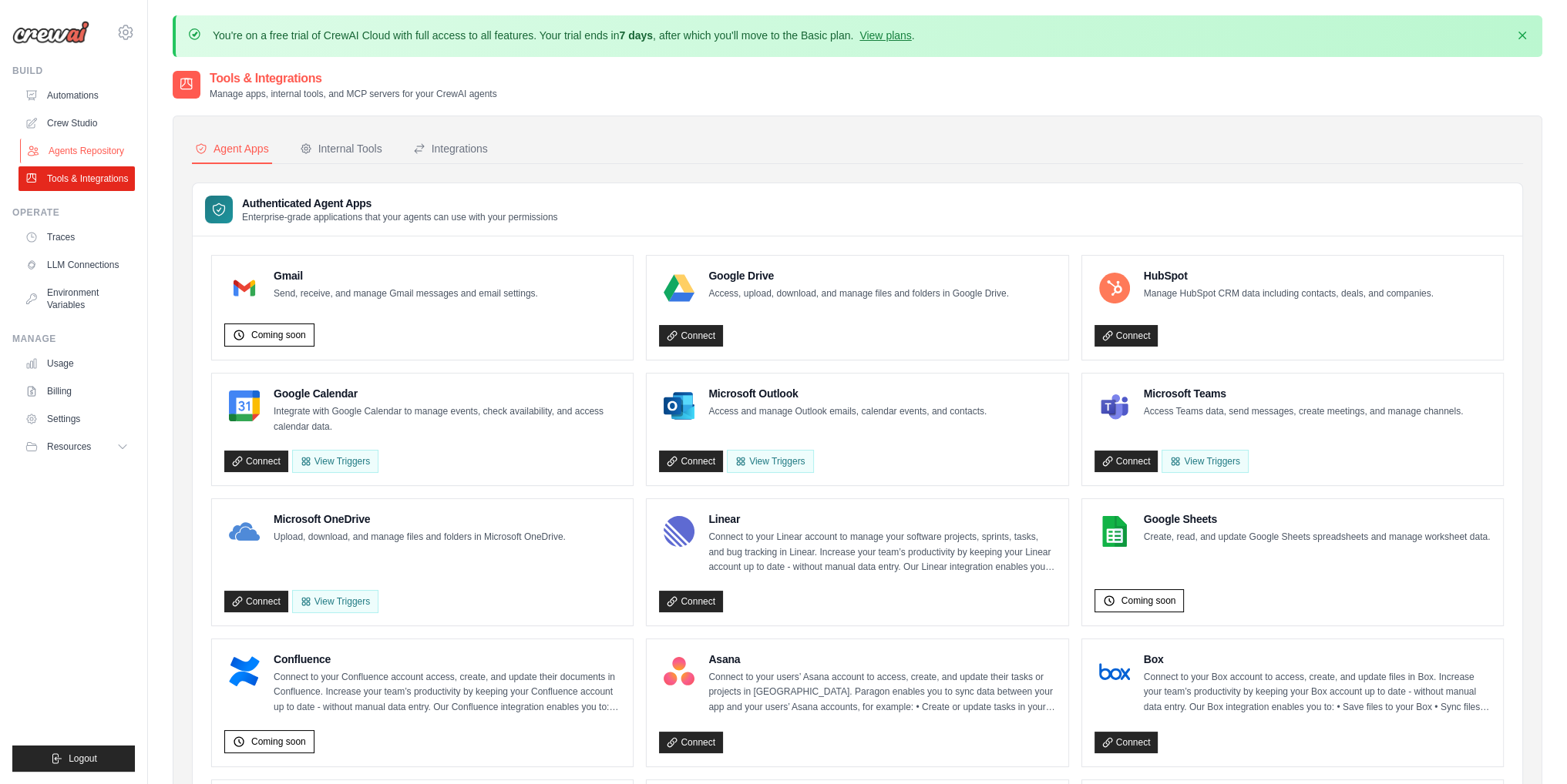
click at [102, 159] on link "Agents Repository" at bounding box center [77, 150] width 116 height 24
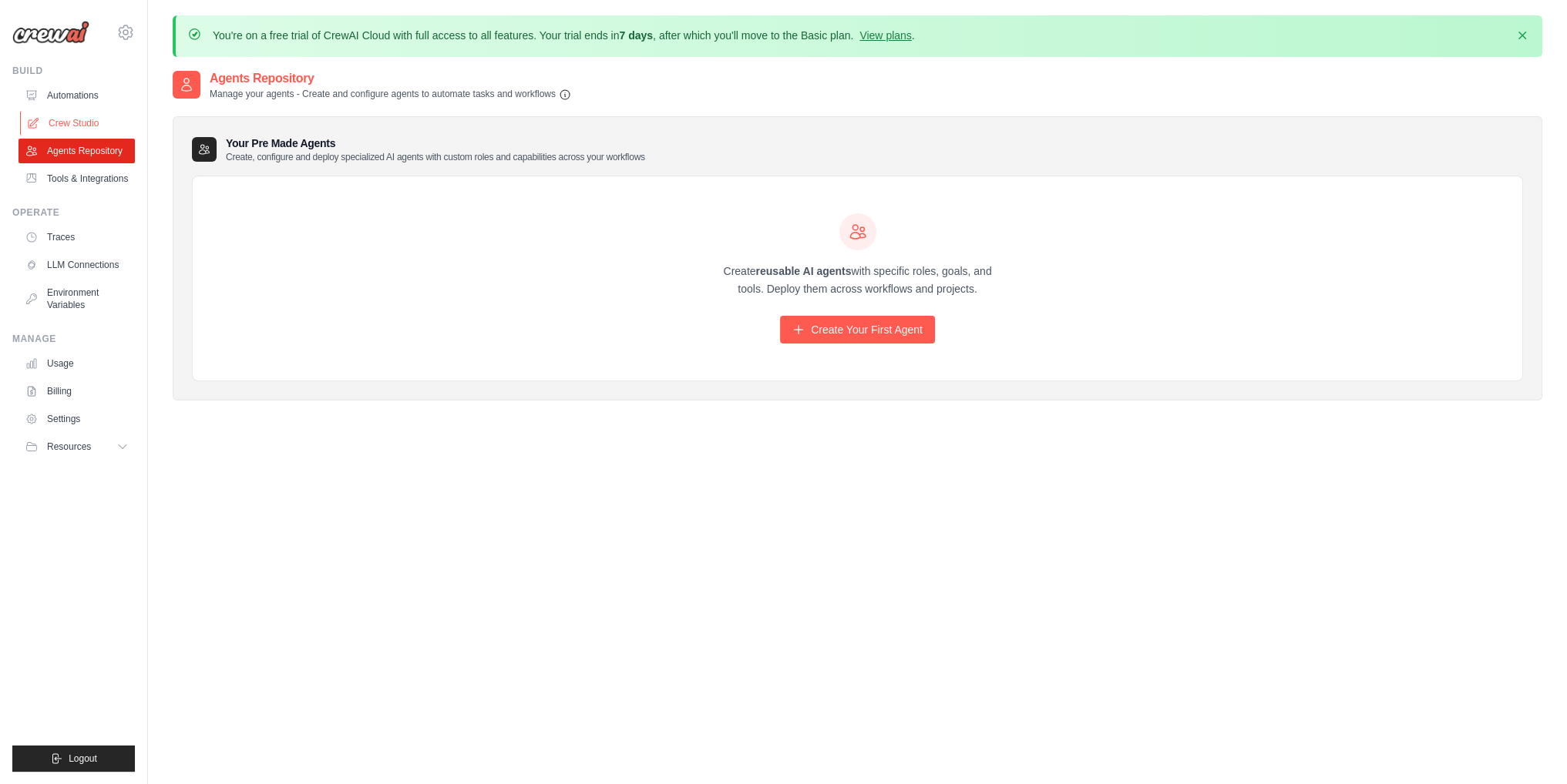
click at [102, 127] on link "Crew Studio" at bounding box center [77, 122] width 116 height 24
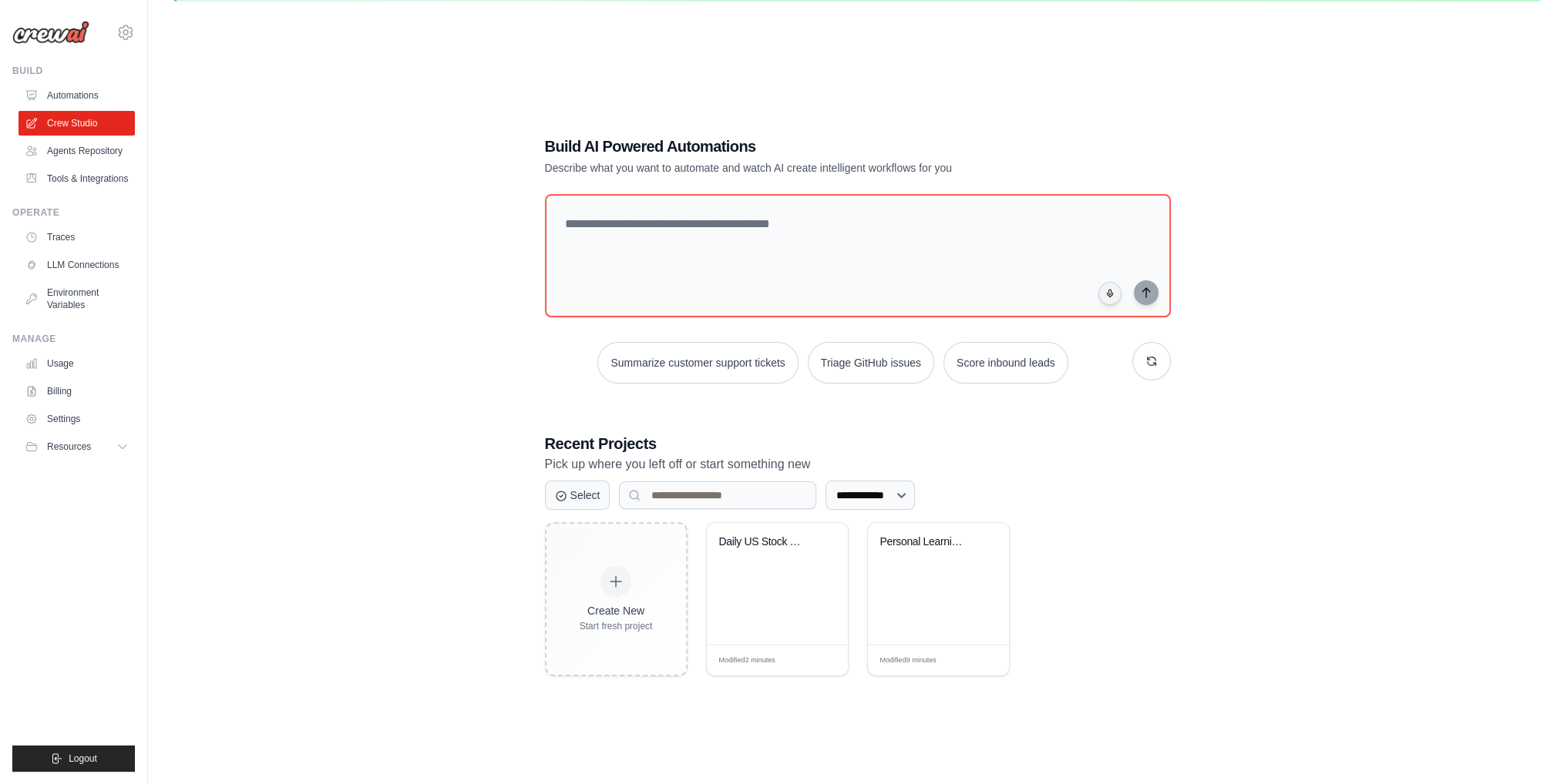
scroll to position [84, 0]
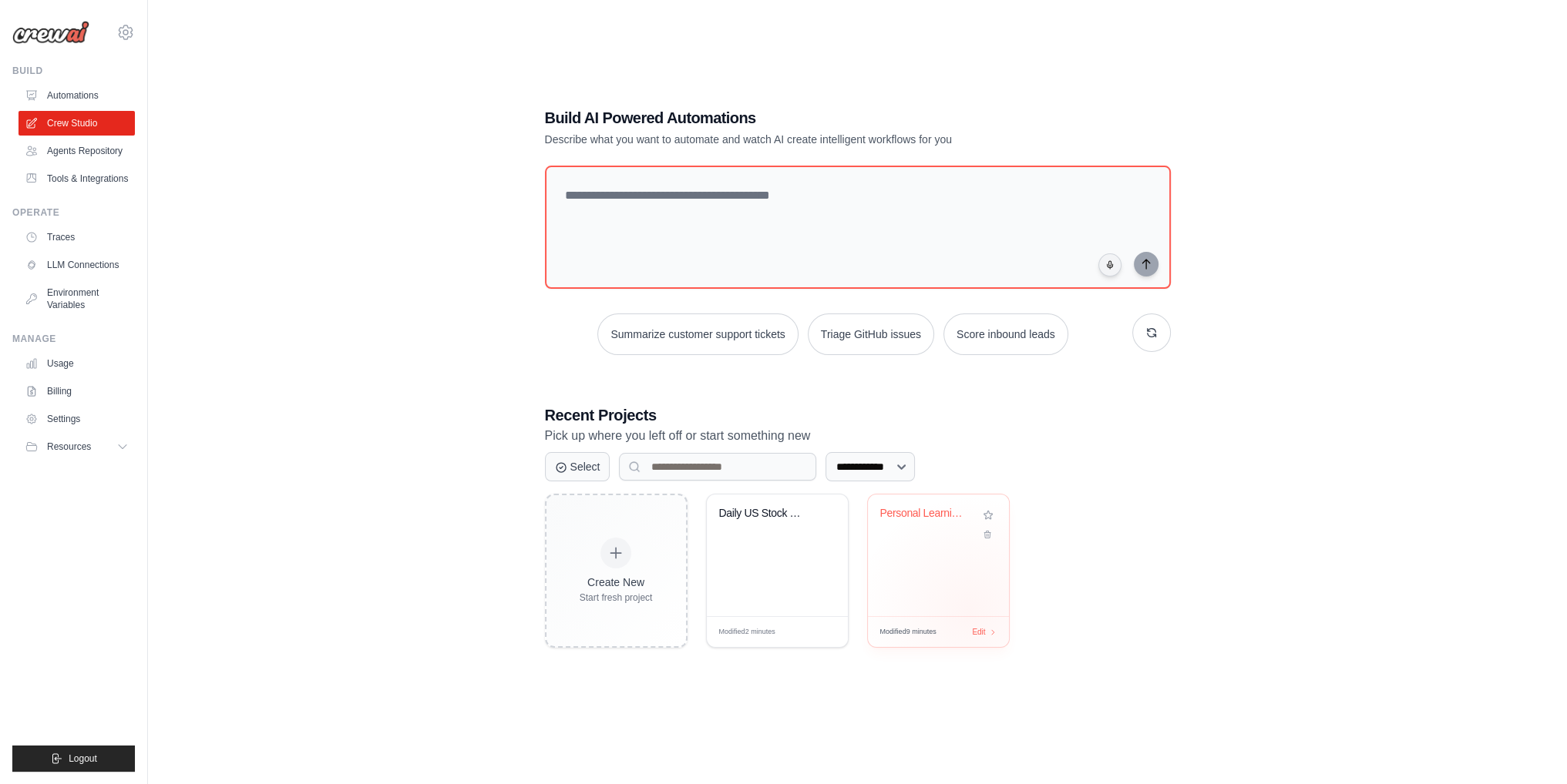
click at [971, 609] on div "Personal Learning Management System" at bounding box center [938, 556] width 141 height 122
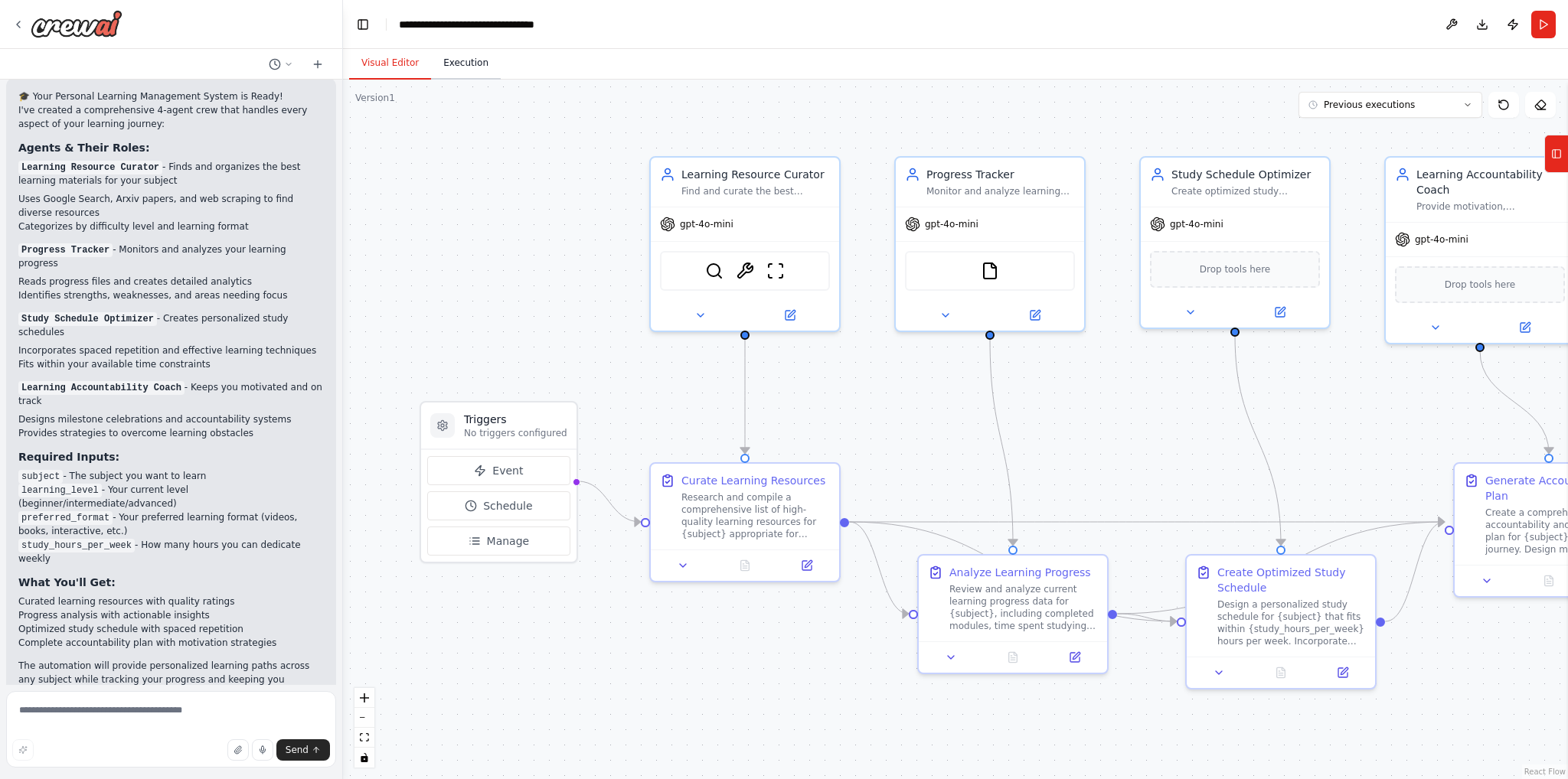
scroll to position [1111, 0]
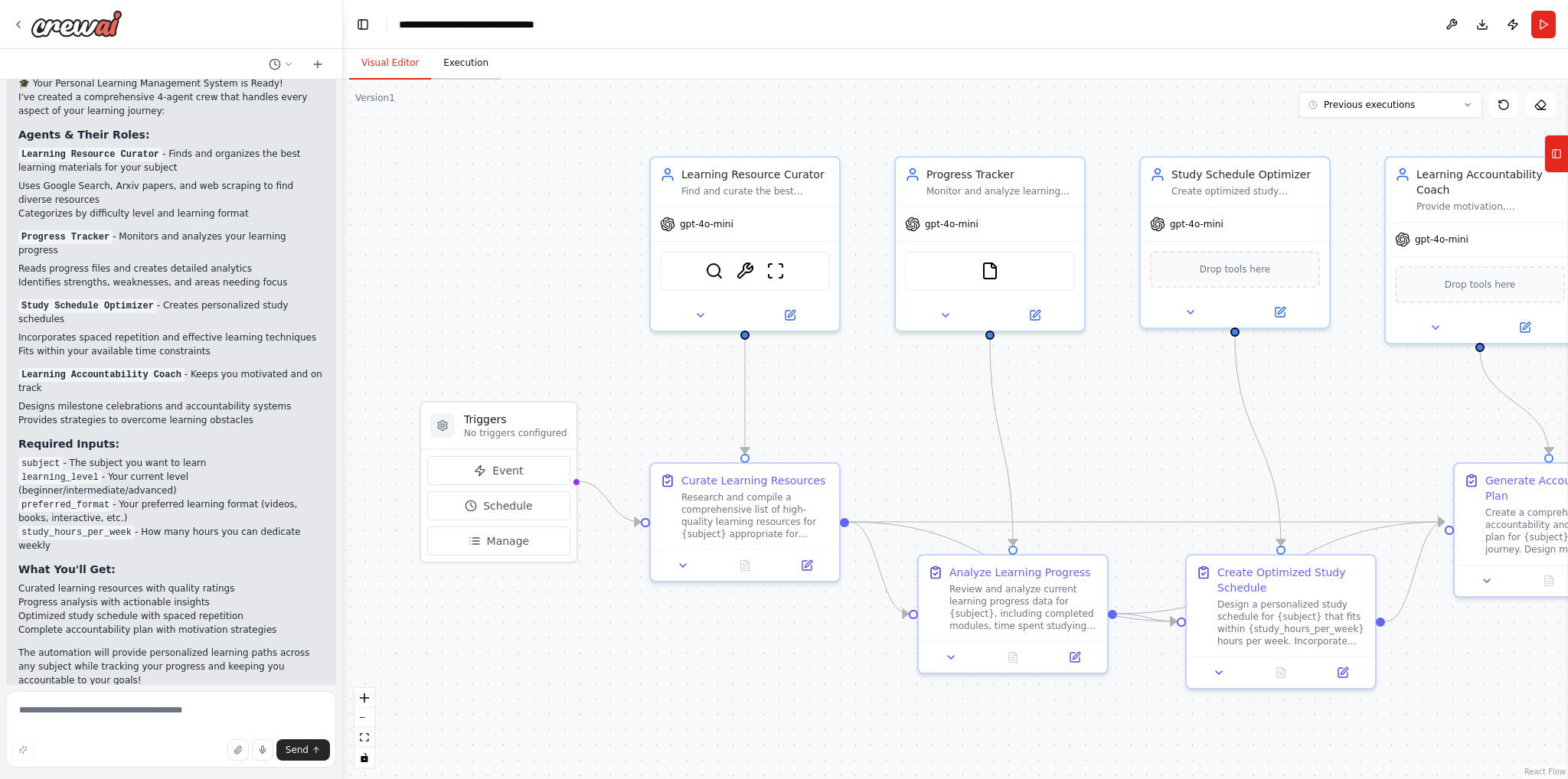
click at [454, 66] on button "Execution" at bounding box center [466, 63] width 70 height 32
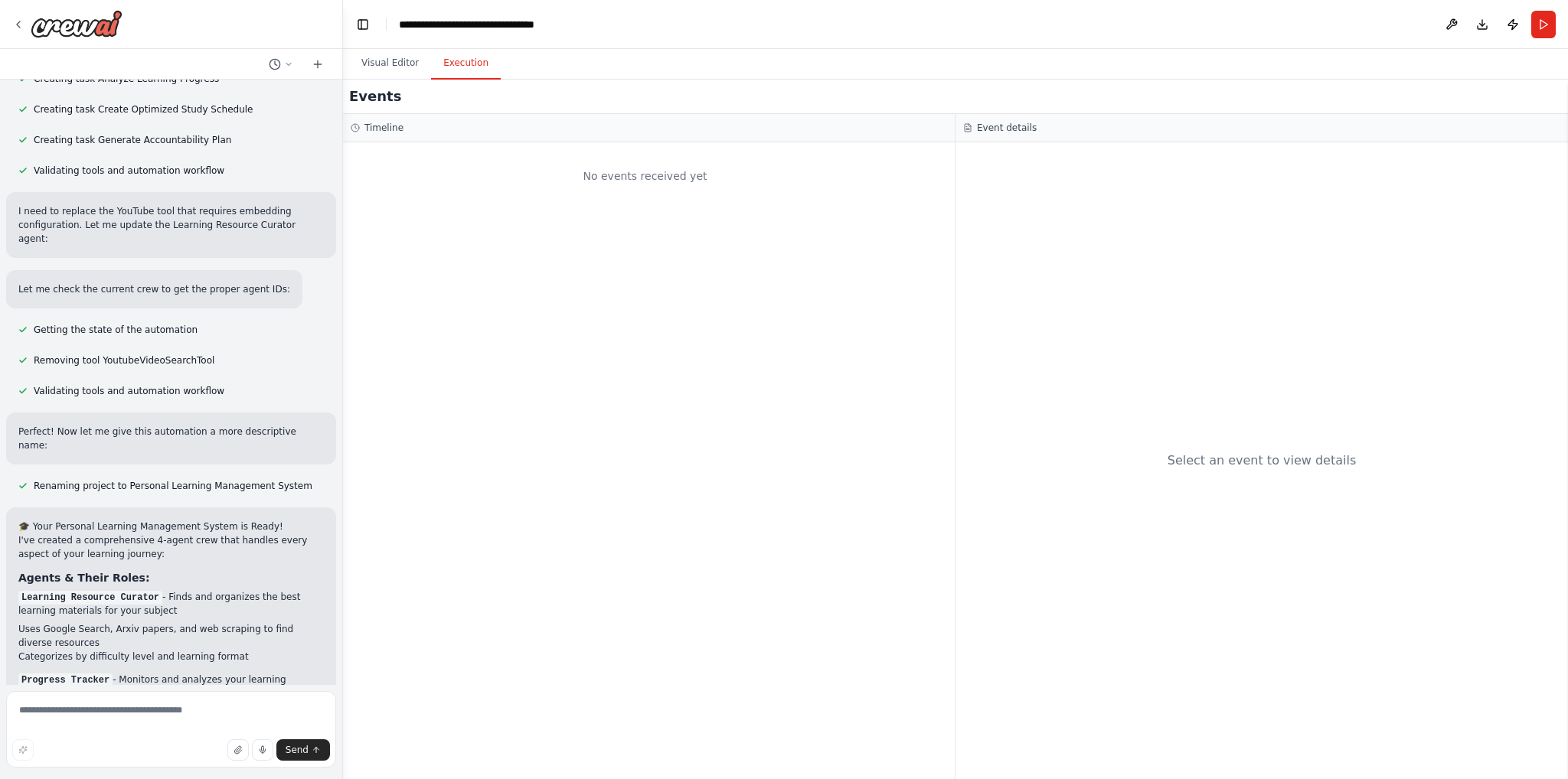
scroll to position [0, 0]
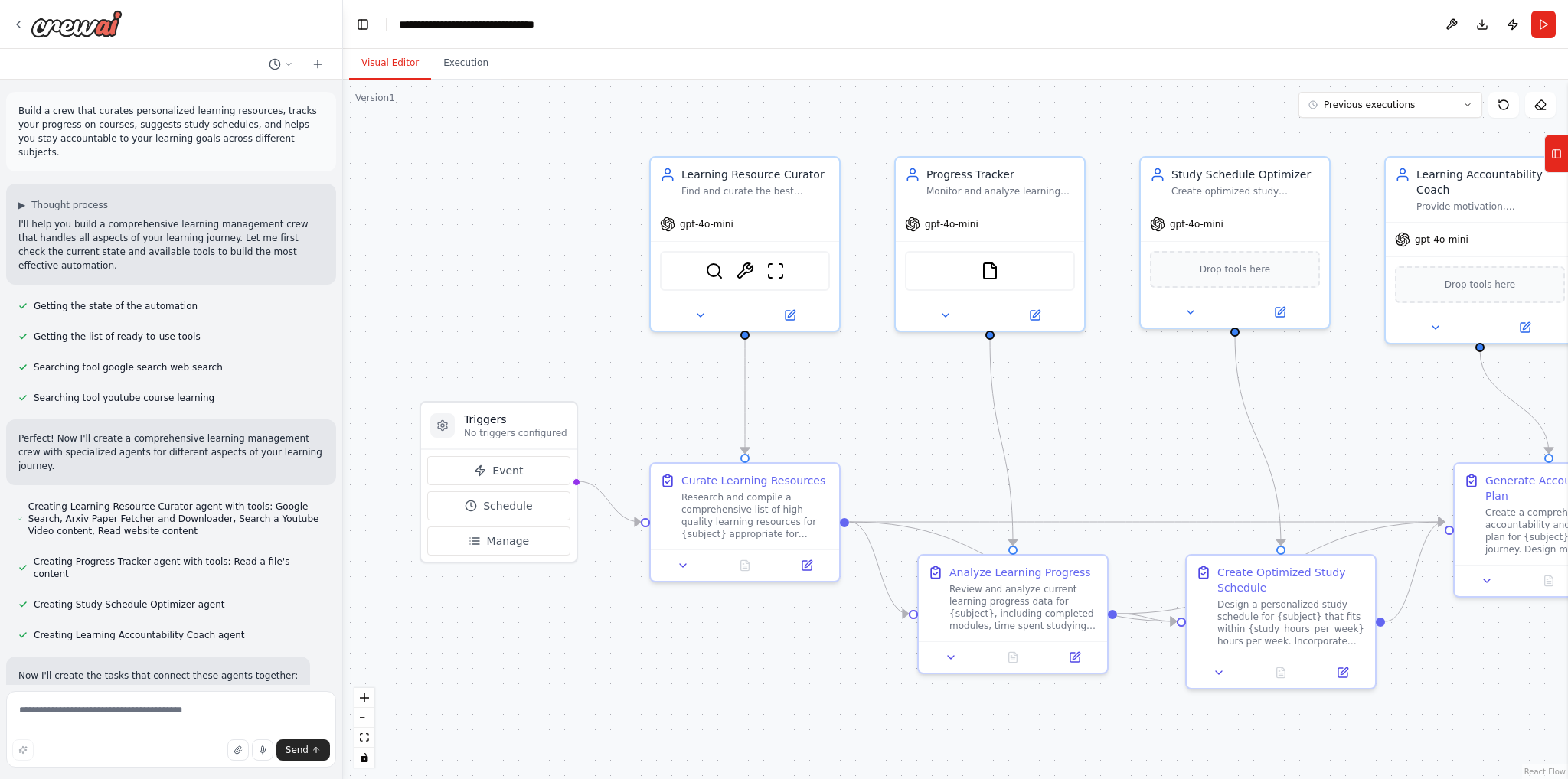
click at [399, 61] on button "Visual Editor" at bounding box center [390, 63] width 82 height 32
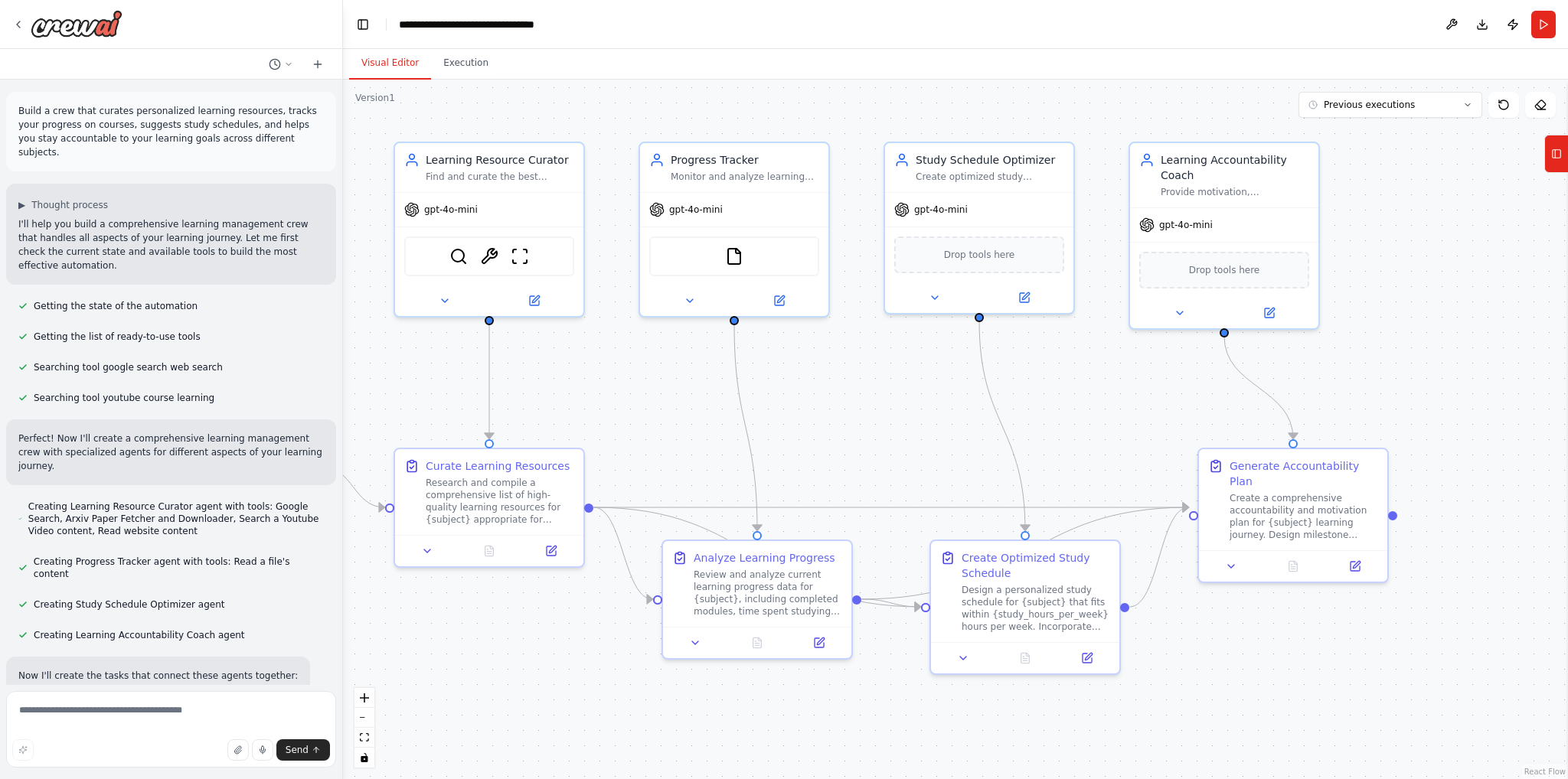
drag, startPoint x: 1161, startPoint y: 397, endPoint x: 945, endPoint y: 379, distance: 216.7
click at [945, 379] on div ".deletable-edge-delete-btn { width: 20px; height: 20px; border: 0px solid #ffff…" at bounding box center [956, 429] width 1225 height 700
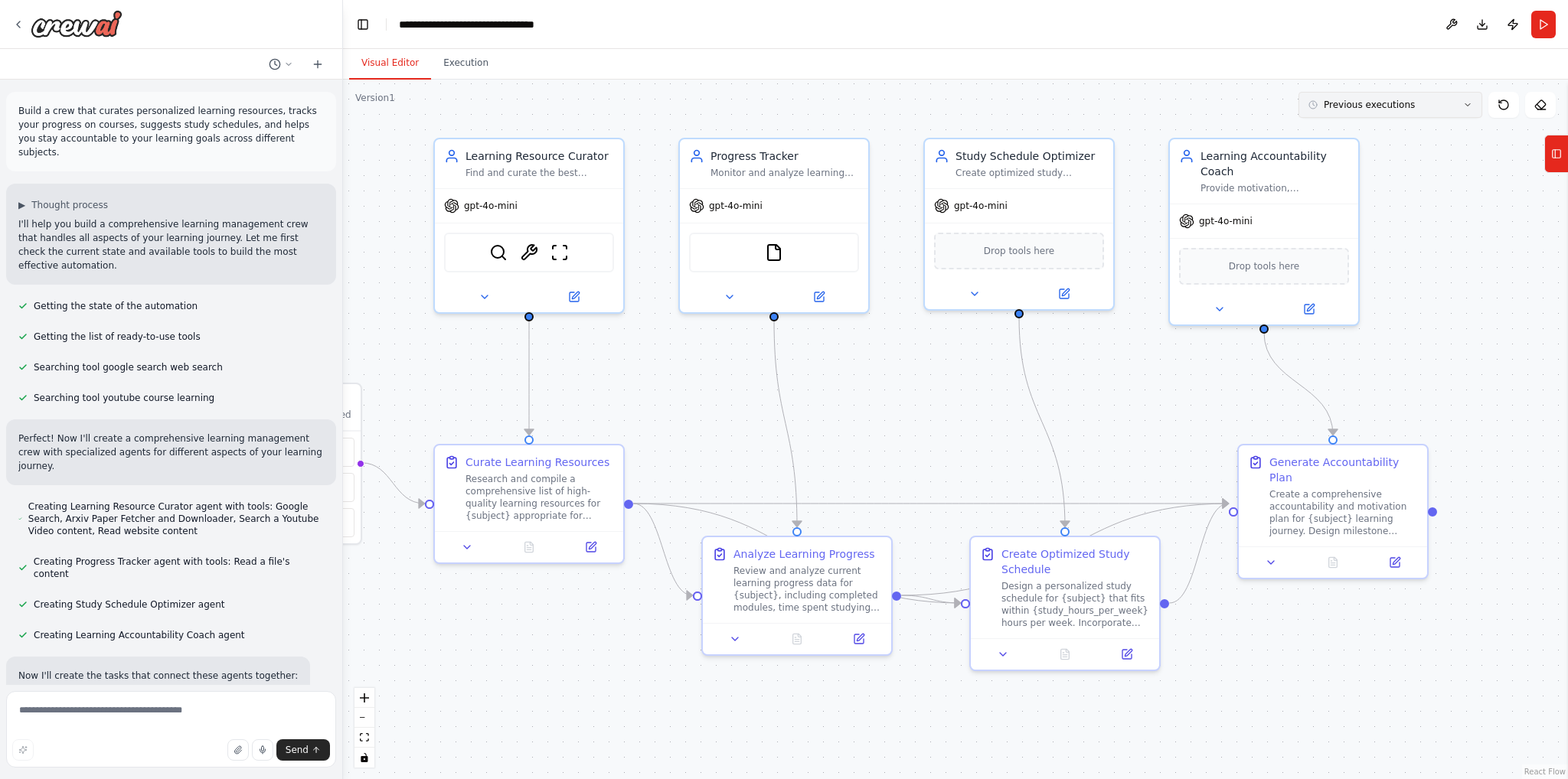
click at [1415, 110] on button "Previous executions" at bounding box center [1390, 104] width 184 height 26
click at [1384, 136] on div "7m ago" at bounding box center [1399, 133] width 153 height 13
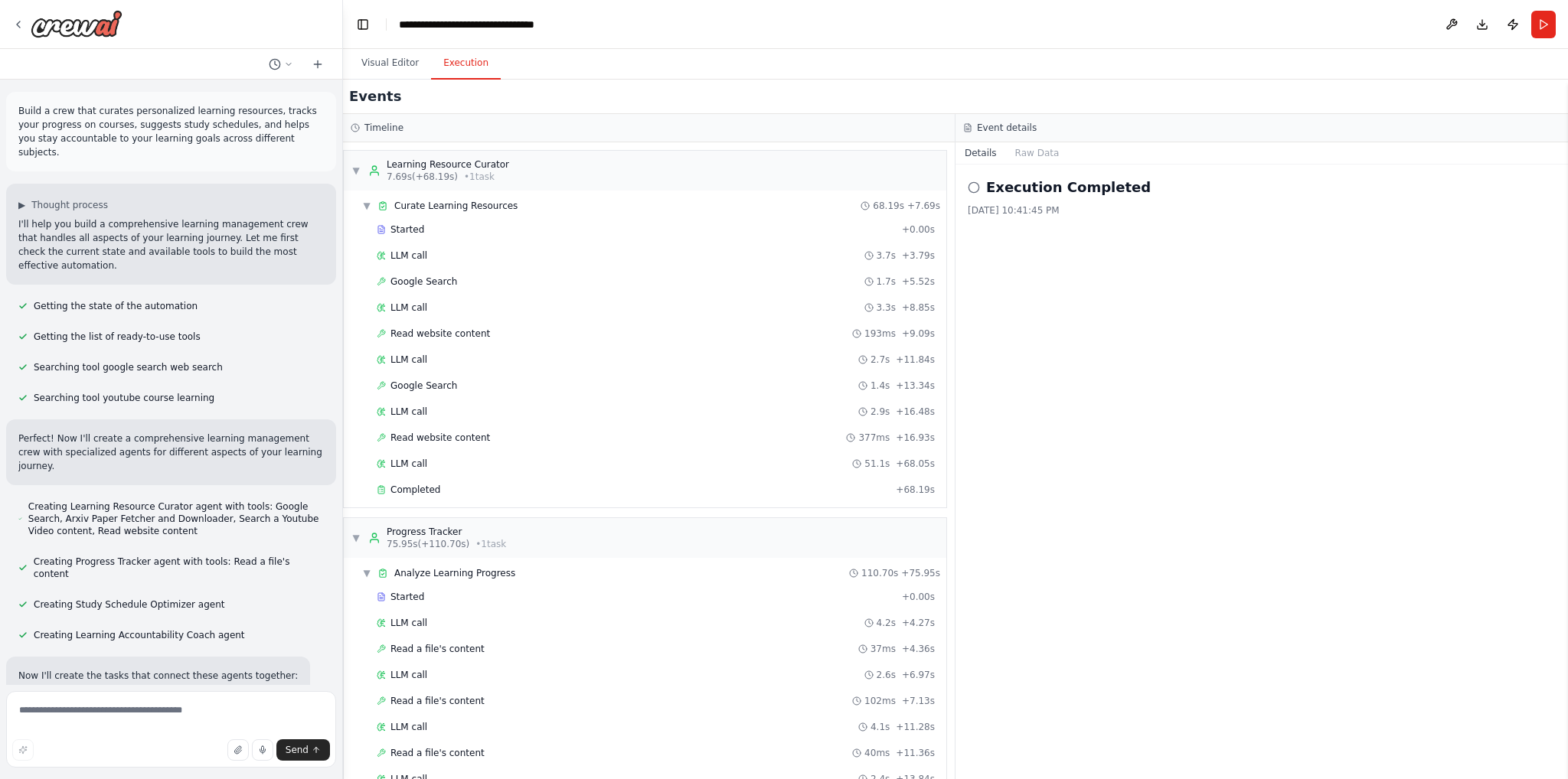
click at [446, 47] on button "Execution" at bounding box center [466, 63] width 70 height 32
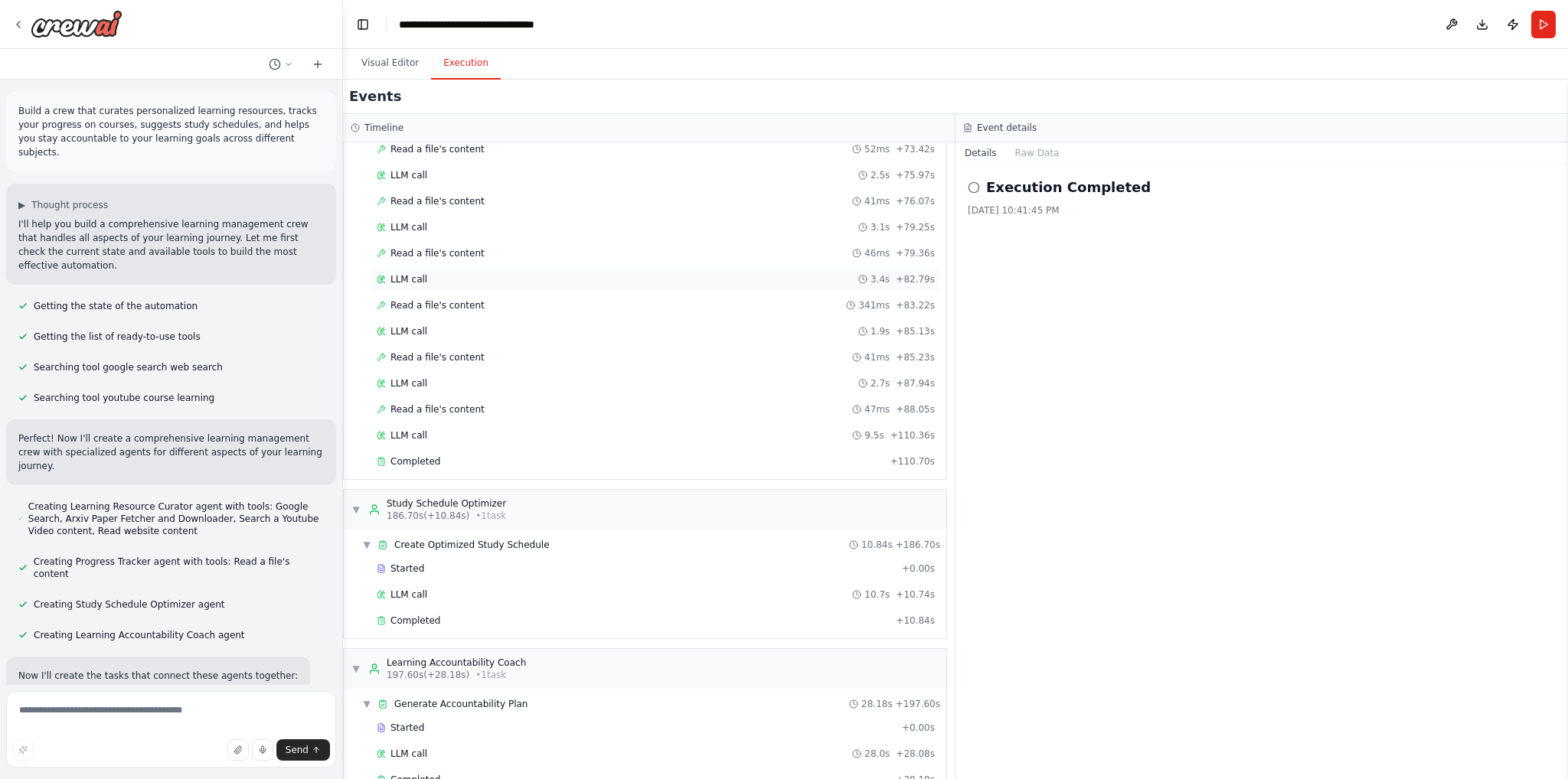
scroll to position [1501, 0]
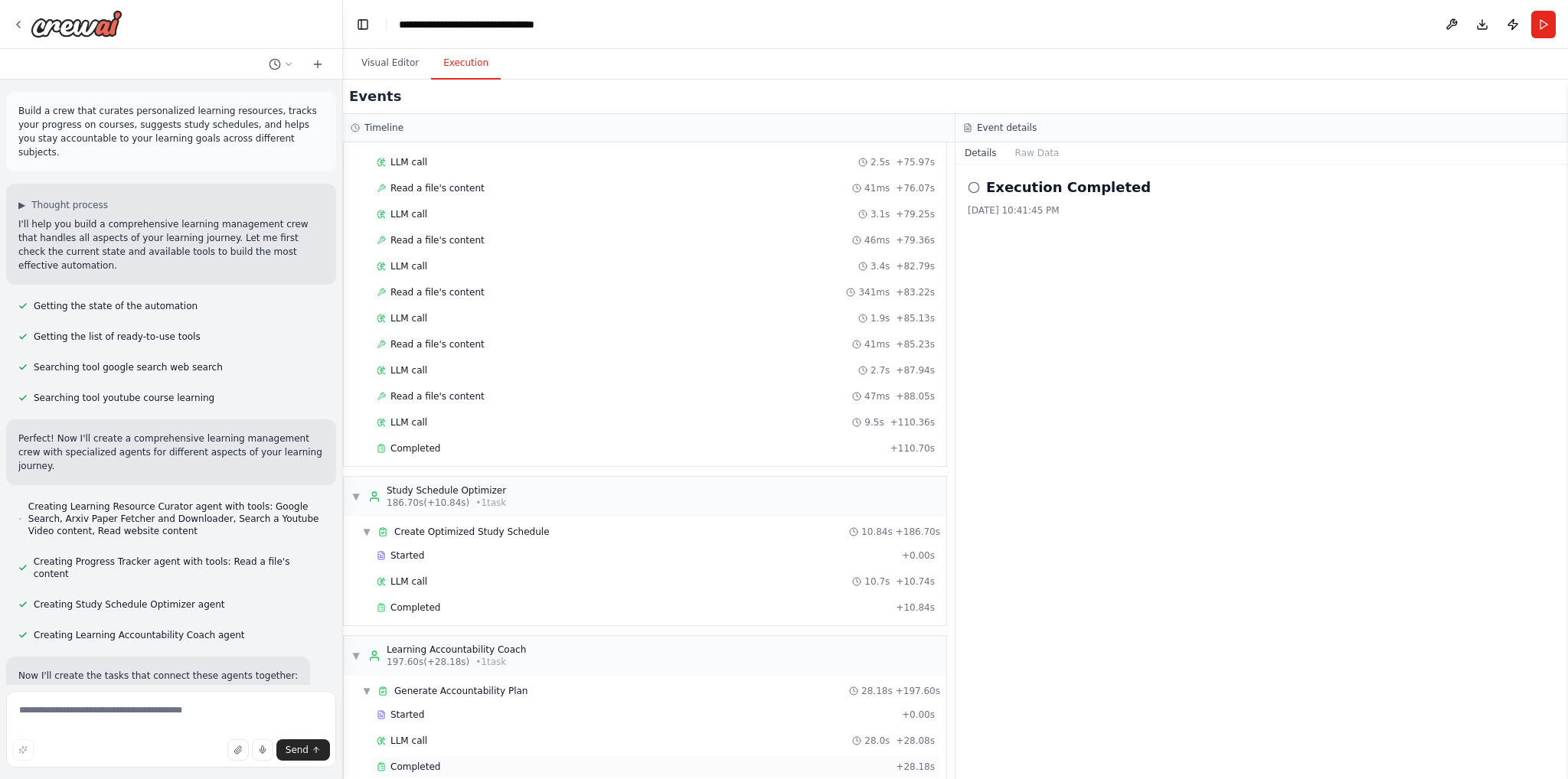
click at [462, 755] on div "Completed + 28.18s" at bounding box center [656, 766] width 569 height 23
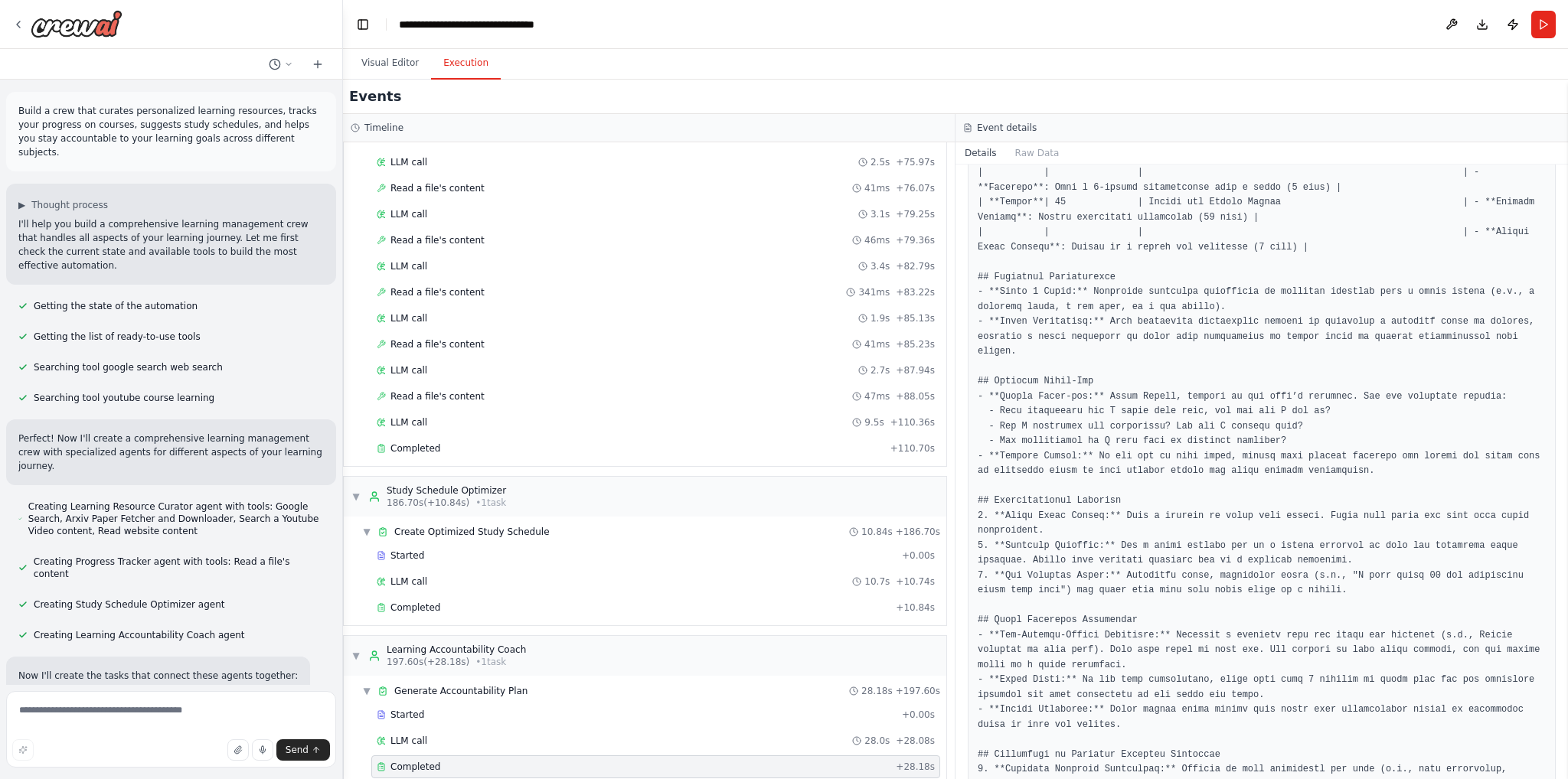
scroll to position [638, 0]
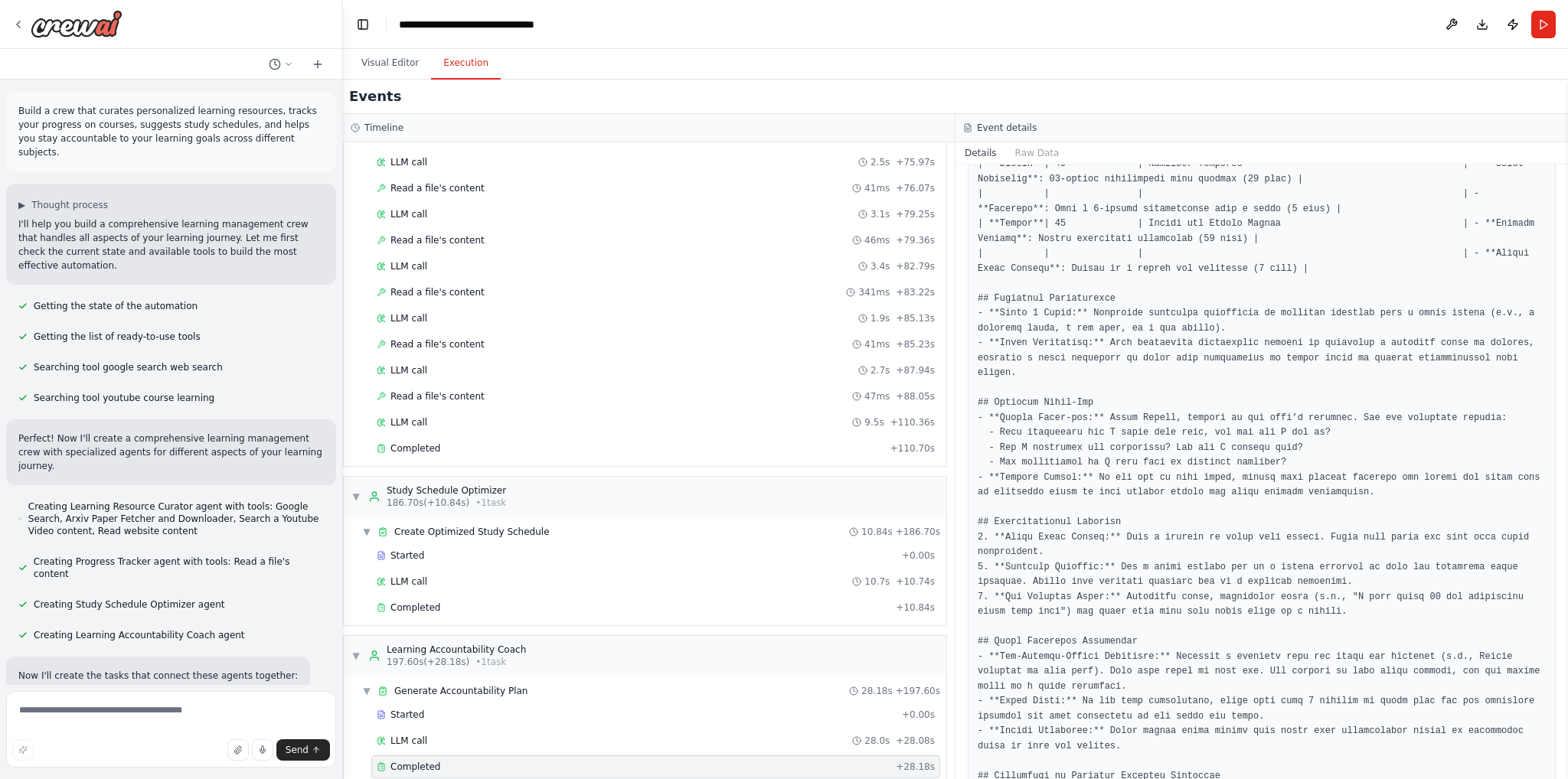
click at [1106, 408] on pre at bounding box center [1262, 485] width 568 height 1493
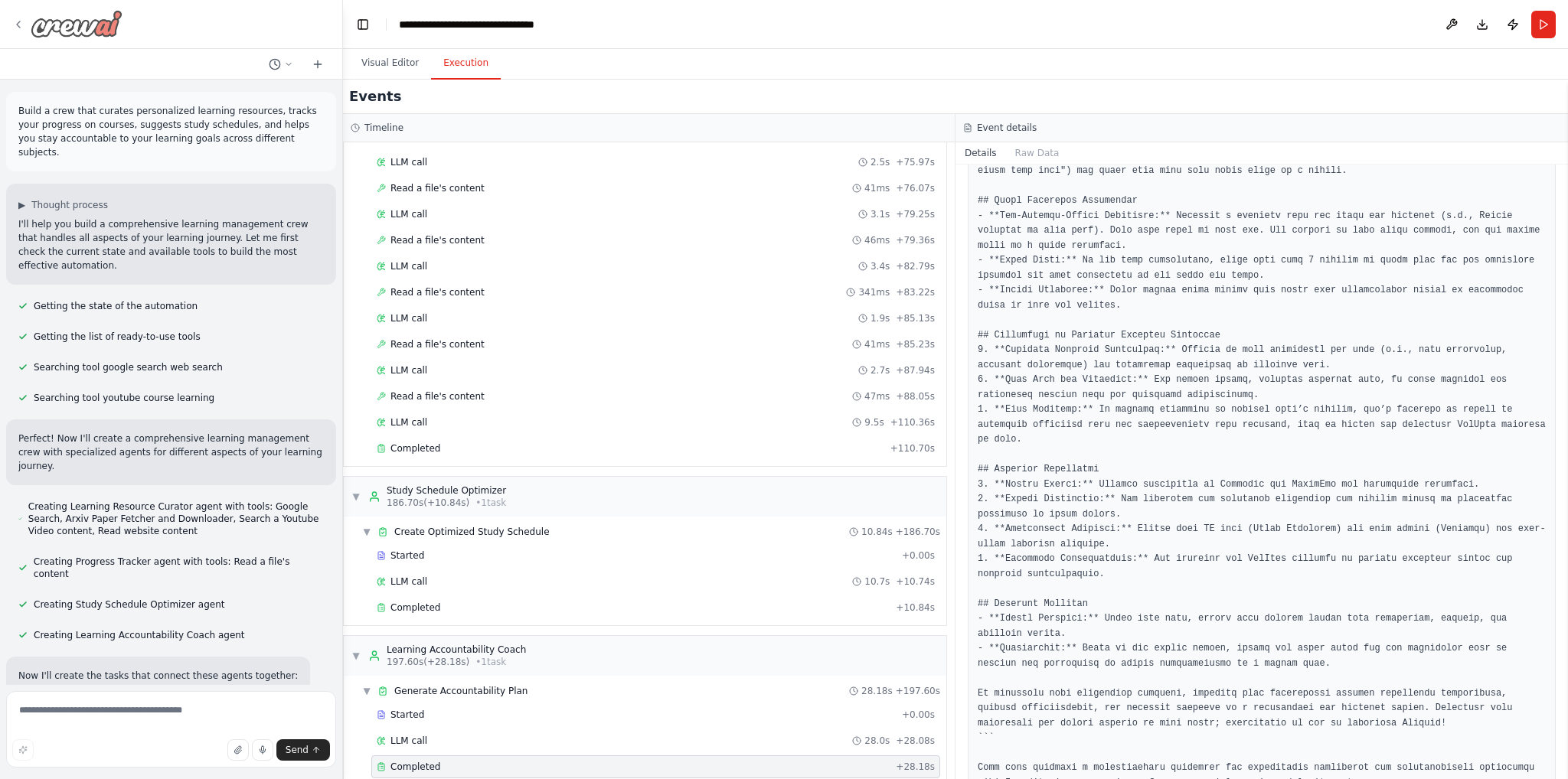
click at [17, 24] on icon at bounding box center [19, 24] width 13 height 13
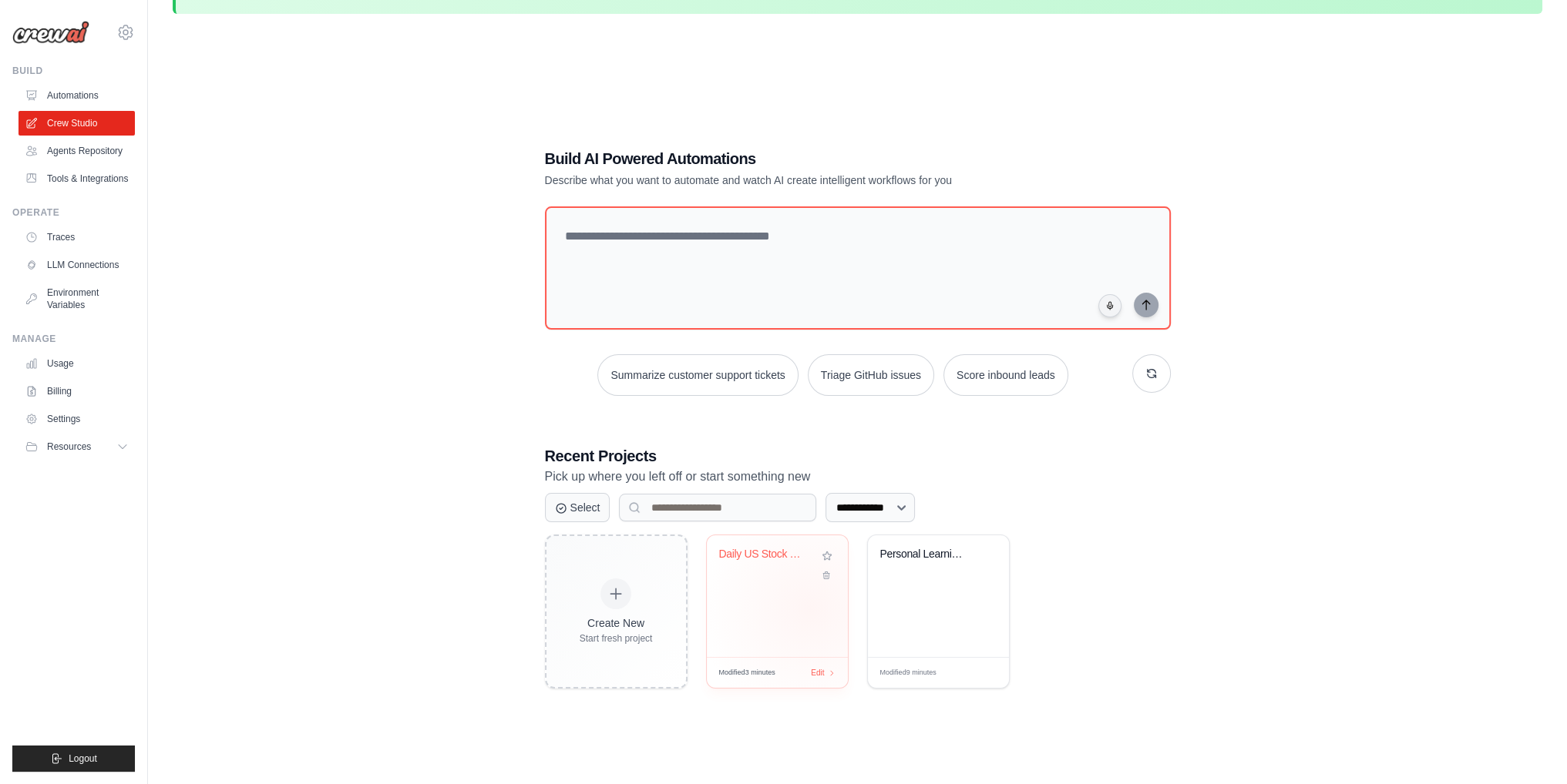
click at [810, 609] on div "Daily US Stock Market Intelligence" at bounding box center [777, 596] width 141 height 122
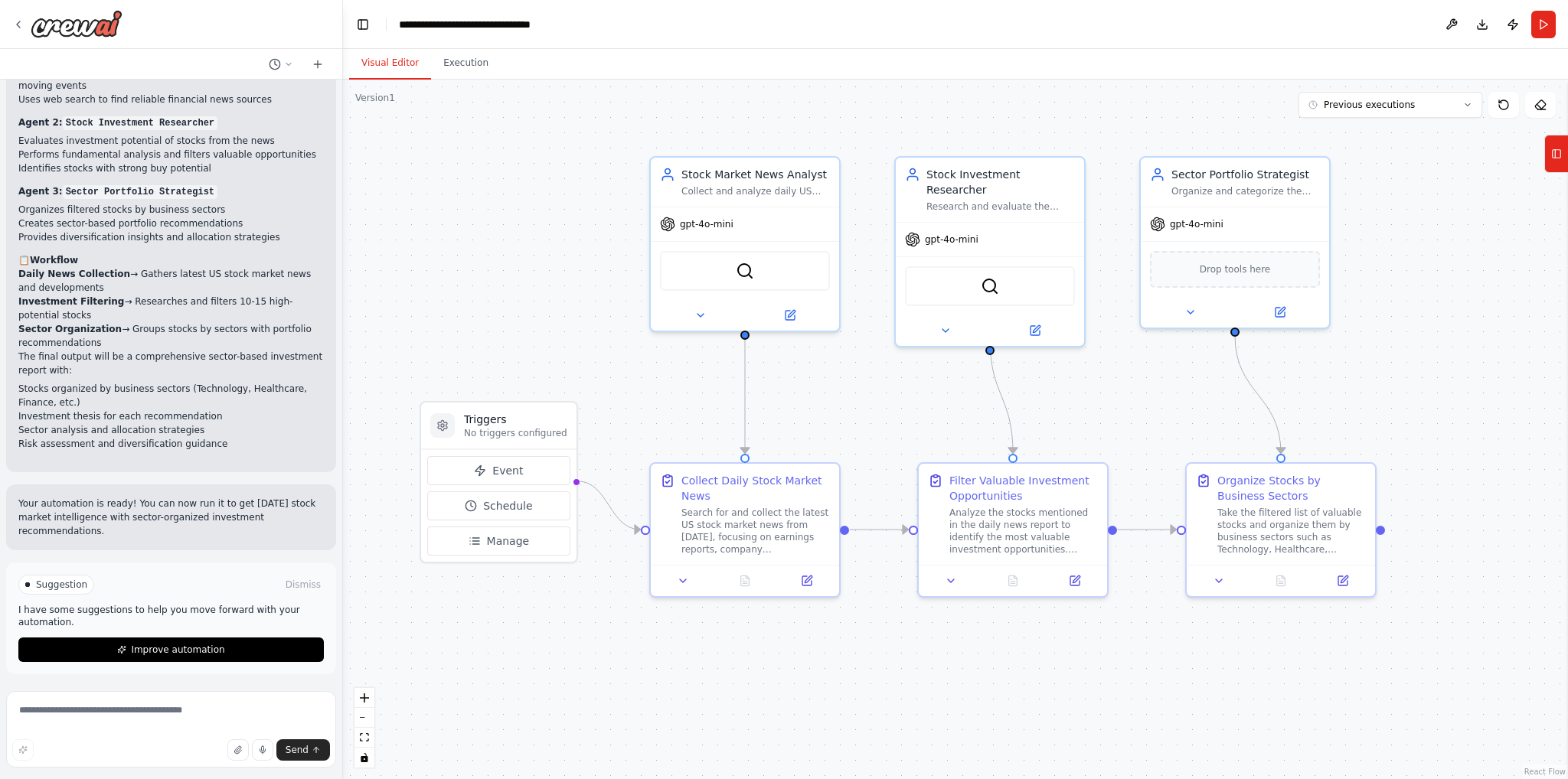
scroll to position [1096, 0]
click at [450, 76] on div "Visual Editor Execution Version 1 Previous executions Show Tools Hide Agents Tr…" at bounding box center [956, 414] width 1225 height 730
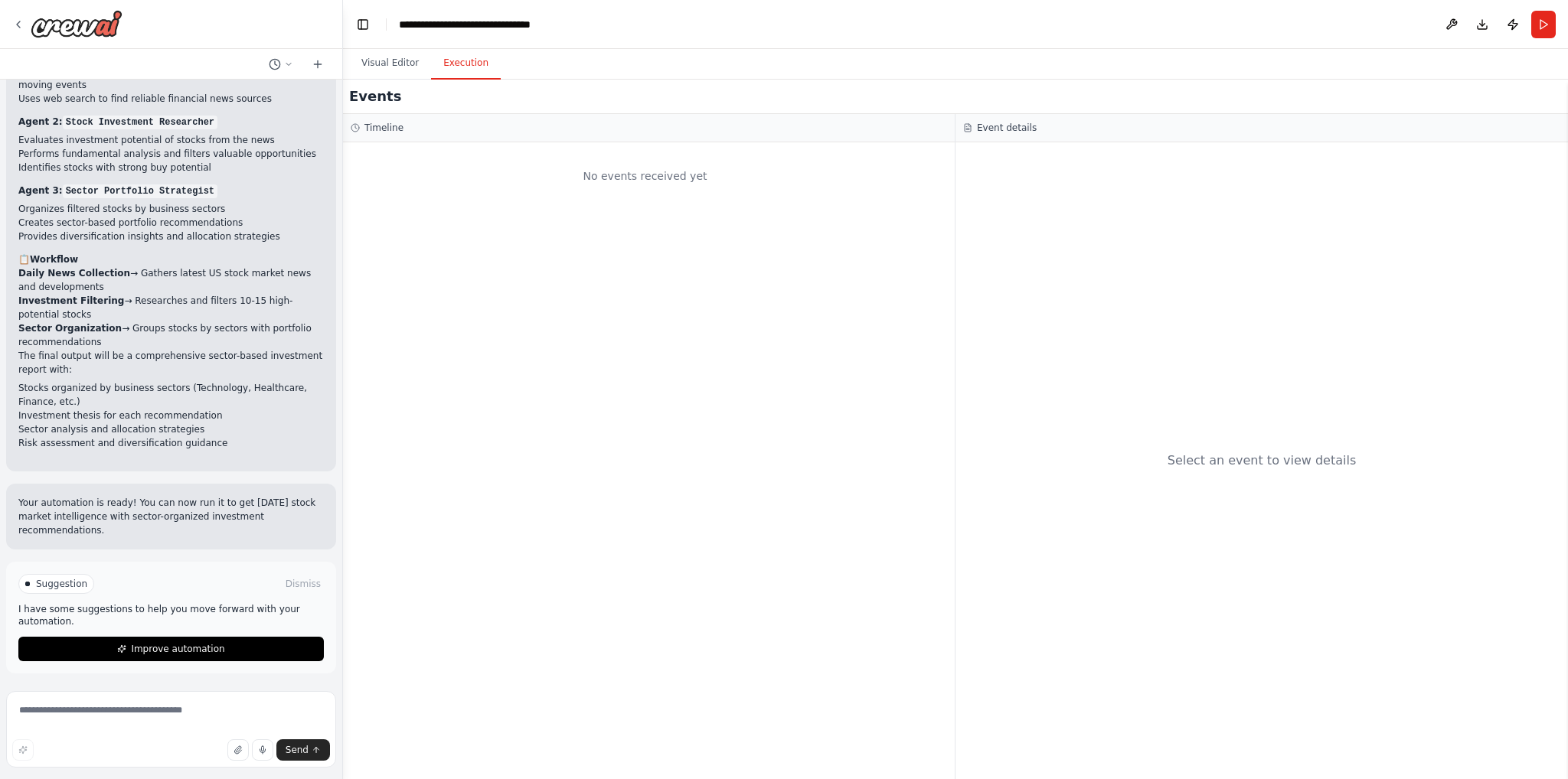
click at [452, 74] on button "Execution" at bounding box center [466, 63] width 70 height 32
click at [362, 68] on button "Visual Editor" at bounding box center [390, 63] width 82 height 32
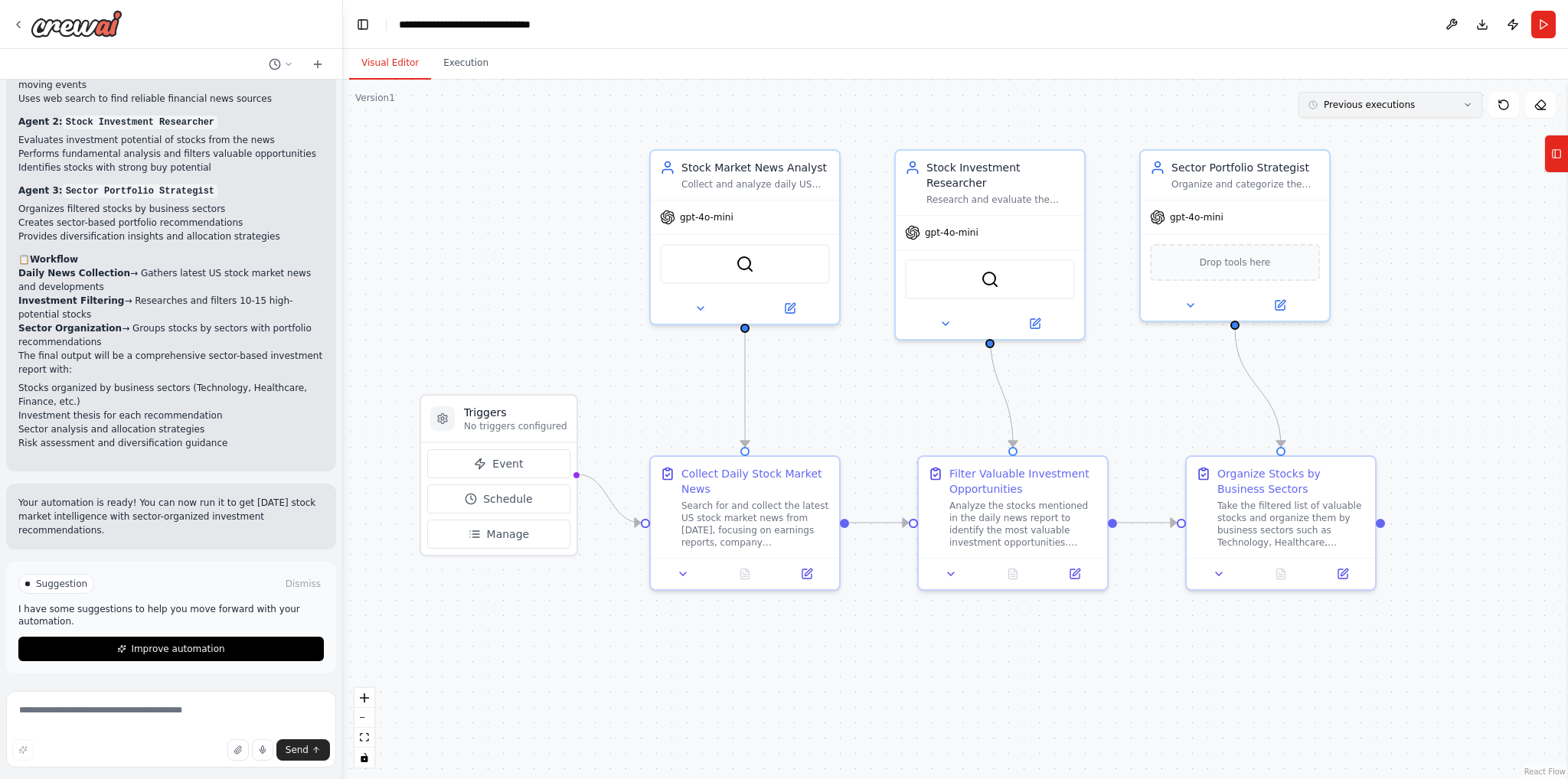
click at [1357, 96] on button "Previous executions" at bounding box center [1390, 104] width 184 height 26
click at [1350, 133] on div "1m ago" at bounding box center [1399, 133] width 153 height 13
click at [437, 56] on button "Execution" at bounding box center [466, 63] width 70 height 32
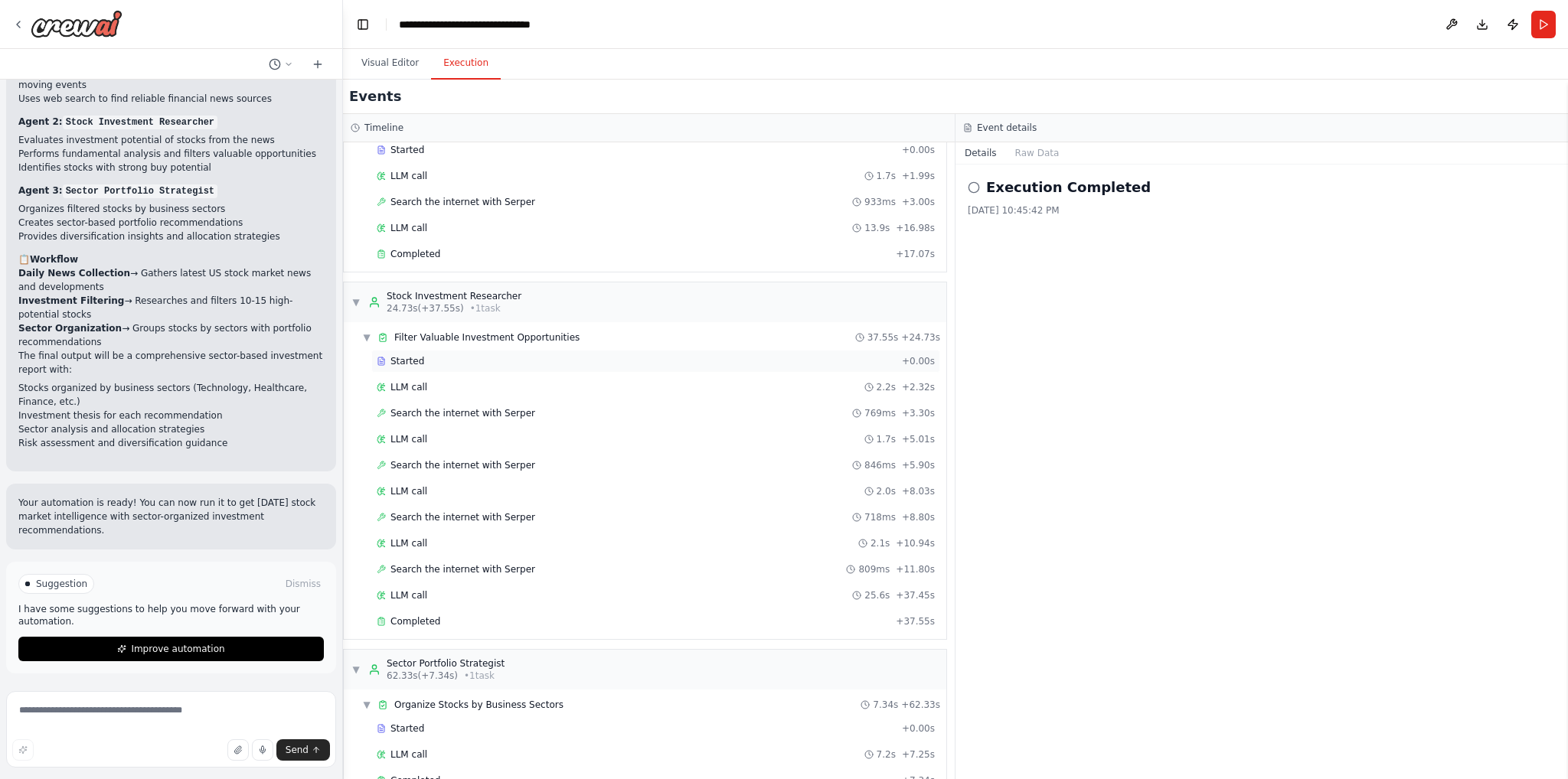
scroll to position [109, 0]
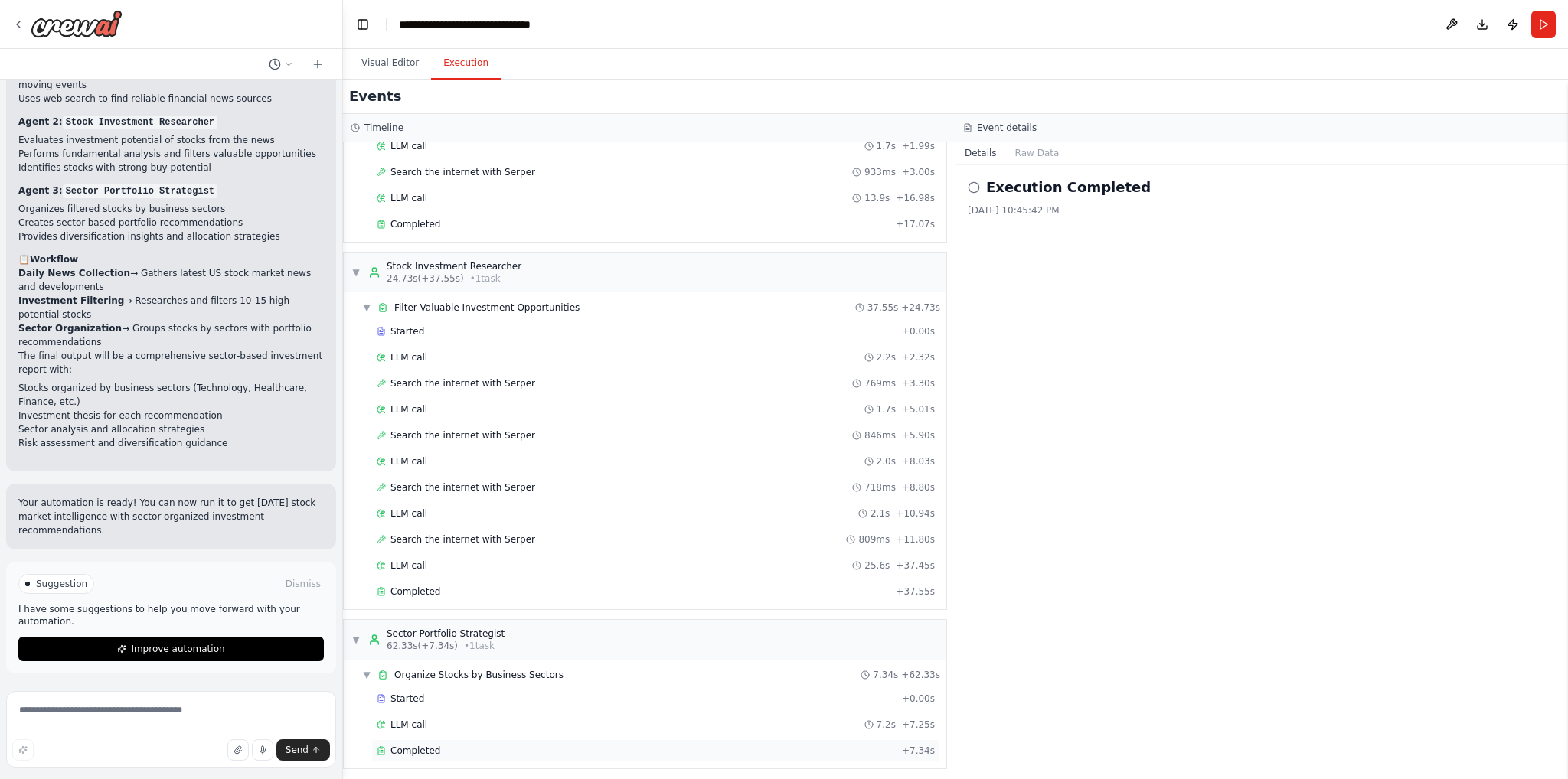
click at [540, 755] on div "Completed + 7.34s" at bounding box center [656, 751] width 569 height 23
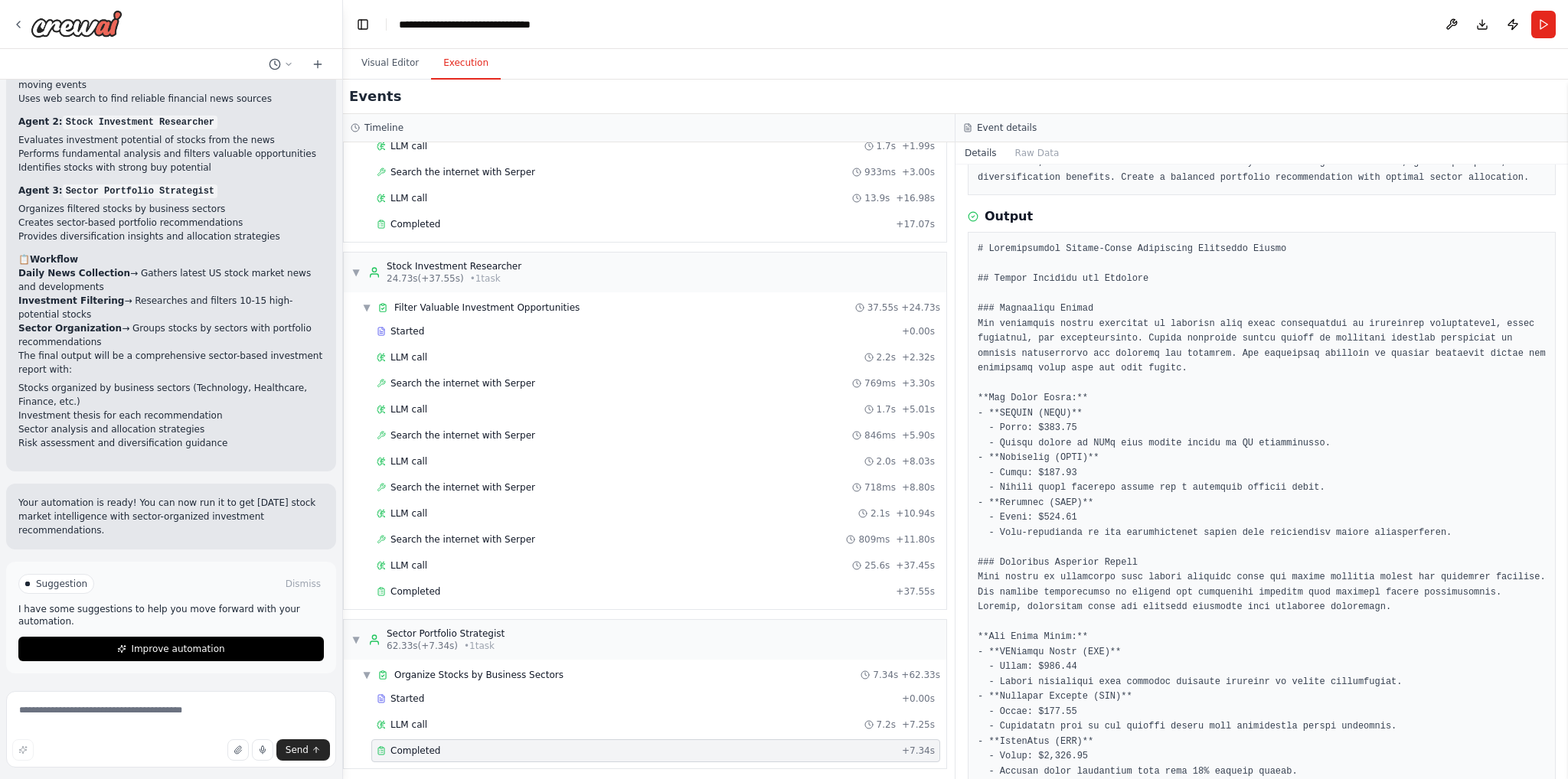
scroll to position [255, 0]
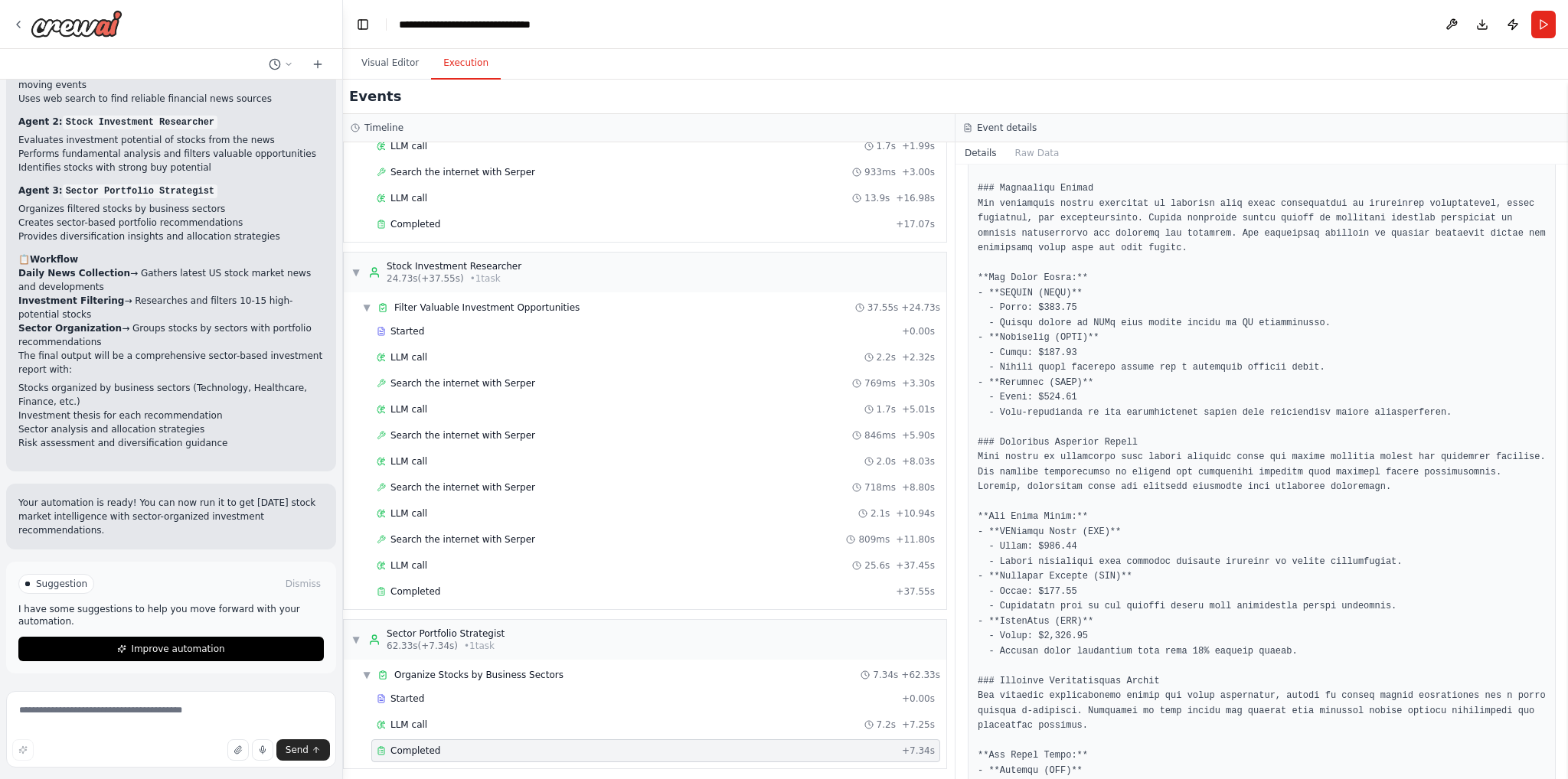
click at [1060, 624] on pre at bounding box center [1262, 786] width 568 height 1329
click at [1061, 624] on pre at bounding box center [1262, 786] width 568 height 1329
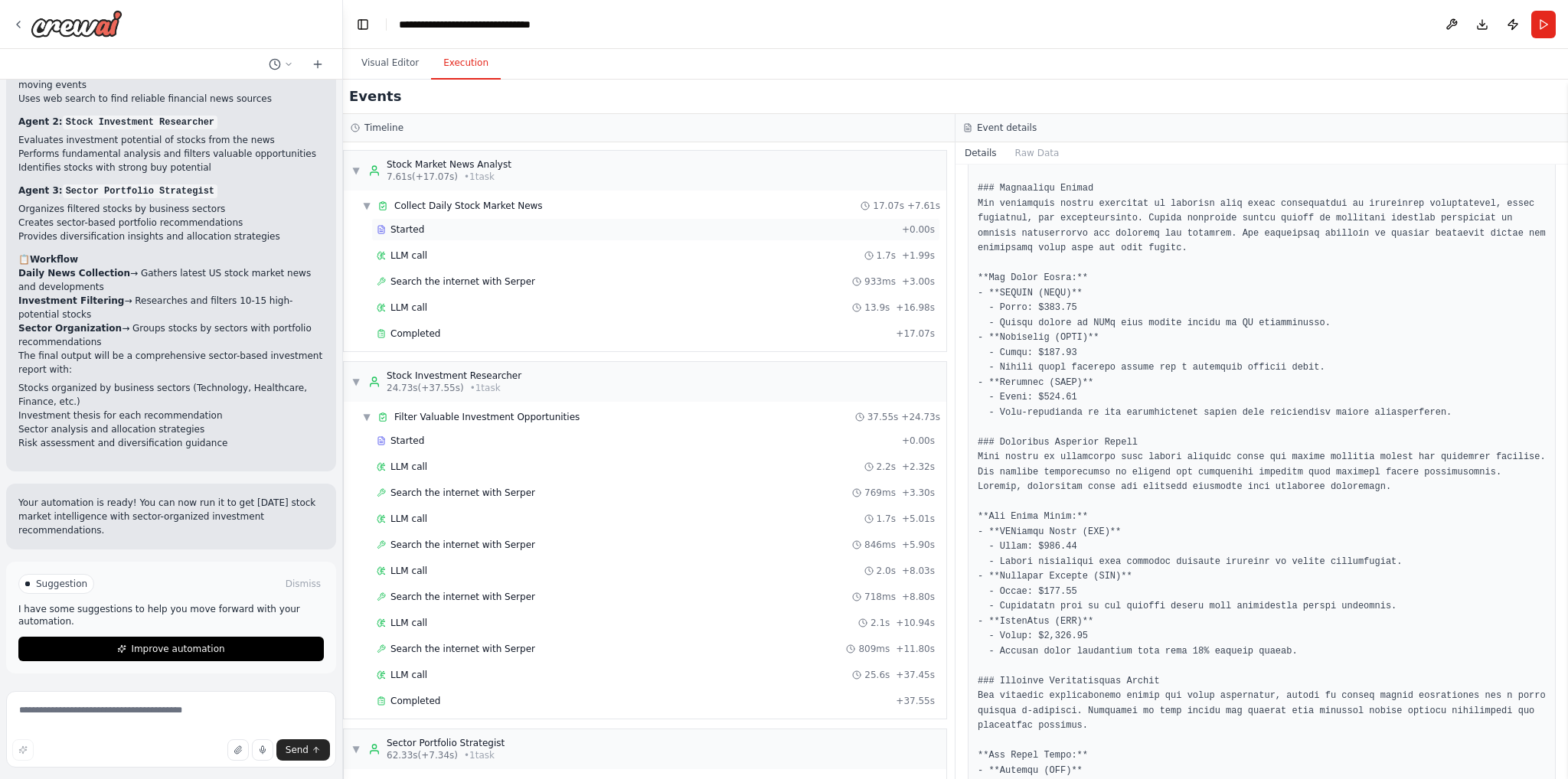
click at [539, 225] on div "Started" at bounding box center [636, 230] width 519 height 13
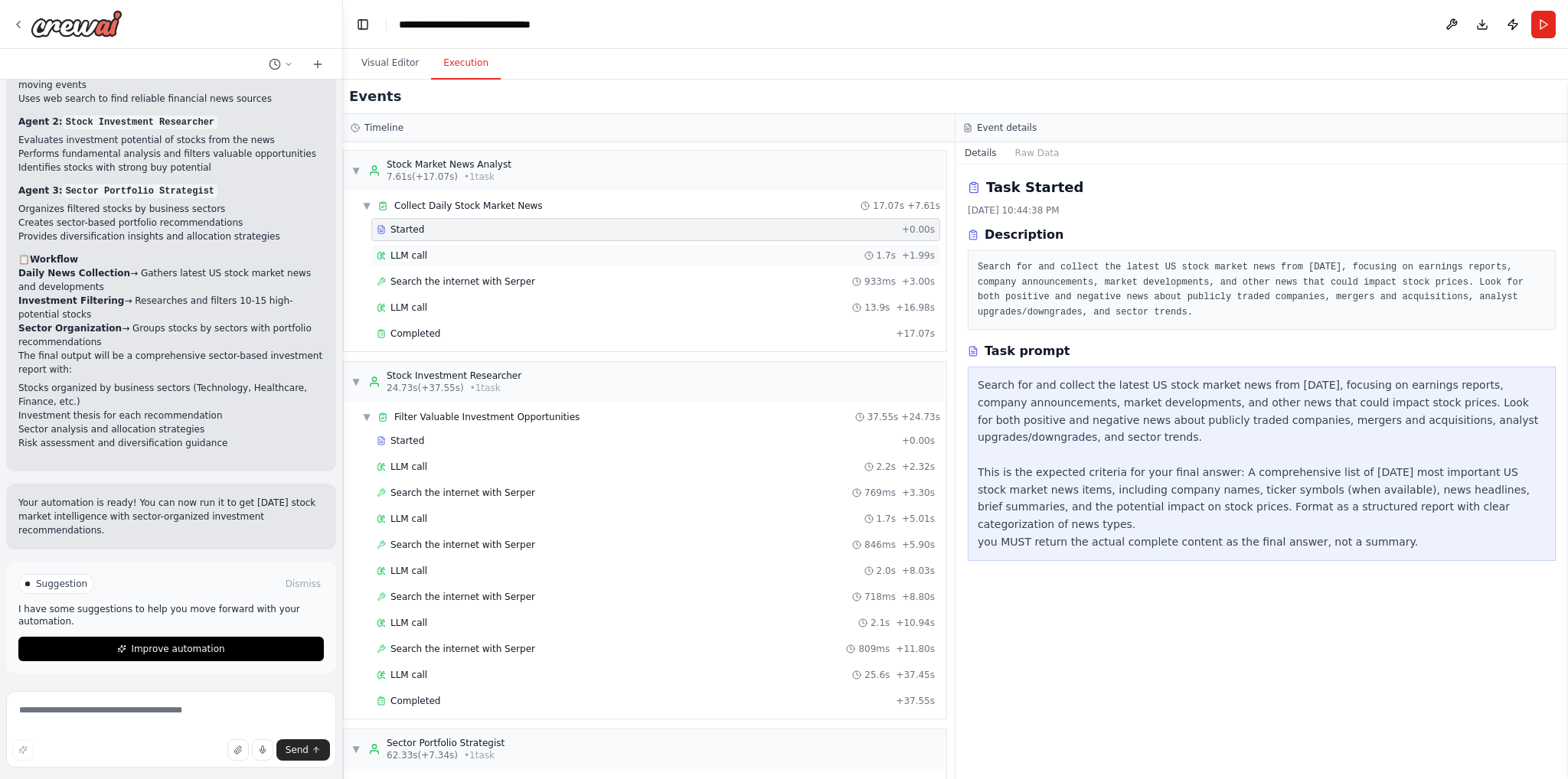
click at [539, 251] on div "LLM call 1.7s + 1.99s" at bounding box center [656, 256] width 559 height 13
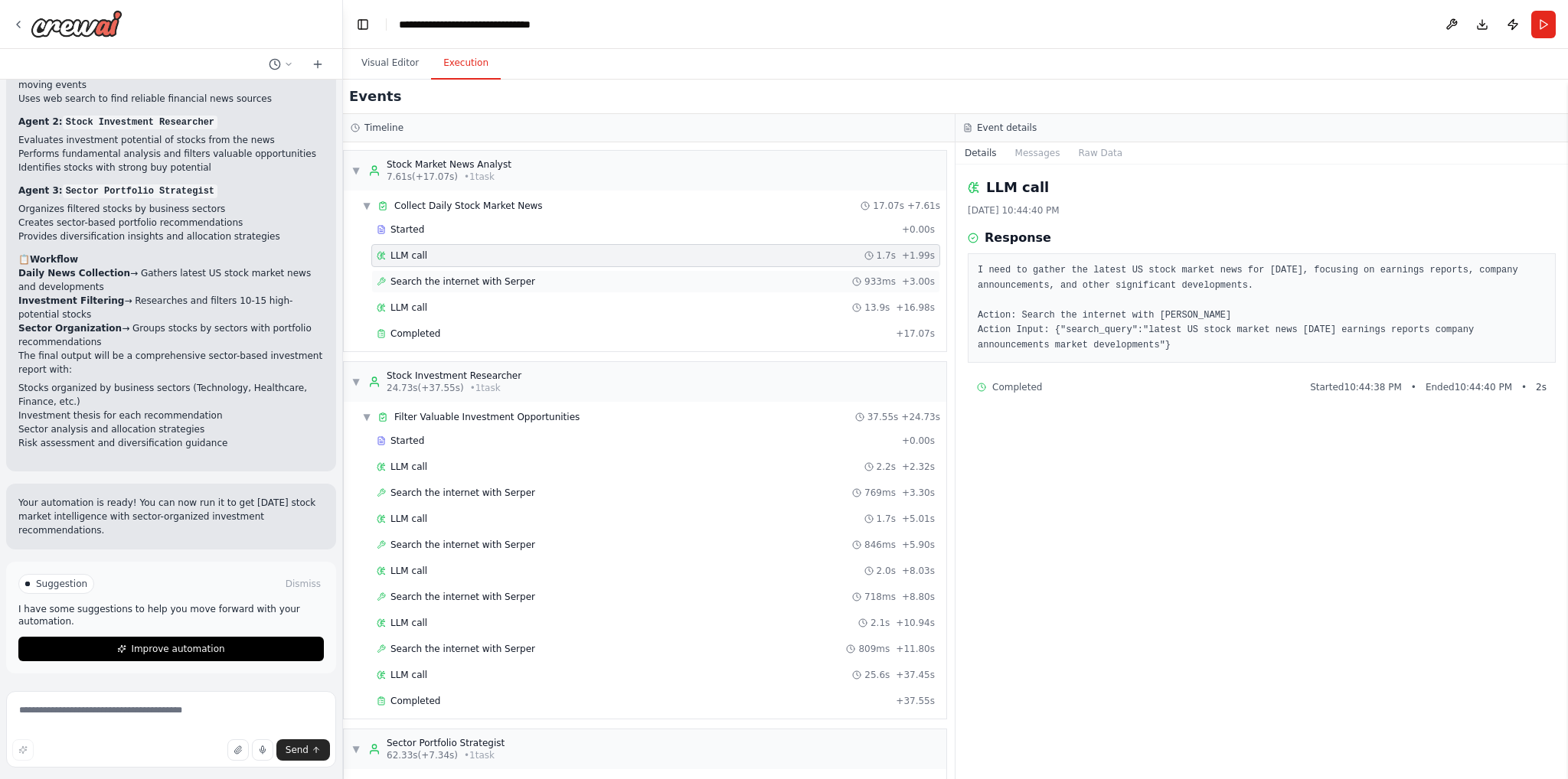
click at [527, 280] on div "Search the internet with [PERSON_NAME] 933ms + 3.00s" at bounding box center [656, 282] width 559 height 13
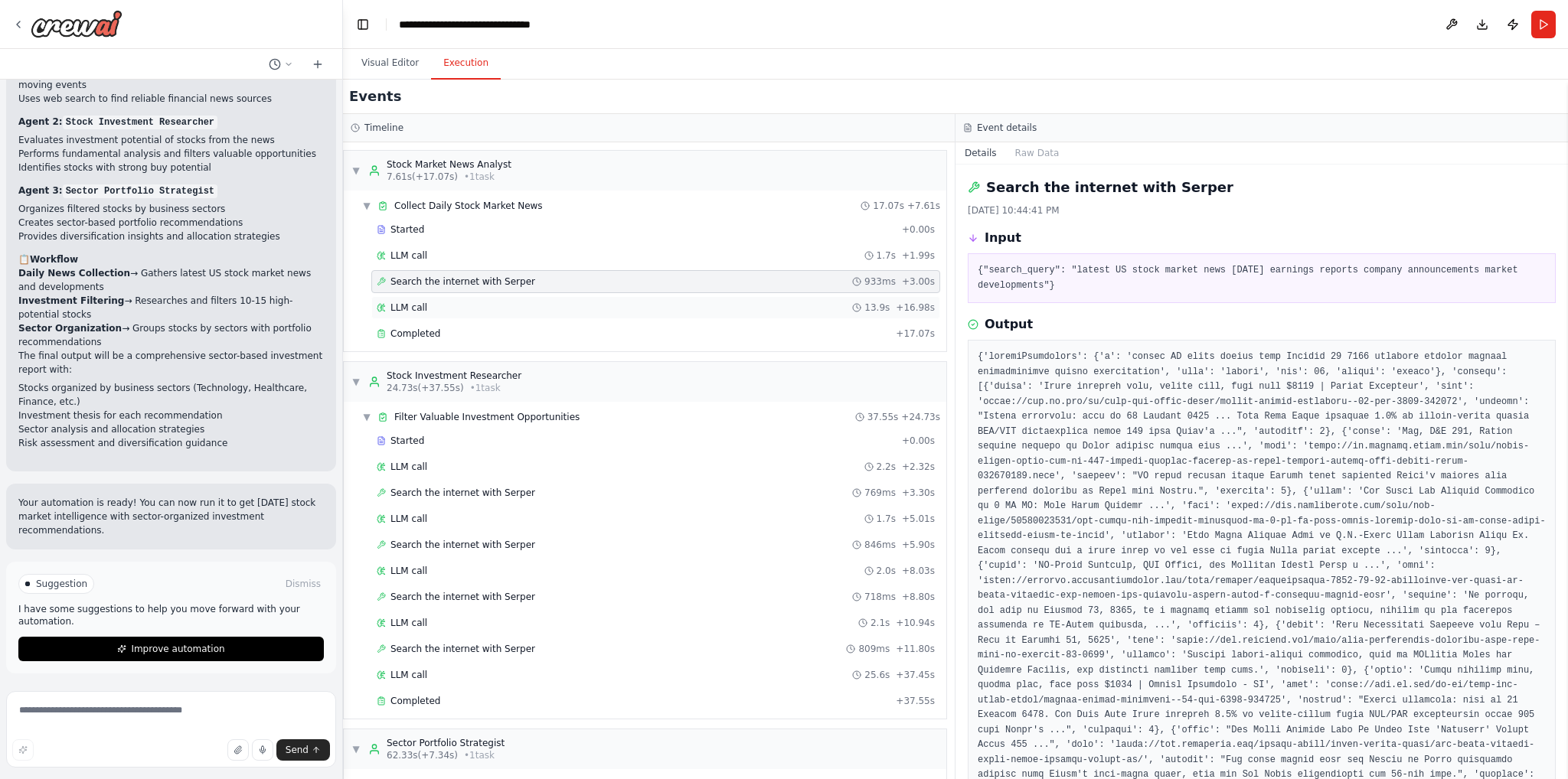
click at [513, 302] on div "LLM call 13.9s + 16.98s" at bounding box center [656, 308] width 559 height 13
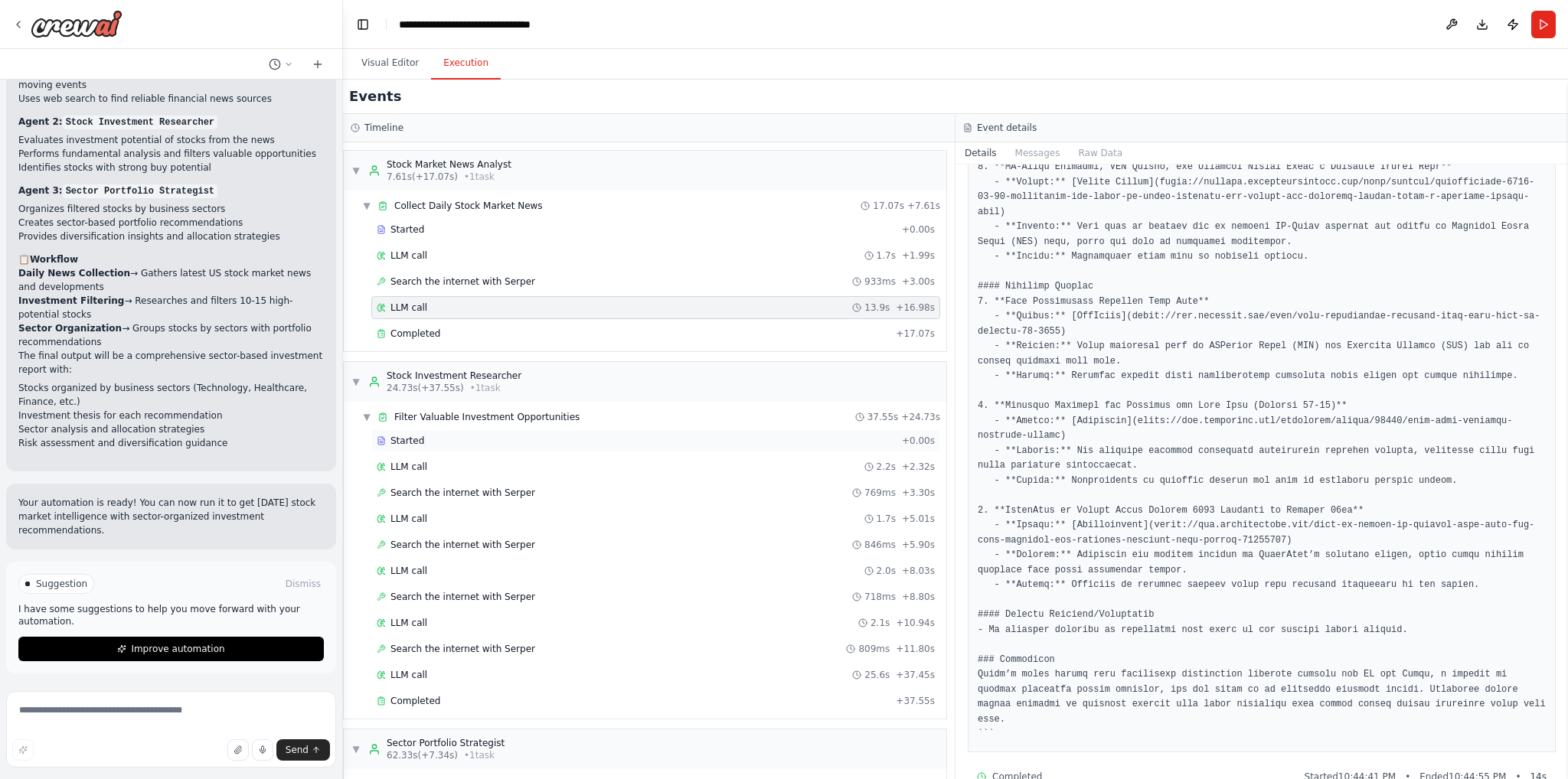
scroll to position [109, 0]
